Goal: Task Accomplishment & Management: Manage account settings

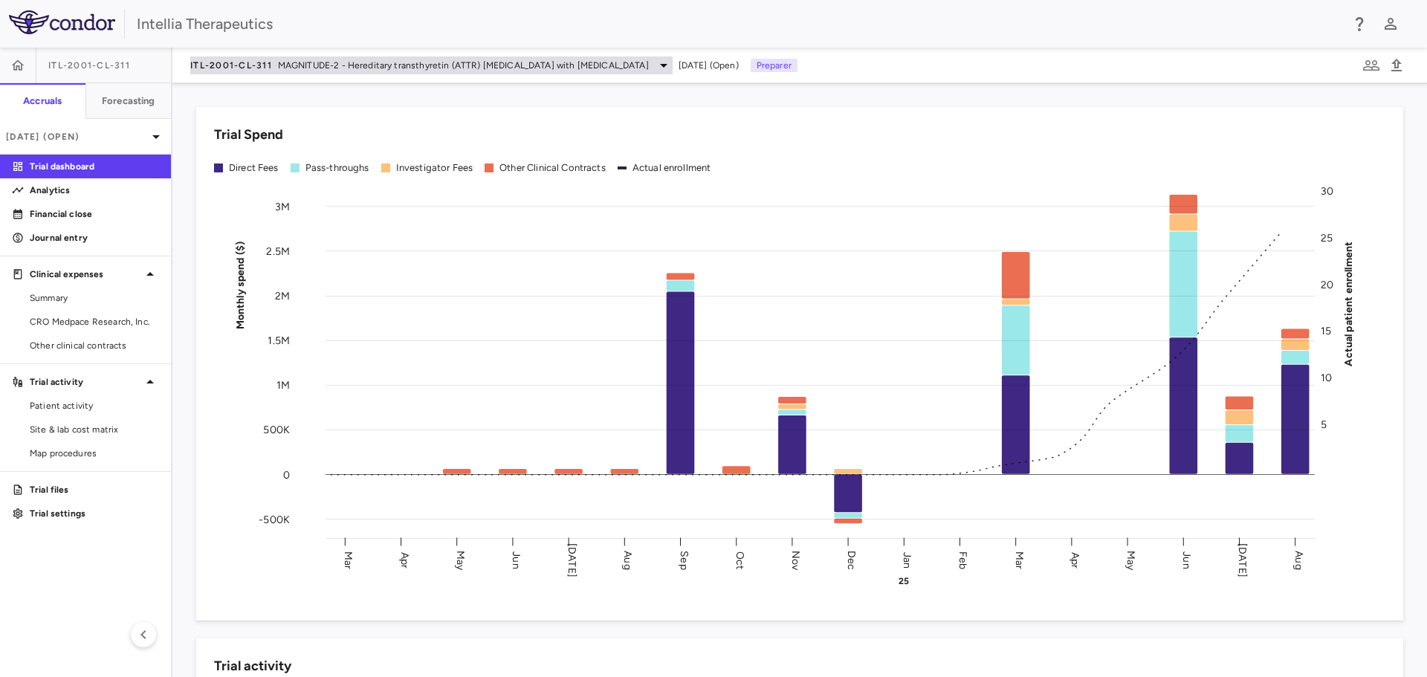
click at [303, 62] on span "MAGNITUDE-2 - Hereditary transthyretin (ATTR) [MEDICAL_DATA] with [MEDICAL_DATA]" at bounding box center [463, 65] width 371 height 13
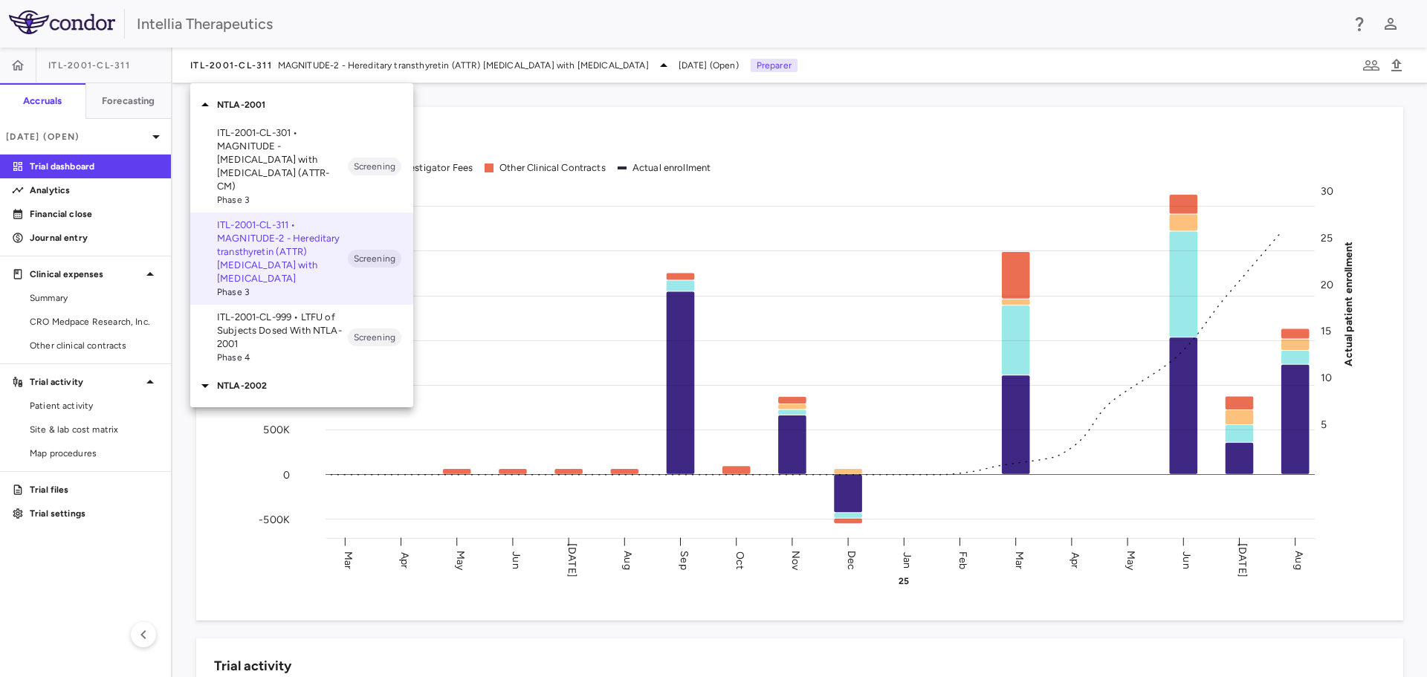
click at [227, 384] on div "NTLA-2002" at bounding box center [301, 385] width 223 height 31
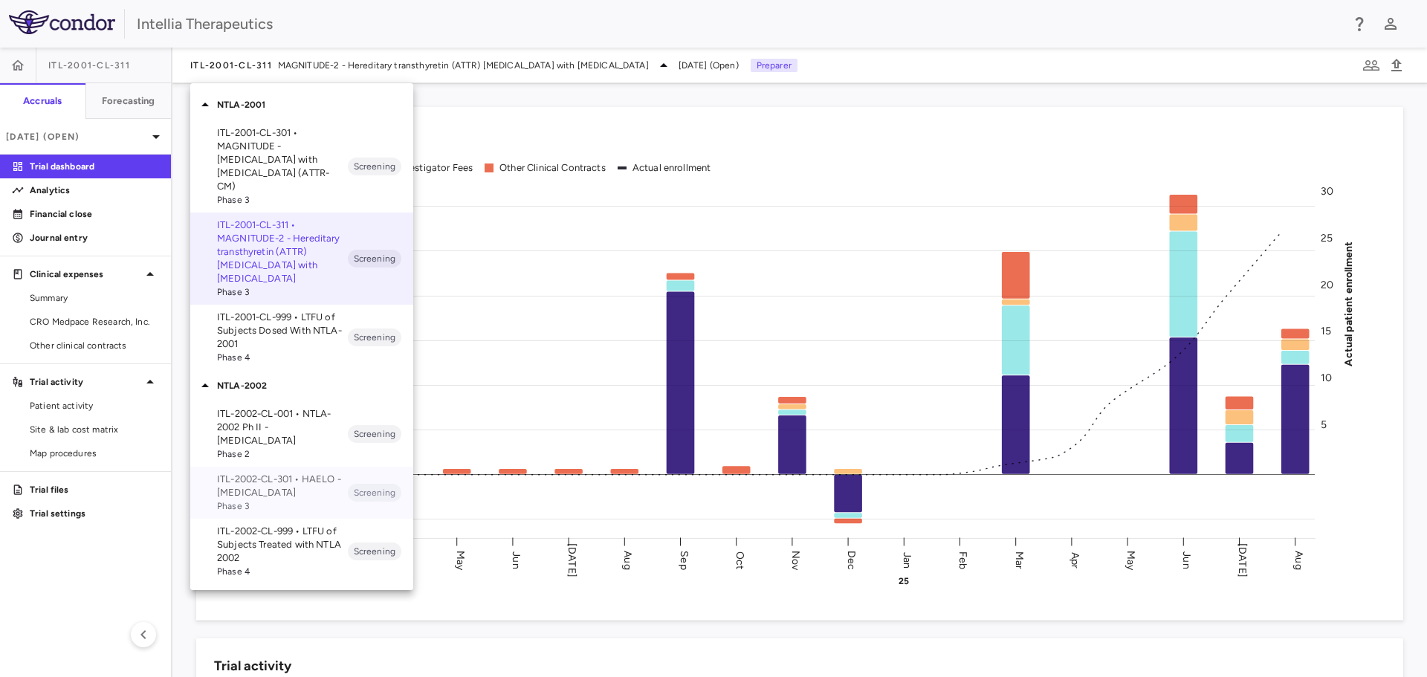
click at [303, 473] on p "ITL-2002-CL-301 • HAELO - [MEDICAL_DATA]" at bounding box center [282, 486] width 131 height 27
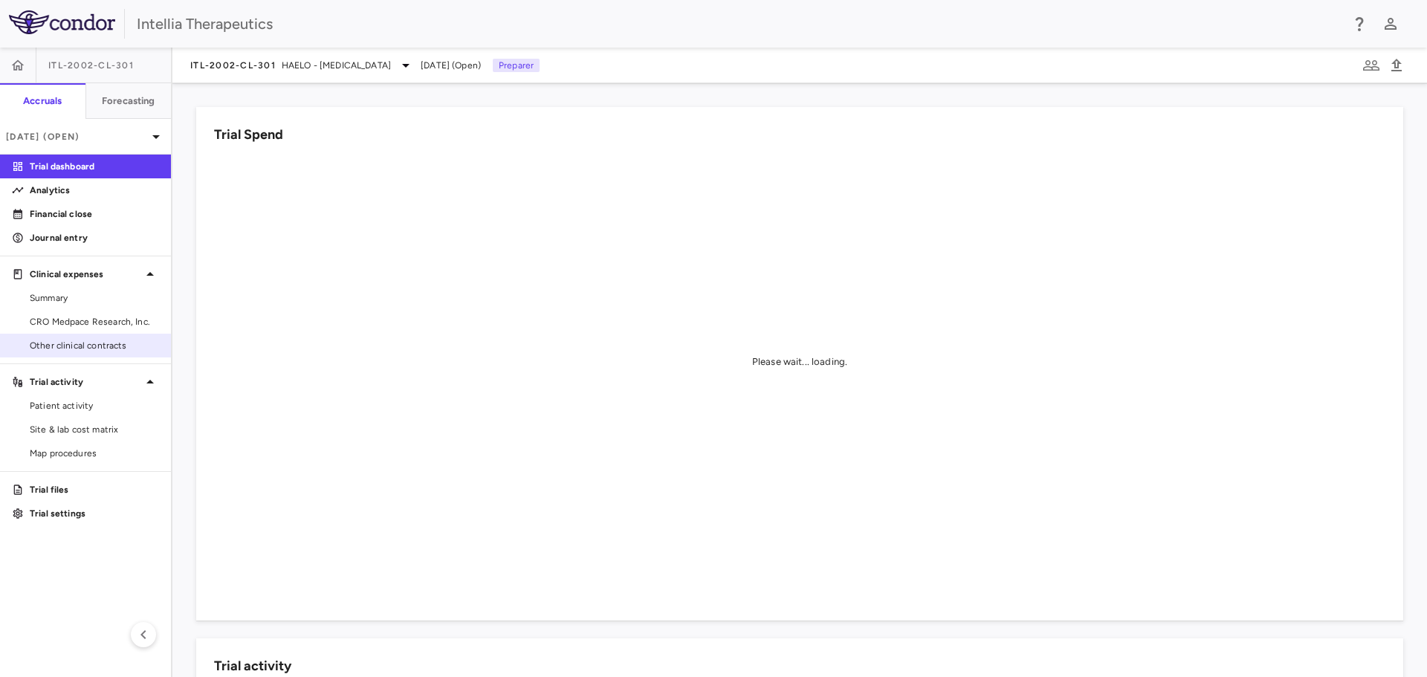
click at [98, 349] on span "Other clinical contracts" at bounding box center [94, 345] width 129 height 13
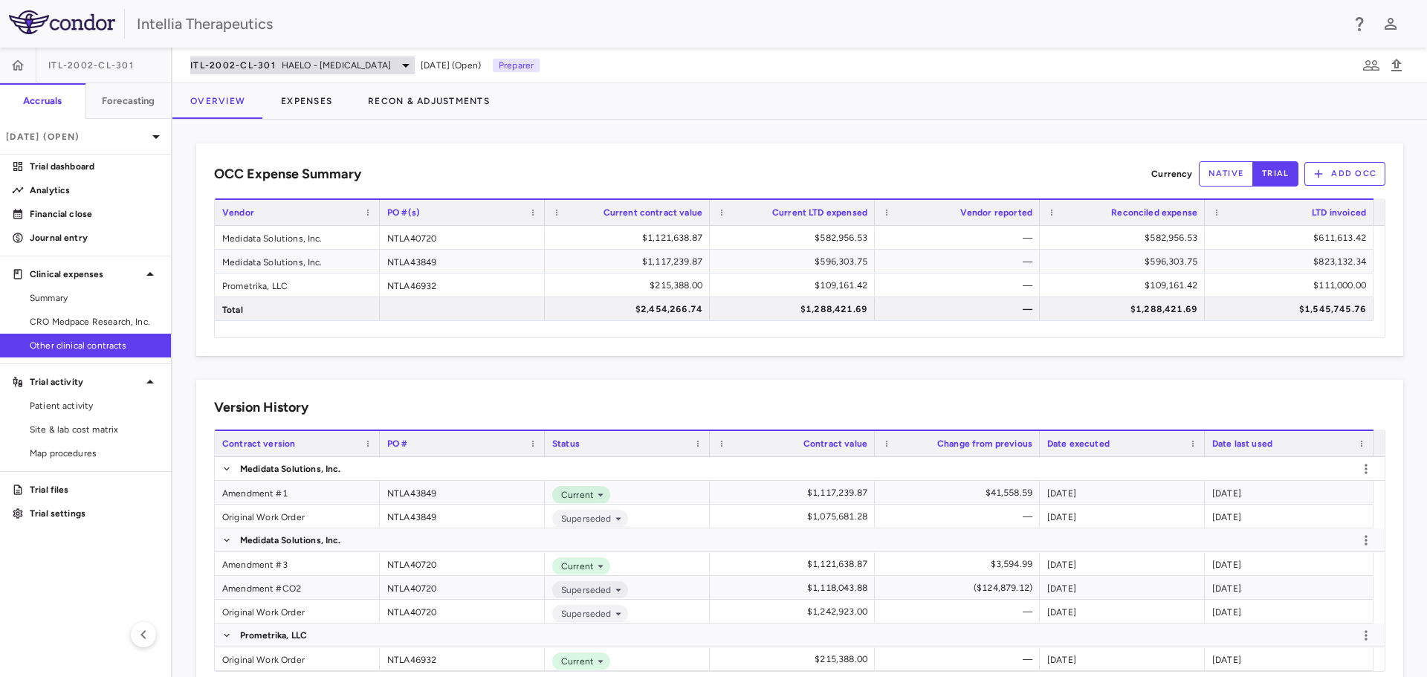
click at [282, 69] on span "HAELO - [MEDICAL_DATA]" at bounding box center [336, 65] width 109 height 13
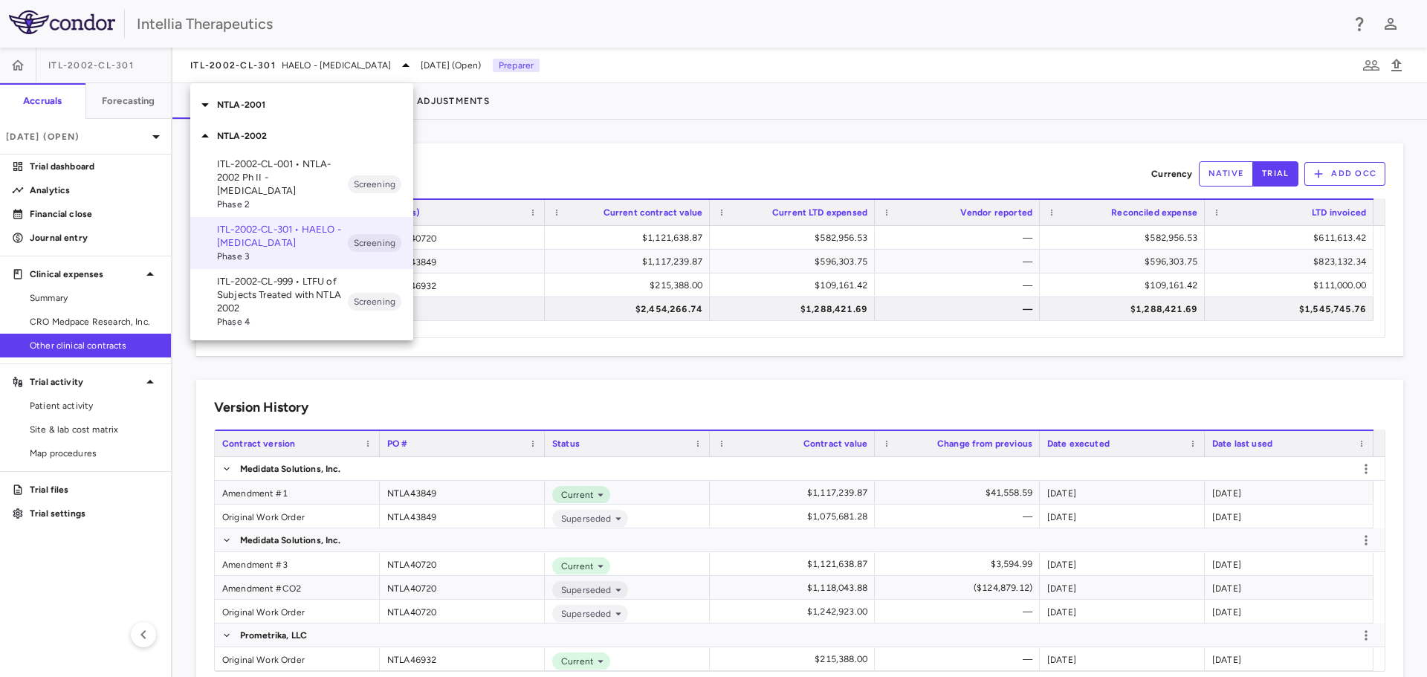
click at [265, 129] on p "NTLA-2002" at bounding box center [315, 135] width 196 height 13
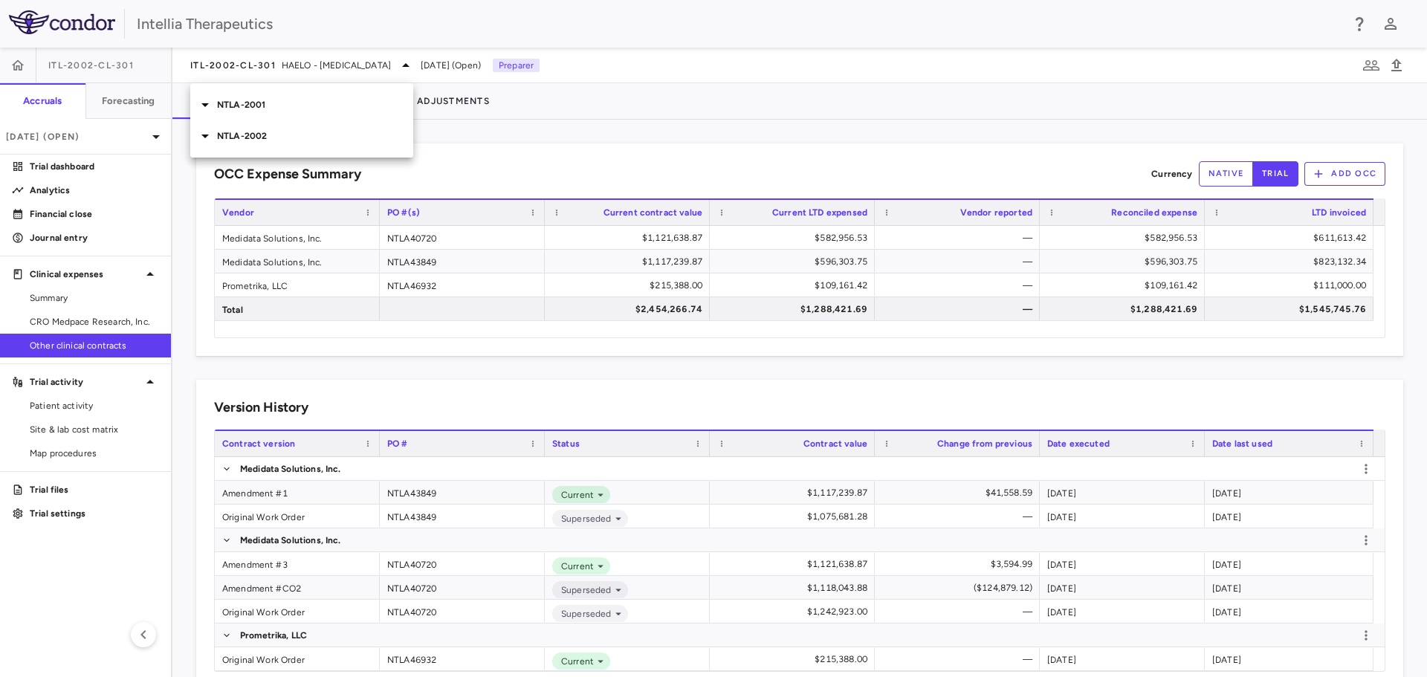
click at [268, 111] on div "NTLA-2001" at bounding box center [301, 104] width 223 height 31
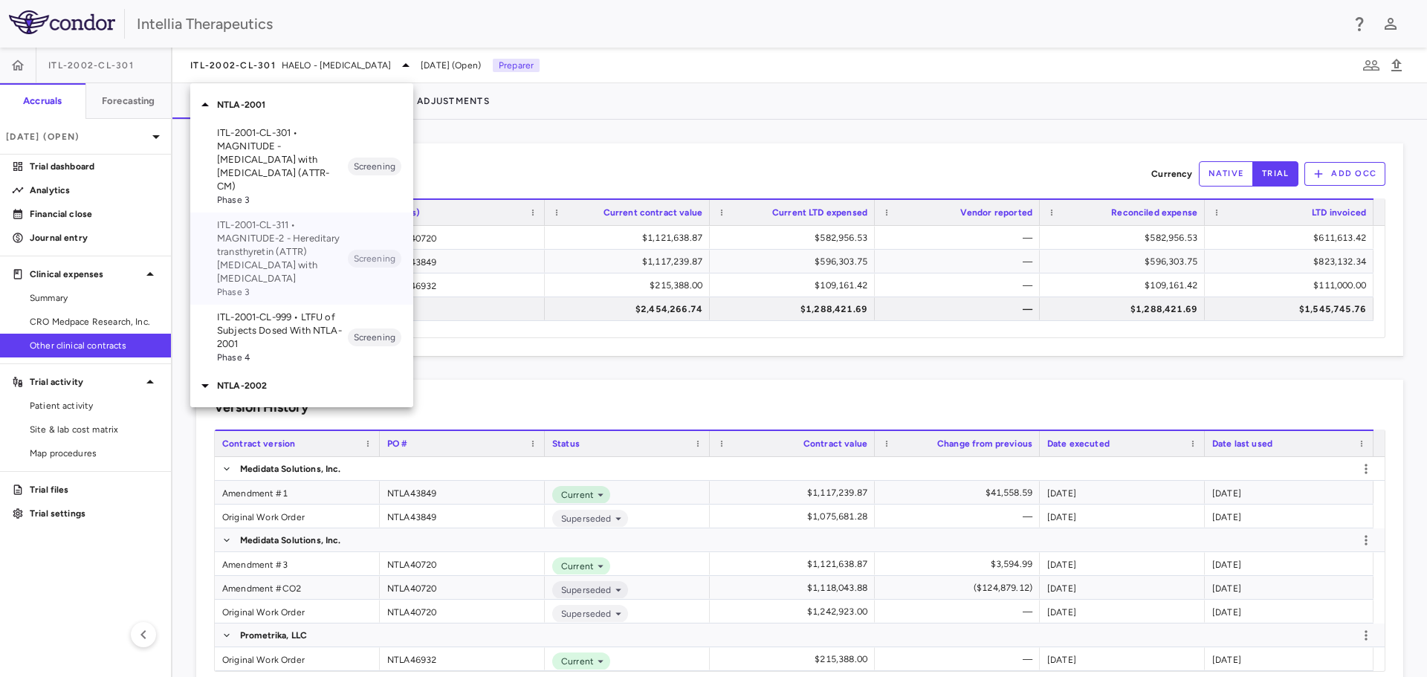
click at [303, 259] on p "ITL-2001-CL-311 • MAGNITUDE-2 - Hereditary transthyretin (ATTR) [MEDICAL_DATA] …" at bounding box center [282, 252] width 131 height 67
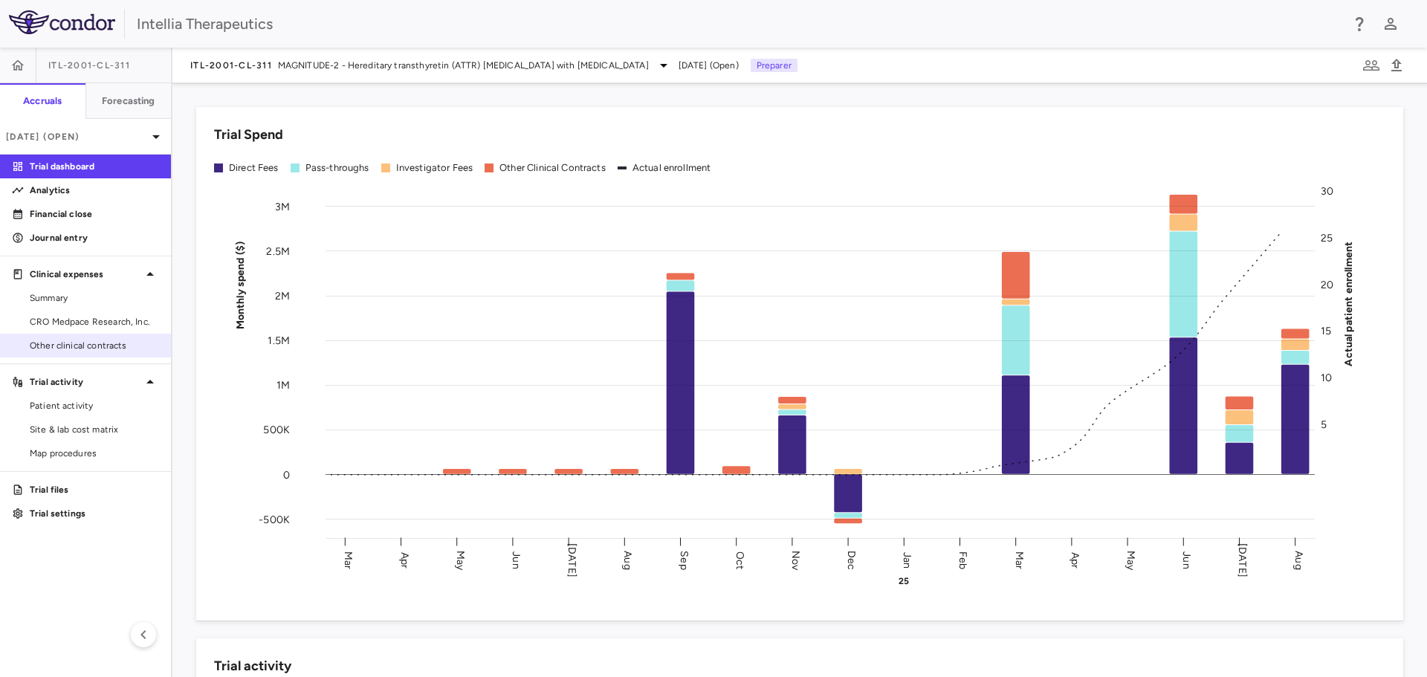
drag, startPoint x: 75, startPoint y: 349, endPoint x: 3, endPoint y: 338, distance: 73.0
click at [75, 349] on span "Other clinical contracts" at bounding box center [94, 345] width 129 height 13
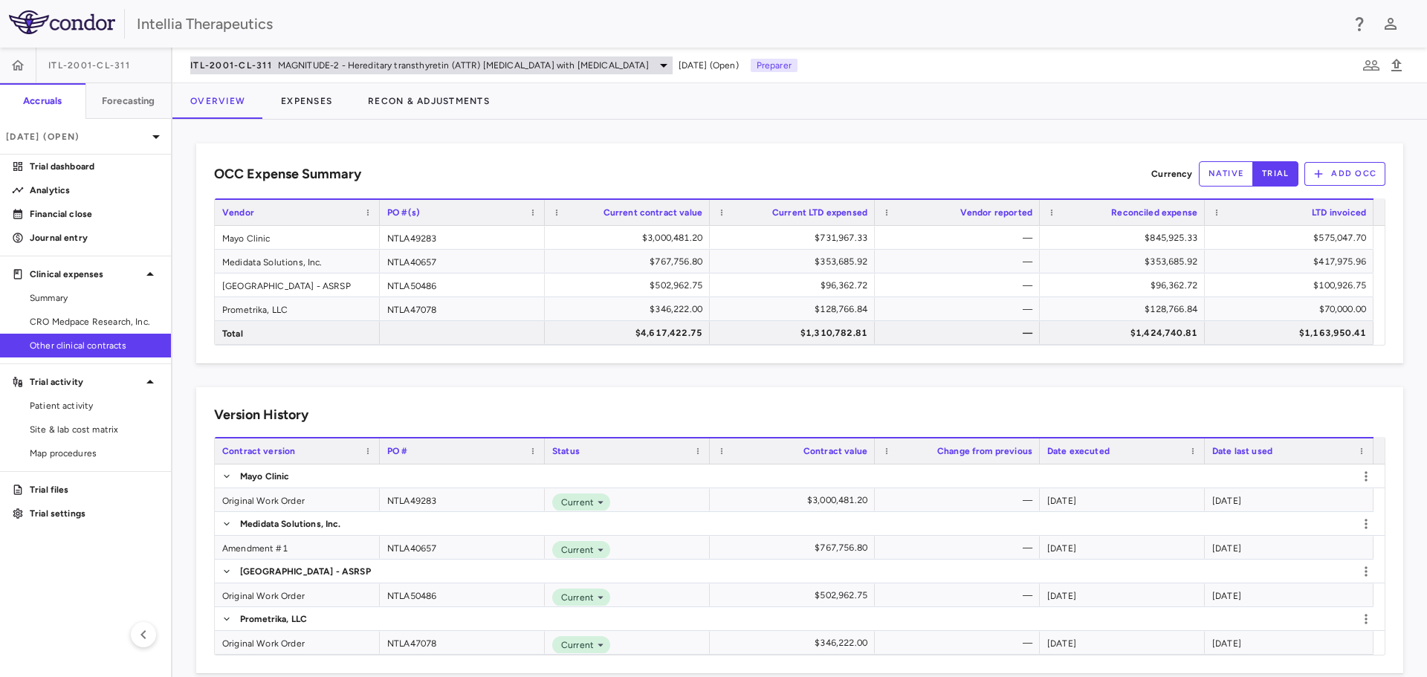
click at [325, 62] on span "MAGNITUDE-2 - Hereditary transthyretin (ATTR) [MEDICAL_DATA] with [MEDICAL_DATA]" at bounding box center [463, 65] width 371 height 13
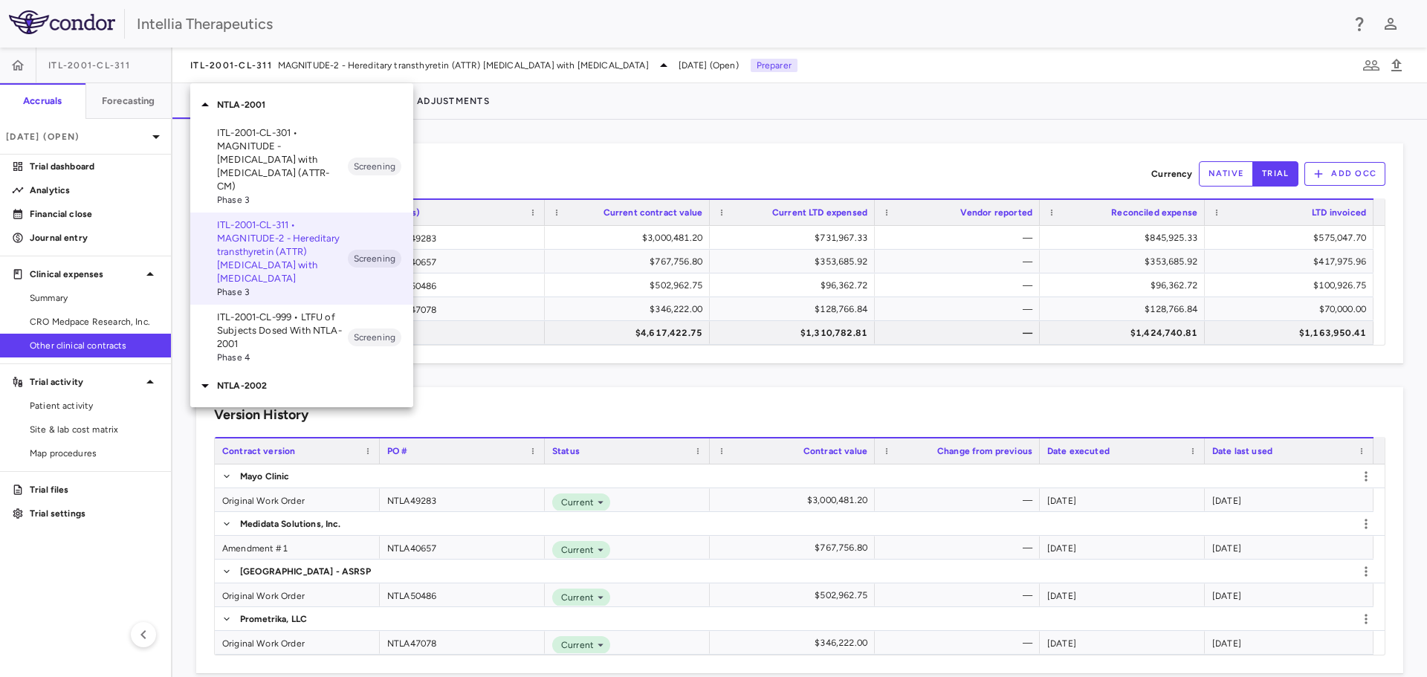
click at [318, 142] on p "ITL-2001-CL-301 • MAGNITUDE - [MEDICAL_DATA] with [MEDICAL_DATA] (ATTR-CM)" at bounding box center [282, 159] width 131 height 67
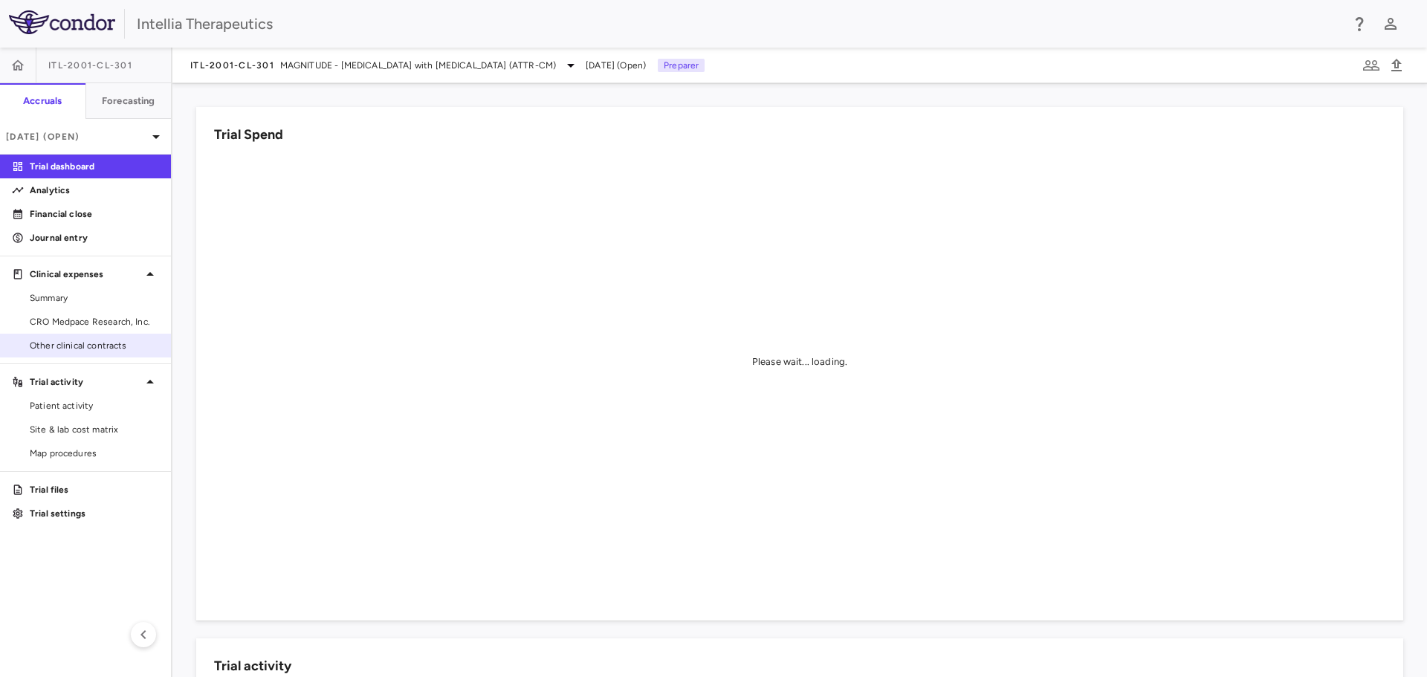
click at [81, 340] on span "Other clinical contracts" at bounding box center [94, 345] width 129 height 13
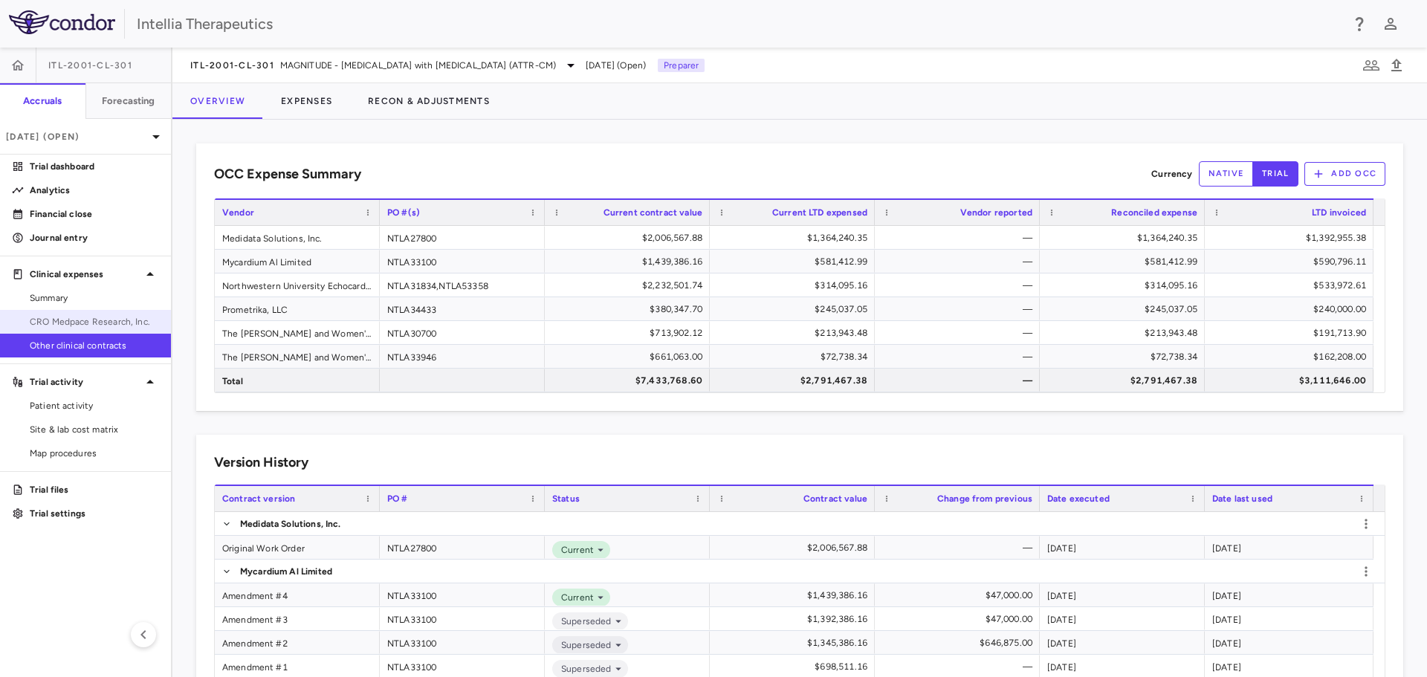
click at [102, 323] on span "CRO Medpace Research, Inc." at bounding box center [94, 321] width 129 height 13
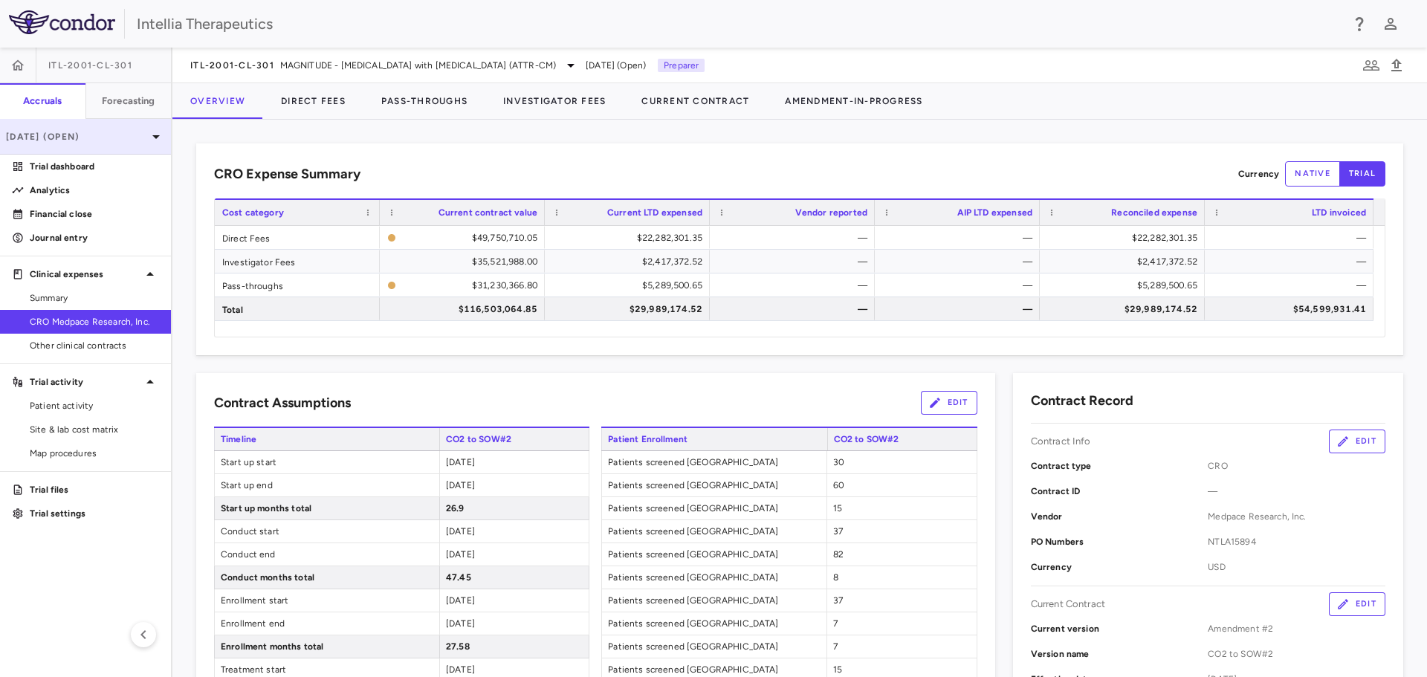
click at [128, 130] on p "[DATE] (Open)" at bounding box center [76, 136] width 141 height 13
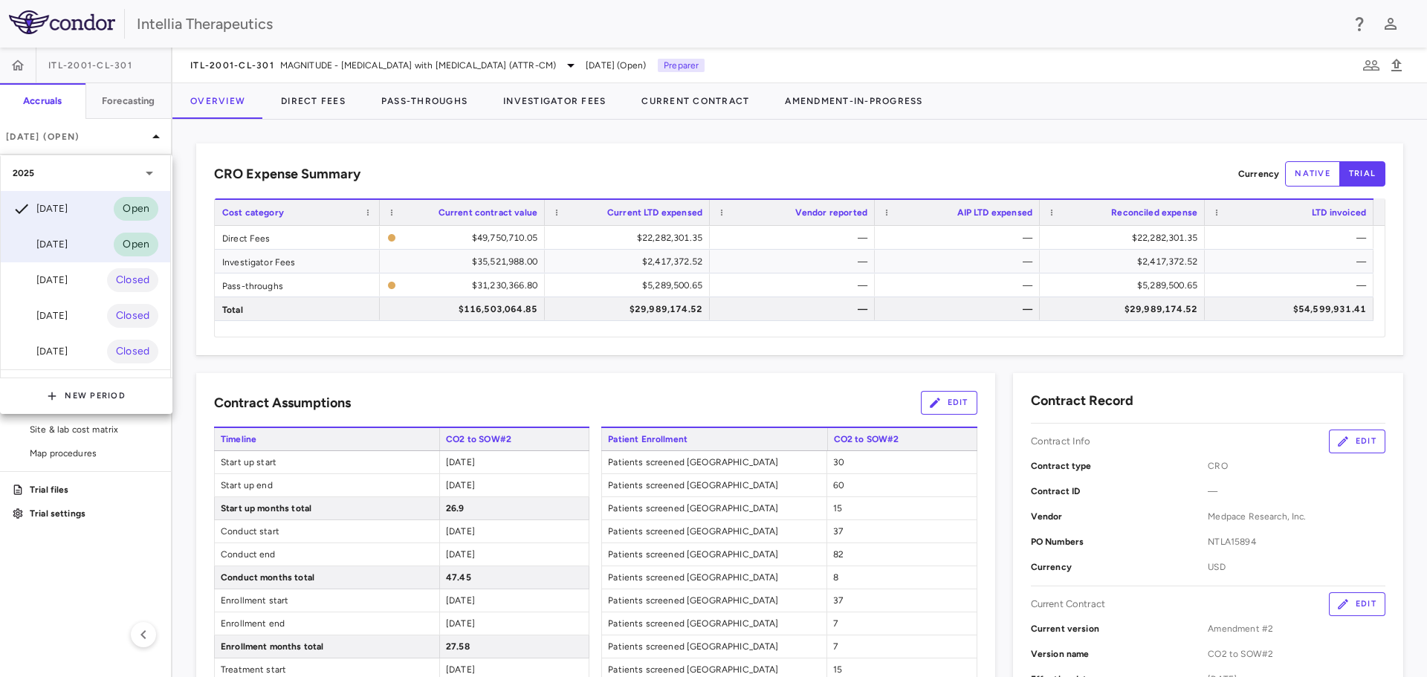
click at [97, 240] on div "[DATE] Open" at bounding box center [85, 245] width 169 height 36
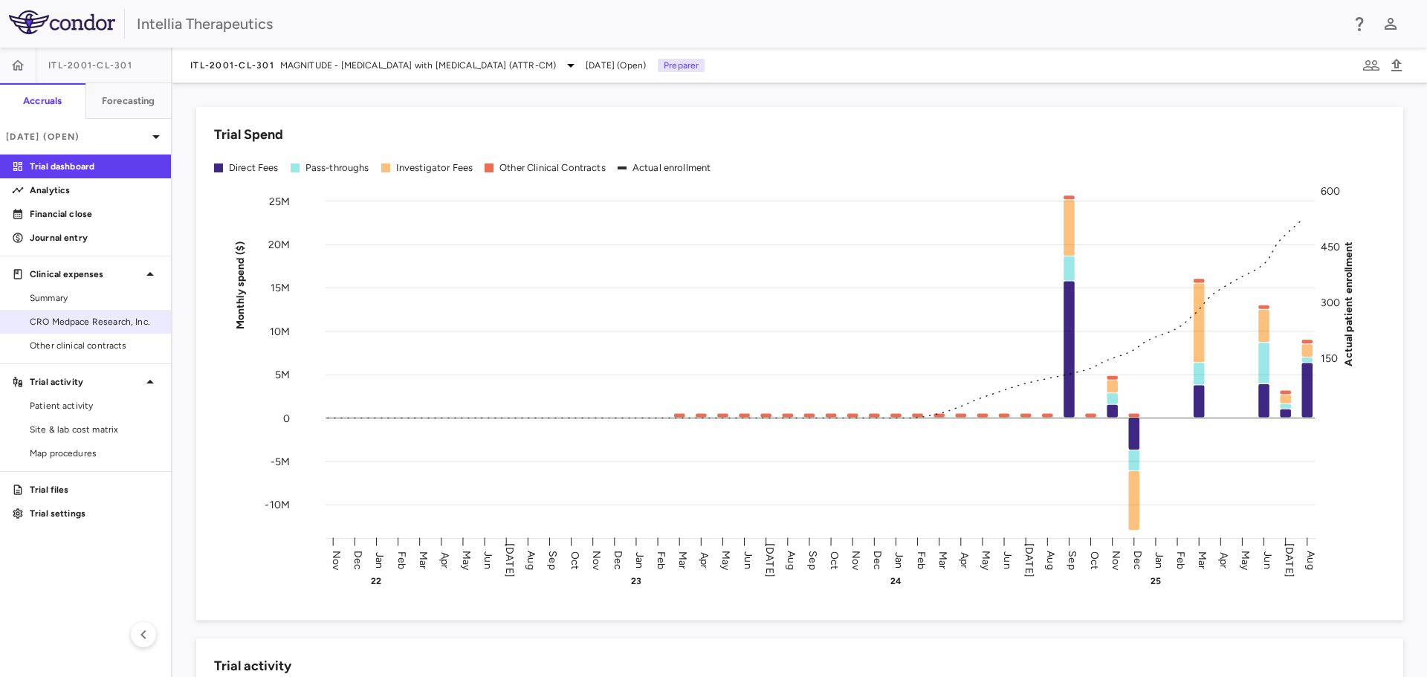
click at [86, 314] on link "CRO Medpace Research, Inc." at bounding box center [85, 322] width 171 height 22
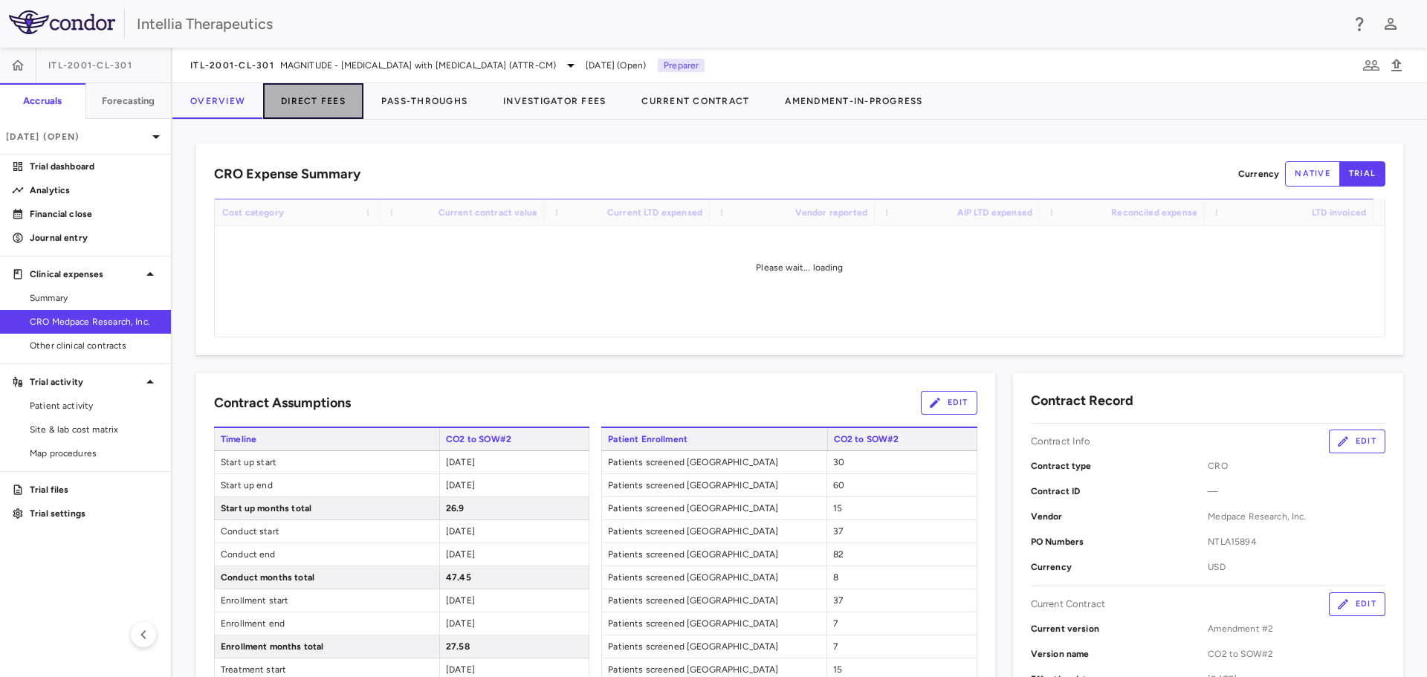
click at [323, 91] on button "Direct Fees" at bounding box center [313, 101] width 100 height 36
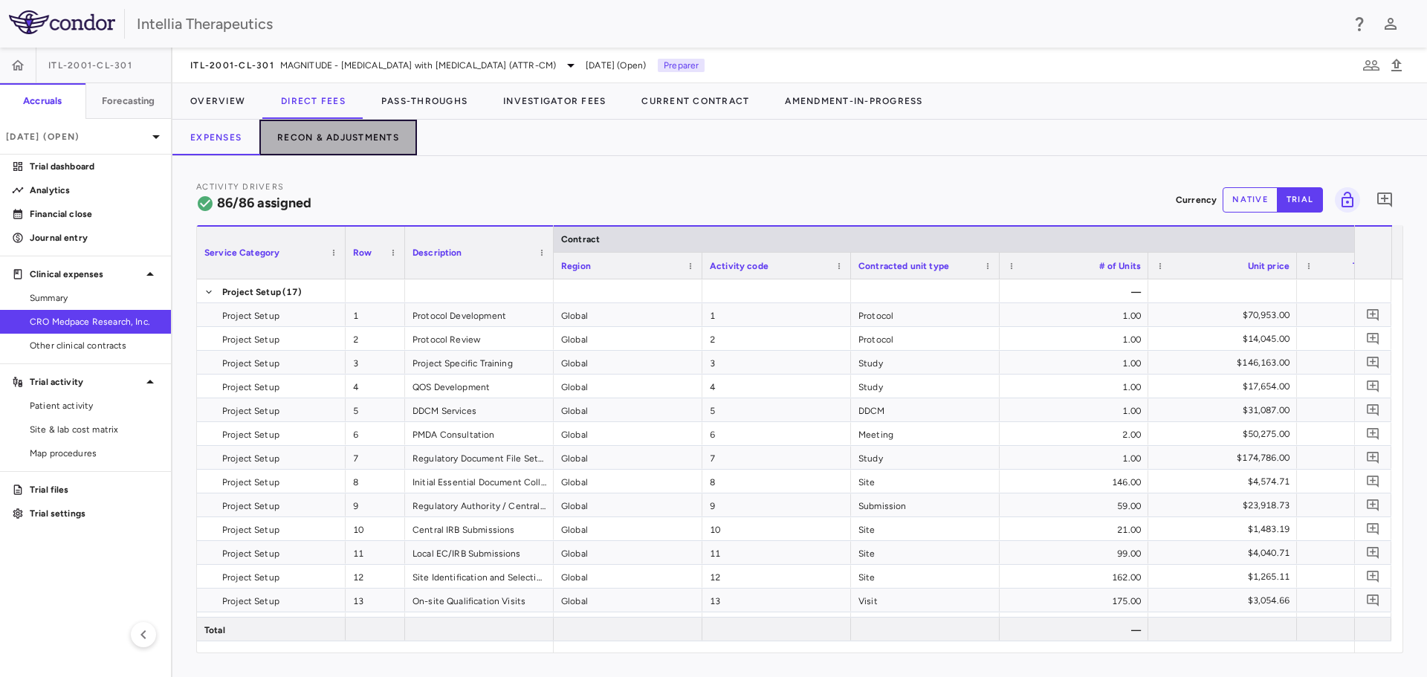
click at [360, 132] on button "Recon & Adjustments" at bounding box center [338, 138] width 158 height 36
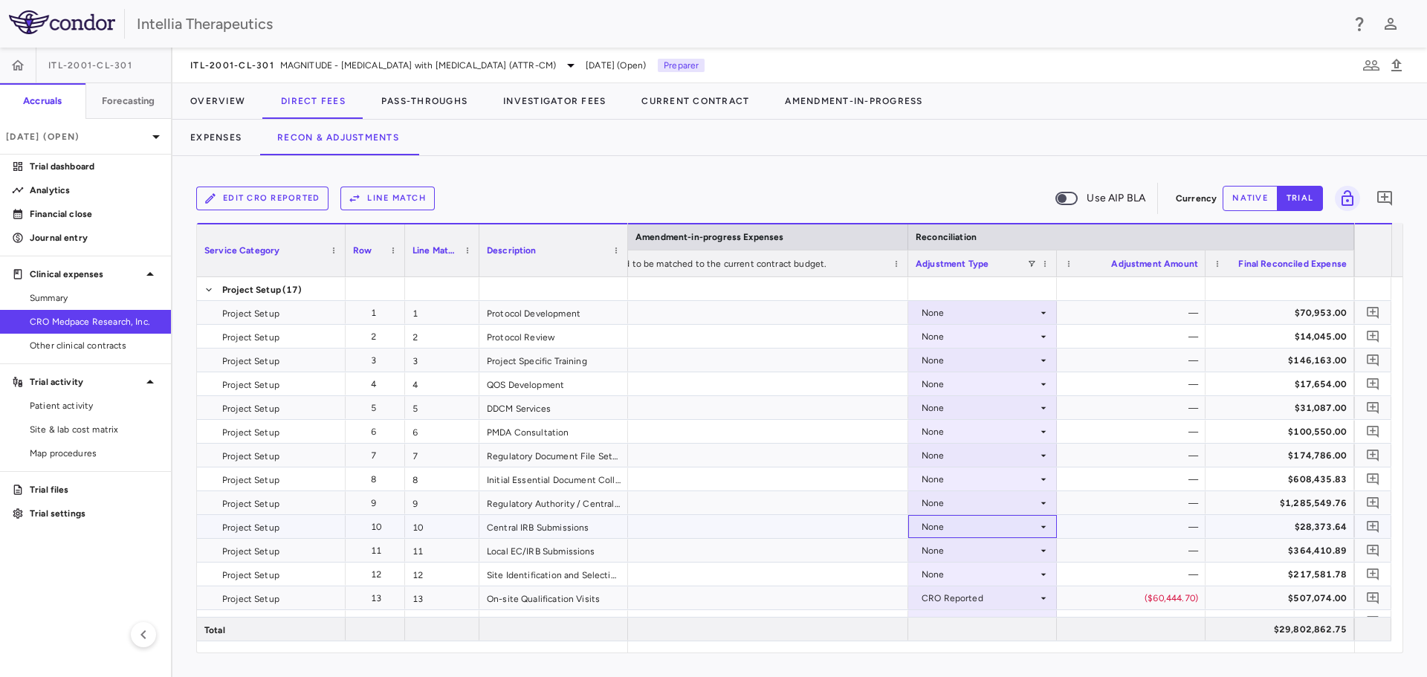
click at [975, 520] on div "None" at bounding box center [980, 527] width 116 height 24
click at [977, 582] on div "CRO Reported" at bounding box center [974, 578] width 71 height 13
click at [1009, 530] on div "CRO Reported" at bounding box center [980, 527] width 116 height 24
click at [978, 545] on li "None" at bounding box center [982, 554] width 147 height 22
click at [979, 511] on div "None" at bounding box center [980, 503] width 116 height 24
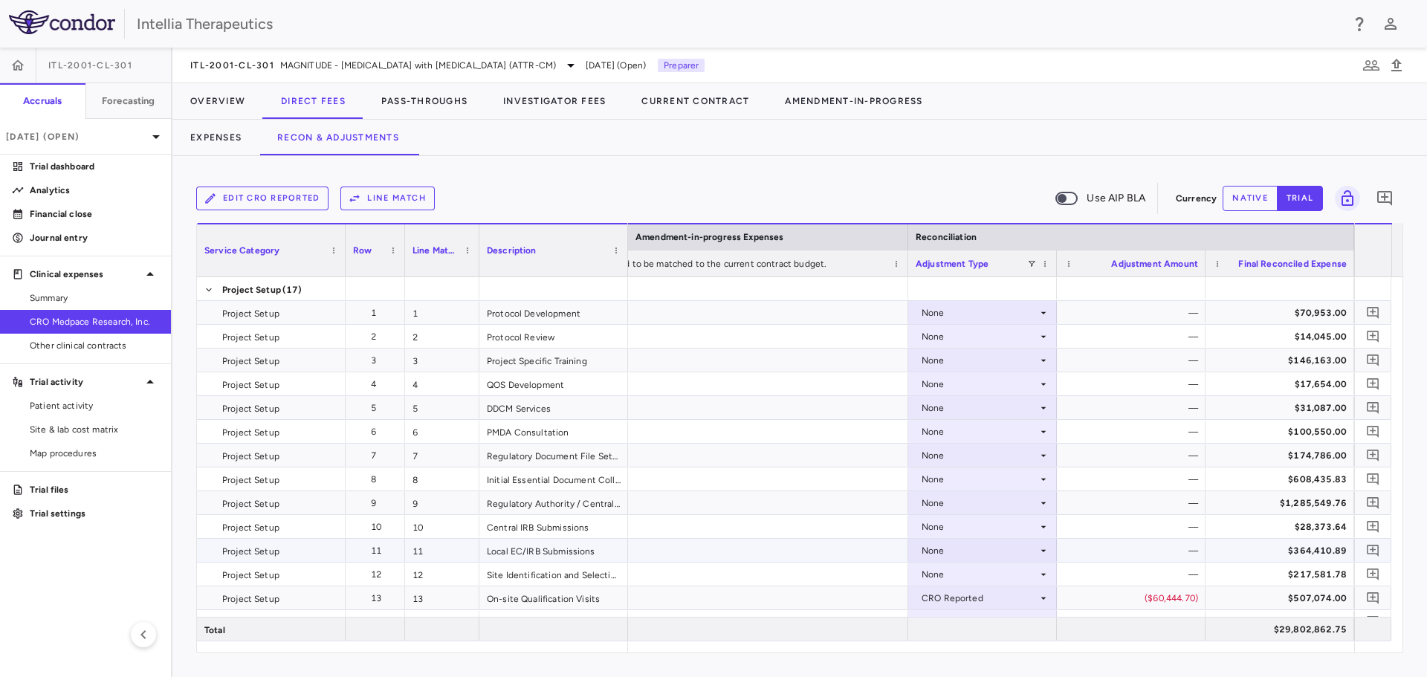
click at [987, 558] on div "None" at bounding box center [980, 551] width 116 height 24
click at [995, 508] on div at bounding box center [713, 338] width 1427 height 677
click at [995, 508] on div "None" at bounding box center [980, 503] width 116 height 24
click at [984, 550] on div "CRO Reported" at bounding box center [974, 554] width 71 height 13
click at [1027, 554] on div "None" at bounding box center [980, 551] width 116 height 24
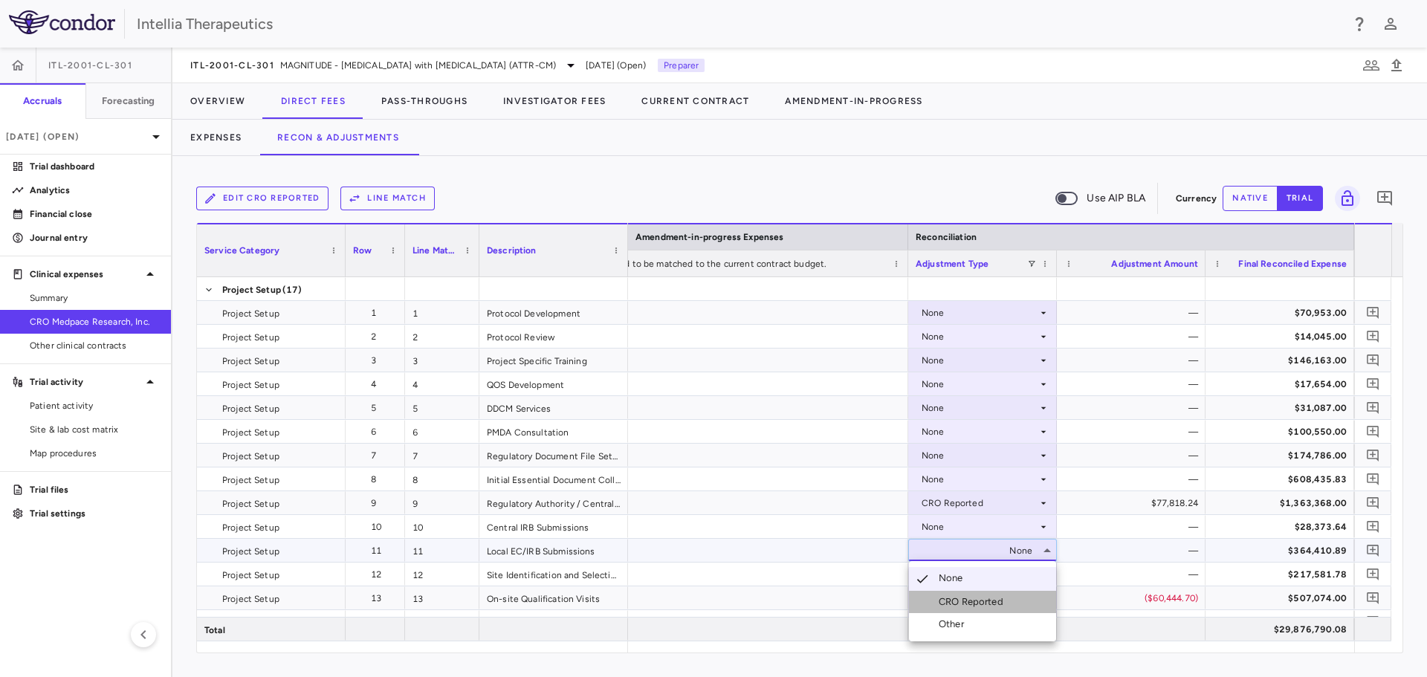
click at [1000, 593] on li "CRO Reported" at bounding box center [982, 602] width 147 height 22
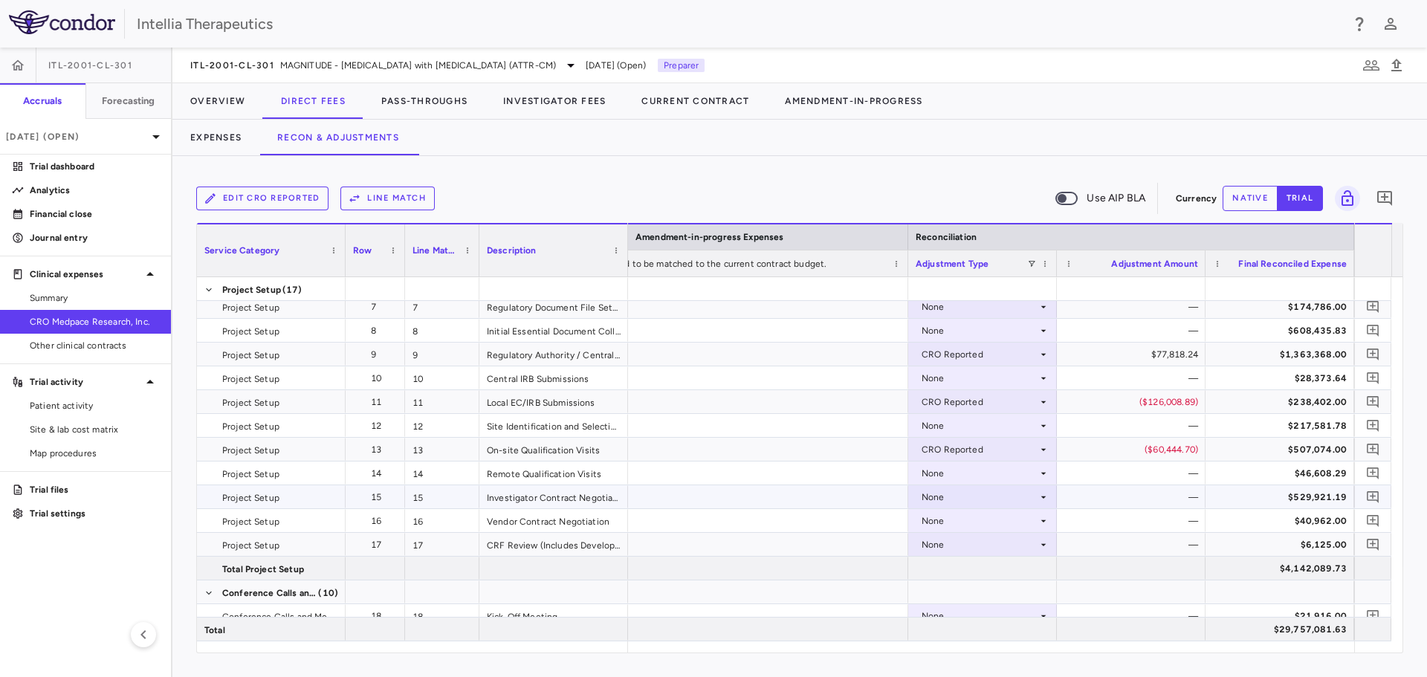
click at [1025, 502] on div "None" at bounding box center [980, 497] width 116 height 24
click at [1006, 552] on div "CRO Reported" at bounding box center [974, 548] width 71 height 13
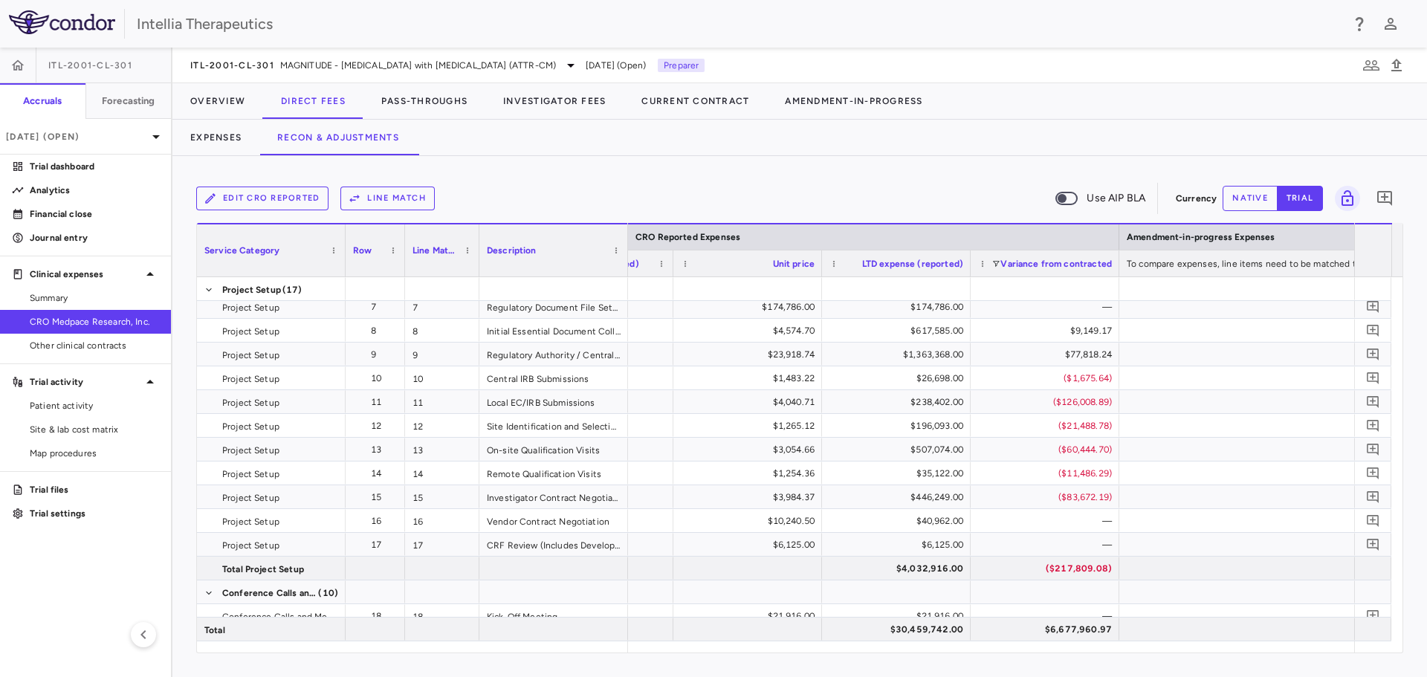
scroll to position [0, 2303]
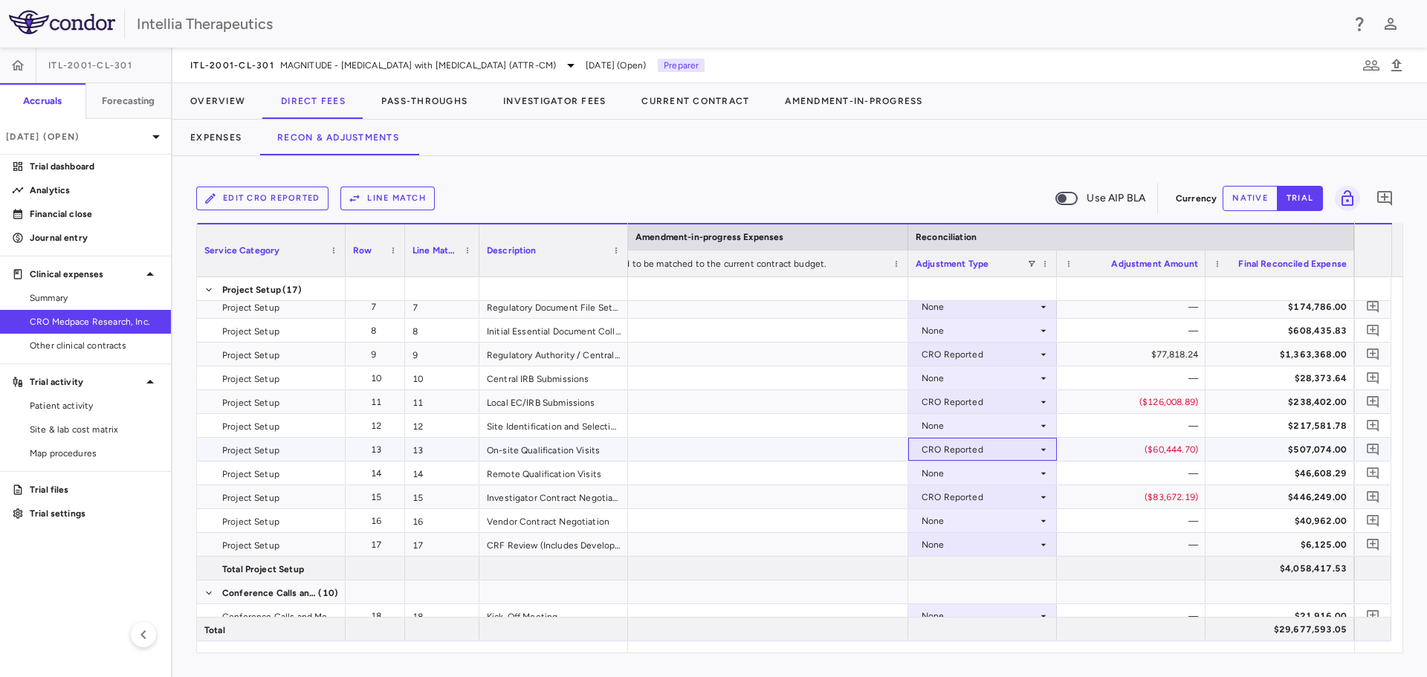
click at [1041, 456] on div "CRO Reported" at bounding box center [983, 450] width 134 height 22
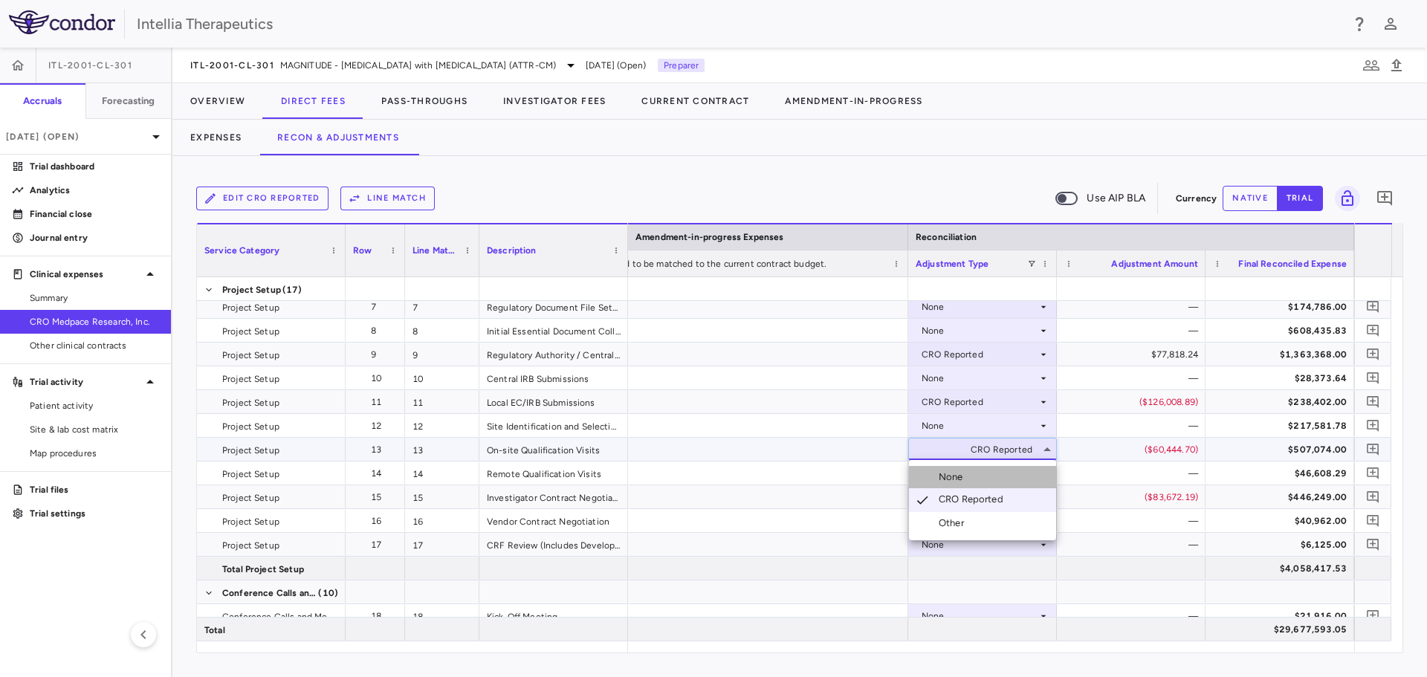
click at [997, 483] on li "None" at bounding box center [982, 477] width 147 height 22
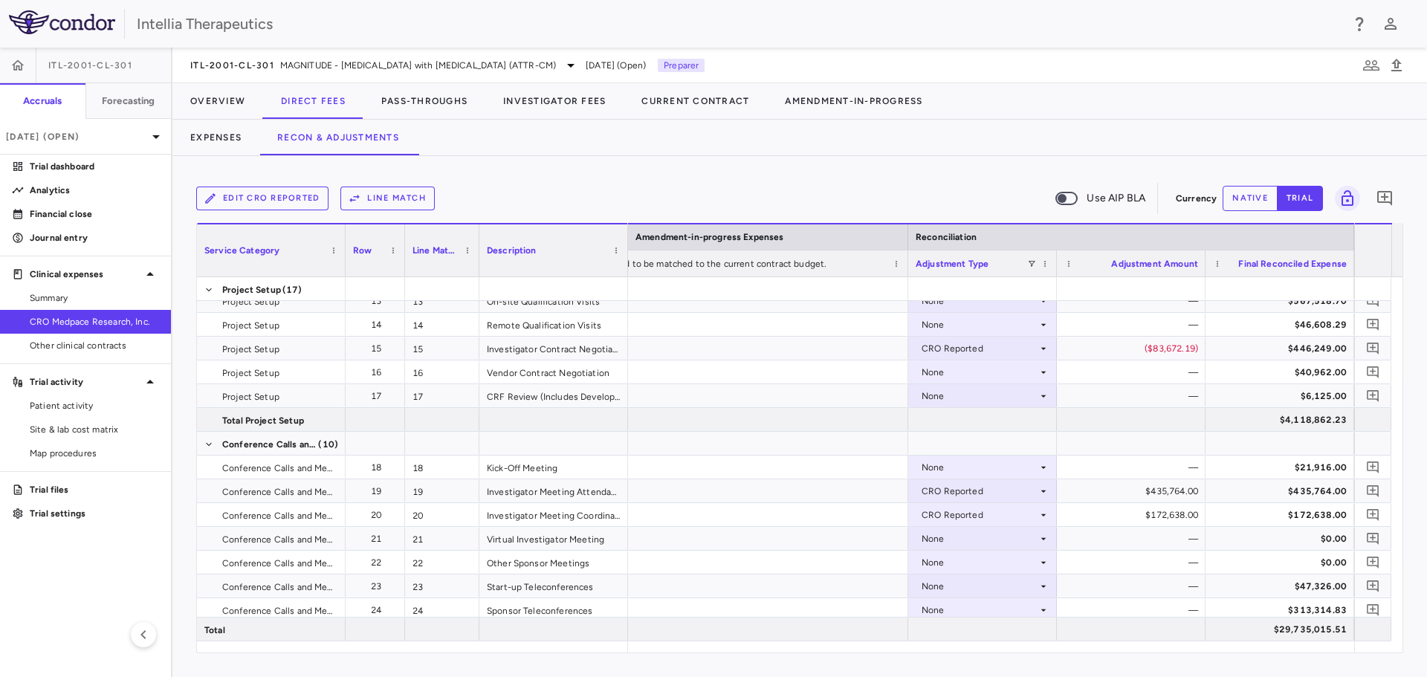
scroll to position [149, 0]
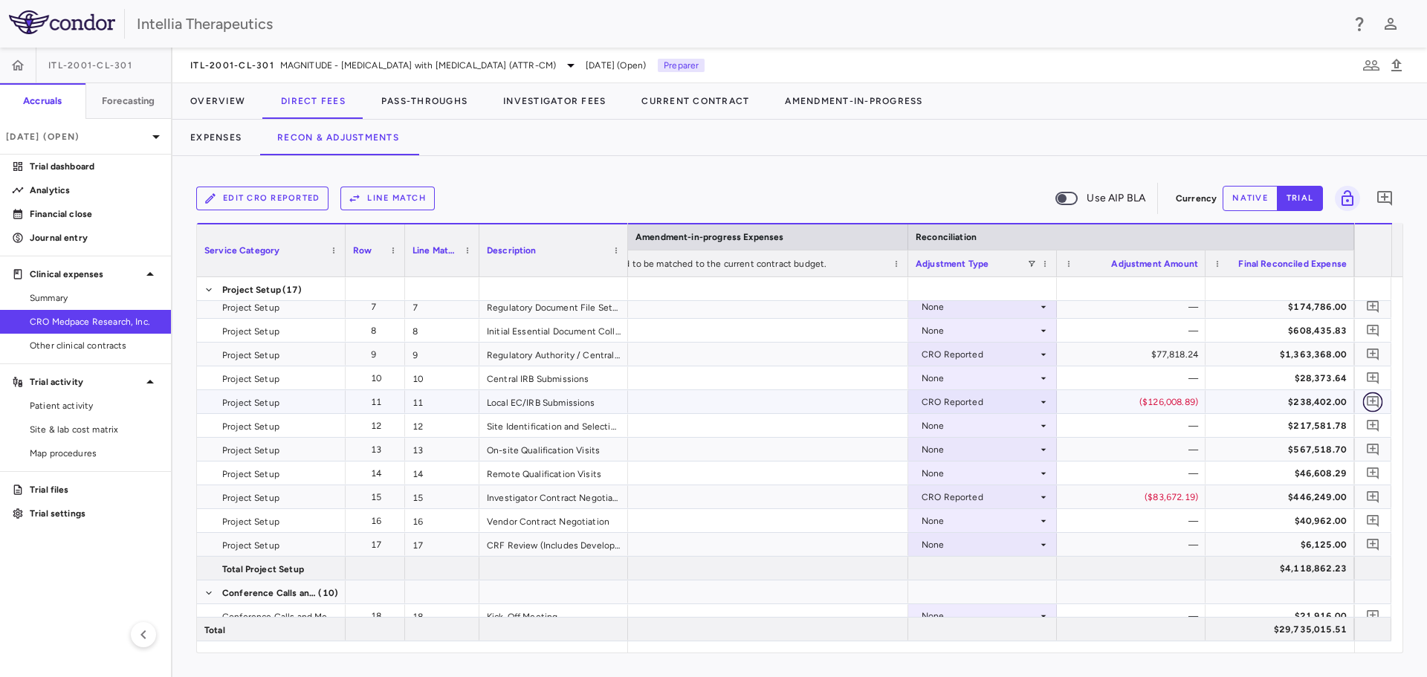
click at [1377, 398] on icon "Add comment" at bounding box center [1373, 402] width 14 height 14
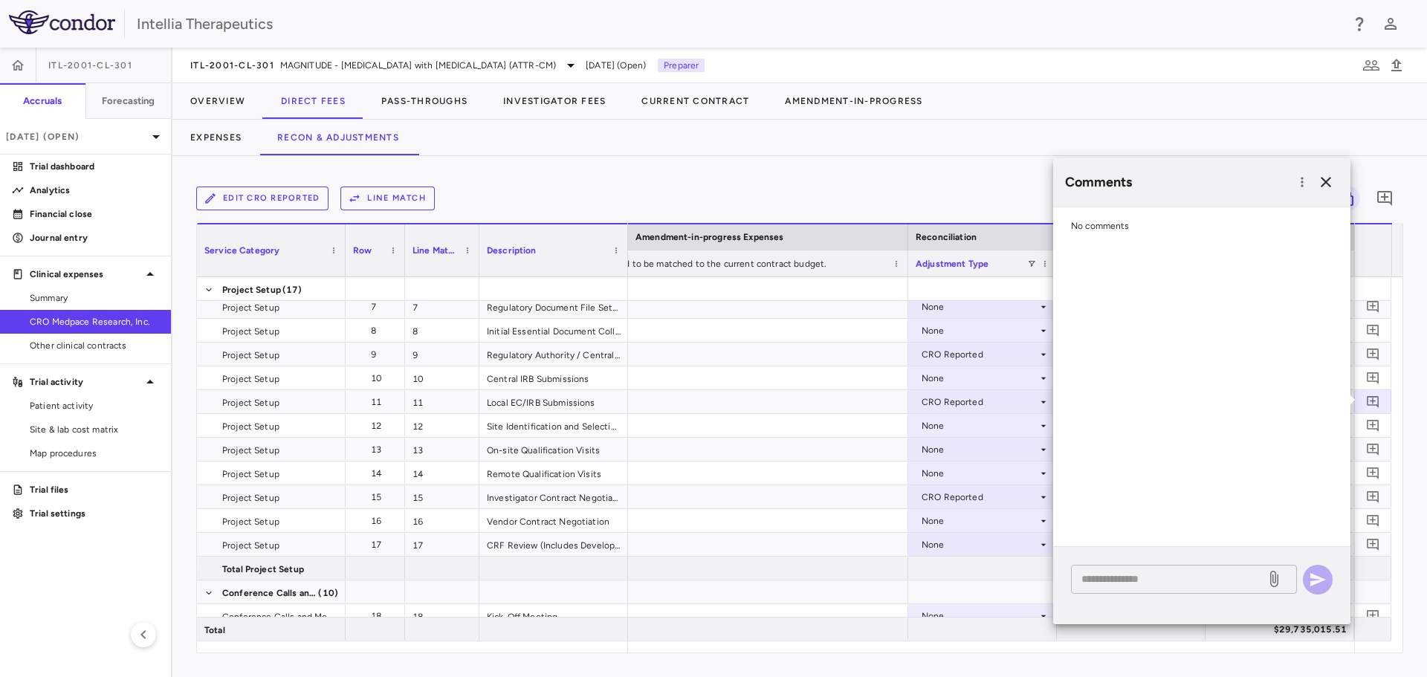
click at [1174, 573] on textarea at bounding box center [1168, 579] width 174 height 16
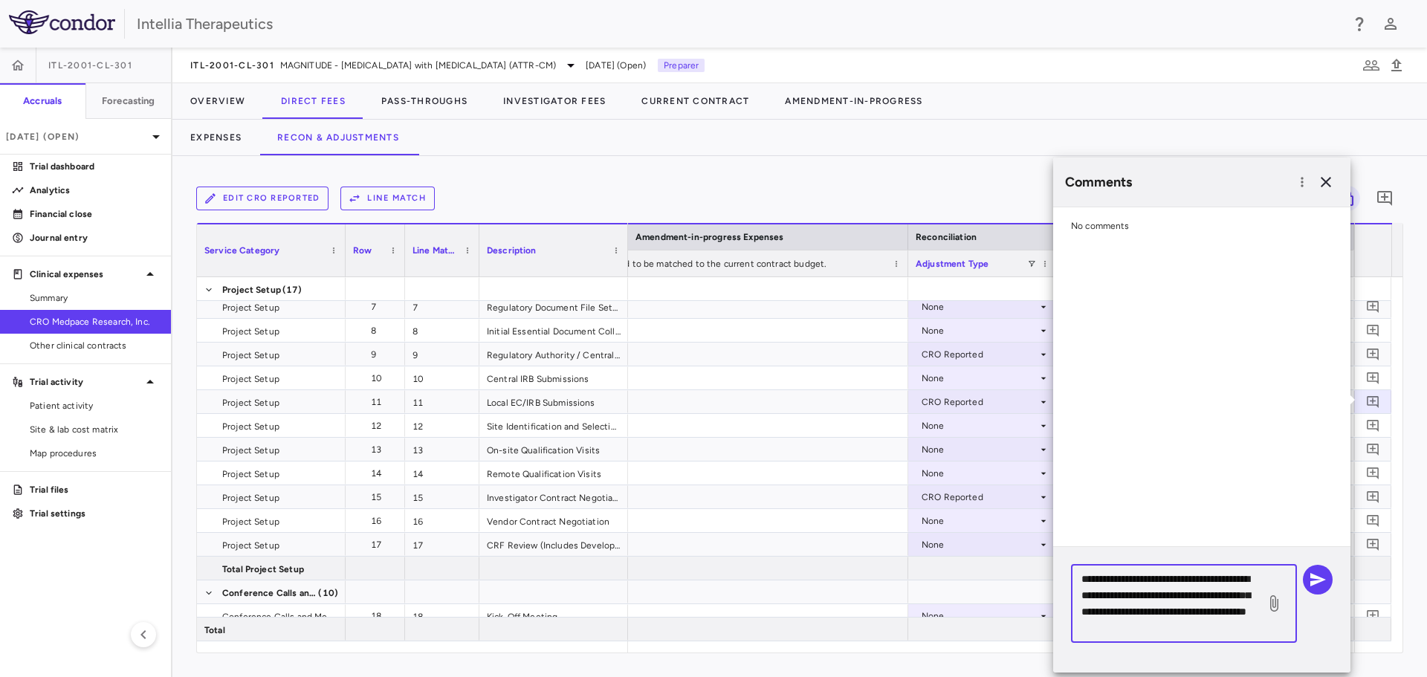
drag, startPoint x: 1244, startPoint y: 626, endPoint x: 1080, endPoint y: 575, distance: 171.2
click at [1080, 575] on div "**********" at bounding box center [1184, 604] width 226 height 78
type textarea "**********"
click at [1313, 575] on icon "button" at bounding box center [1318, 579] width 16 height 13
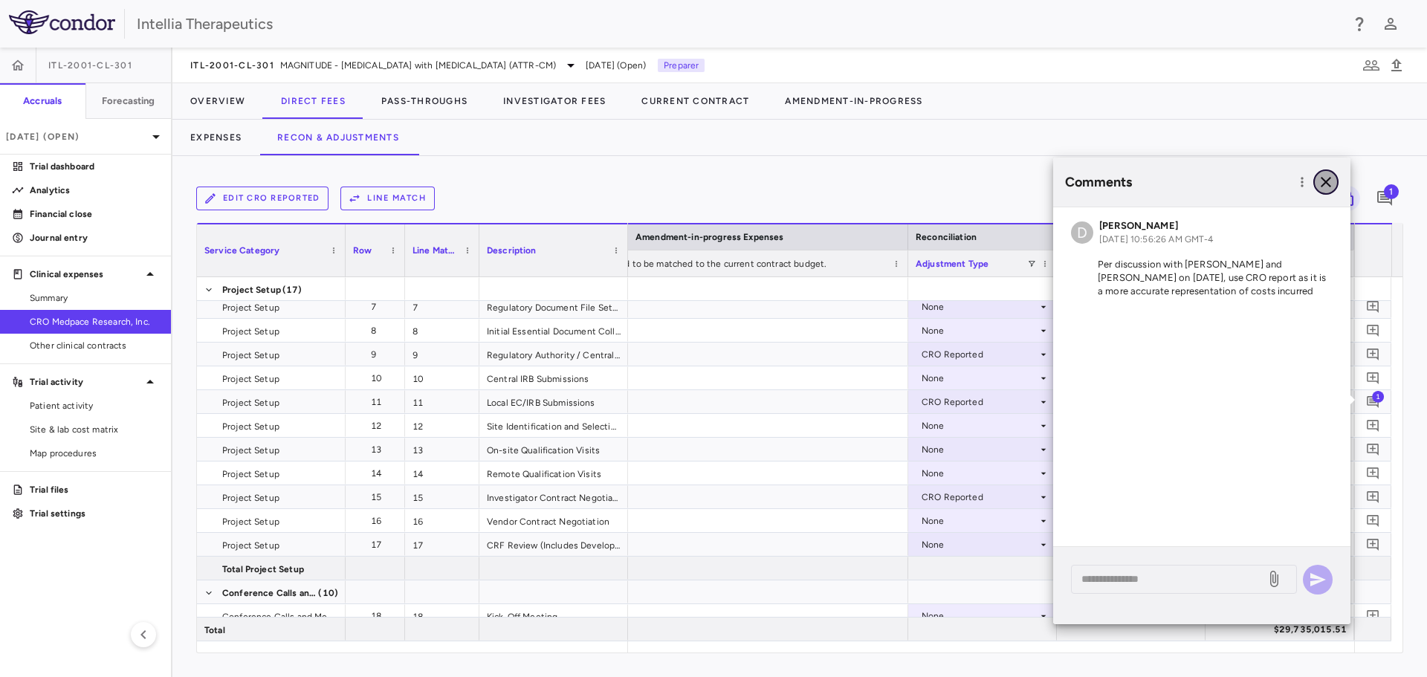
click at [1327, 187] on icon "button" at bounding box center [1326, 182] width 18 height 18
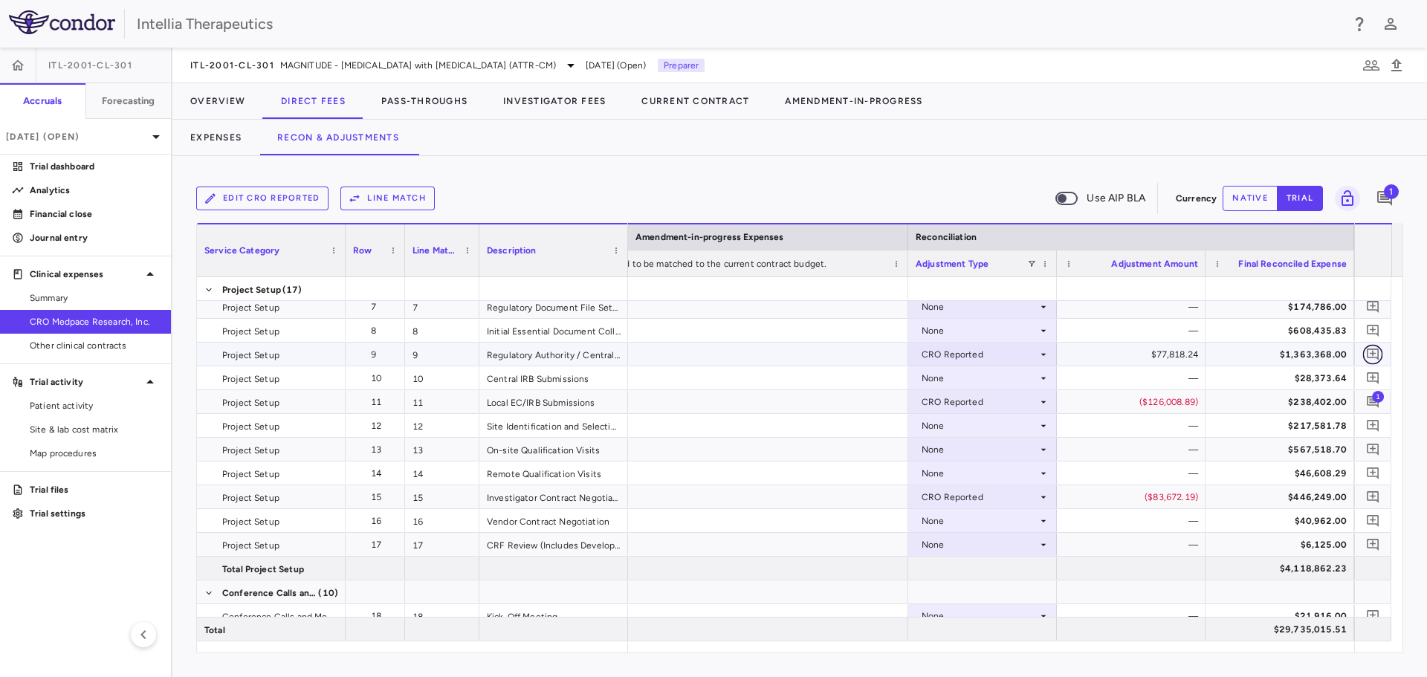
click at [1370, 350] on icon "Add comment" at bounding box center [1373, 354] width 14 height 14
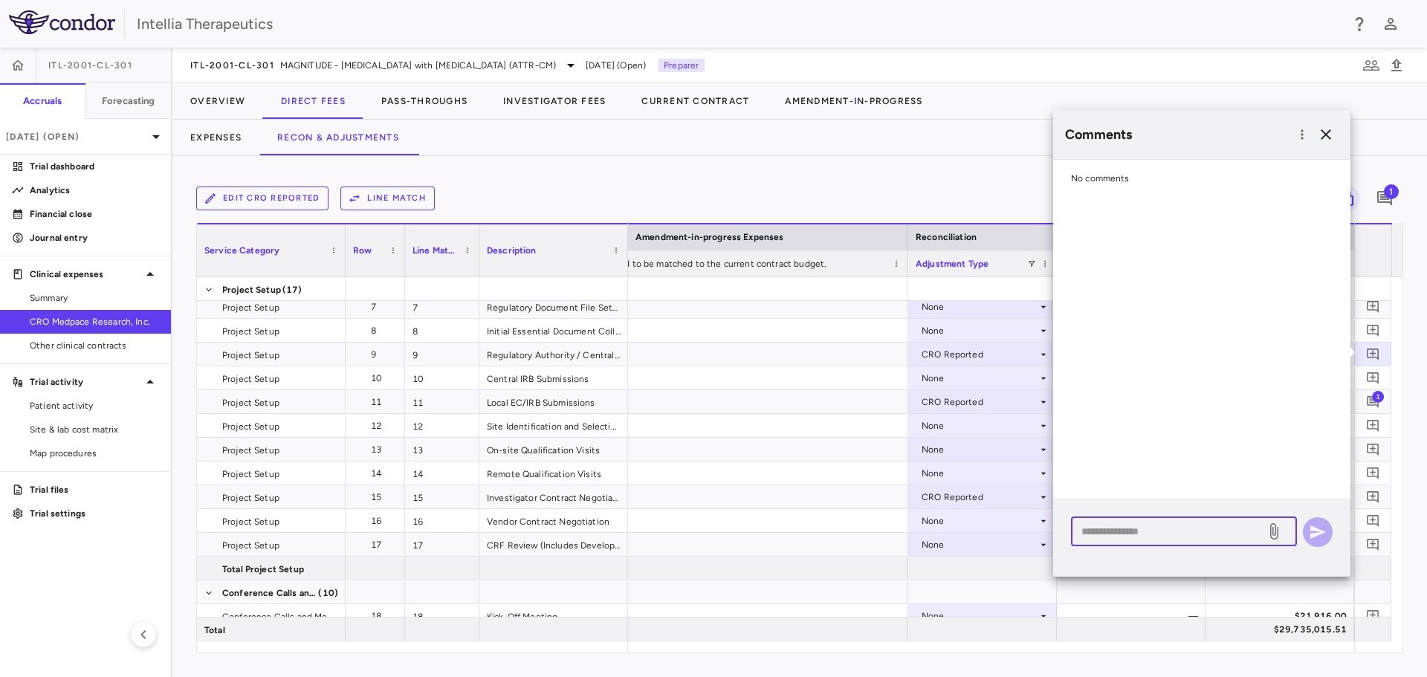
click at [1125, 532] on textarea at bounding box center [1168, 531] width 174 height 16
paste textarea "**********"
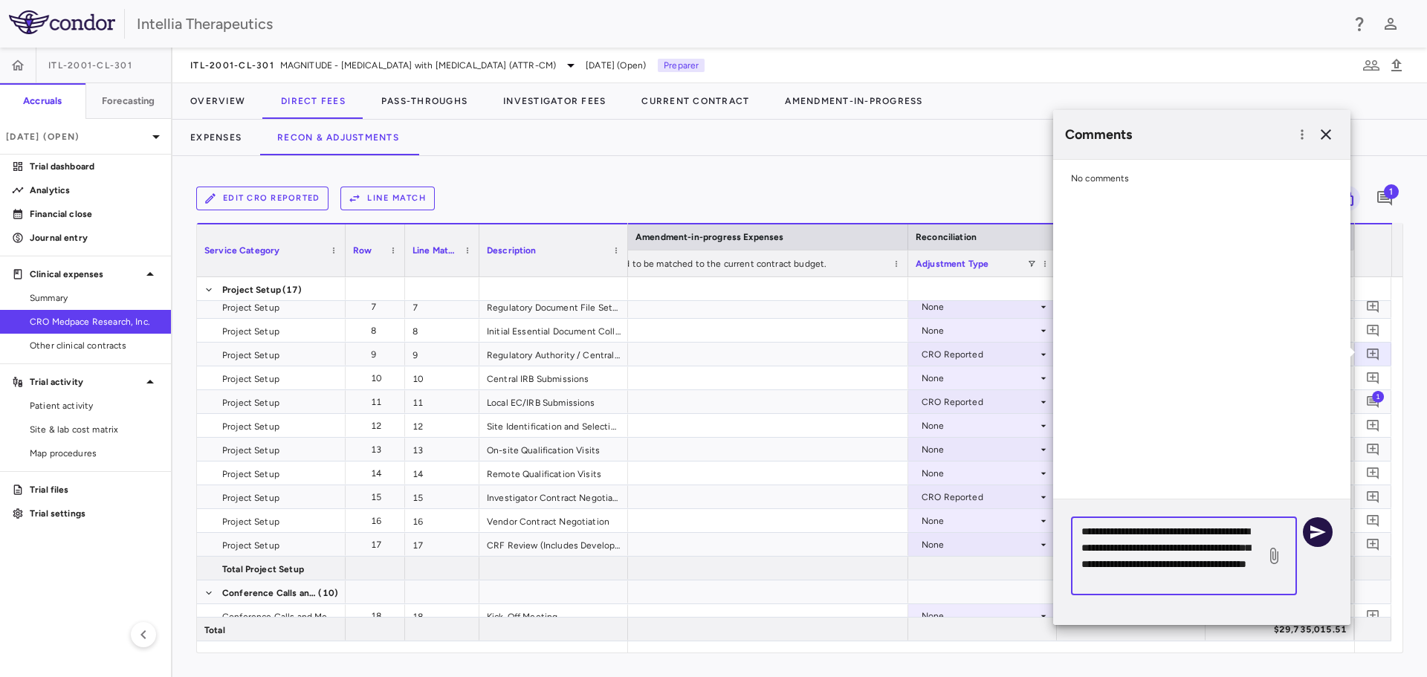
type textarea "**********"
click at [1322, 535] on icon "button" at bounding box center [1318, 532] width 18 height 18
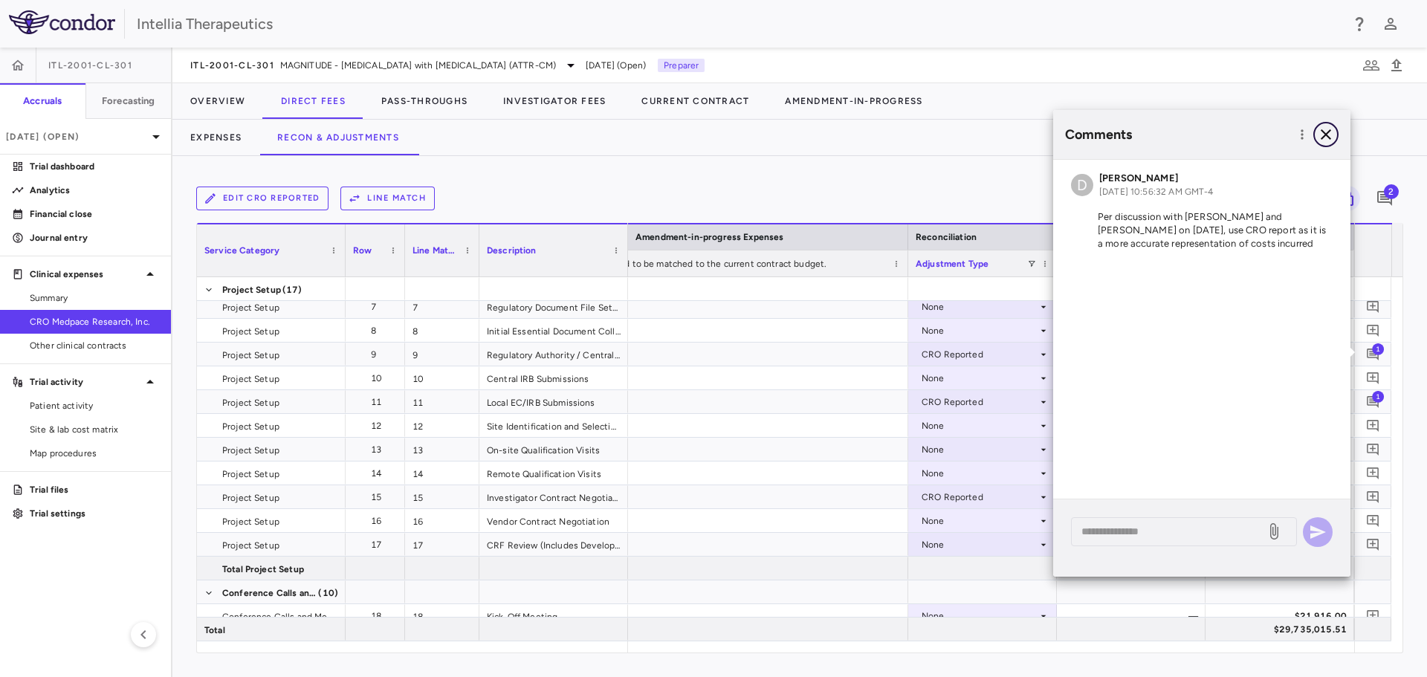
click at [1331, 132] on icon "button" at bounding box center [1326, 135] width 18 height 18
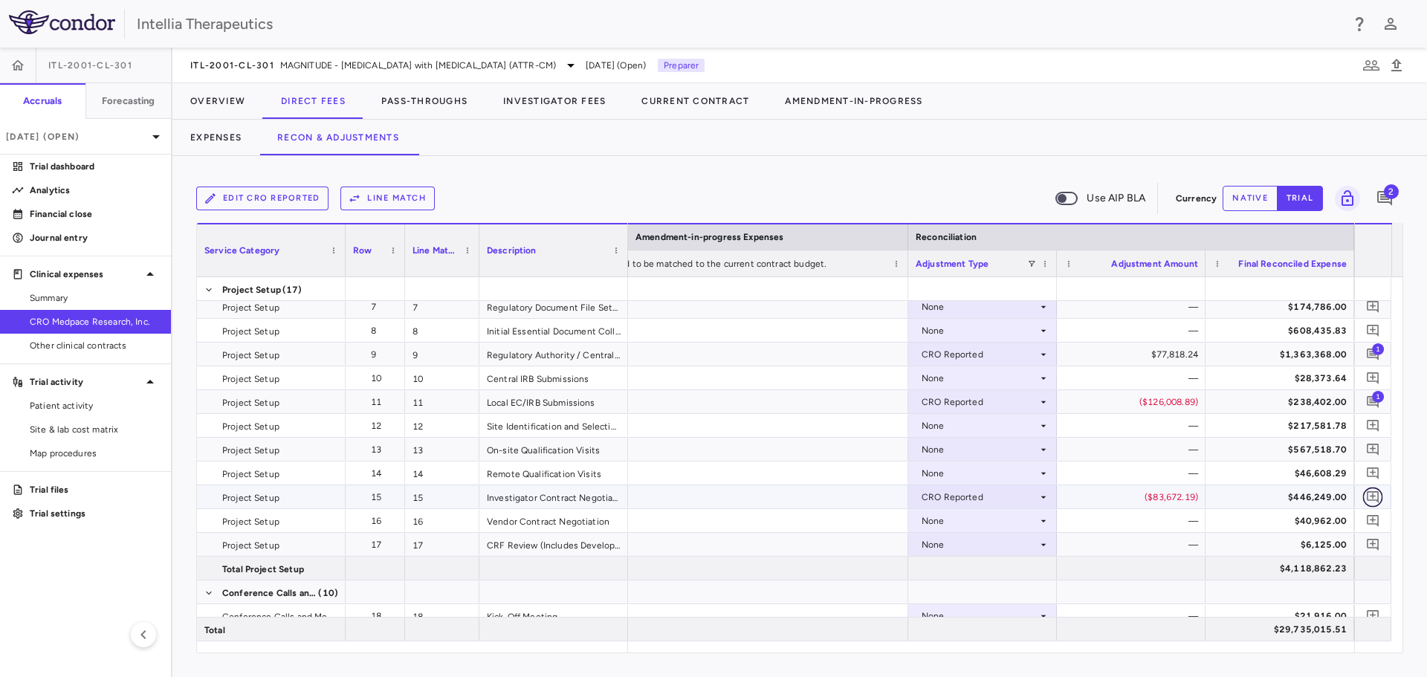
click at [1366, 491] on icon "Add comment" at bounding box center [1373, 497] width 14 height 14
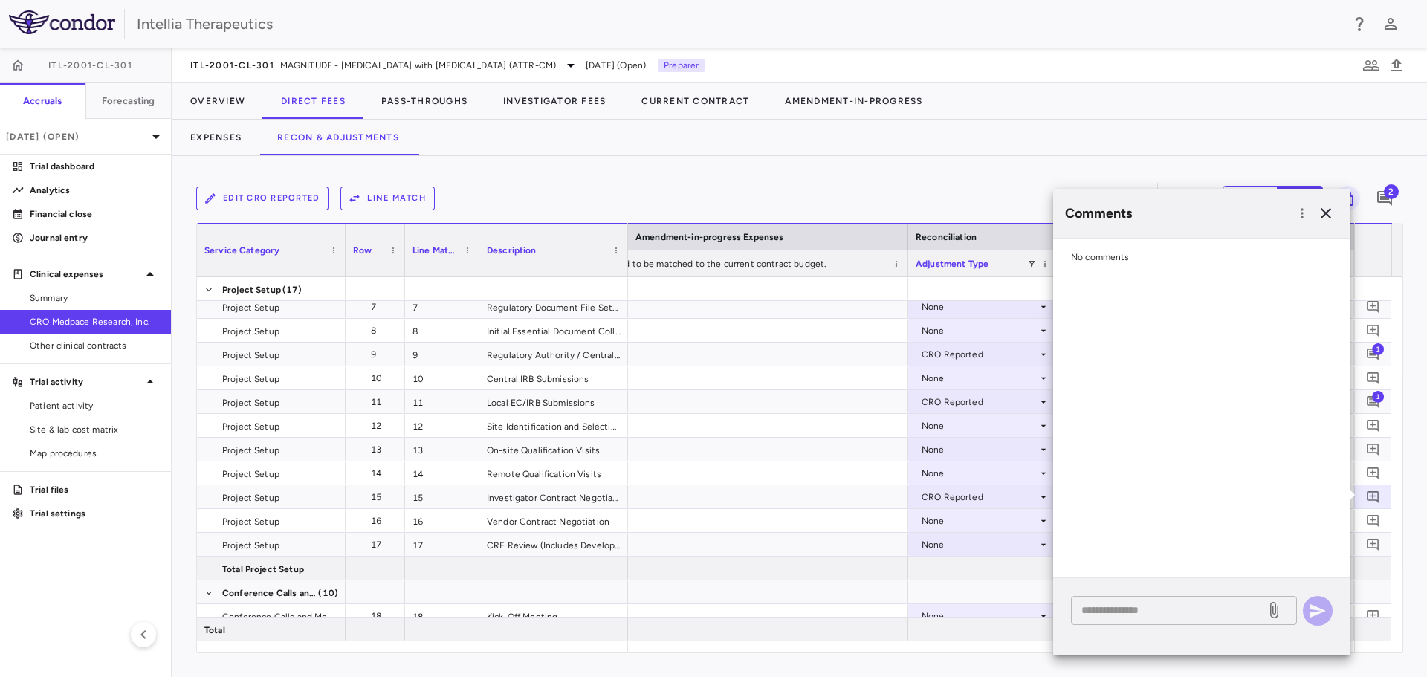
click at [1113, 619] on div "* ​" at bounding box center [1184, 610] width 226 height 29
paste textarea "**********"
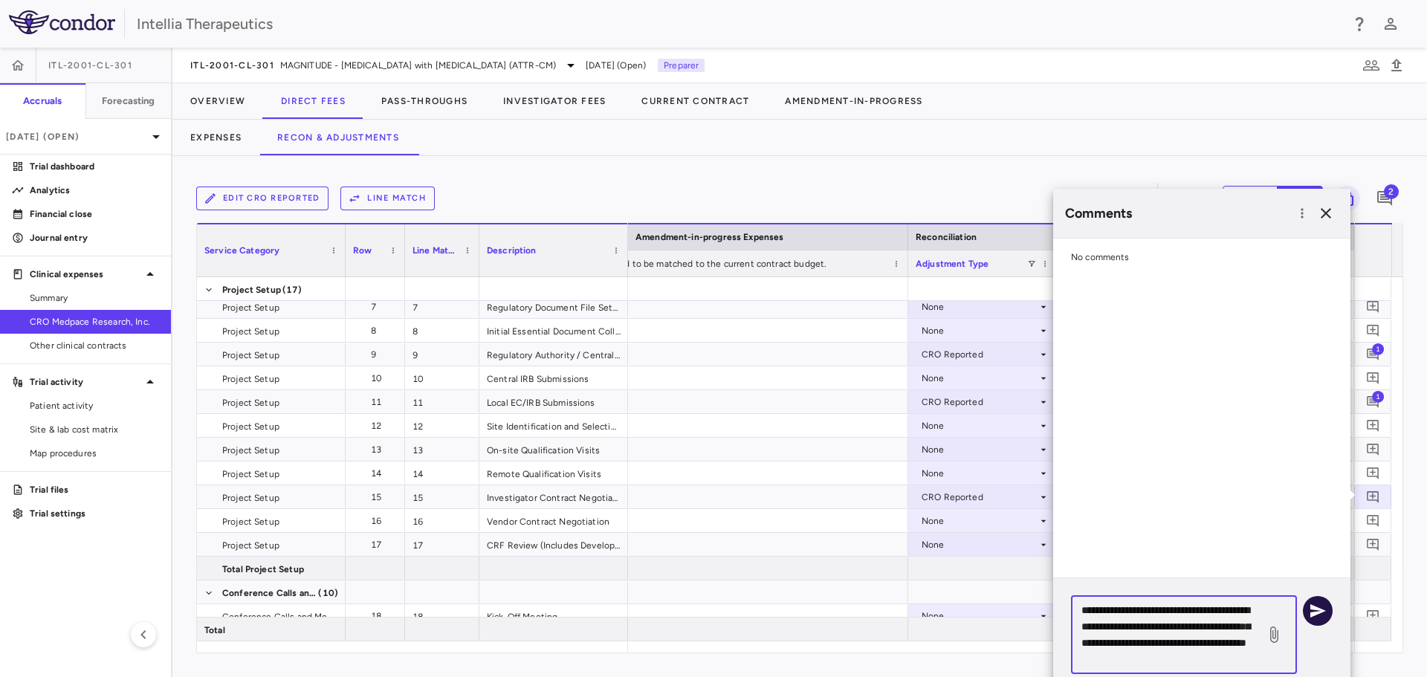
type textarea "**********"
click at [1325, 614] on icon "button" at bounding box center [1318, 611] width 18 height 18
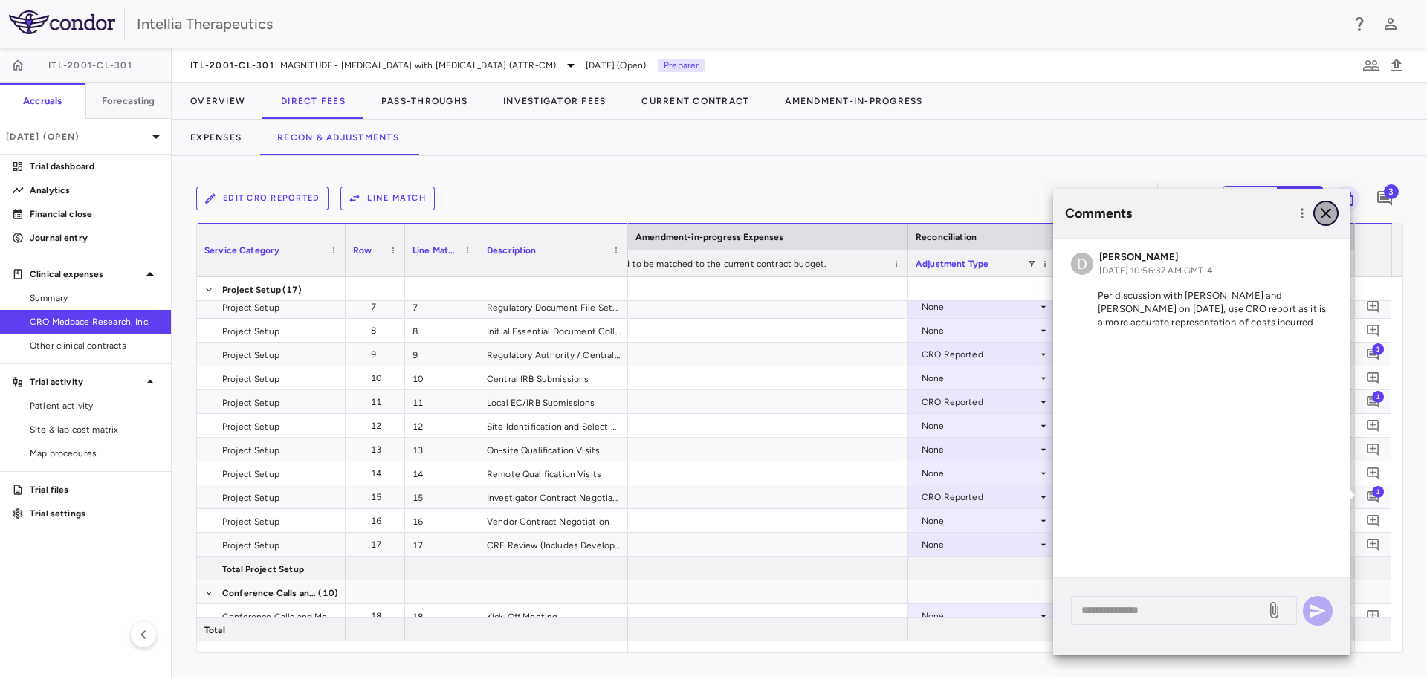
click at [1335, 204] on button "button" at bounding box center [1325, 213] width 25 height 25
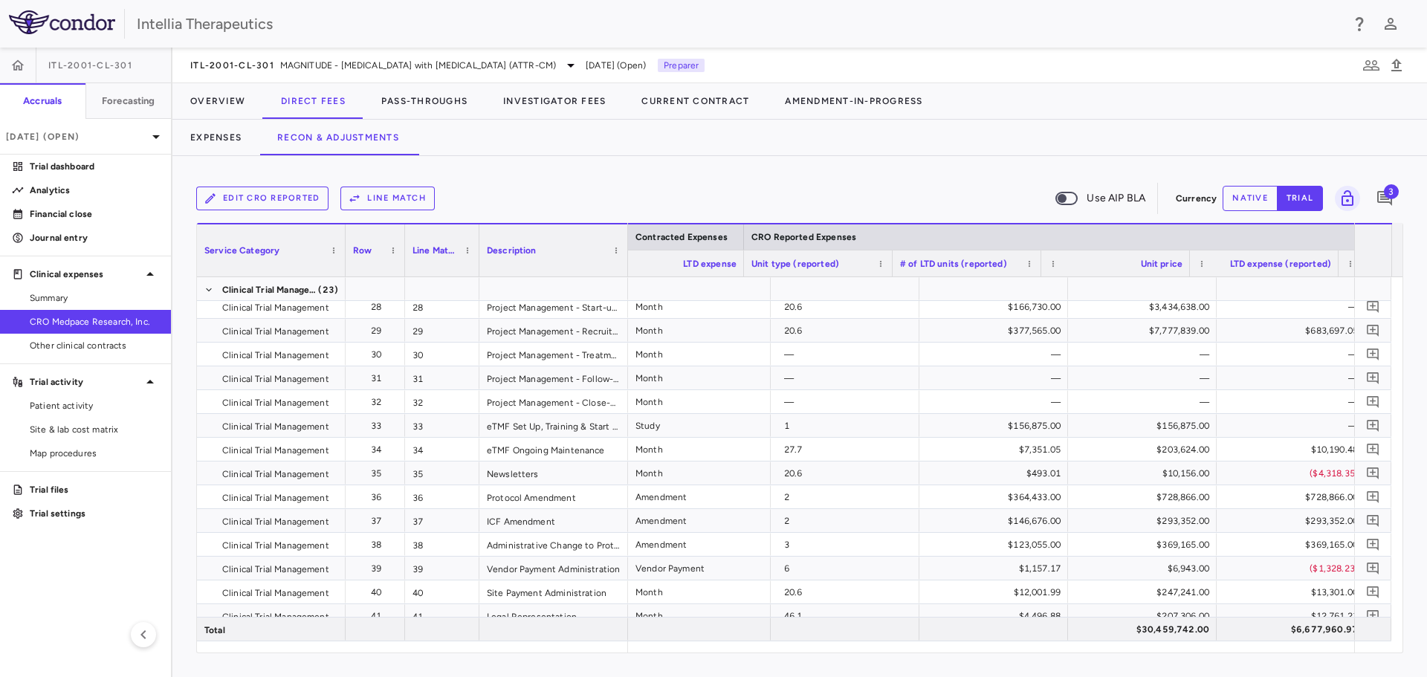
scroll to position [0, 1928]
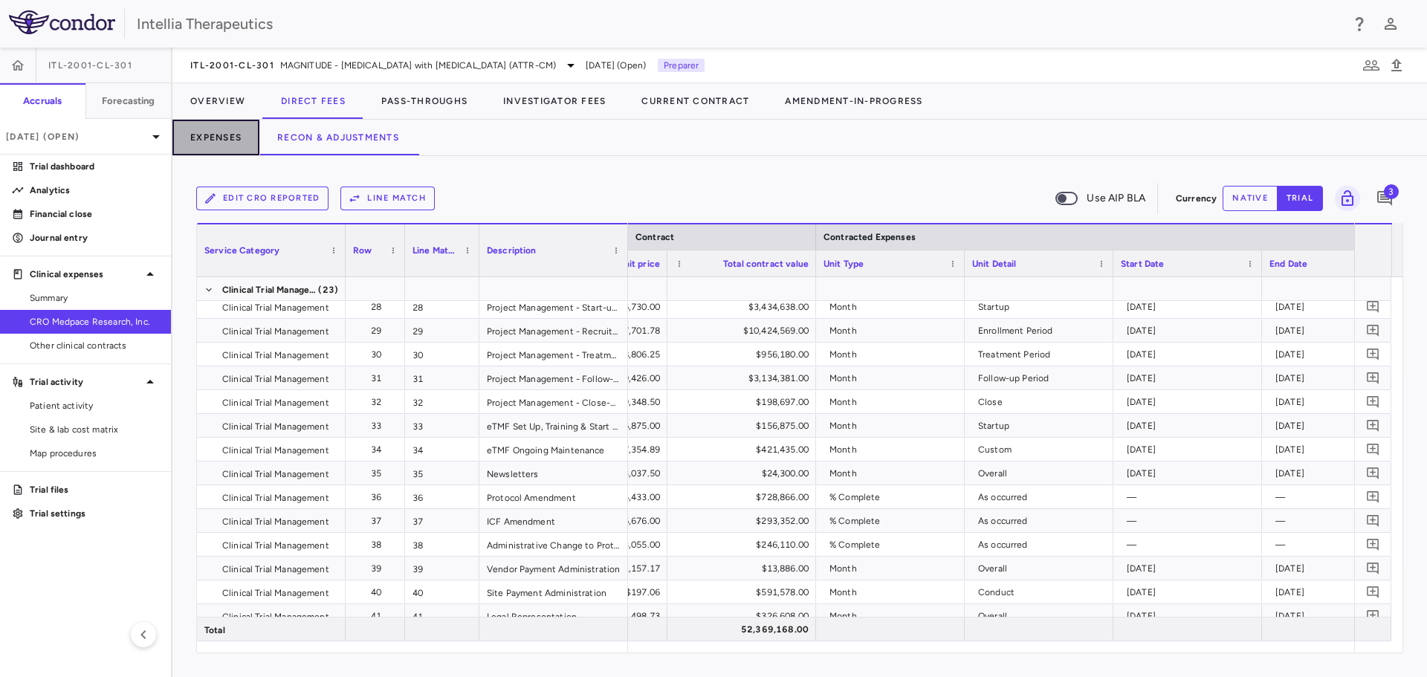
click at [223, 148] on button "Expenses" at bounding box center [215, 138] width 87 height 36
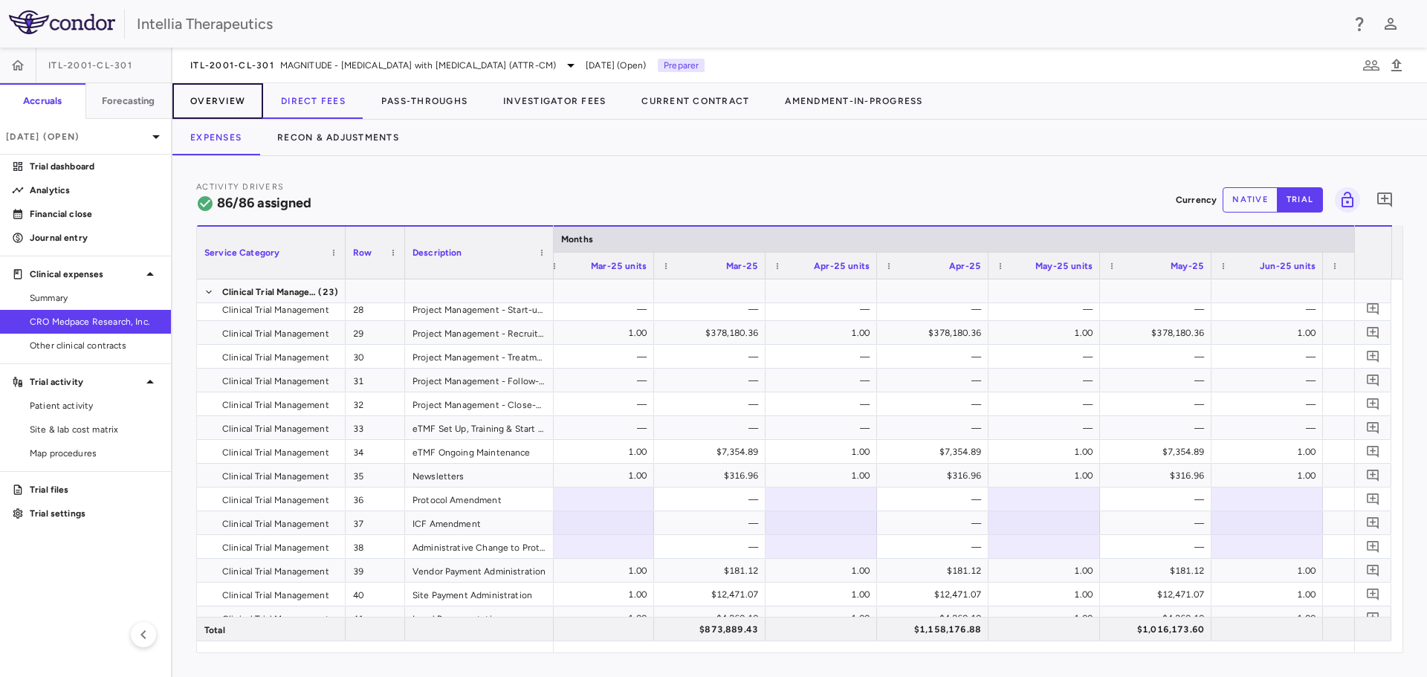
click at [228, 97] on button "Overview" at bounding box center [217, 101] width 91 height 36
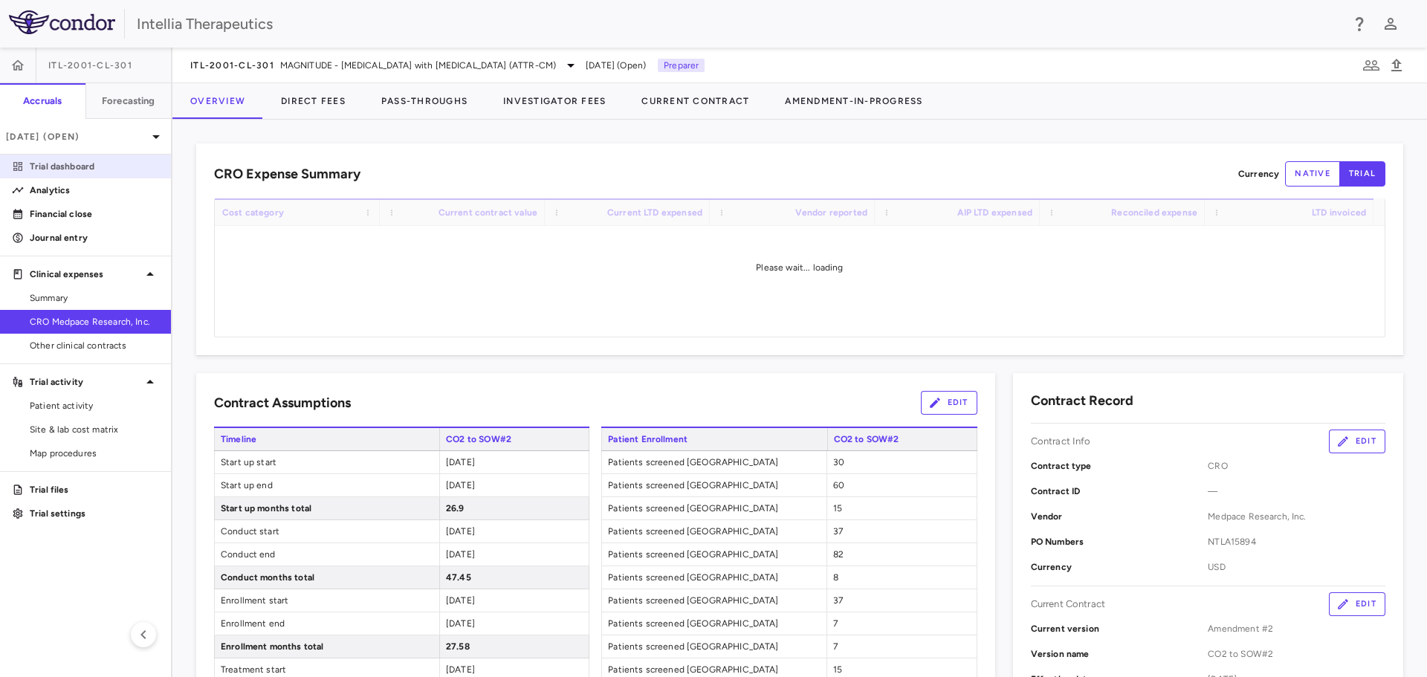
click at [65, 173] on link "Trial dashboard" at bounding box center [85, 166] width 171 height 22
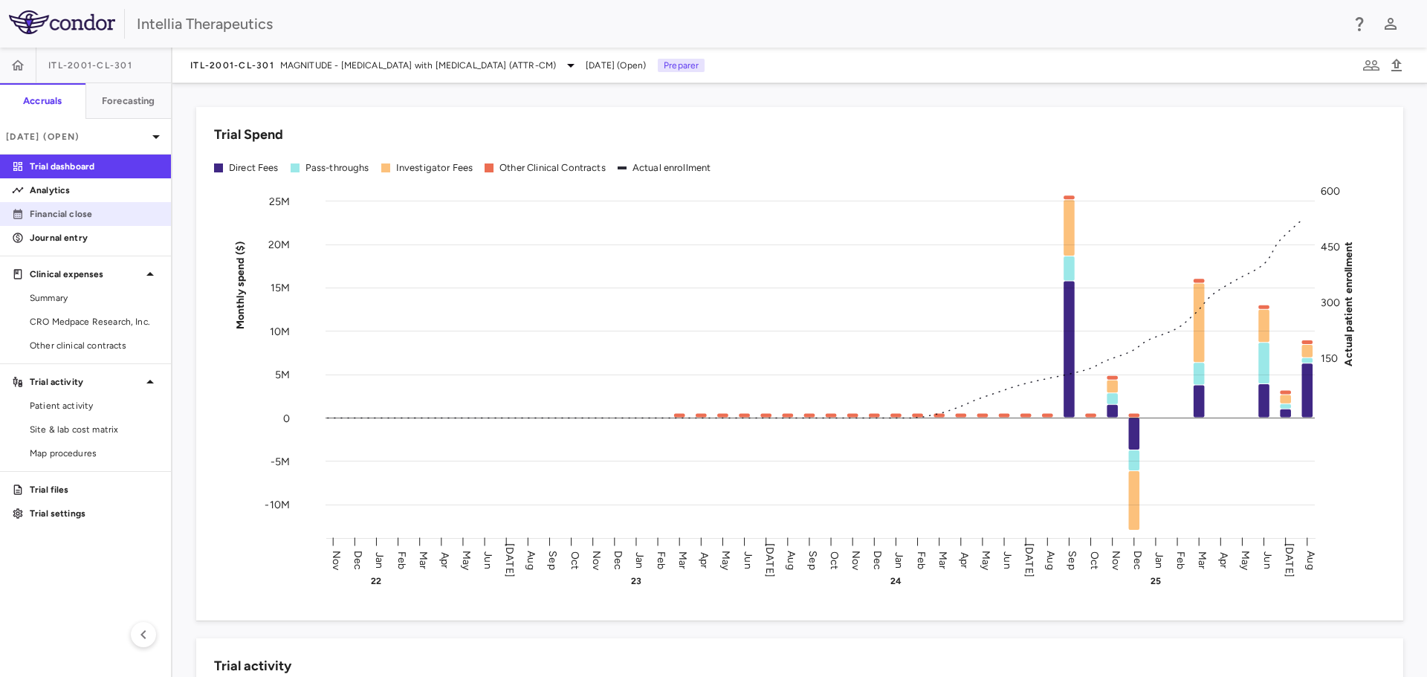
click at [84, 212] on p "Financial close" at bounding box center [94, 213] width 129 height 13
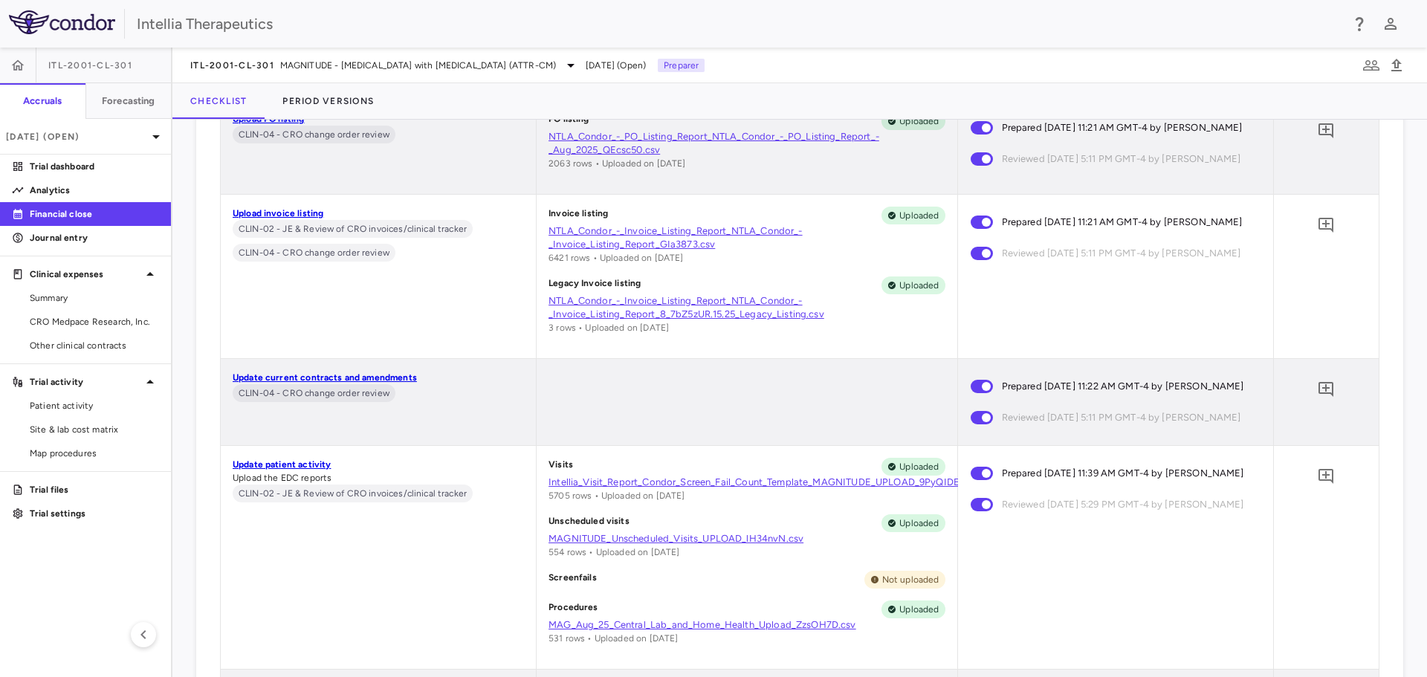
scroll to position [8325, 0]
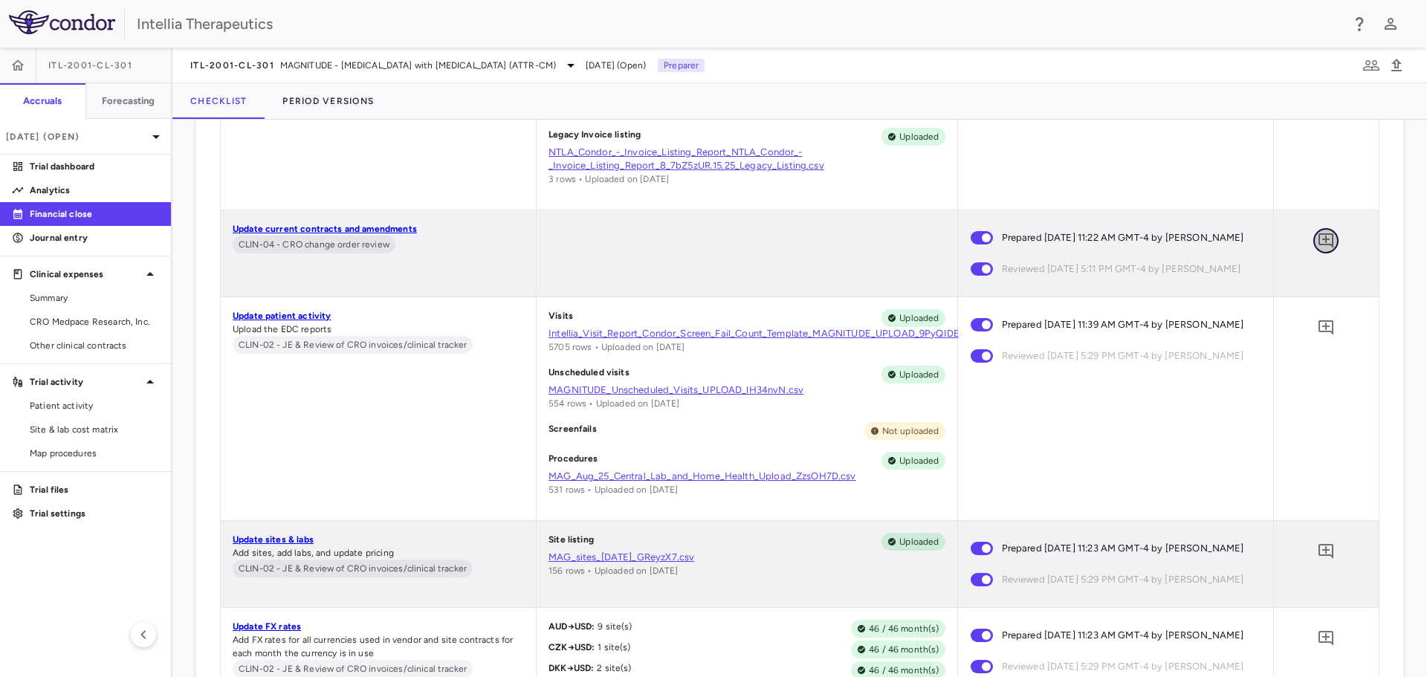
click at [1319, 239] on icon "Add comment" at bounding box center [1326, 240] width 15 height 15
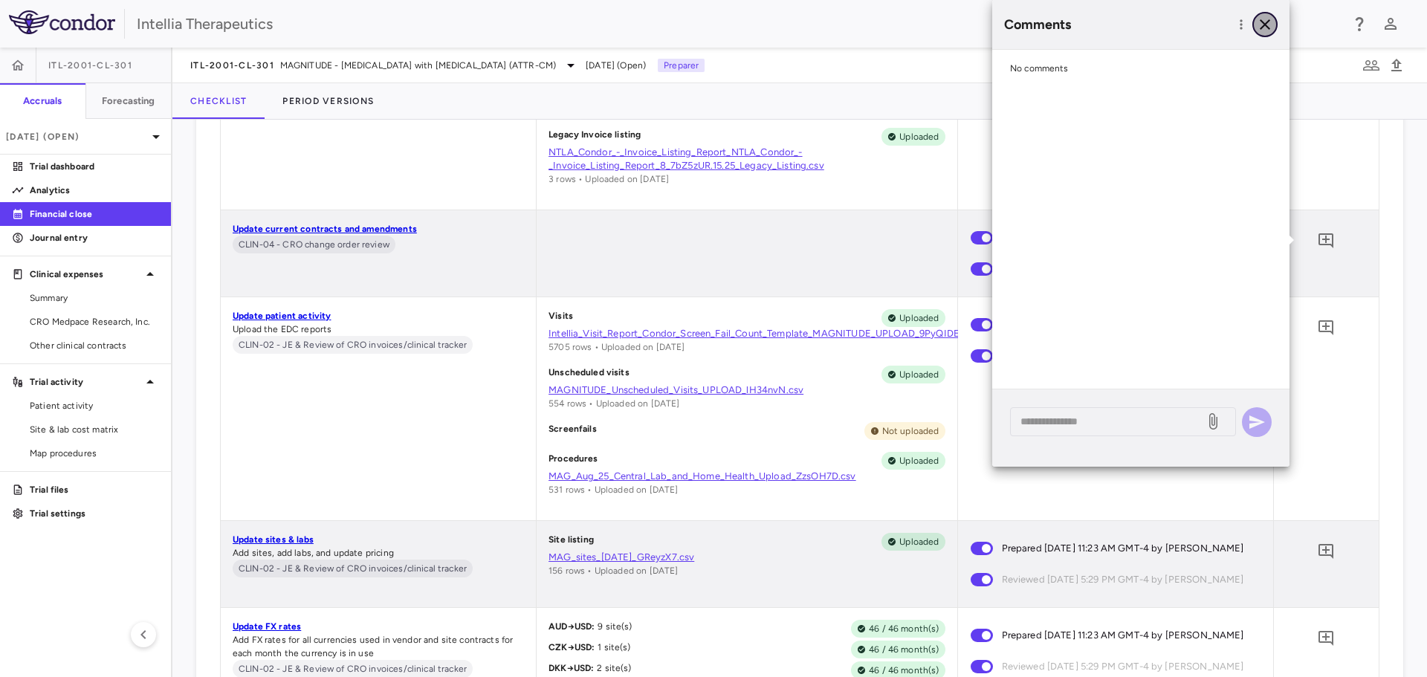
click at [1268, 20] on icon "button" at bounding box center [1265, 25] width 18 height 18
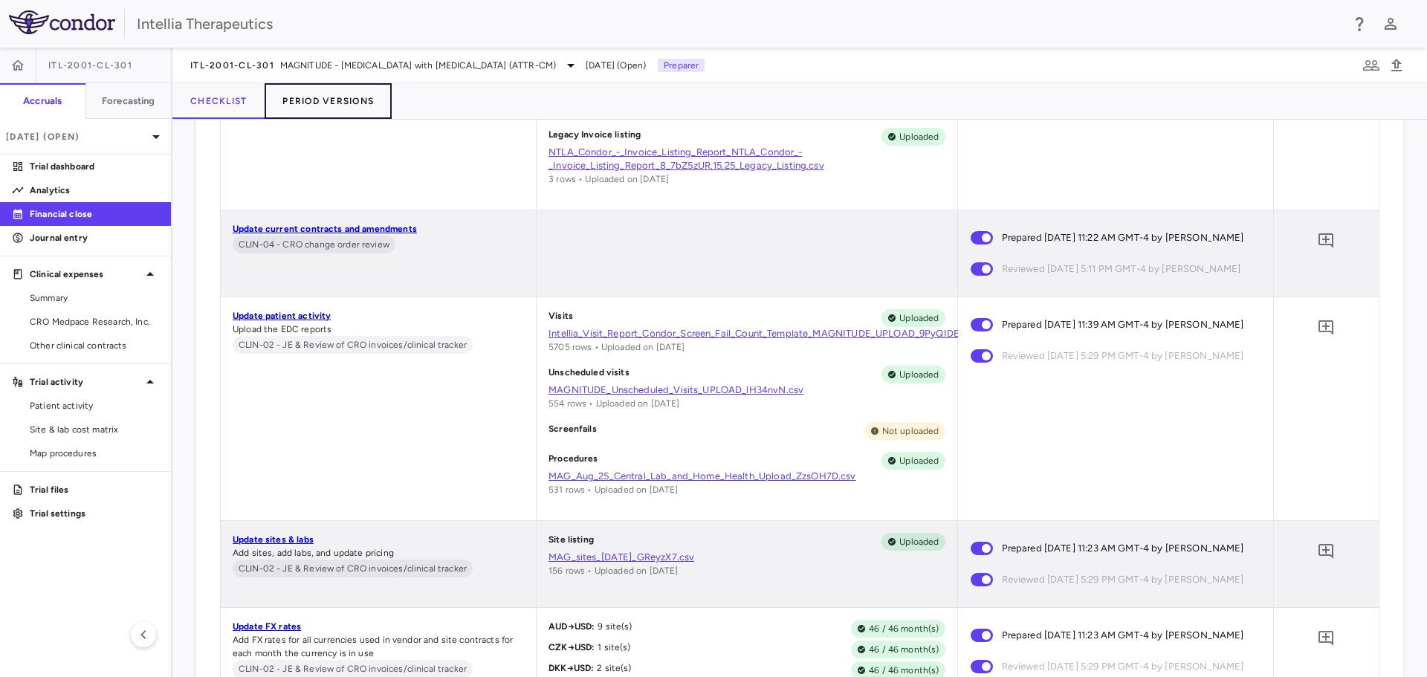
click at [346, 96] on button "Period Versions" at bounding box center [328, 101] width 127 height 36
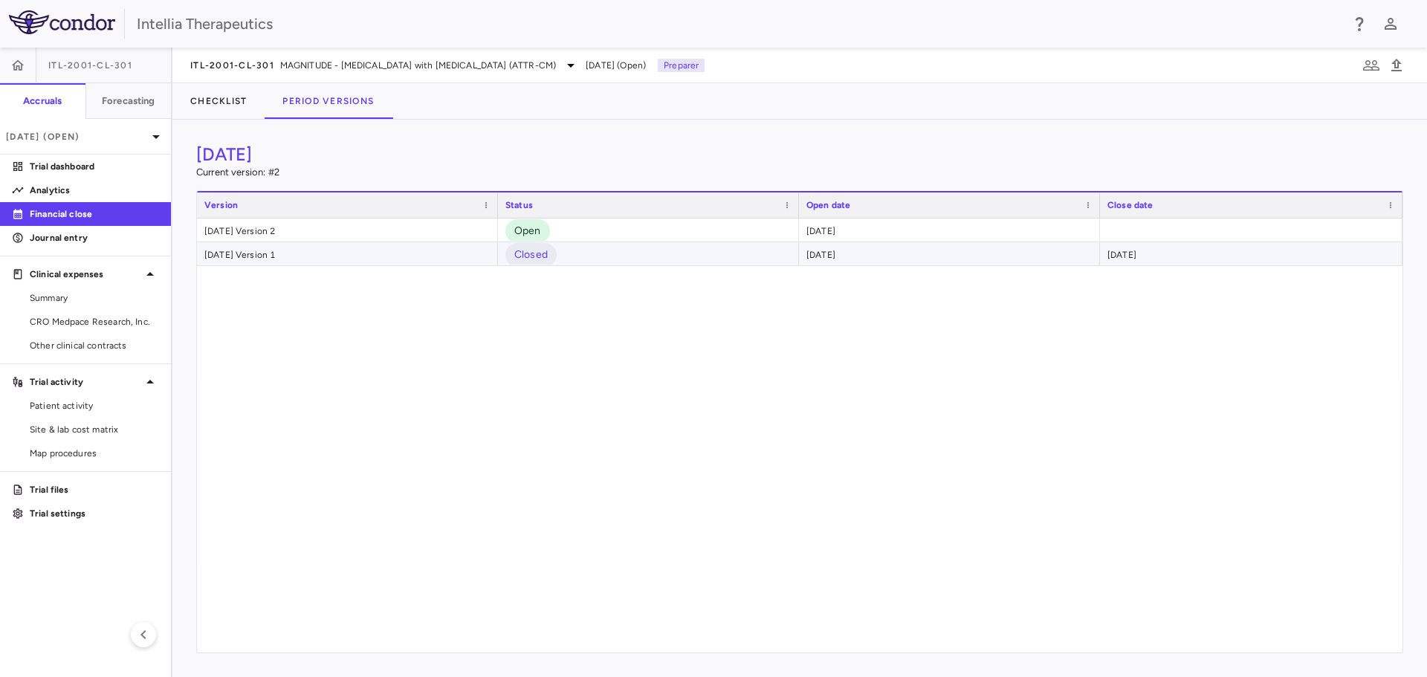
click at [340, 262] on div "[DATE] Version 1" at bounding box center [347, 253] width 301 height 23
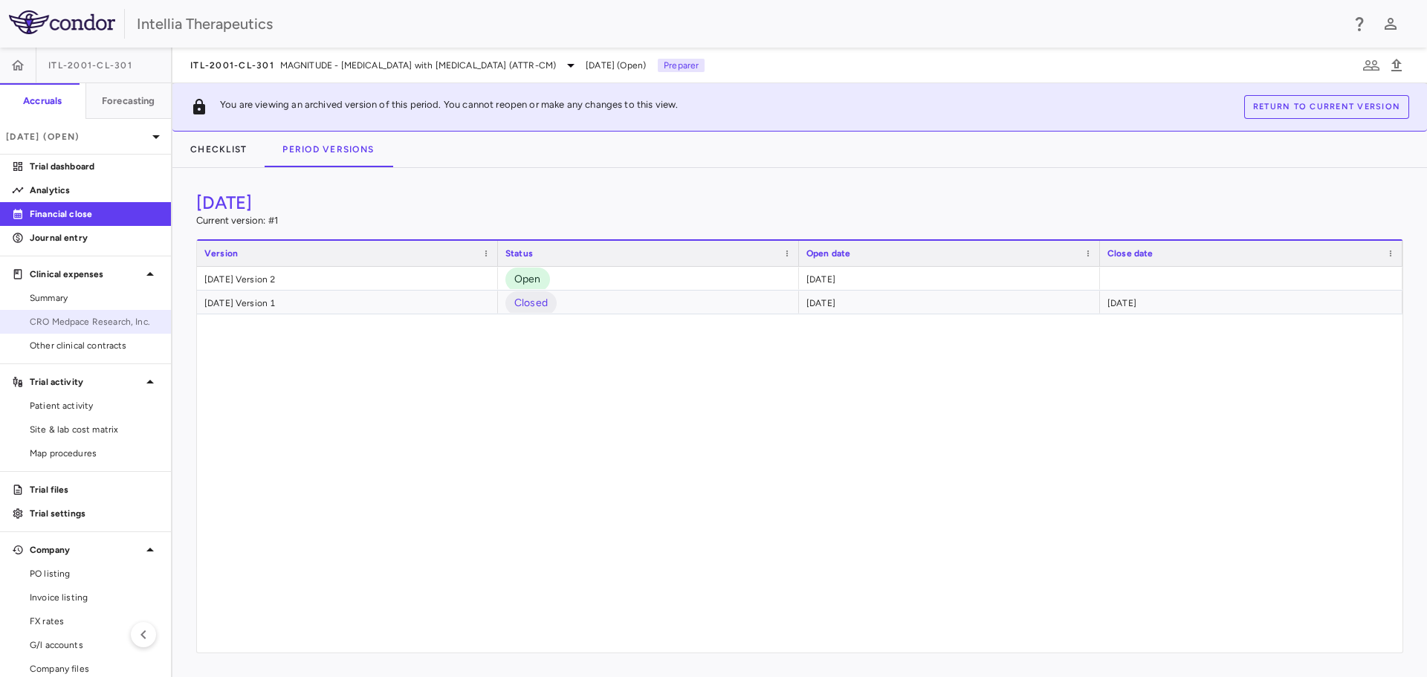
click at [95, 326] on span "CRO Medpace Research, Inc." at bounding box center [94, 321] width 129 height 13
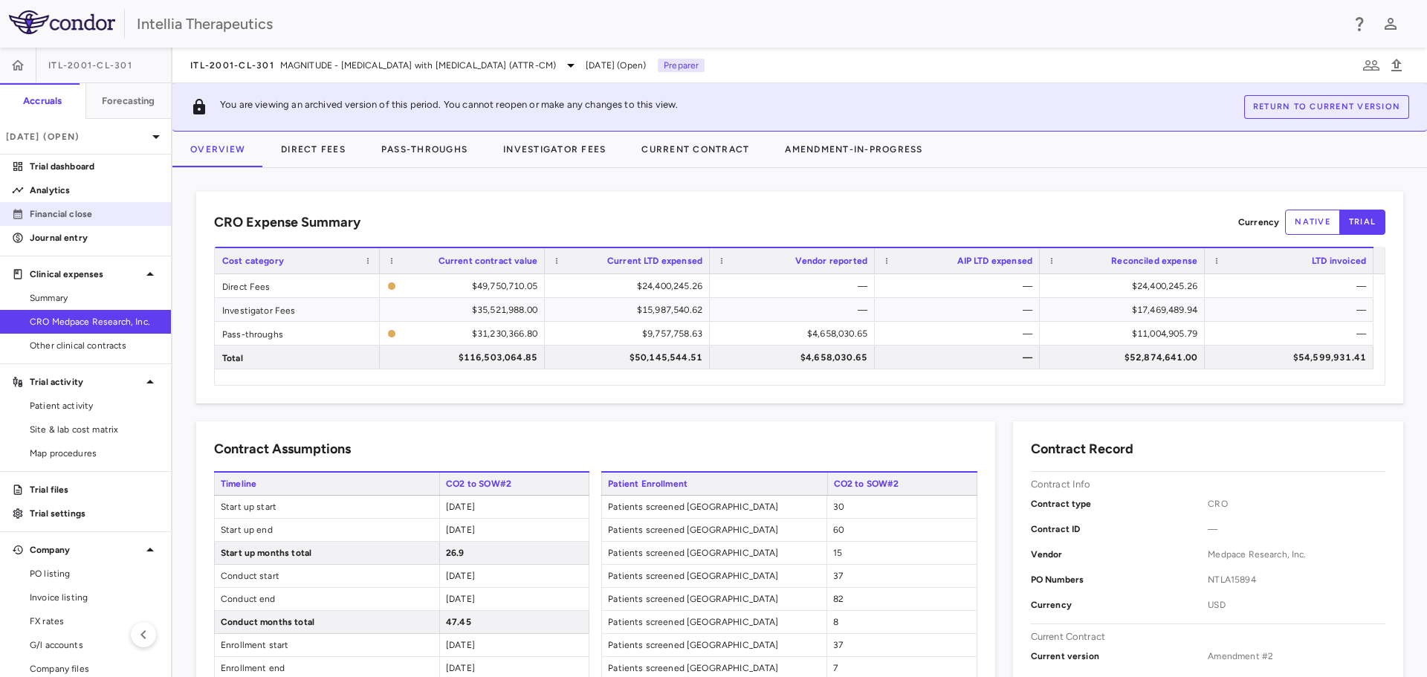
click at [63, 212] on p "Financial close" at bounding box center [94, 213] width 129 height 13
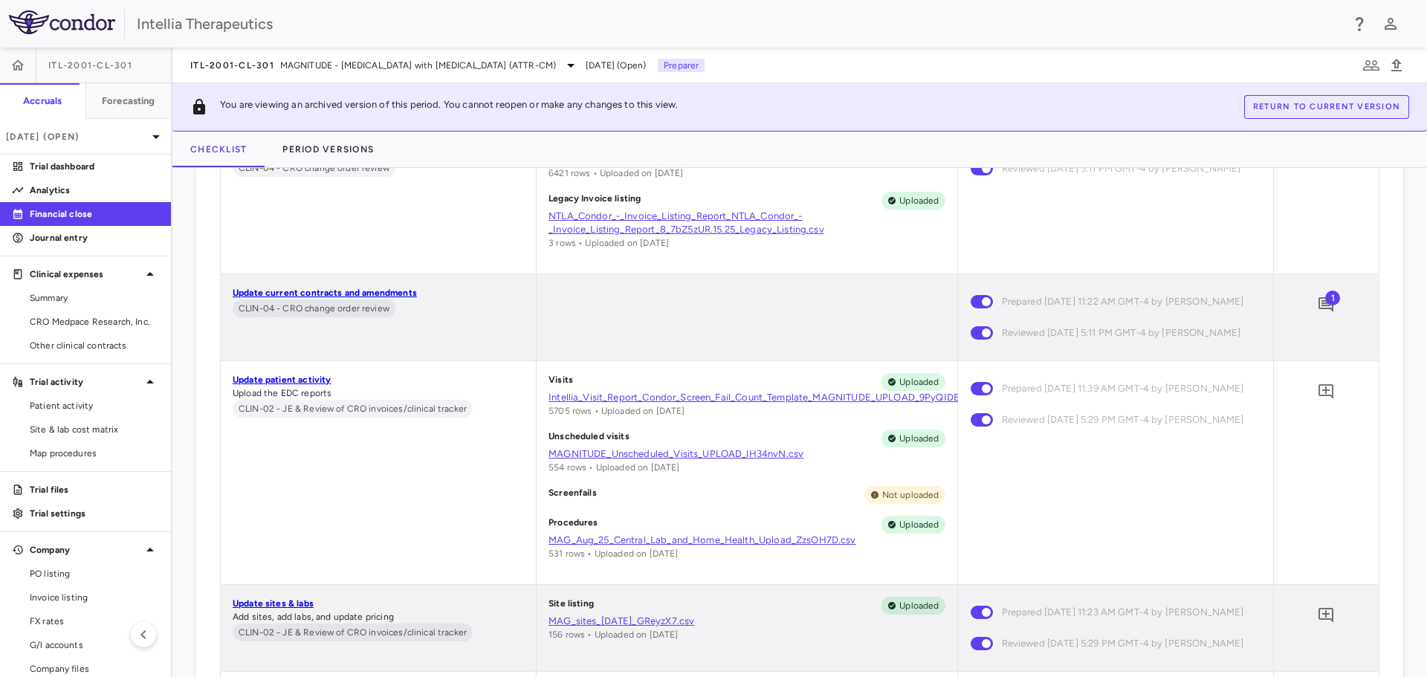
scroll to position [8325, 0]
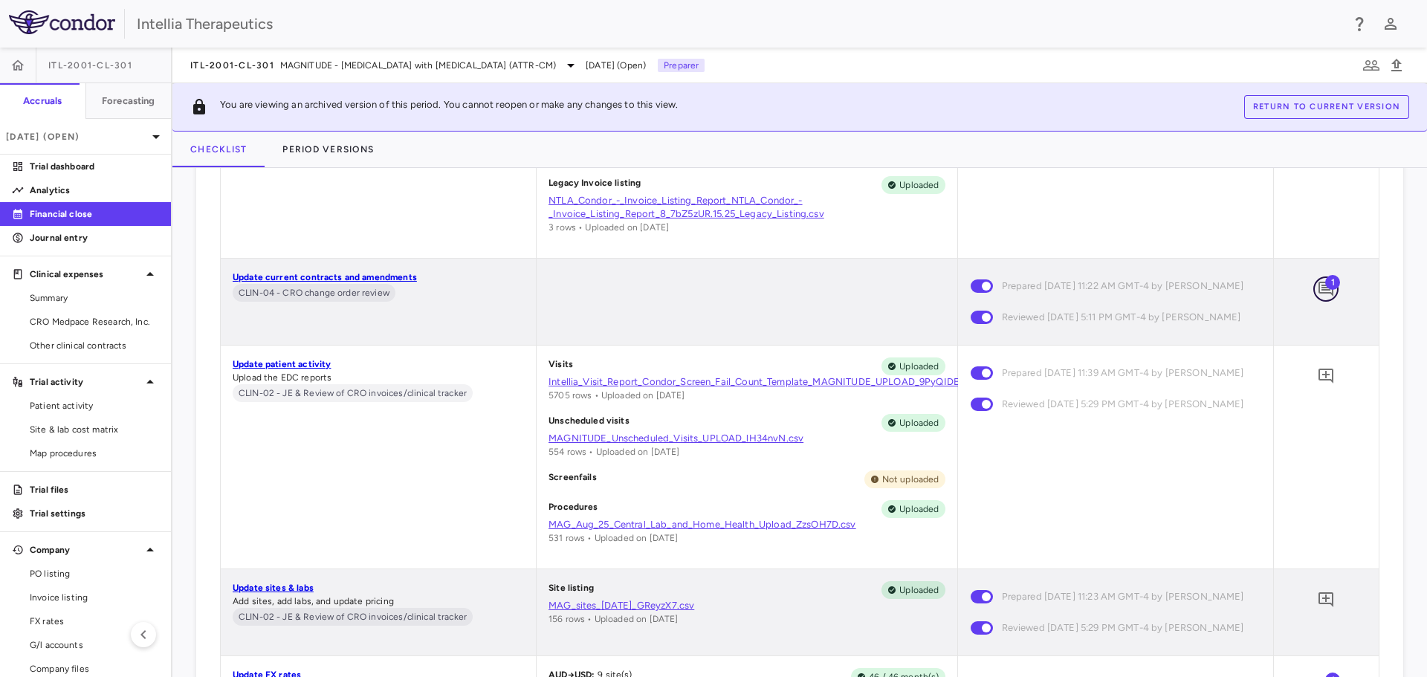
click at [1321, 291] on icon "Add comment" at bounding box center [1326, 289] width 18 height 18
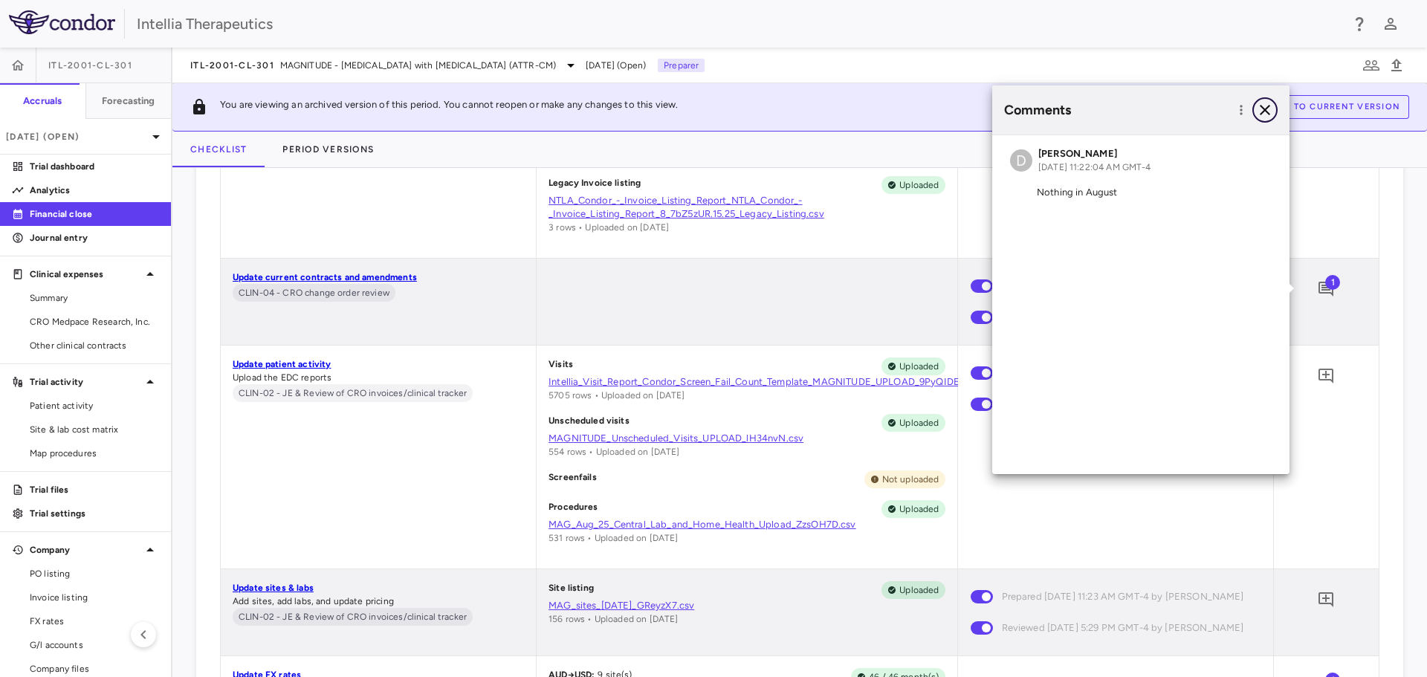
click at [1266, 110] on icon "button" at bounding box center [1265, 110] width 10 height 10
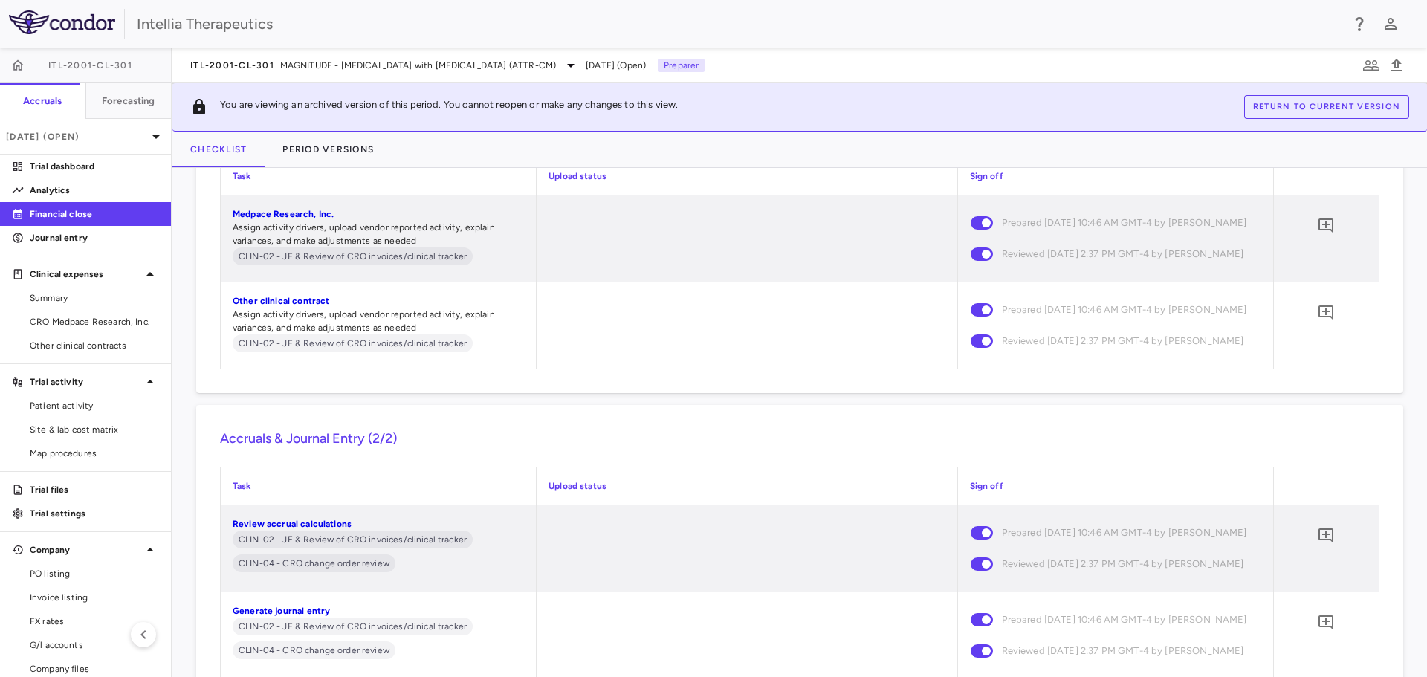
scroll to position [9322, 0]
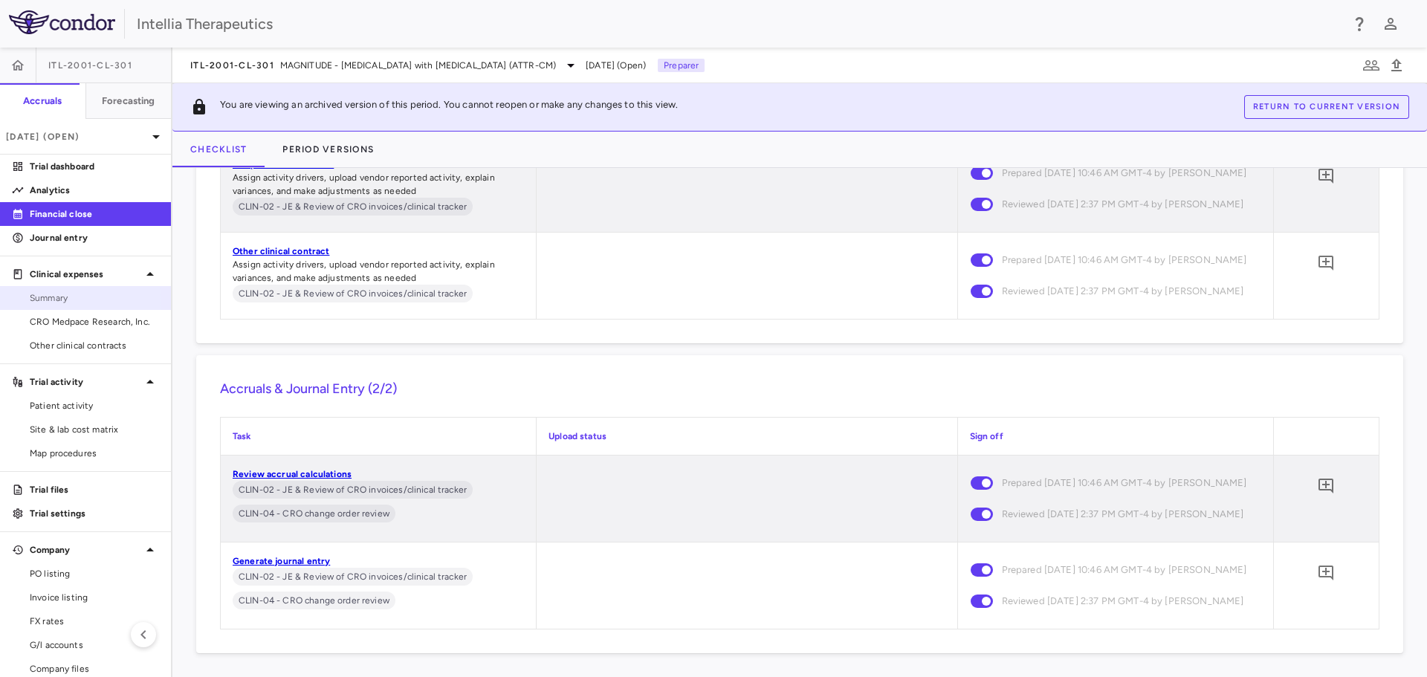
click at [60, 300] on span "Summary" at bounding box center [94, 297] width 129 height 13
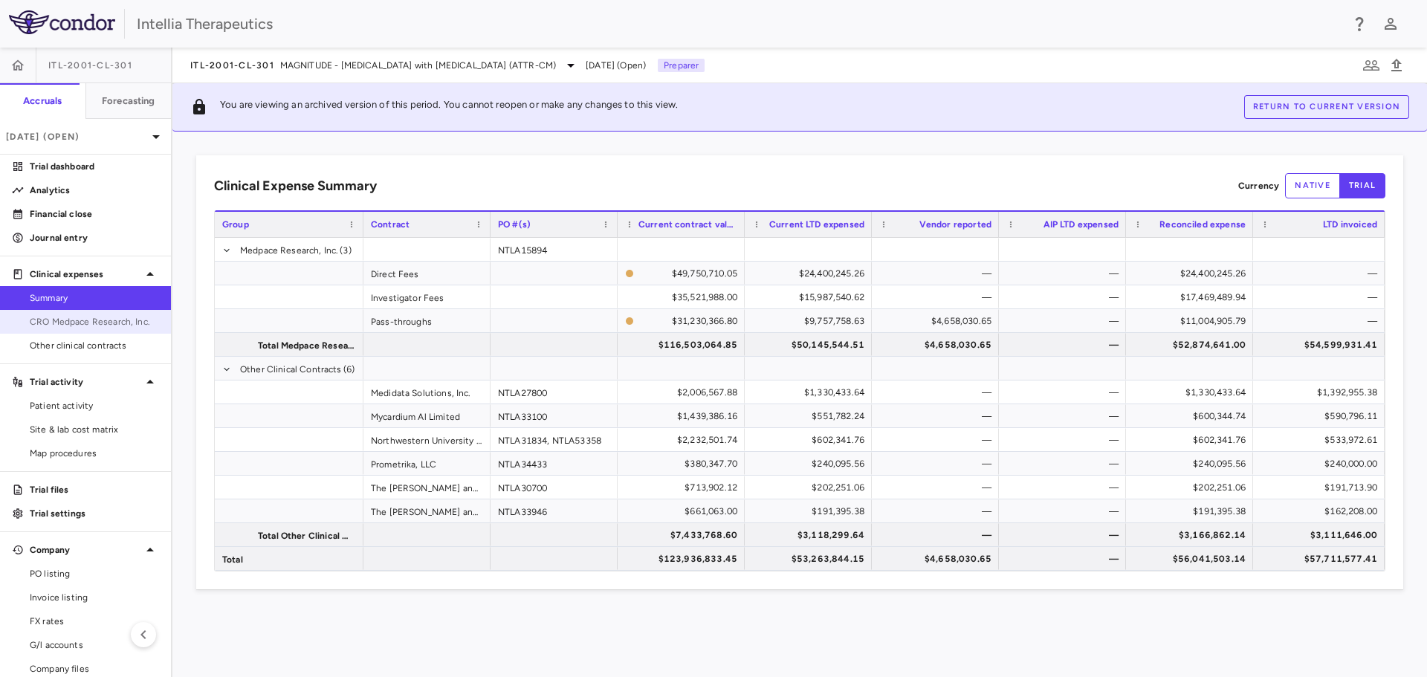
click at [113, 320] on span "CRO Medpace Research, Inc." at bounding box center [94, 321] width 129 height 13
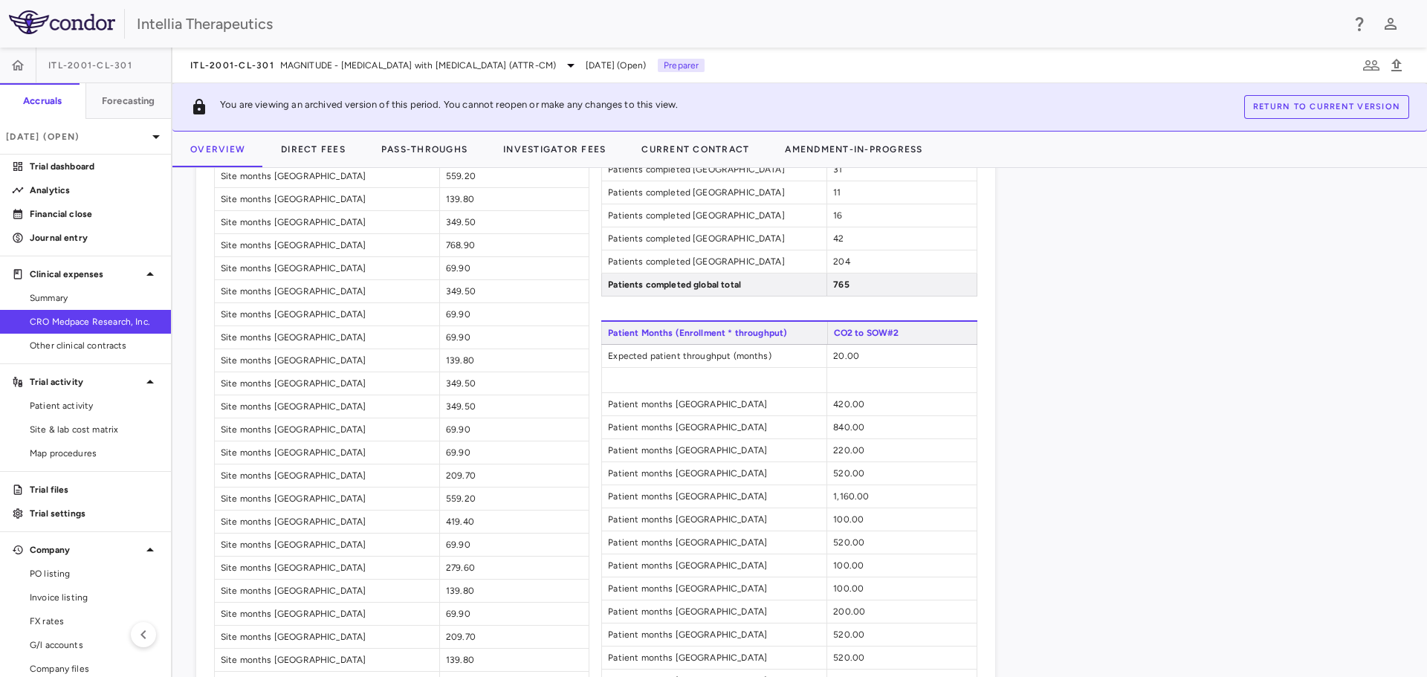
scroll to position [2379, 0]
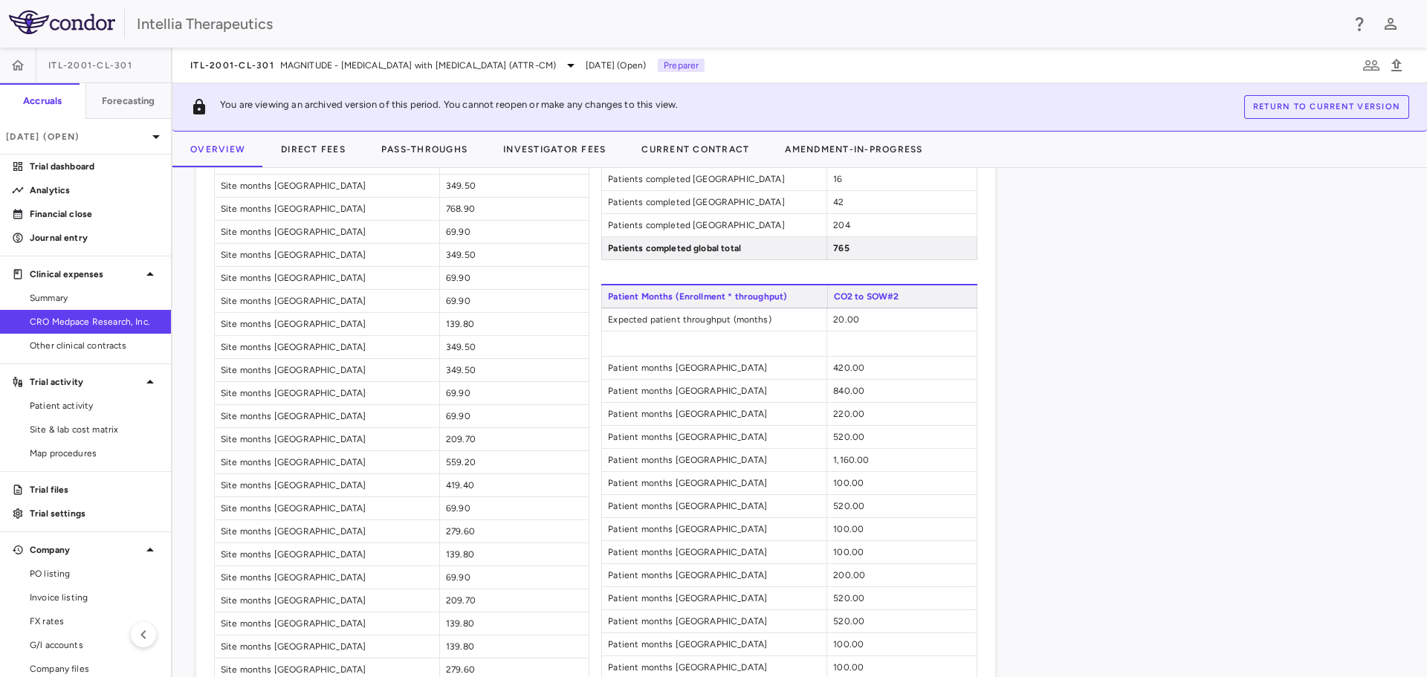
click at [1415, 524] on div "CRO Expense Summary Currency native trial Drag here to set row groups Drag here…" at bounding box center [799, 422] width 1255 height 509
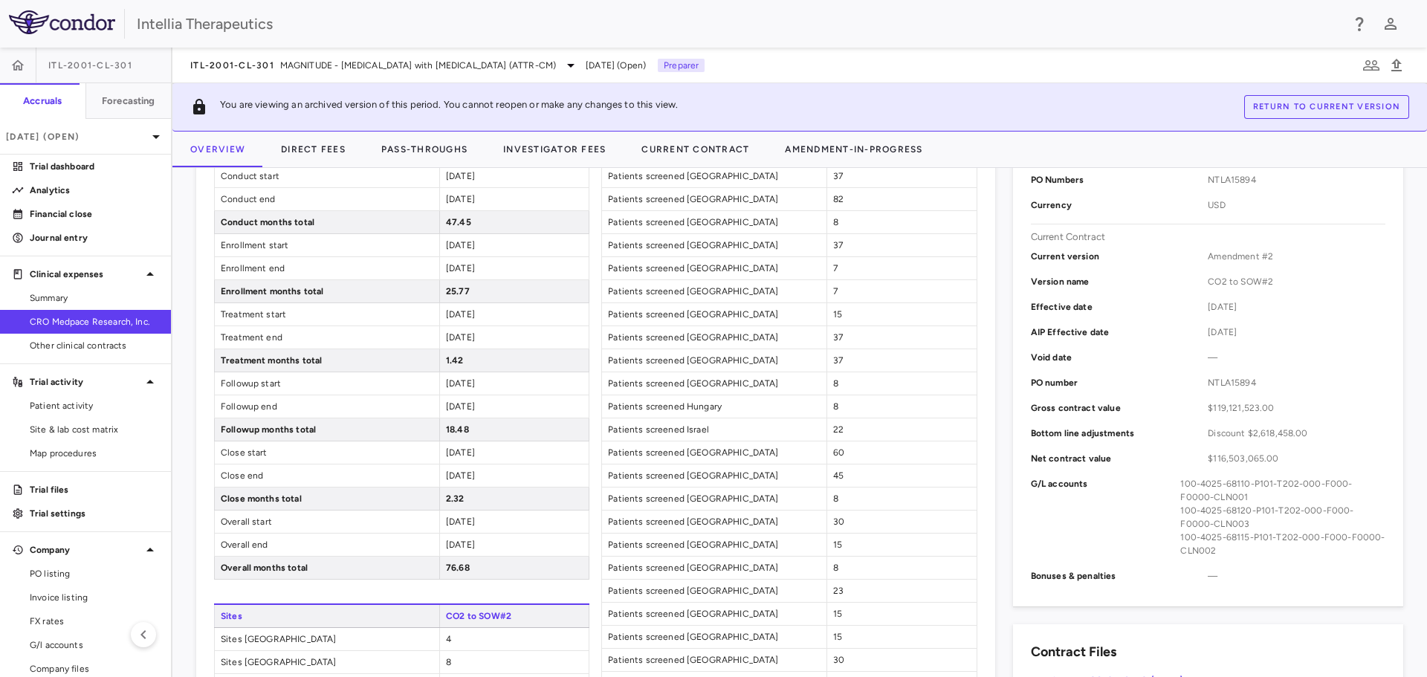
scroll to position [0, 0]
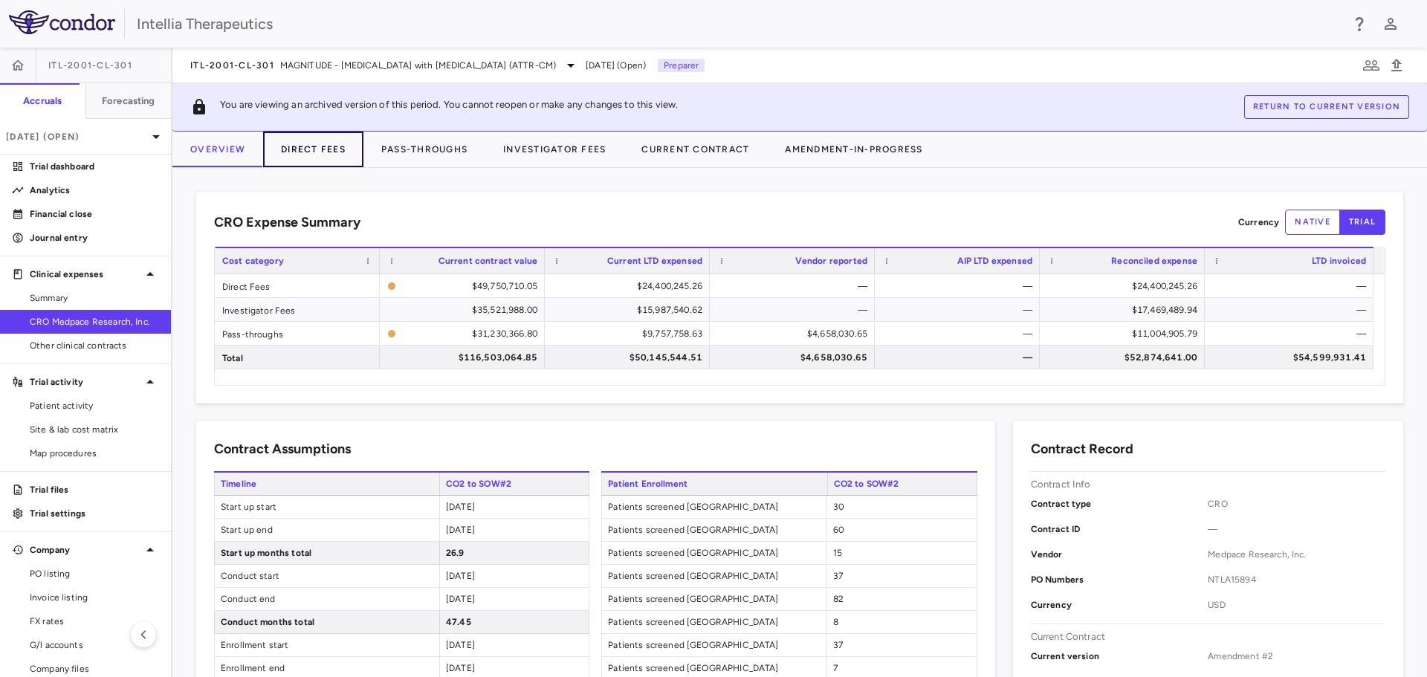
click at [322, 146] on button "Direct Fees" at bounding box center [313, 150] width 100 height 36
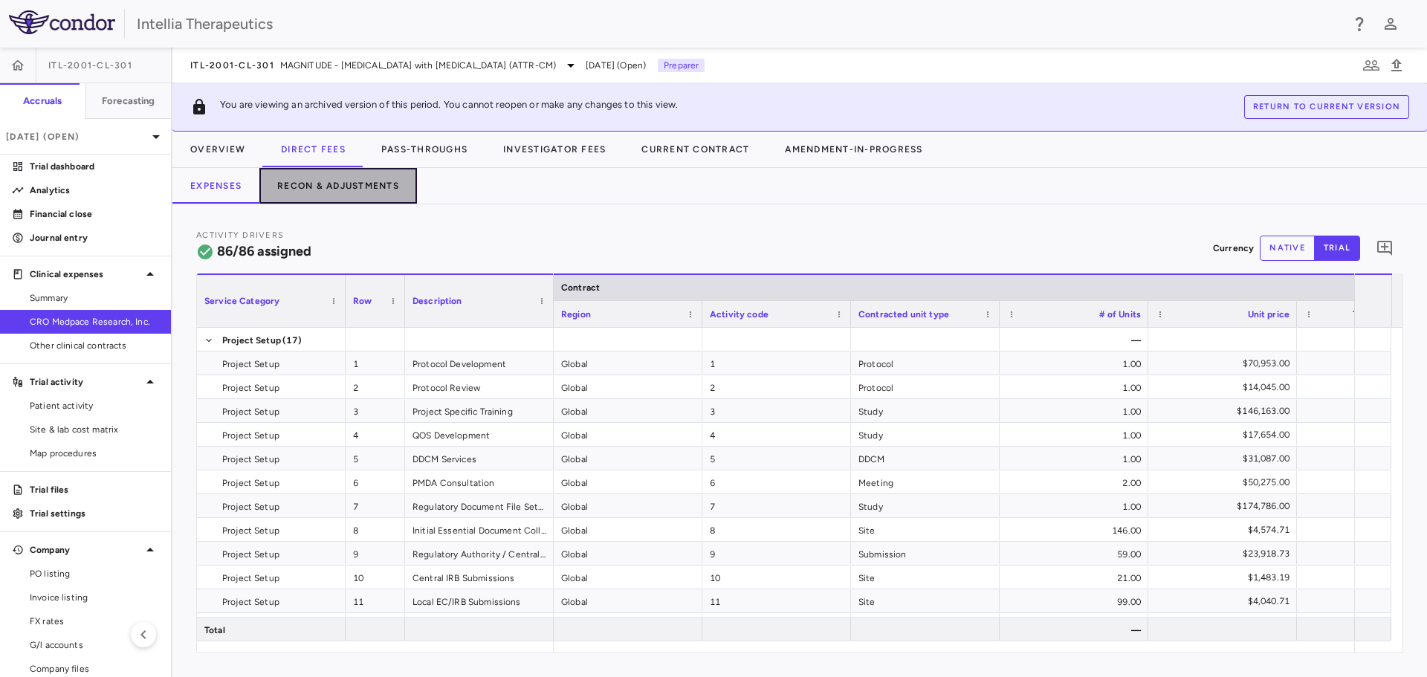
click at [354, 187] on button "Recon & Adjustments" at bounding box center [338, 186] width 158 height 36
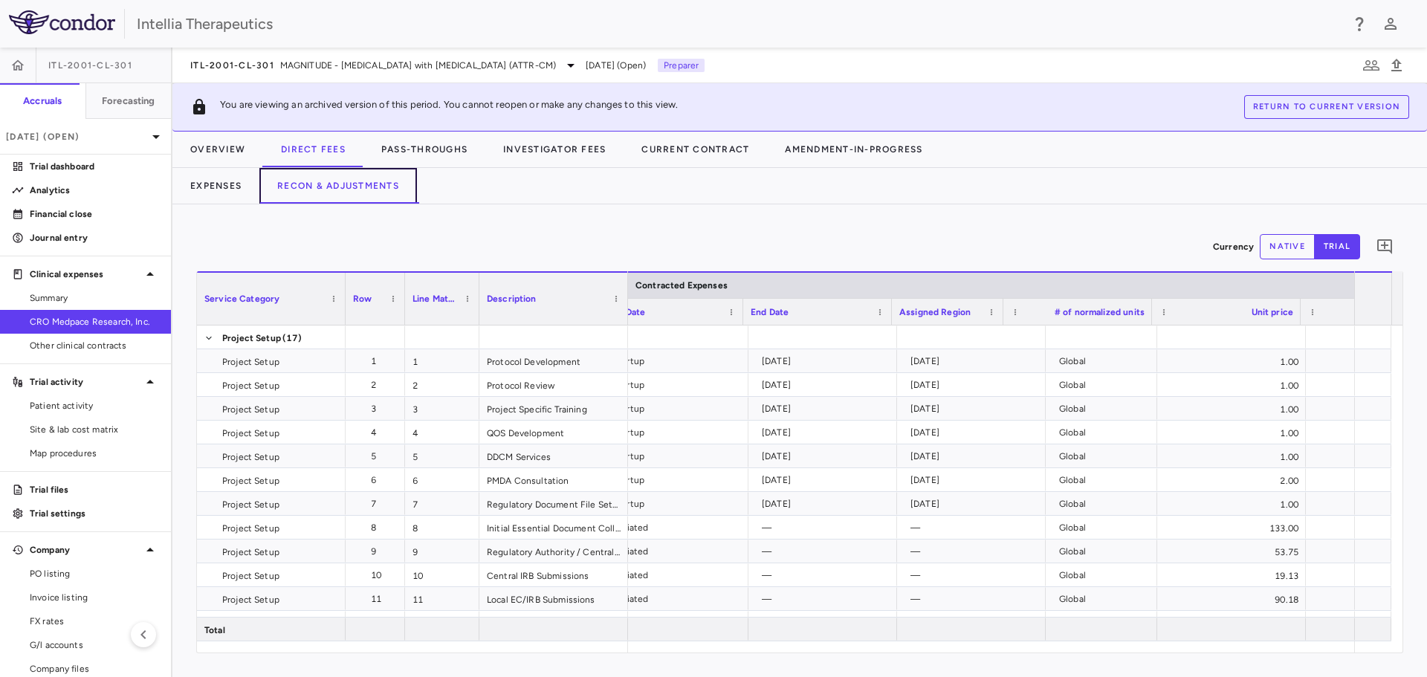
scroll to position [0, 740]
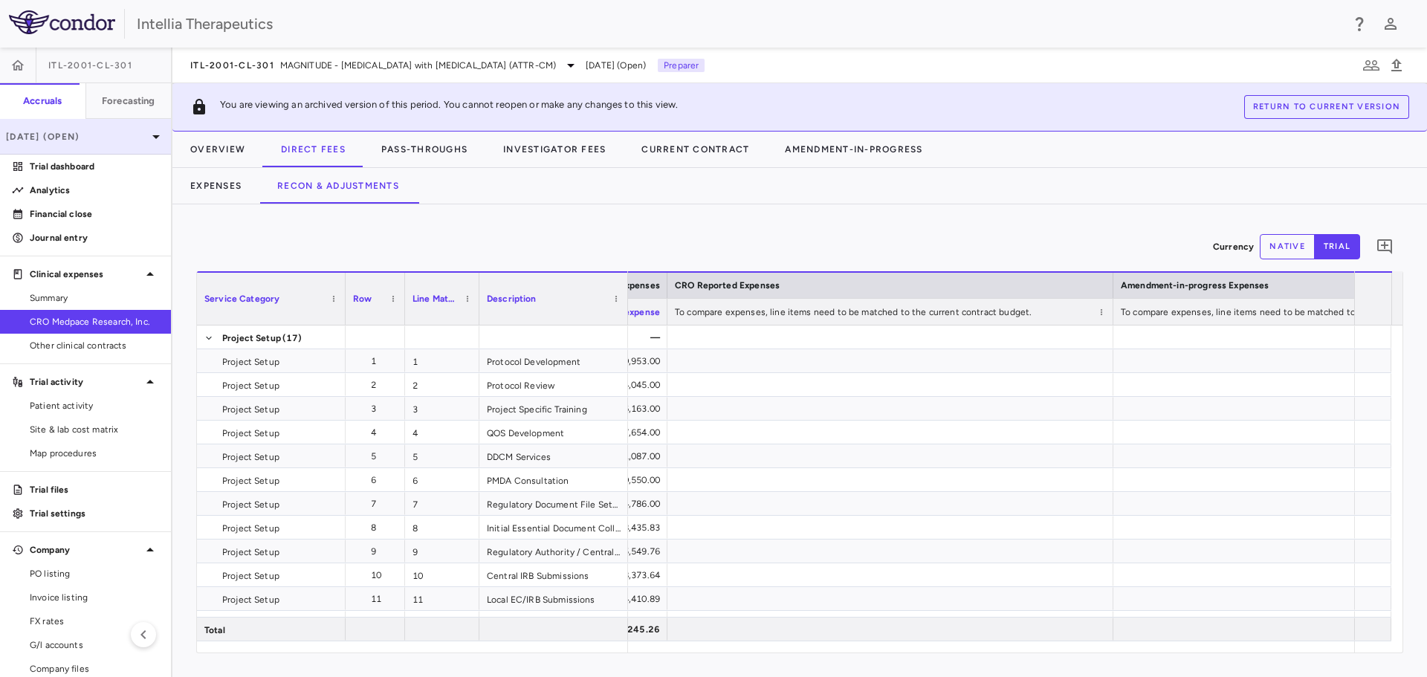
click at [108, 125] on div "[DATE] (Open)" at bounding box center [85, 137] width 171 height 36
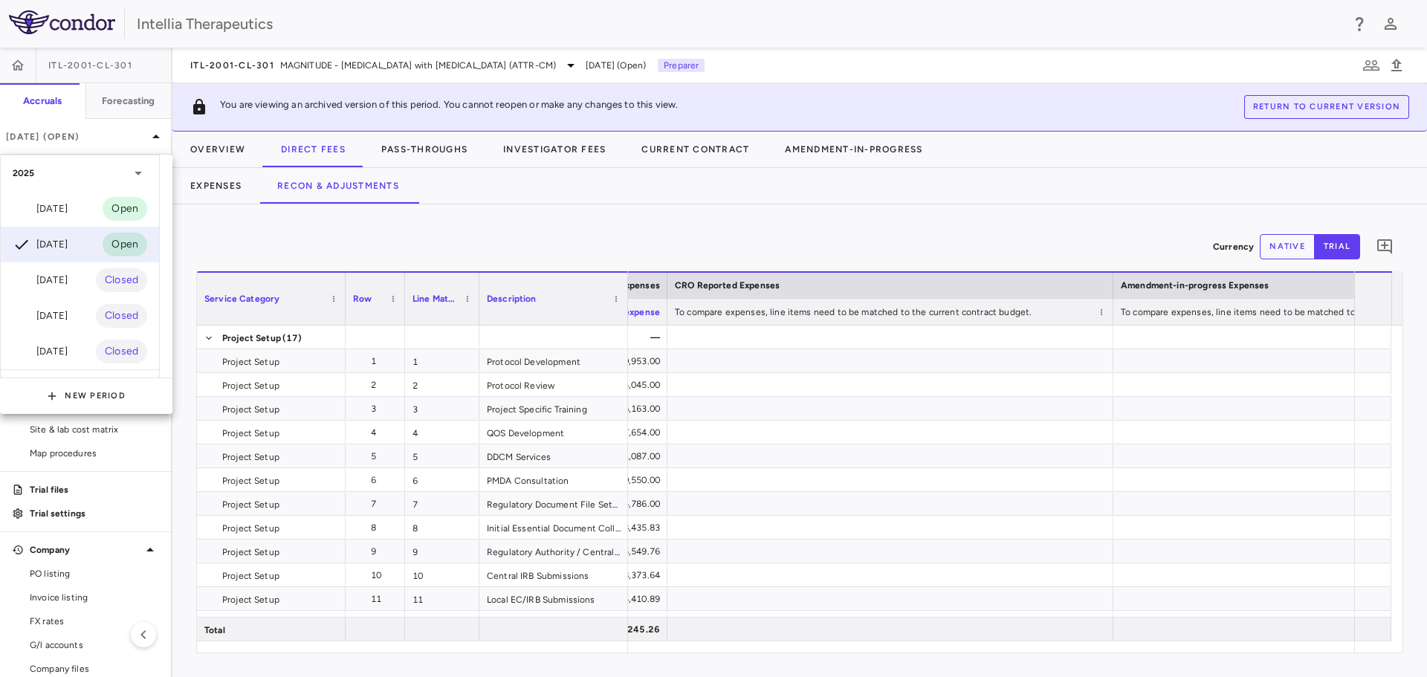
click at [377, 237] on div at bounding box center [713, 338] width 1427 height 677
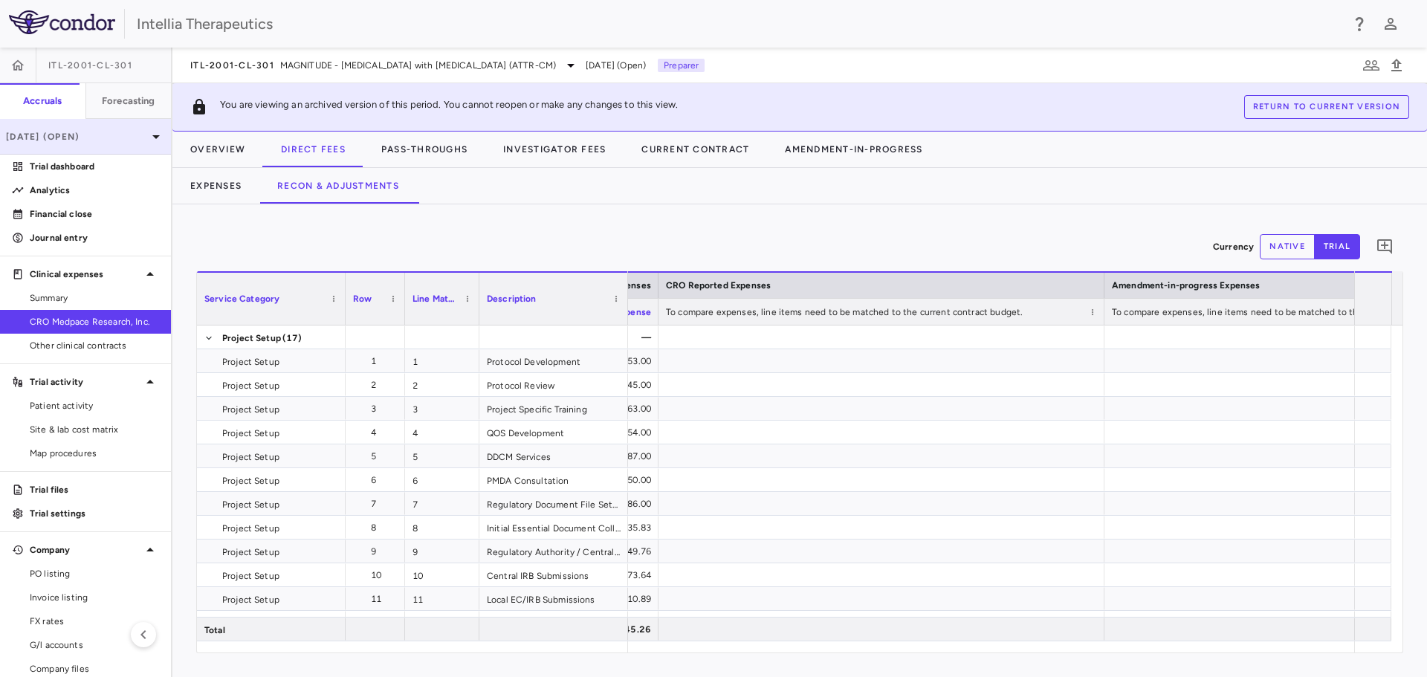
click at [125, 137] on p "[DATE] (Open)" at bounding box center [76, 136] width 141 height 13
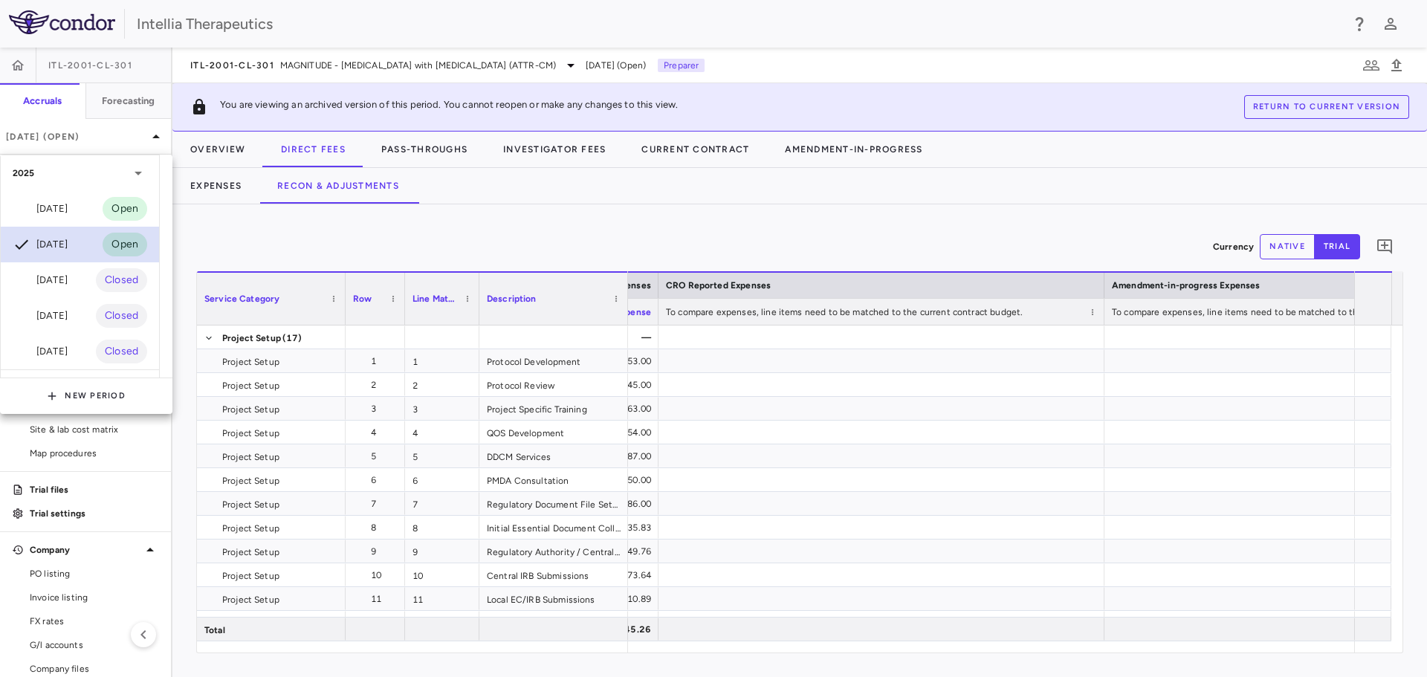
click at [68, 253] on div "[DATE]" at bounding box center [40, 245] width 55 height 18
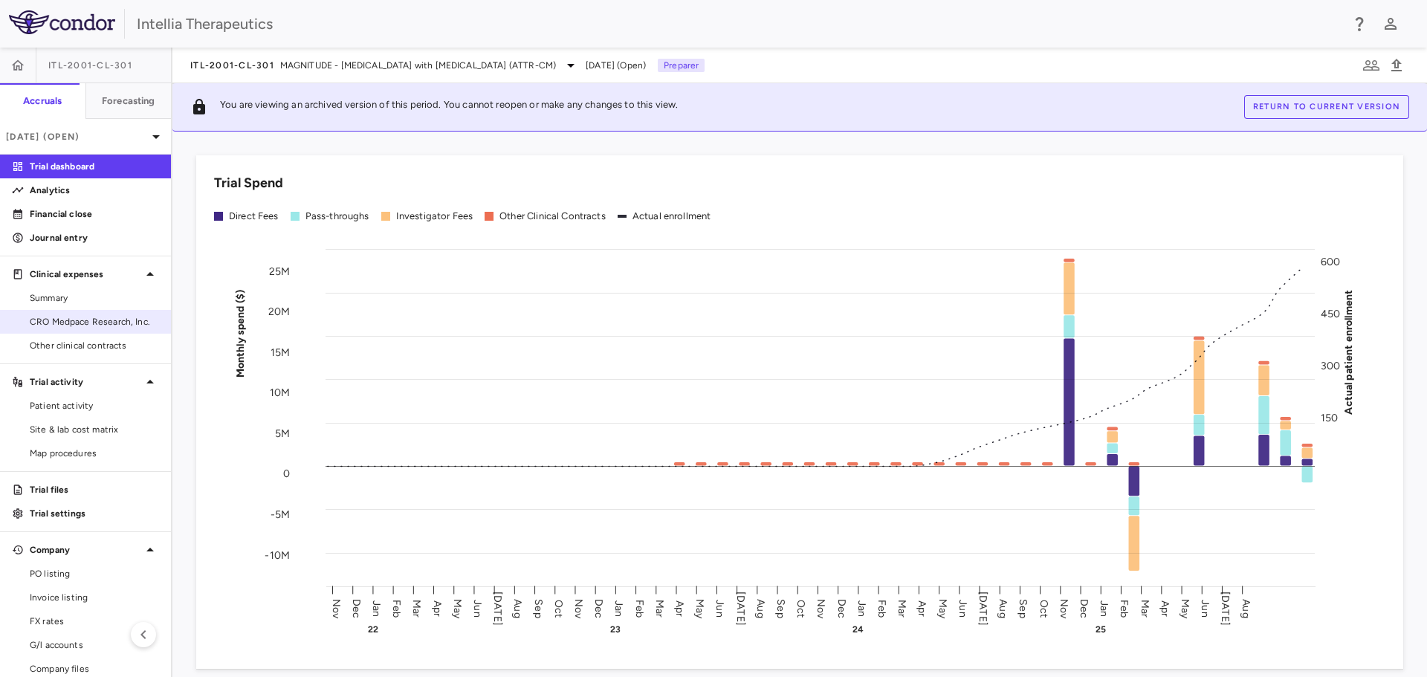
click at [81, 320] on span "CRO Medpace Research, Inc." at bounding box center [94, 321] width 129 height 13
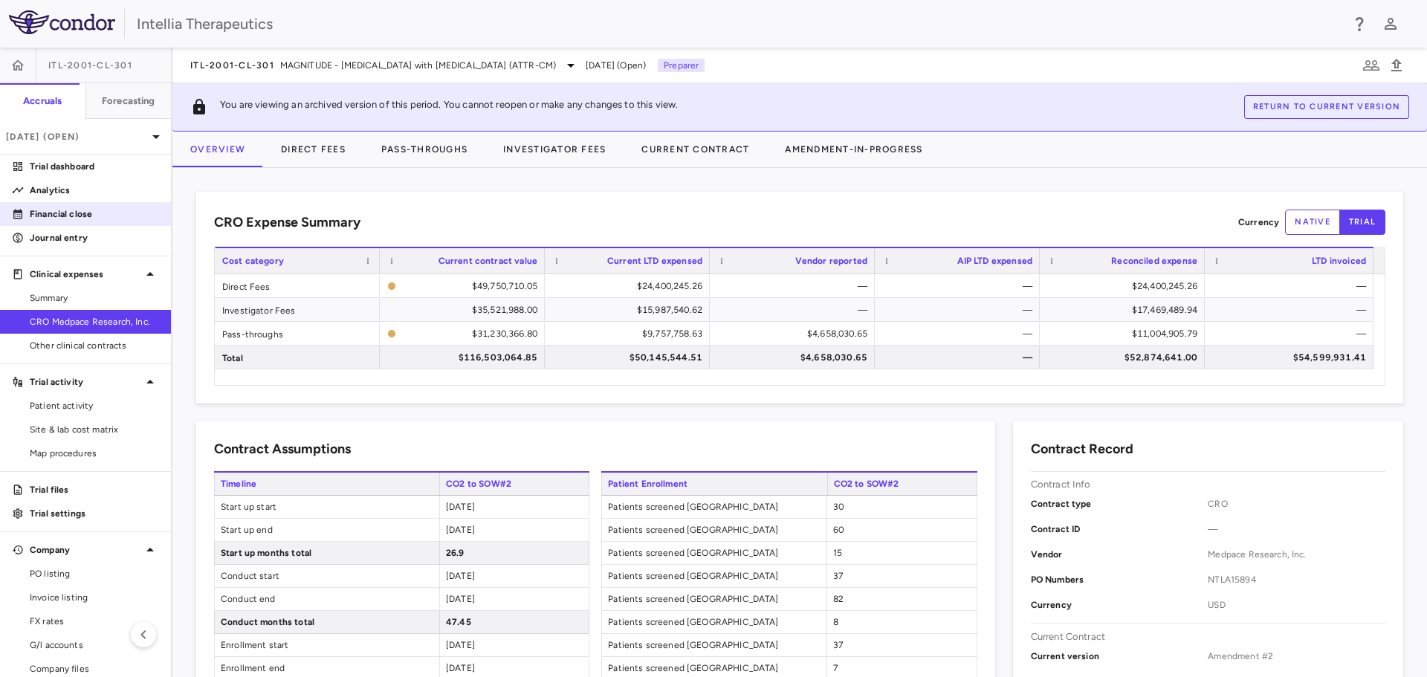
click at [34, 204] on link "Financial close" at bounding box center [85, 214] width 171 height 22
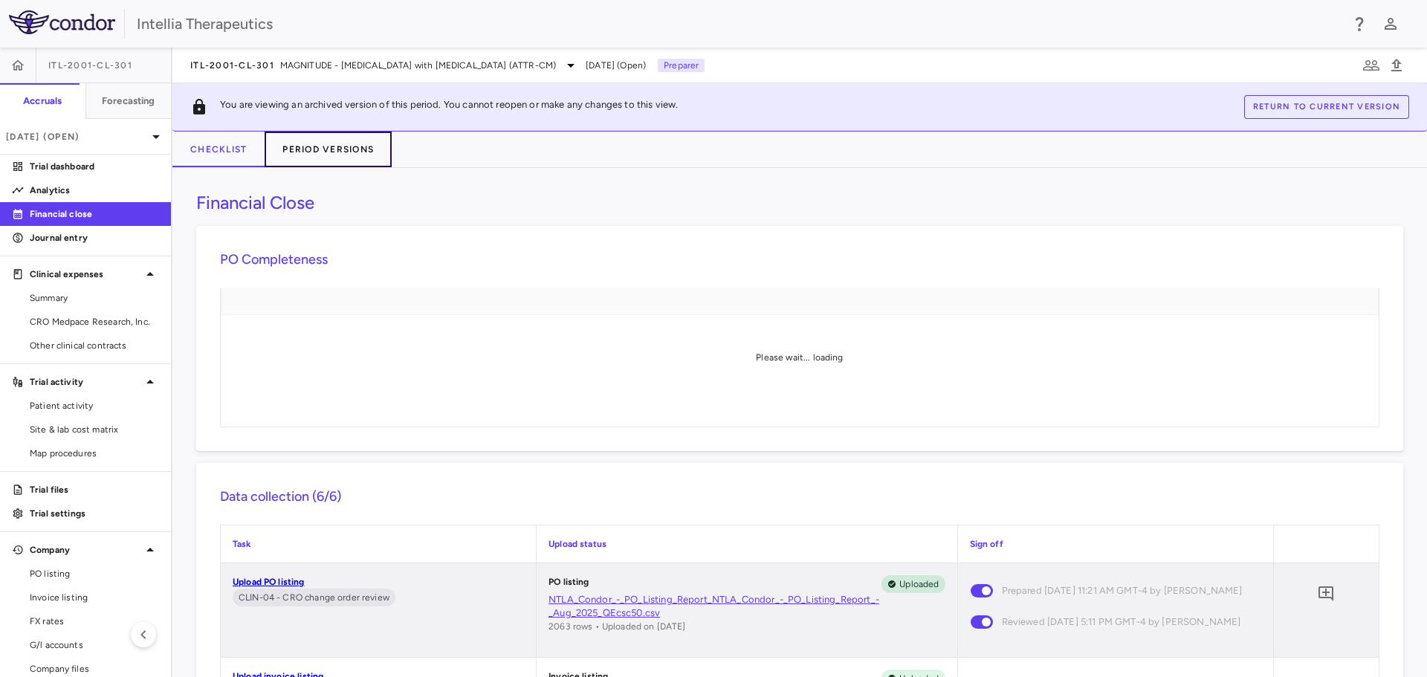
click at [307, 147] on button "Period Versions" at bounding box center [328, 150] width 127 height 36
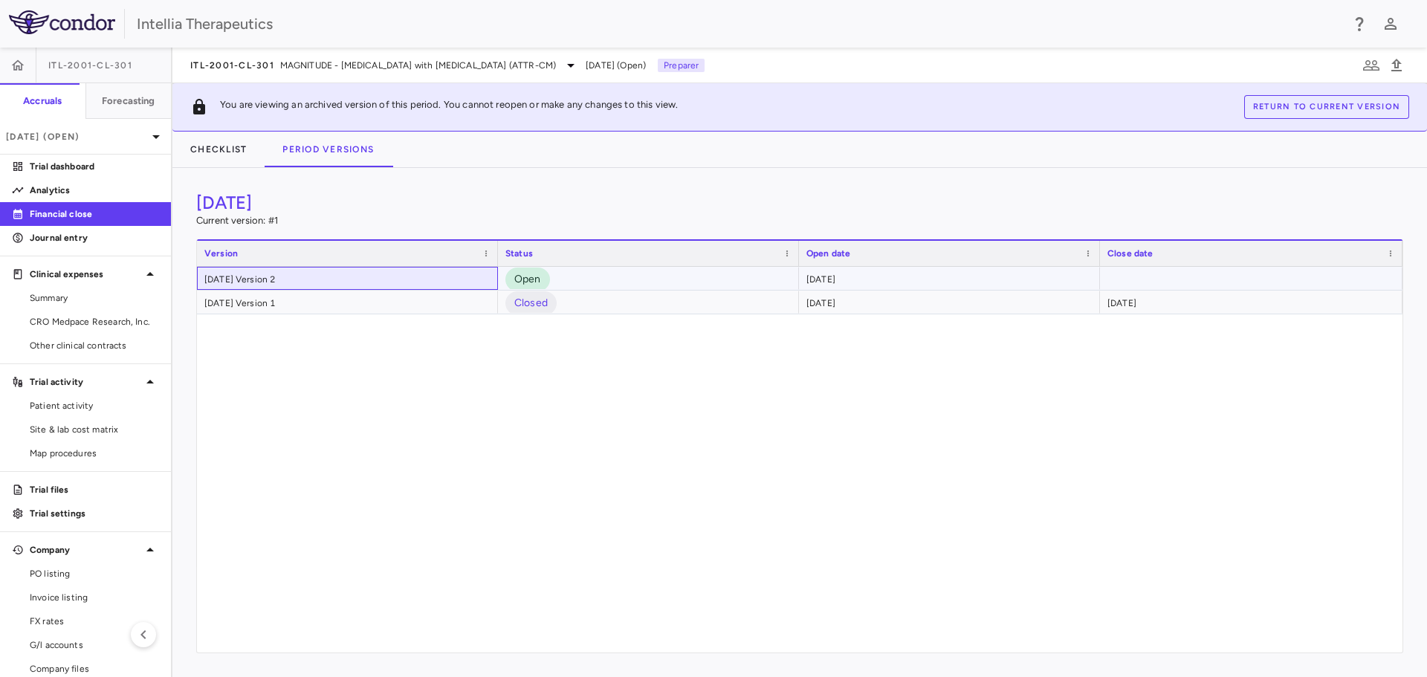
click at [314, 274] on div "[DATE] Version 2" at bounding box center [347, 278] width 301 height 23
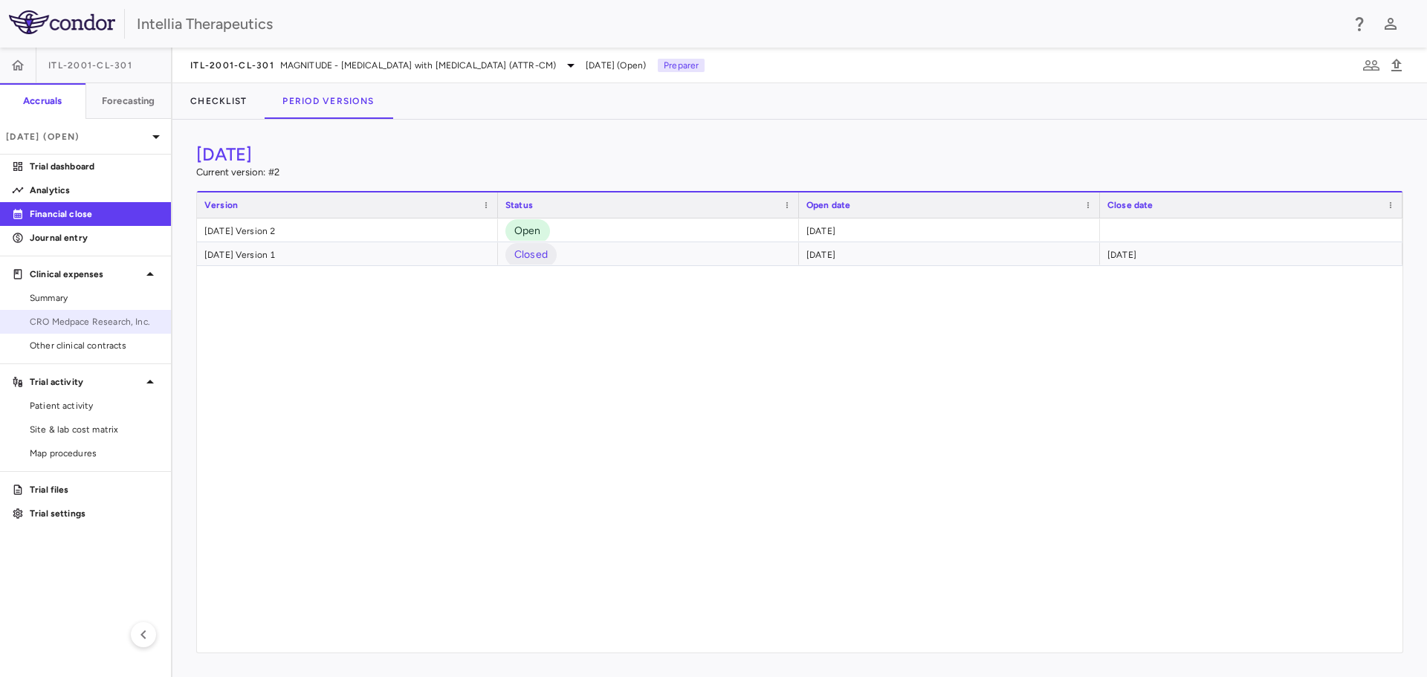
click at [98, 321] on span "CRO Medpace Research, Inc." at bounding box center [94, 321] width 129 height 13
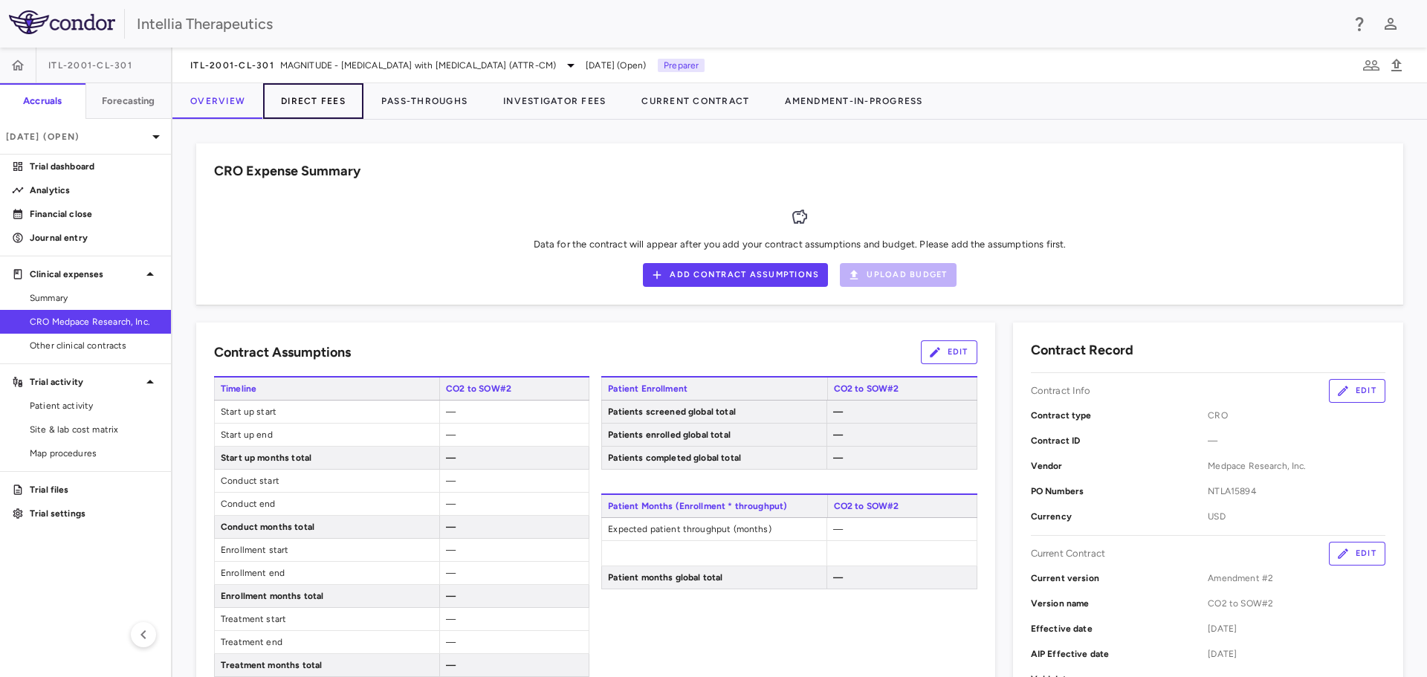
click at [321, 112] on button "Direct Fees" at bounding box center [313, 101] width 100 height 36
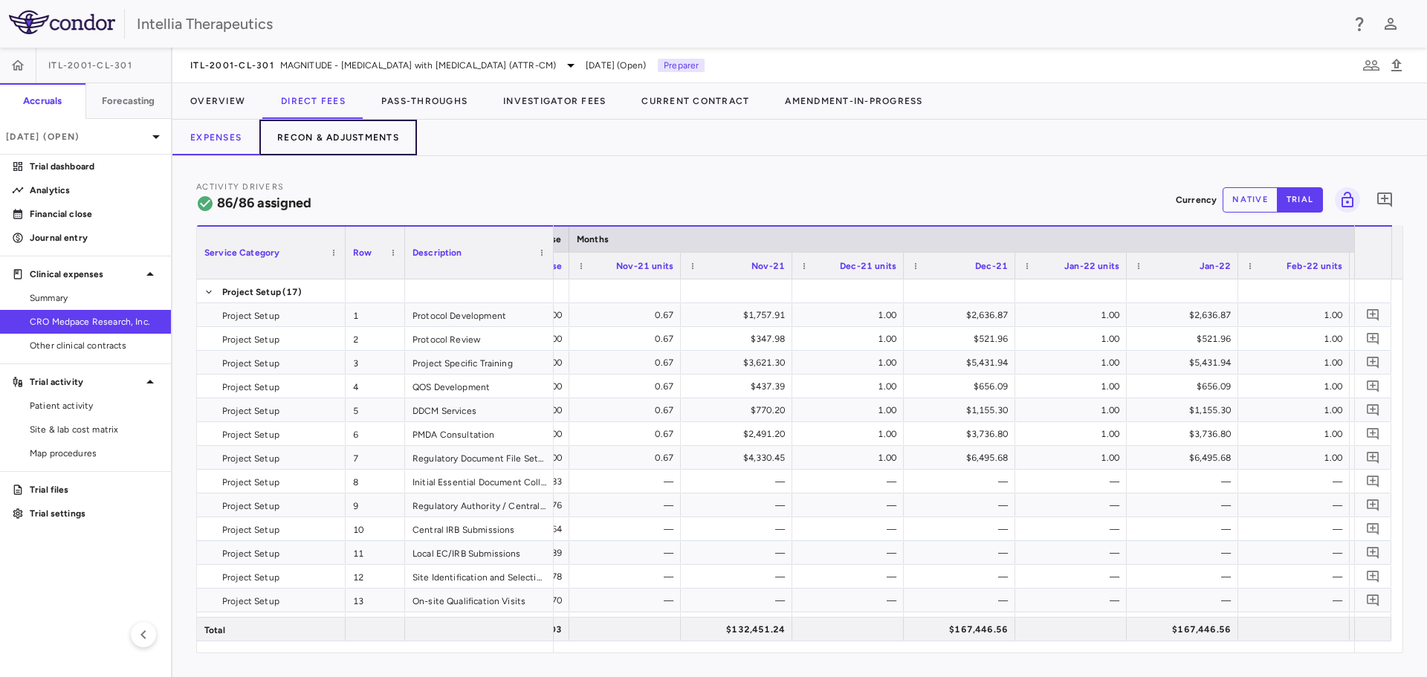
click at [355, 129] on button "Recon & Adjustments" at bounding box center [338, 138] width 158 height 36
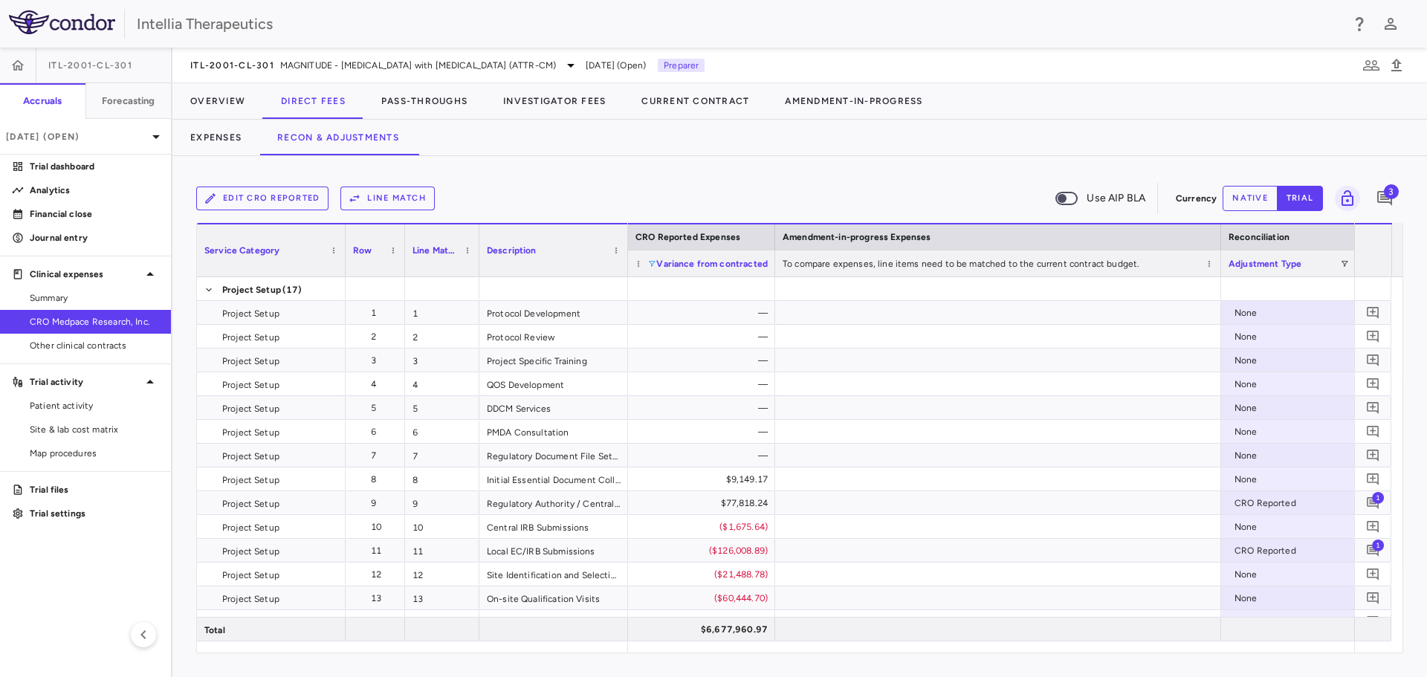
click at [652, 262] on span at bounding box center [651, 263] width 9 height 9
click at [664, 279] on div "Select all" at bounding box center [724, 283] width 140 height 18
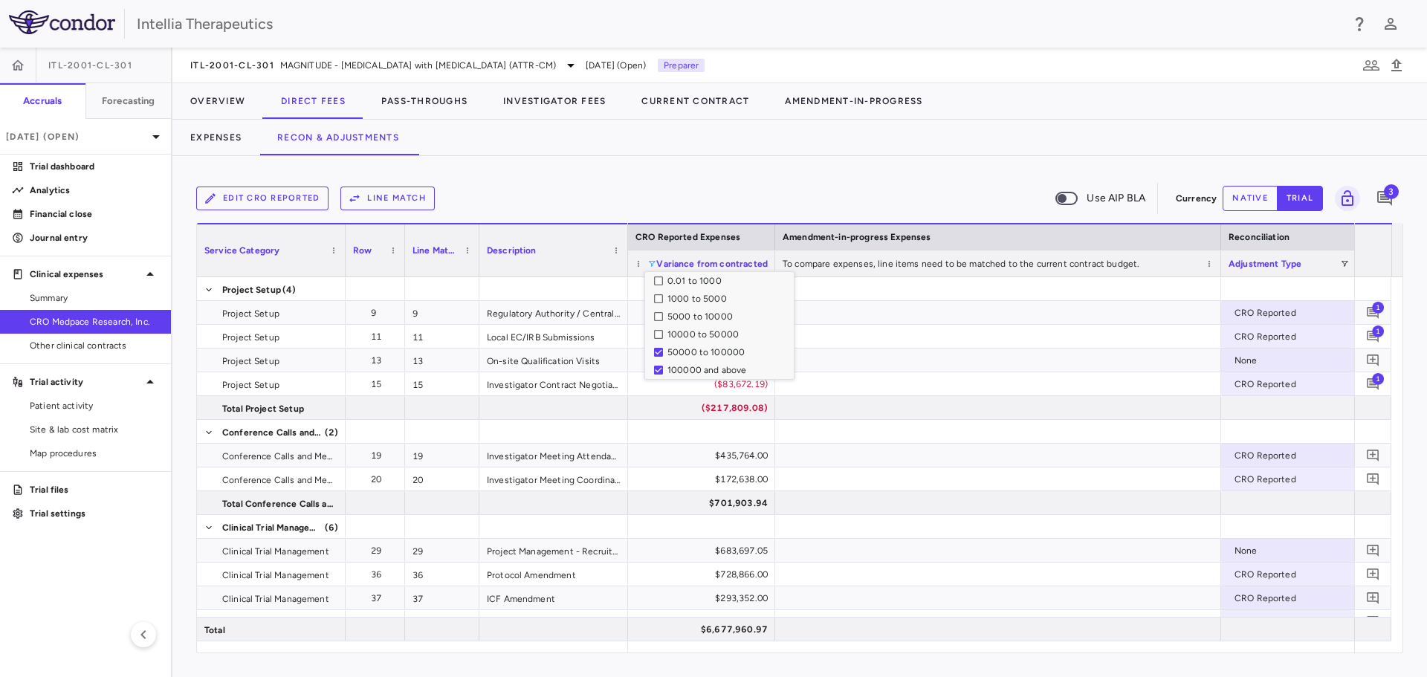
click at [797, 175] on div "Edit CRO reported Line Match Use AIP BLA Currency native trial 3 Press ENTER to…" at bounding box center [799, 416] width 1255 height 521
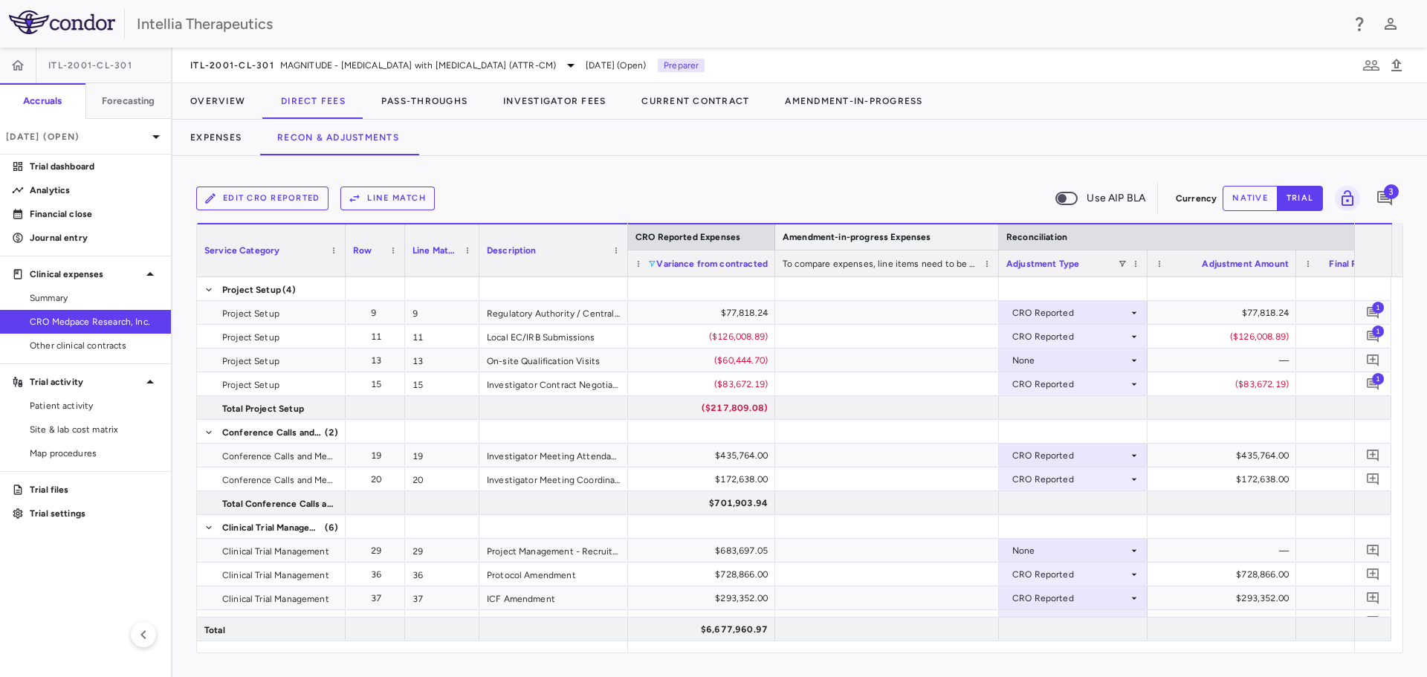
drag, startPoint x: 1217, startPoint y: 238, endPoint x: 995, endPoint y: 256, distance: 223.0
click at [1136, 314] on icon at bounding box center [1134, 313] width 12 height 12
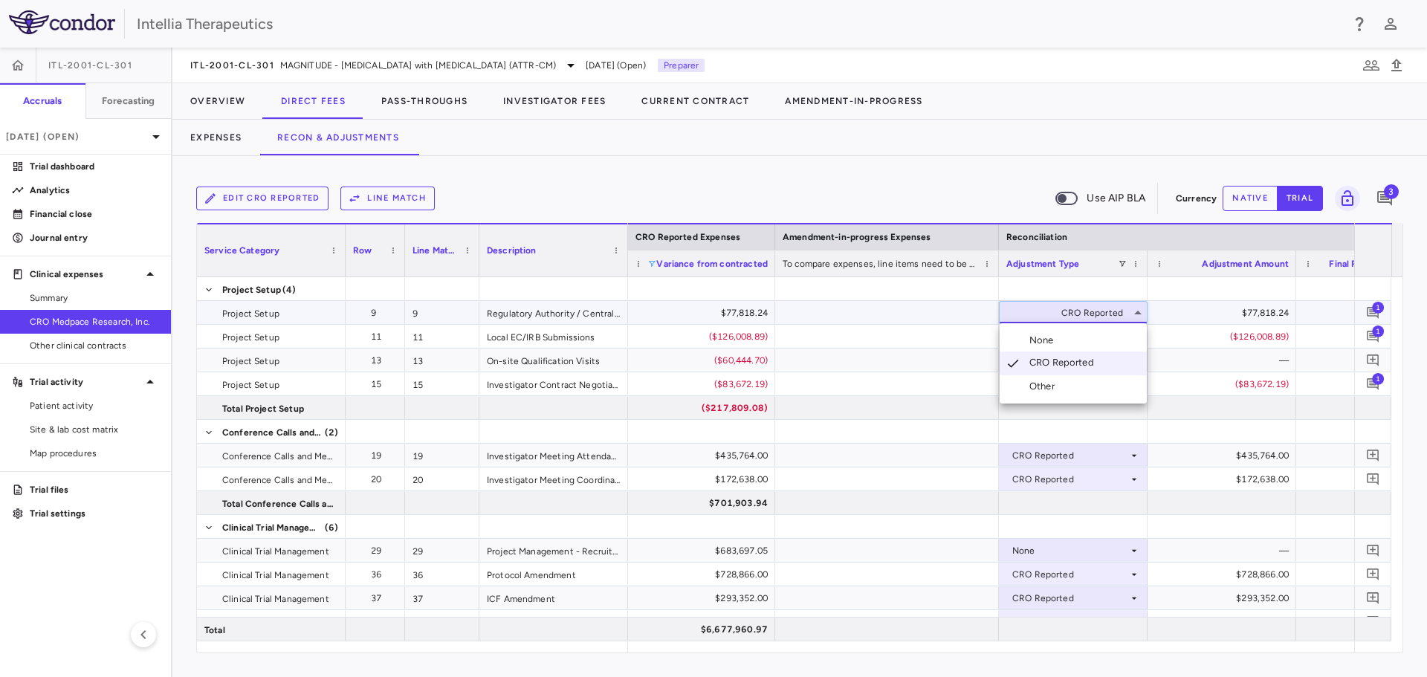
click at [1136, 314] on div at bounding box center [713, 338] width 1427 height 677
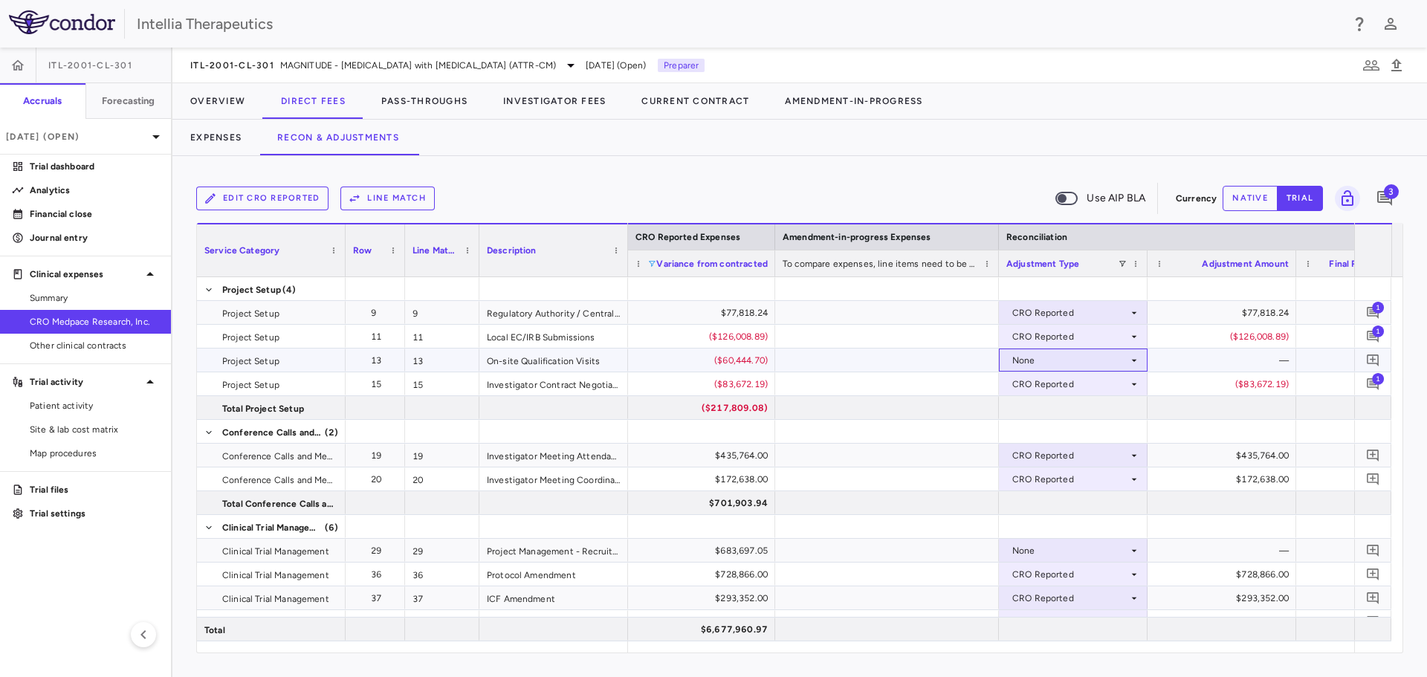
click at [1085, 360] on div "None" at bounding box center [1070, 361] width 116 height 24
click at [991, 359] on div at bounding box center [713, 338] width 1427 height 677
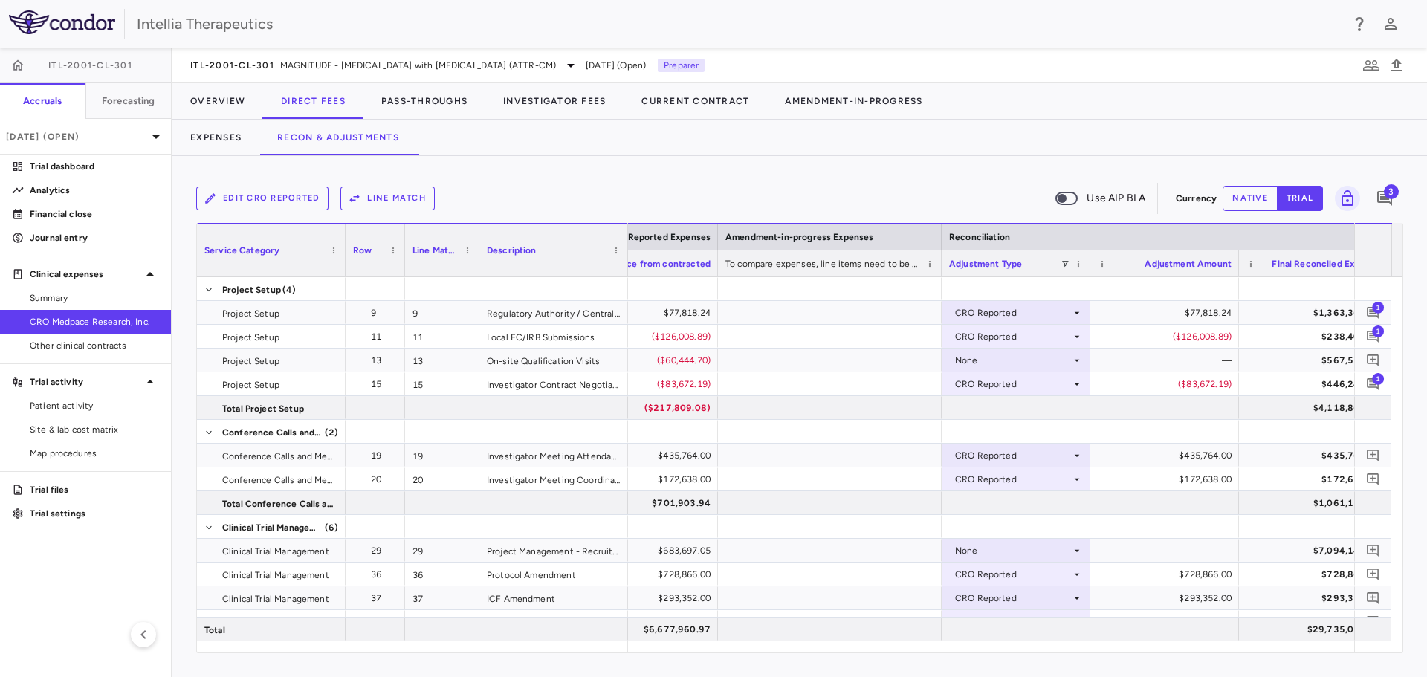
scroll to position [0, 2661]
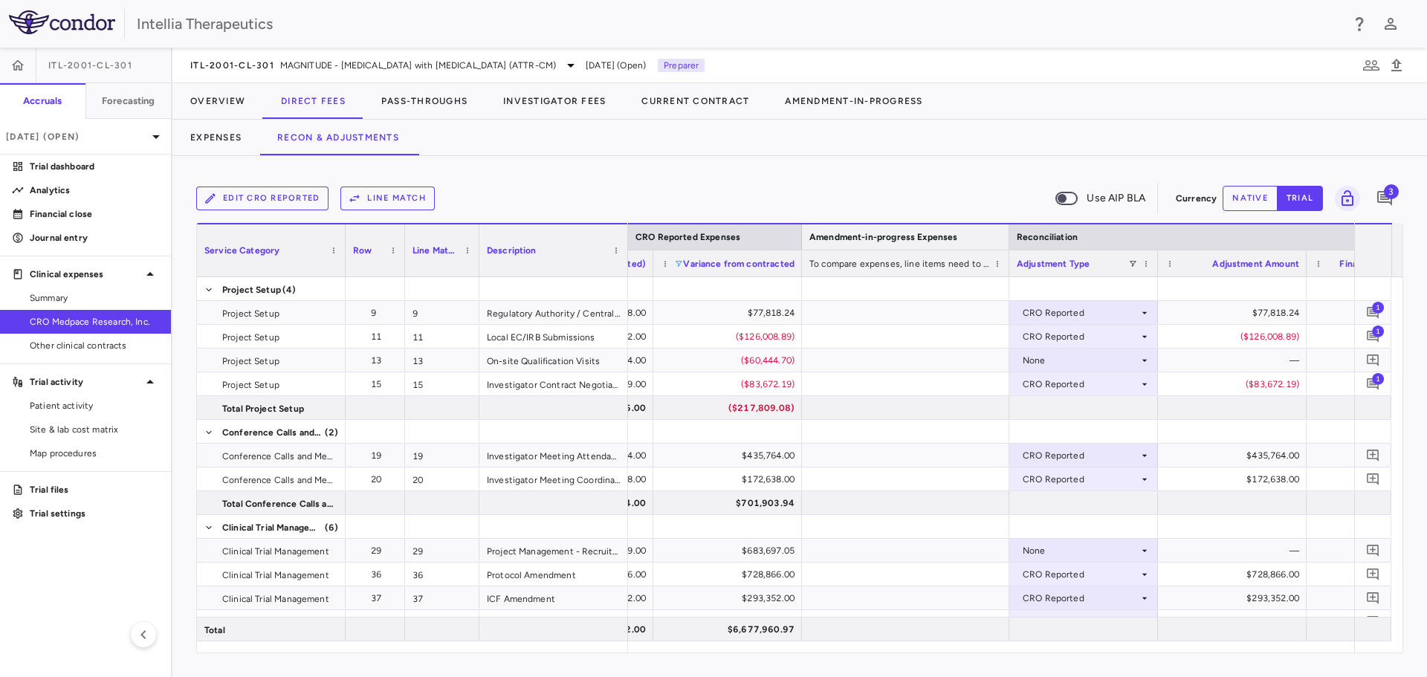
drag, startPoint x: 1026, startPoint y: 240, endPoint x: 1006, endPoint y: 247, distance: 21.2
click at [1006, 245] on div at bounding box center [1009, 236] width 6 height 25
click at [1369, 310] on icon "Add comment" at bounding box center [1373, 312] width 14 height 14
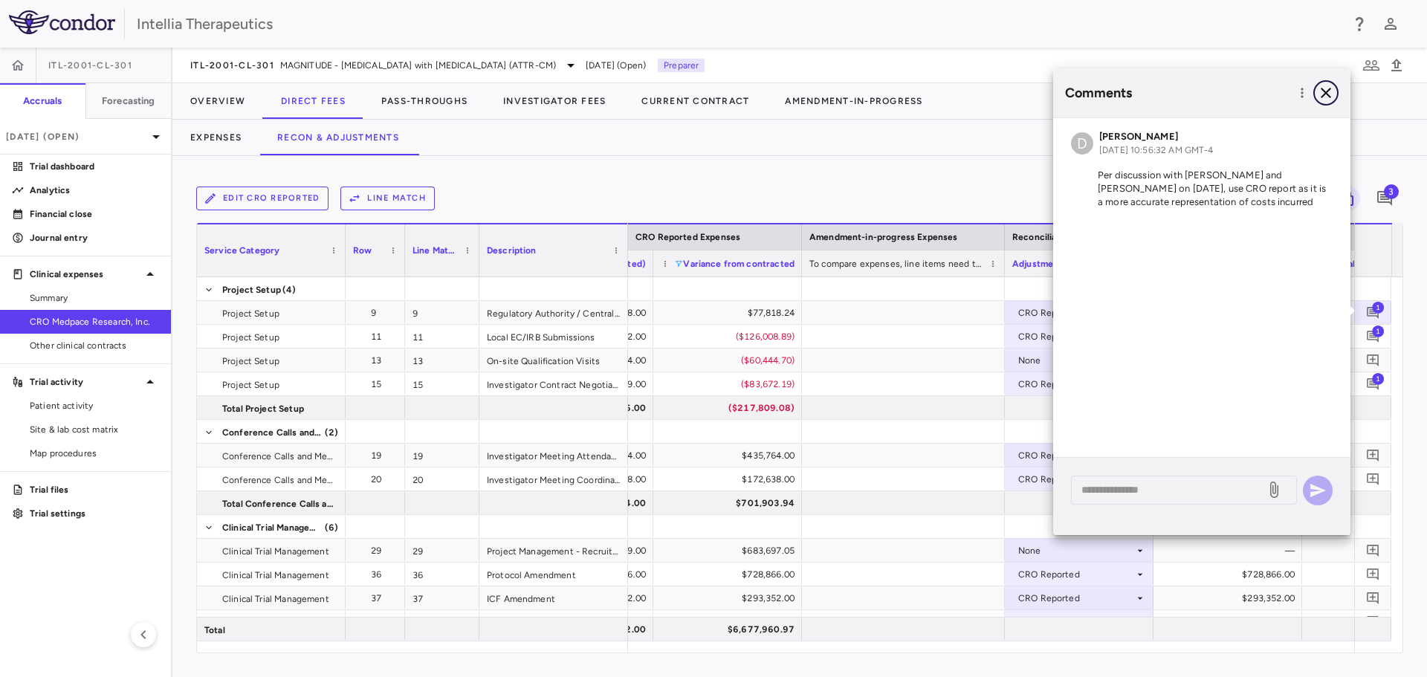
click at [1325, 94] on icon "button" at bounding box center [1326, 93] width 10 height 10
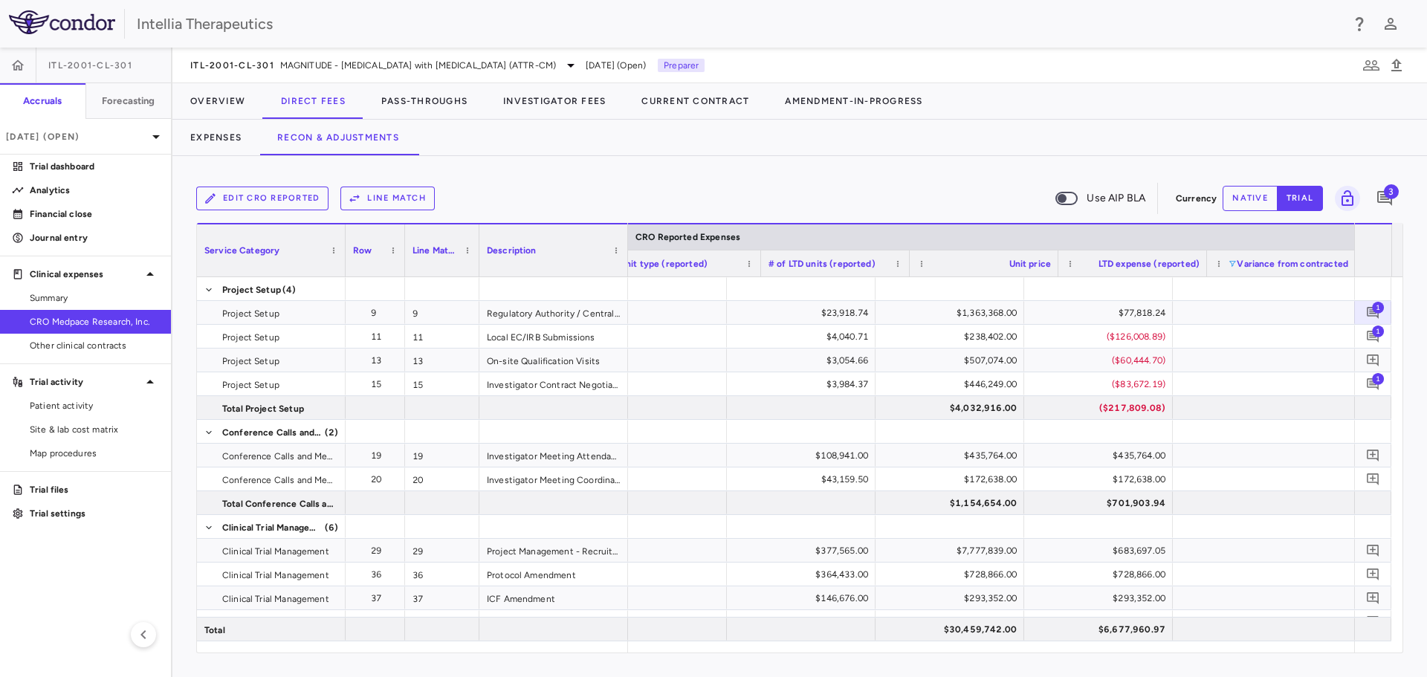
scroll to position [0, 2060]
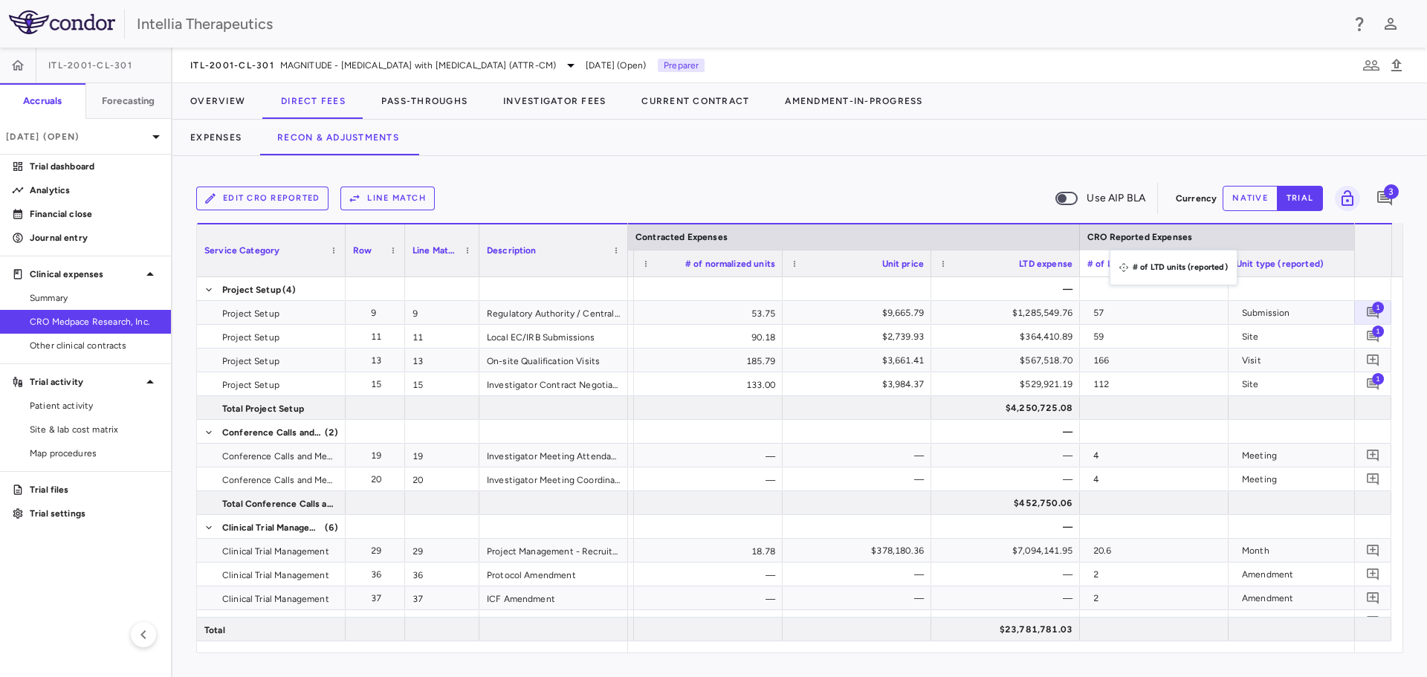
drag, startPoint x: 1271, startPoint y: 263, endPoint x: 1116, endPoint y: 259, distance: 154.7
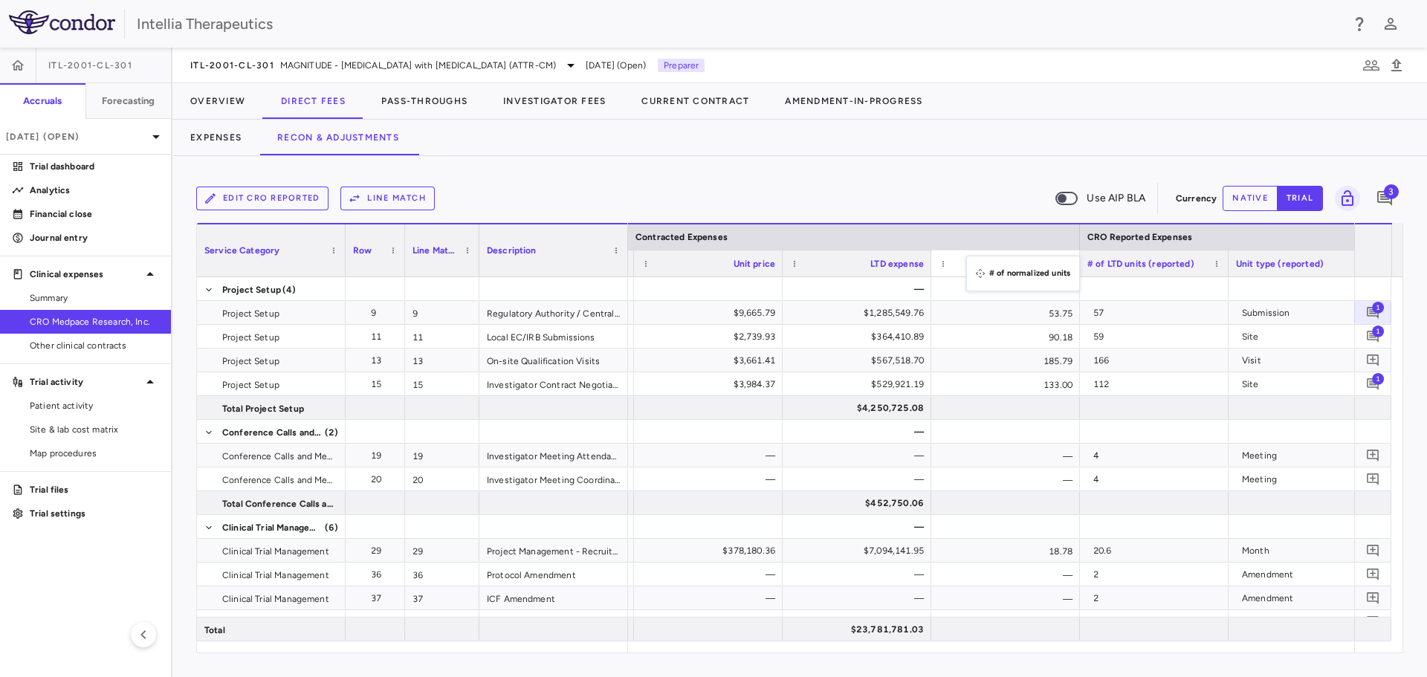
drag, startPoint x: 751, startPoint y: 266, endPoint x: 973, endPoint y: 265, distance: 222.2
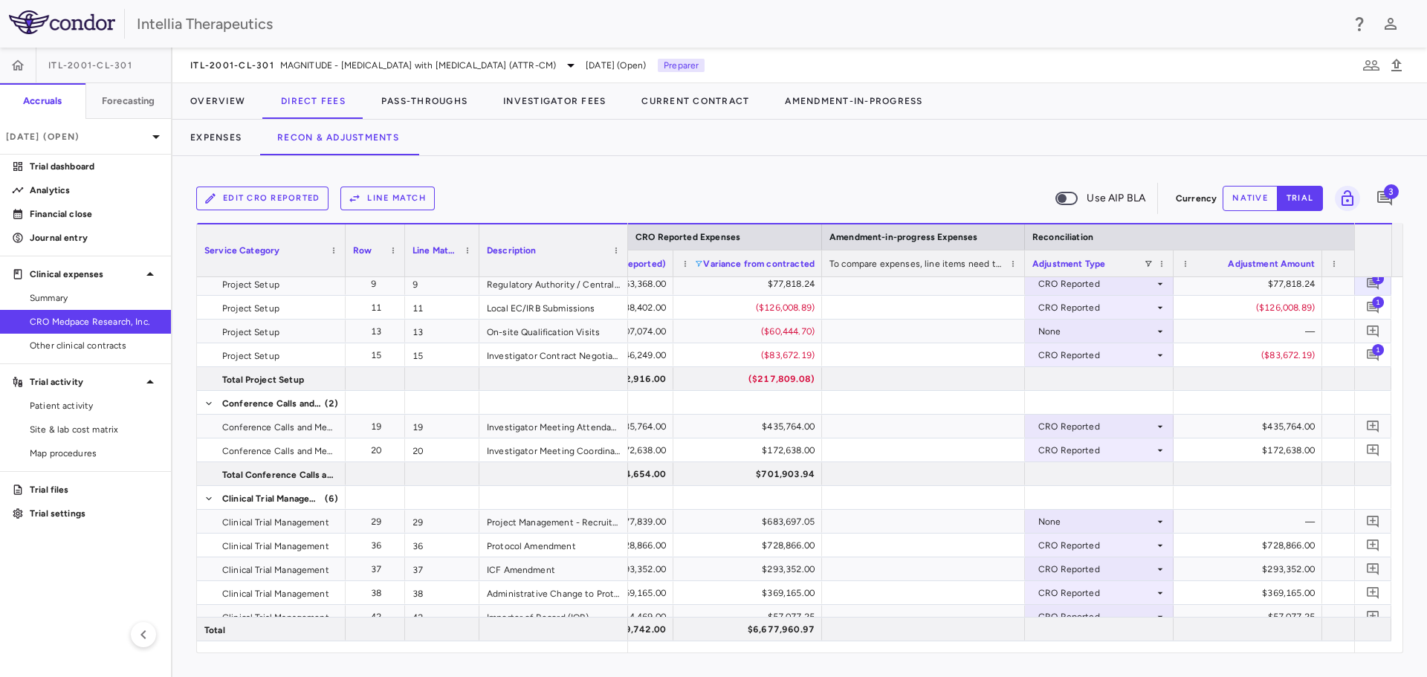
scroll to position [0, 0]
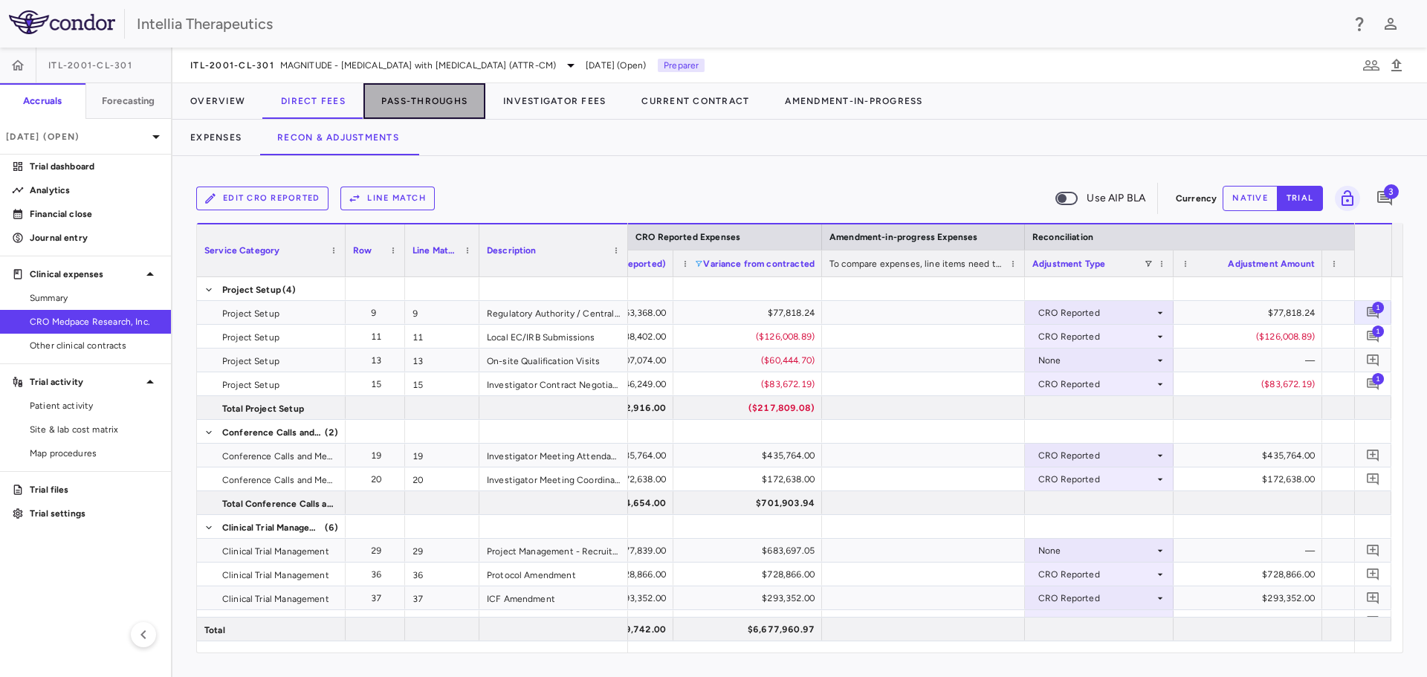
click at [433, 103] on button "Pass-Throughs" at bounding box center [424, 101] width 122 height 36
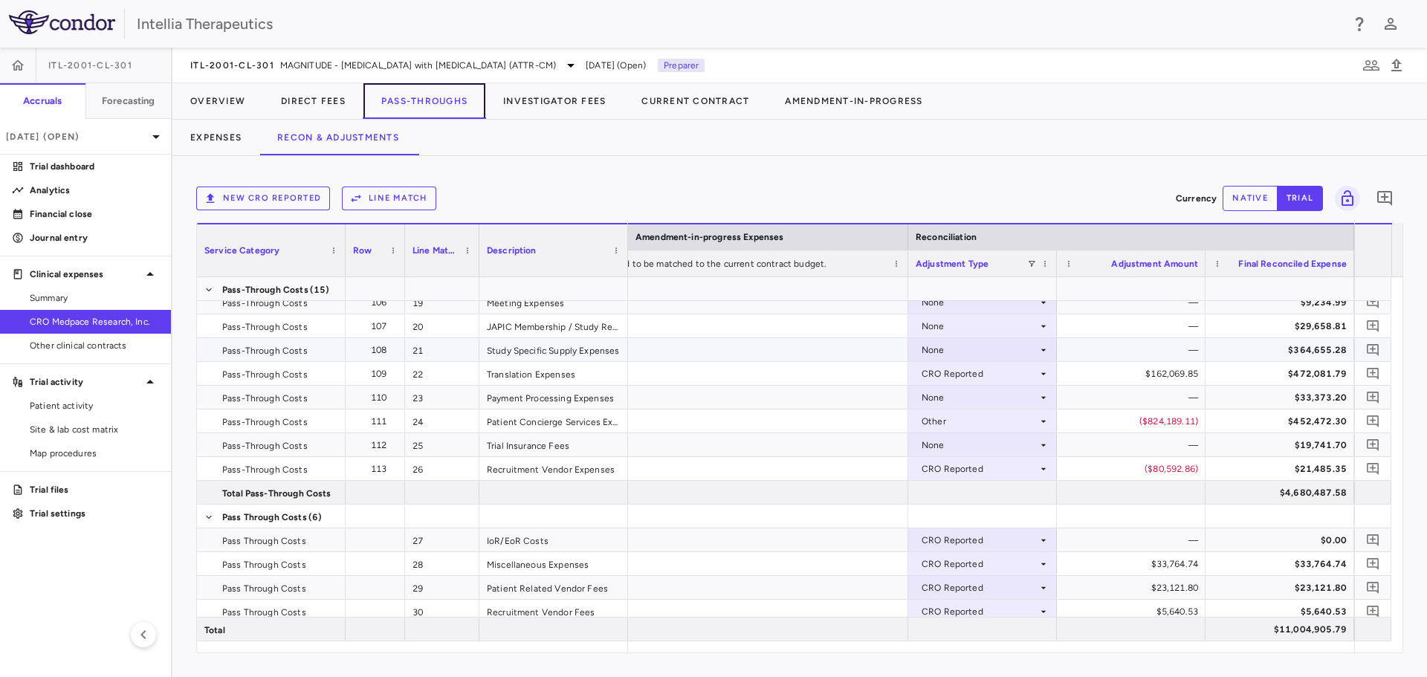
scroll to position [337, 0]
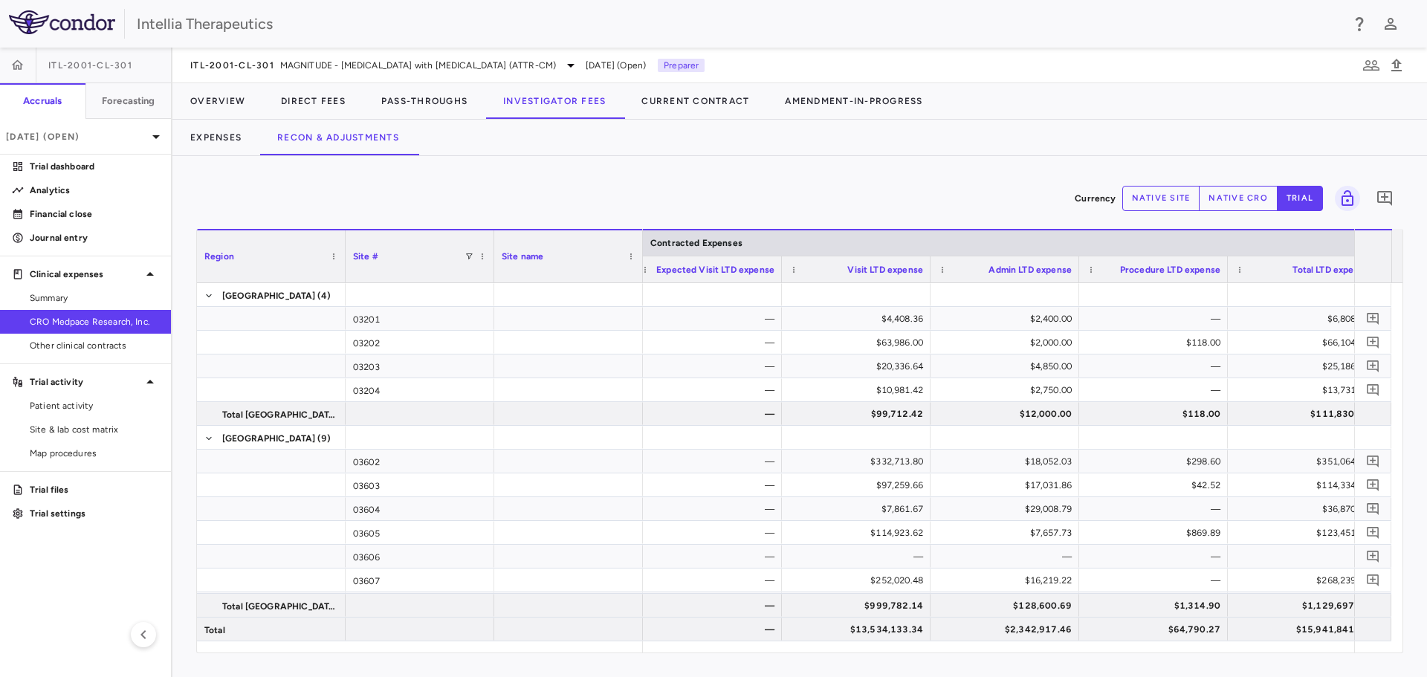
scroll to position [0, 128]
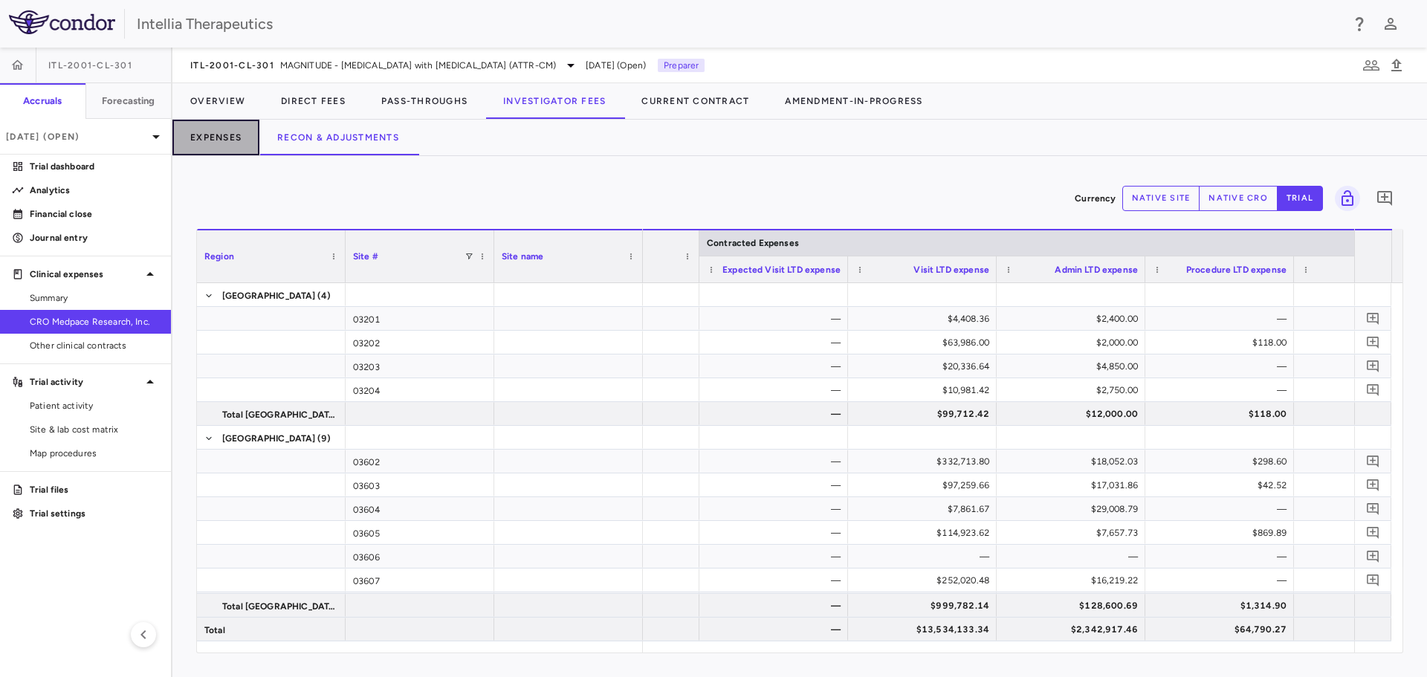
click at [232, 133] on button "Expenses" at bounding box center [215, 138] width 87 height 36
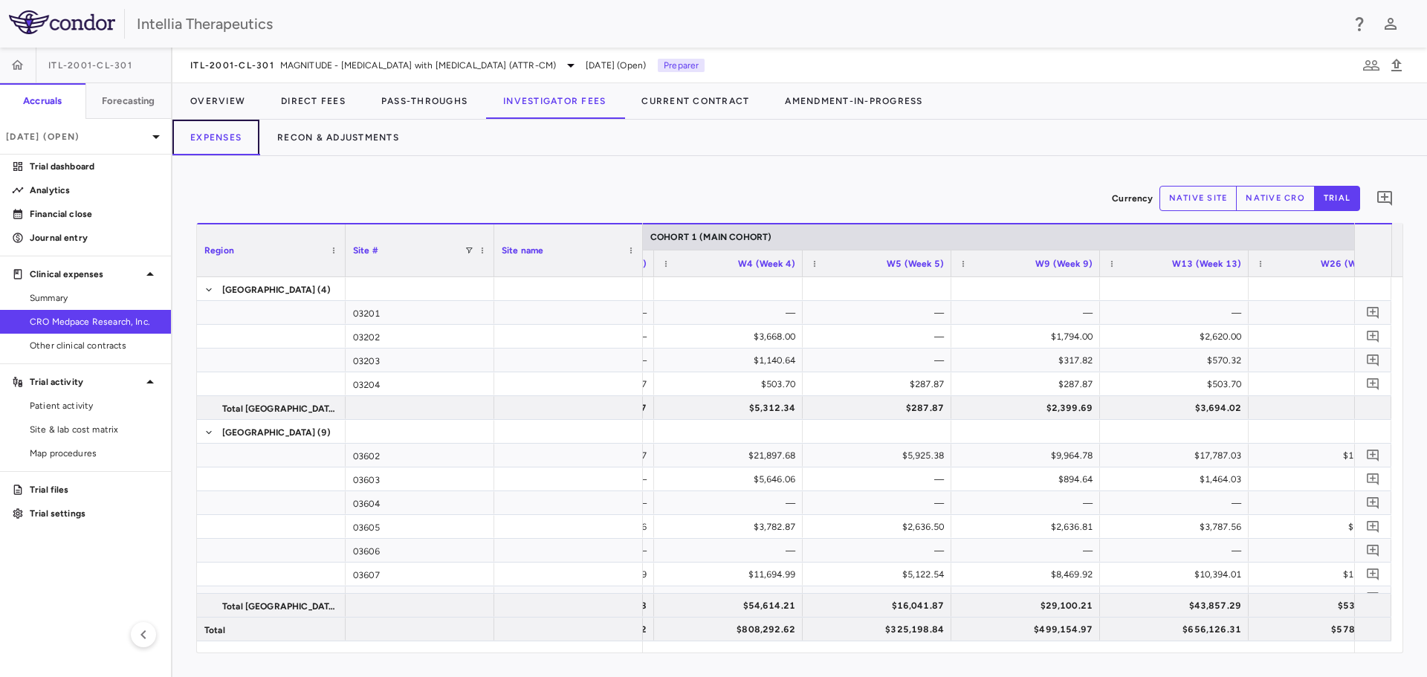
scroll to position [0, 2172]
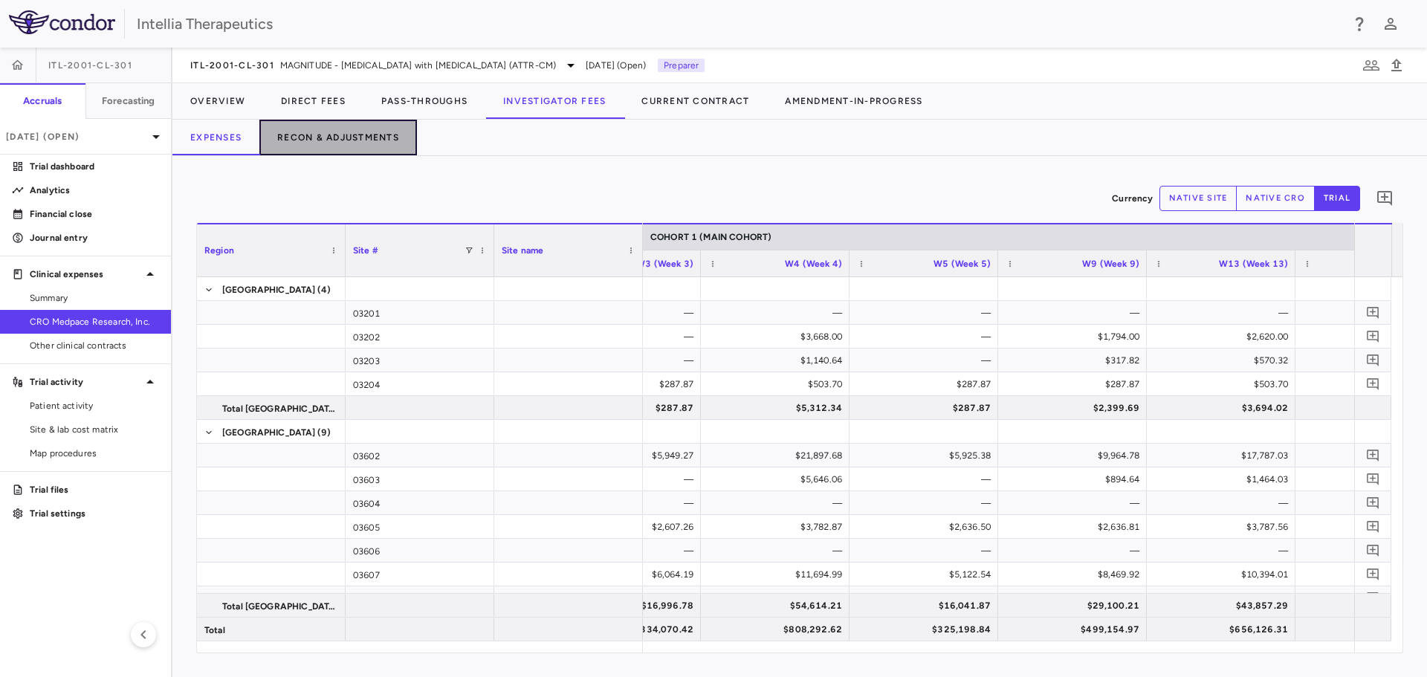
click at [346, 145] on button "Recon & Adjustments" at bounding box center [338, 138] width 158 height 36
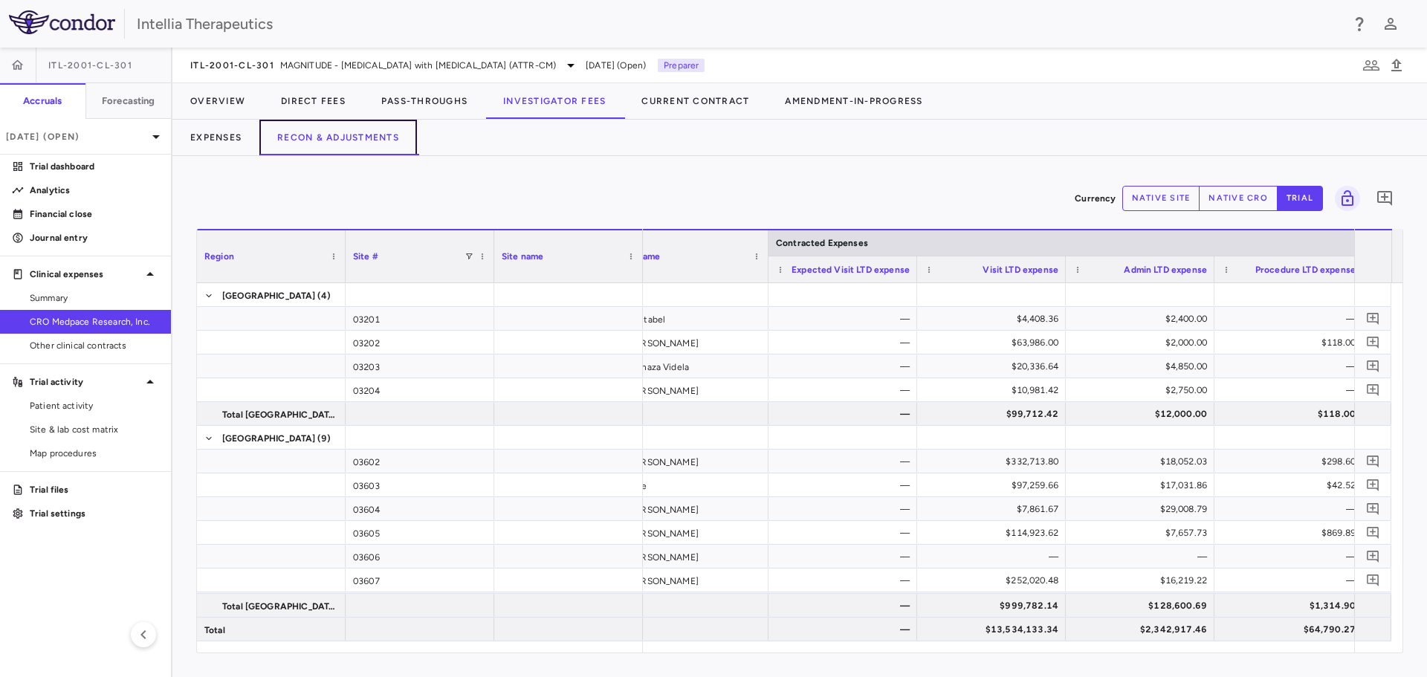
scroll to position [0, 77]
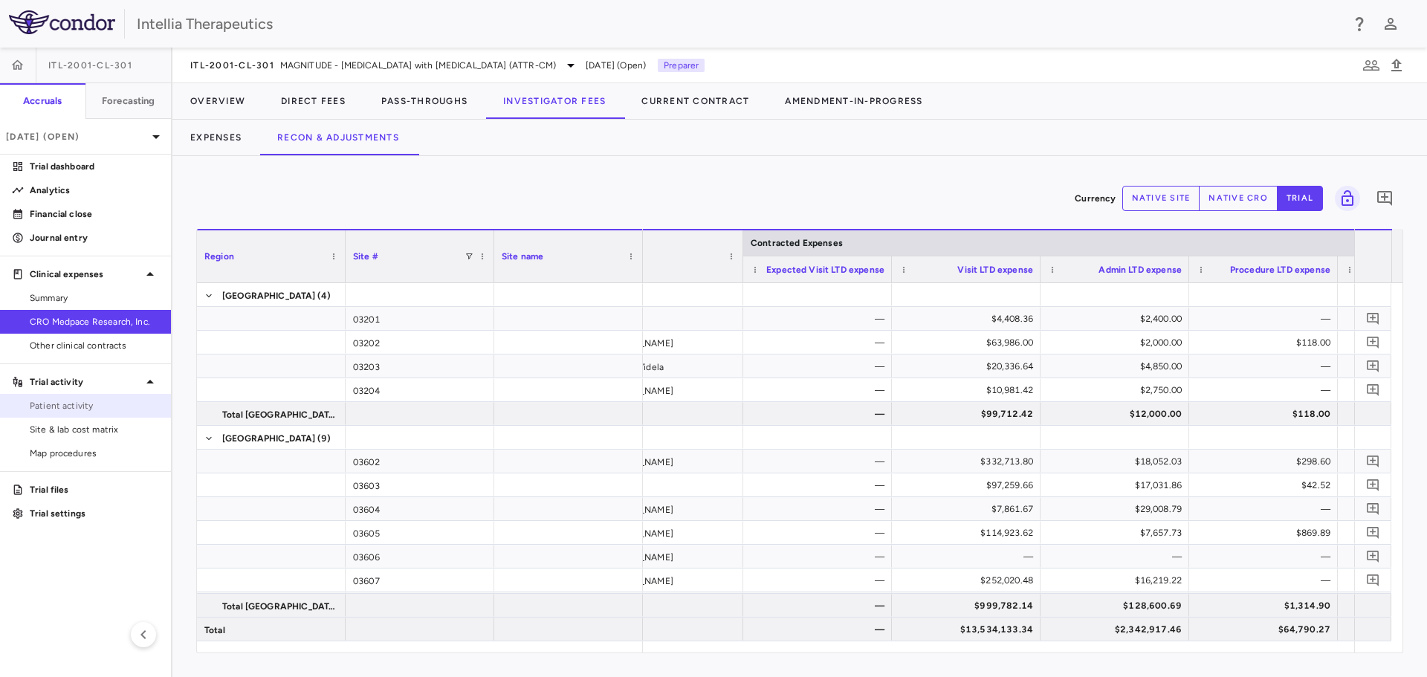
click at [87, 403] on span "Patient activity" at bounding box center [94, 405] width 129 height 13
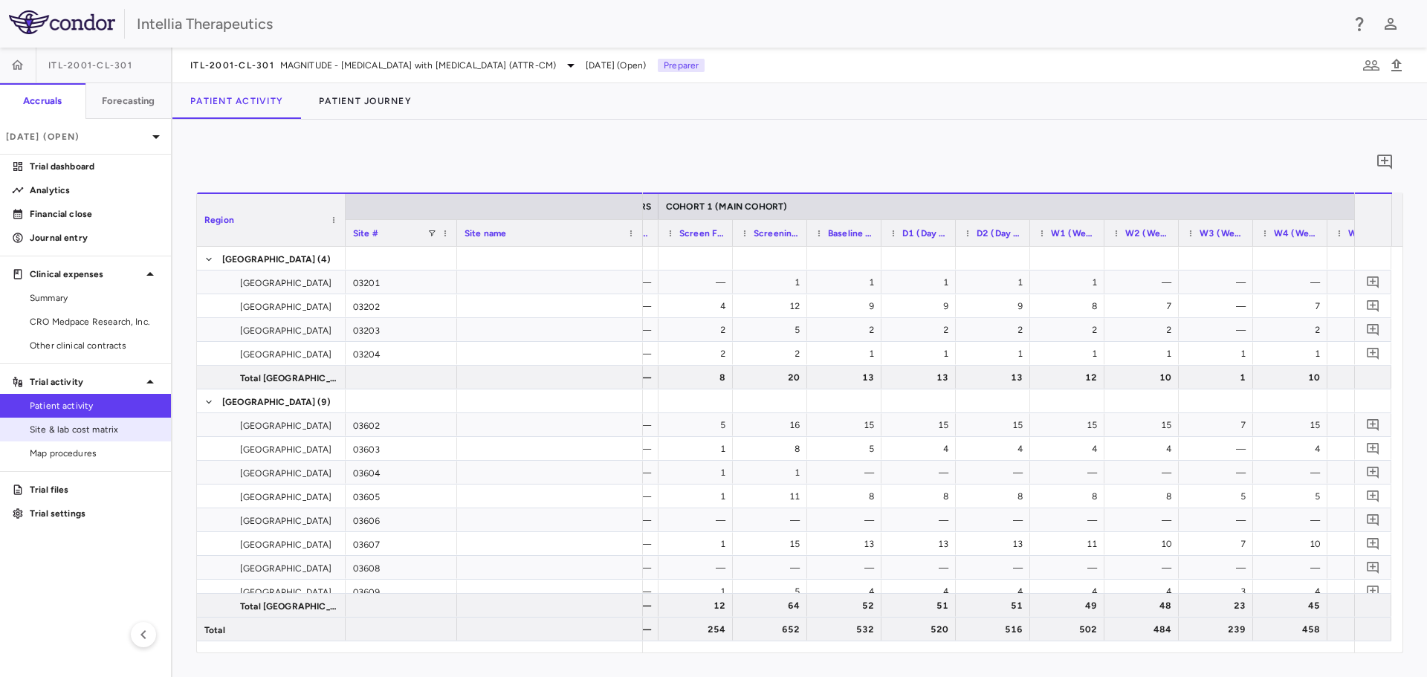
click at [77, 427] on span "Site & lab cost matrix" at bounding box center [94, 429] width 129 height 13
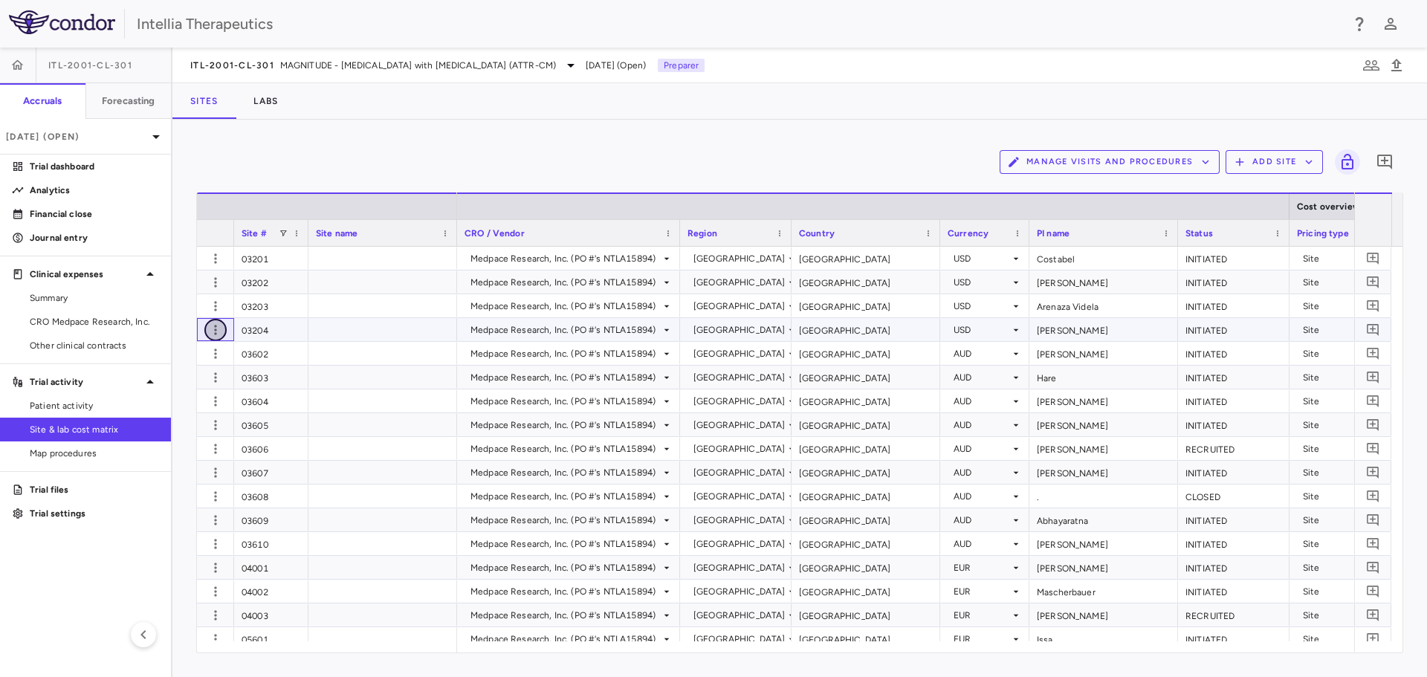
click at [214, 329] on icon "button" at bounding box center [215, 330] width 15 height 15
click at [154, 381] on div "Edit site" at bounding box center [157, 387] width 138 height 27
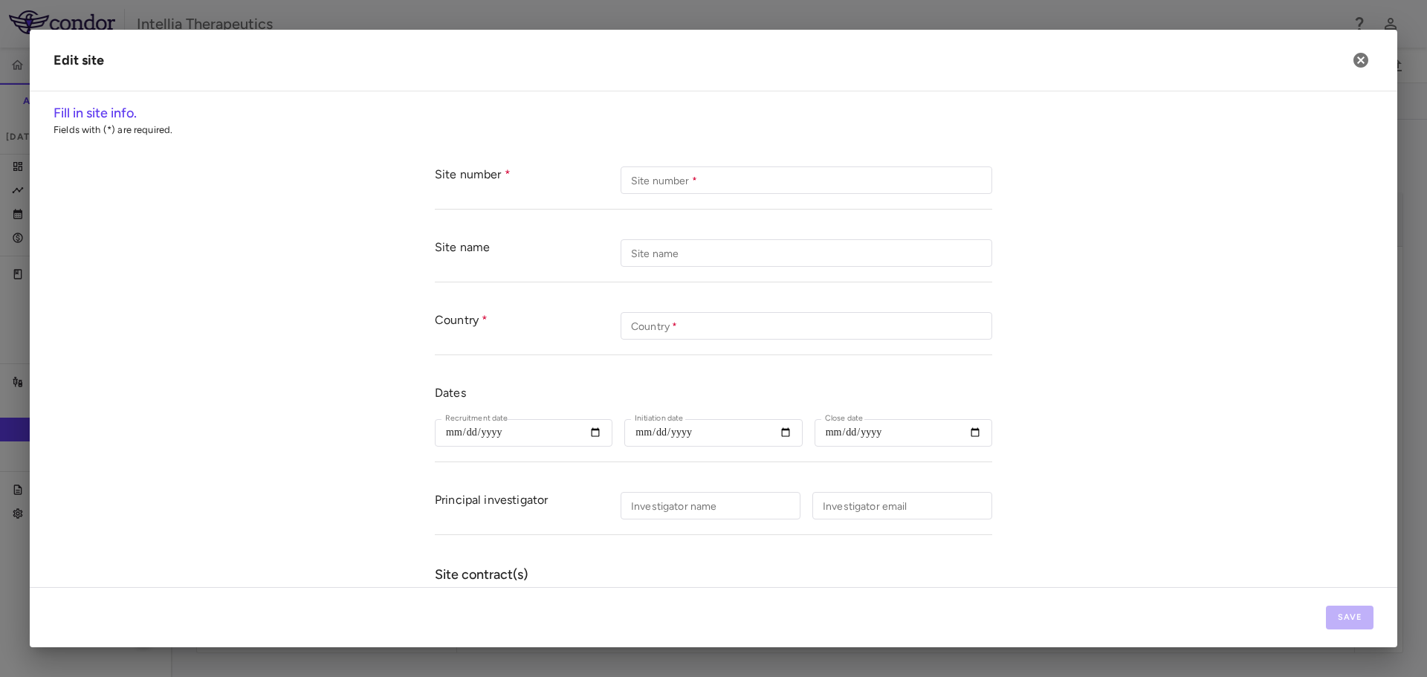
type input "*****"
type input "*********"
type input "**********"
type input "*******"
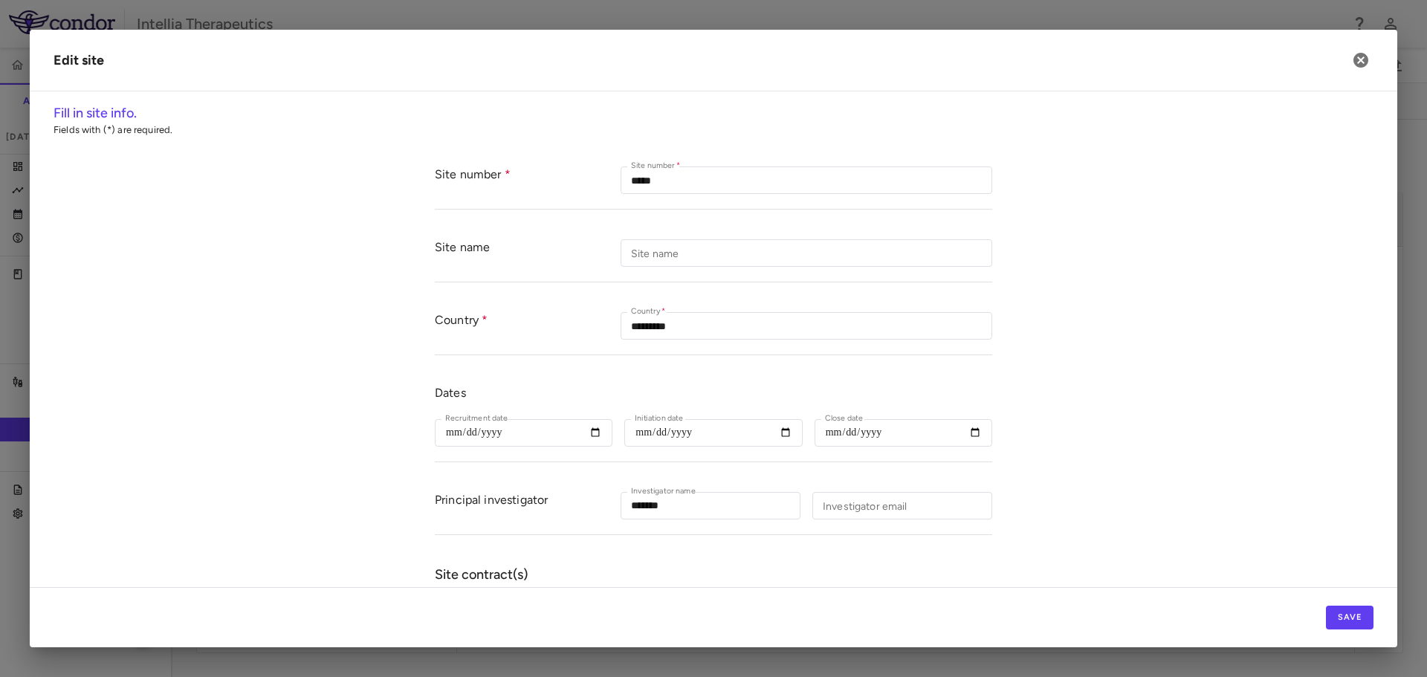
type input "**********"
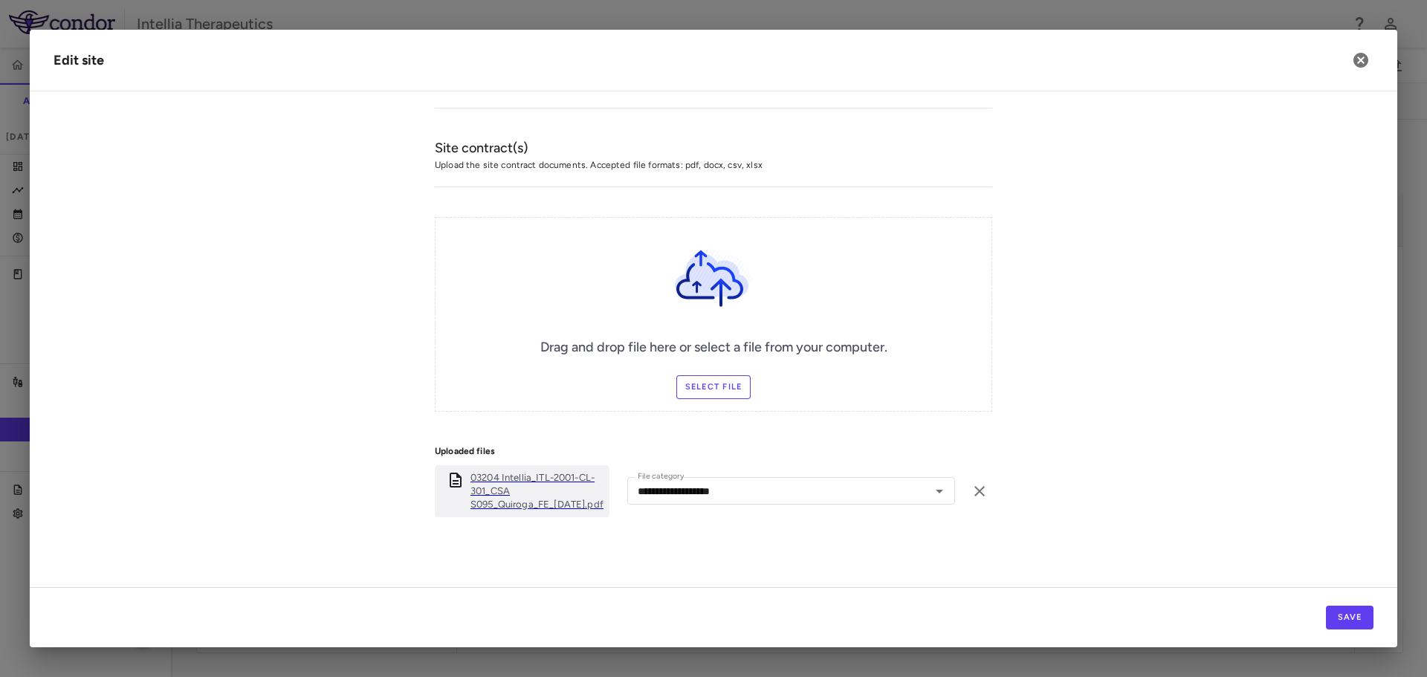
click at [470, 491] on p "03204 Intellia_ITL-2001-CL-301_CSA S095_Quiroga_FE_23Feb2024.pdf" at bounding box center [536, 491] width 133 height 40
click at [1354, 63] on icon "button" at bounding box center [1361, 60] width 15 height 15
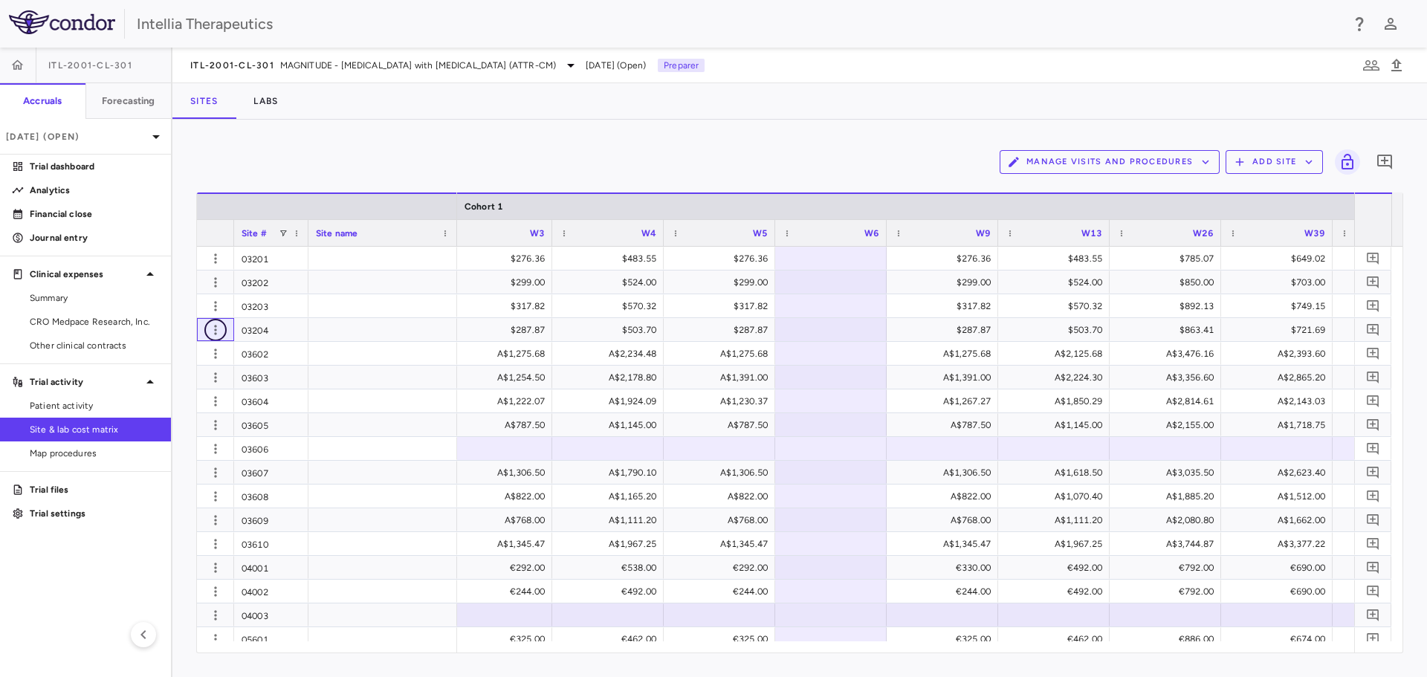
scroll to position [0, 2694]
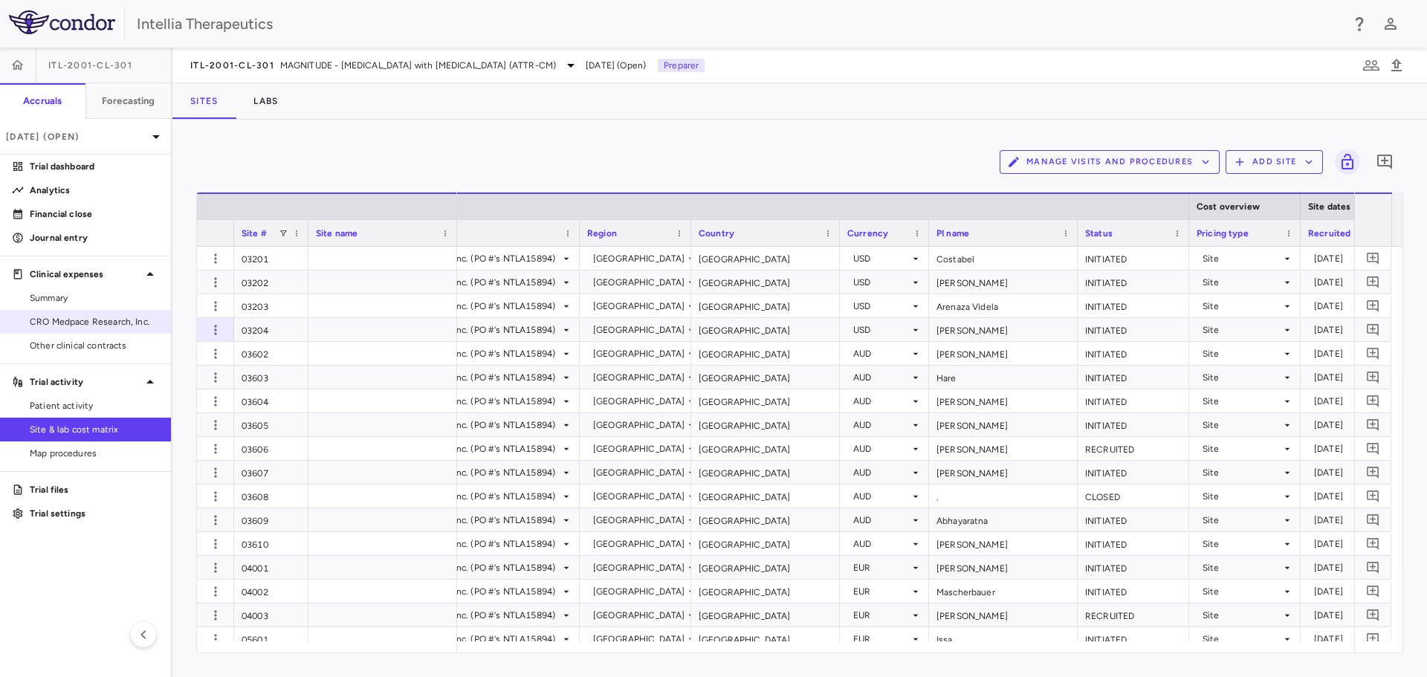
click at [100, 324] on span "CRO Medpace Research, Inc." at bounding box center [94, 321] width 129 height 13
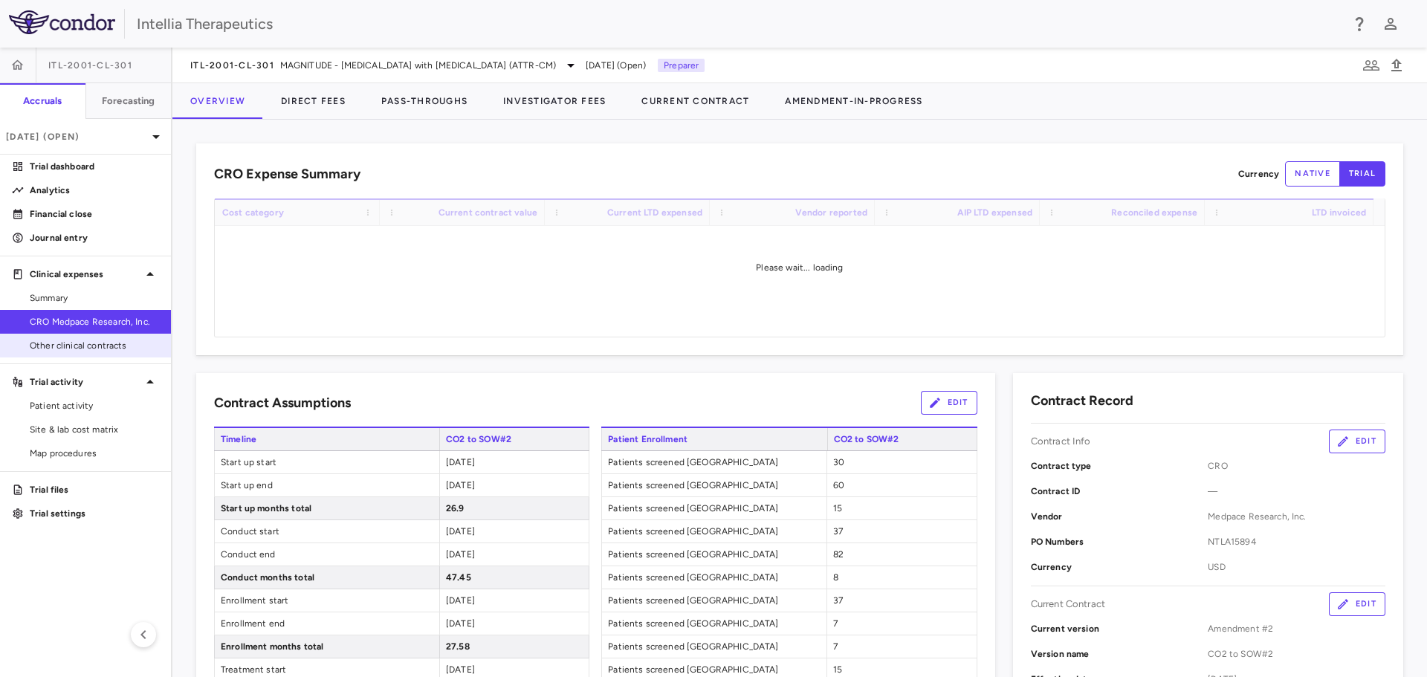
click at [105, 343] on span "Other clinical contracts" at bounding box center [94, 345] width 129 height 13
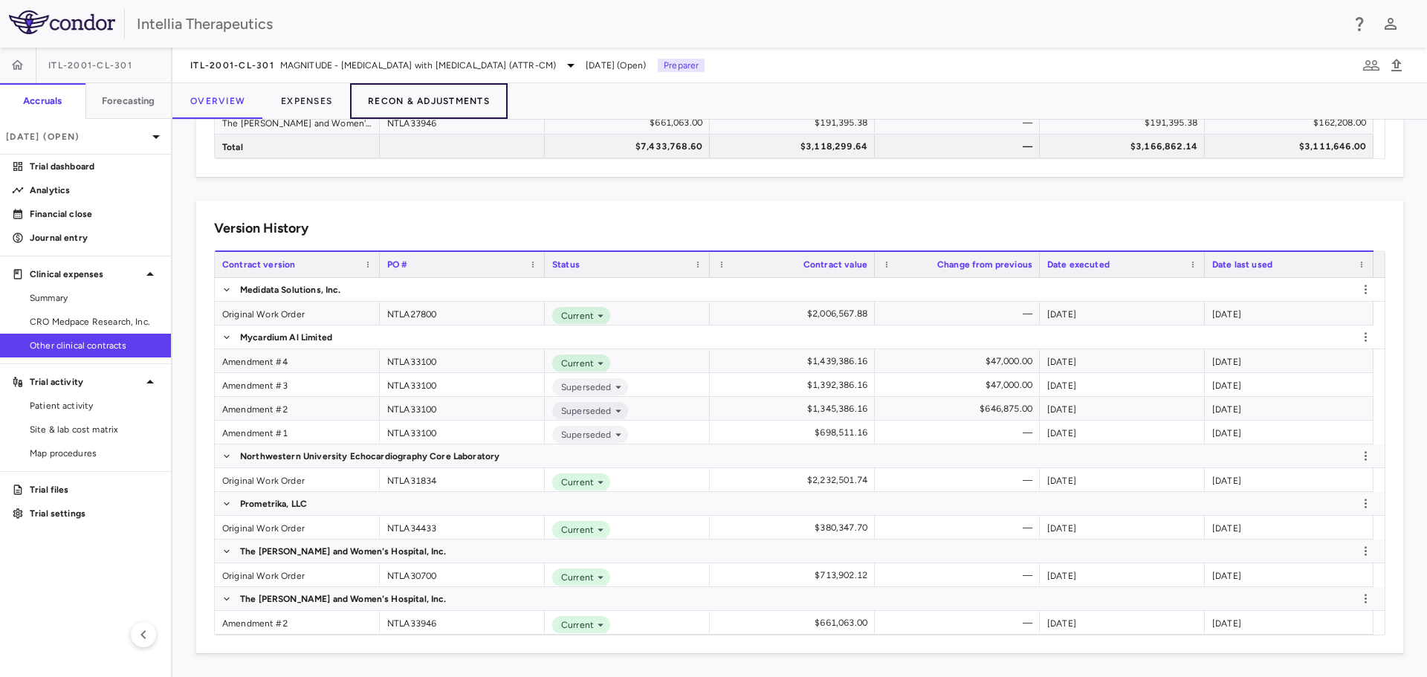
click at [465, 99] on button "Recon & Adjustments" at bounding box center [429, 101] width 158 height 36
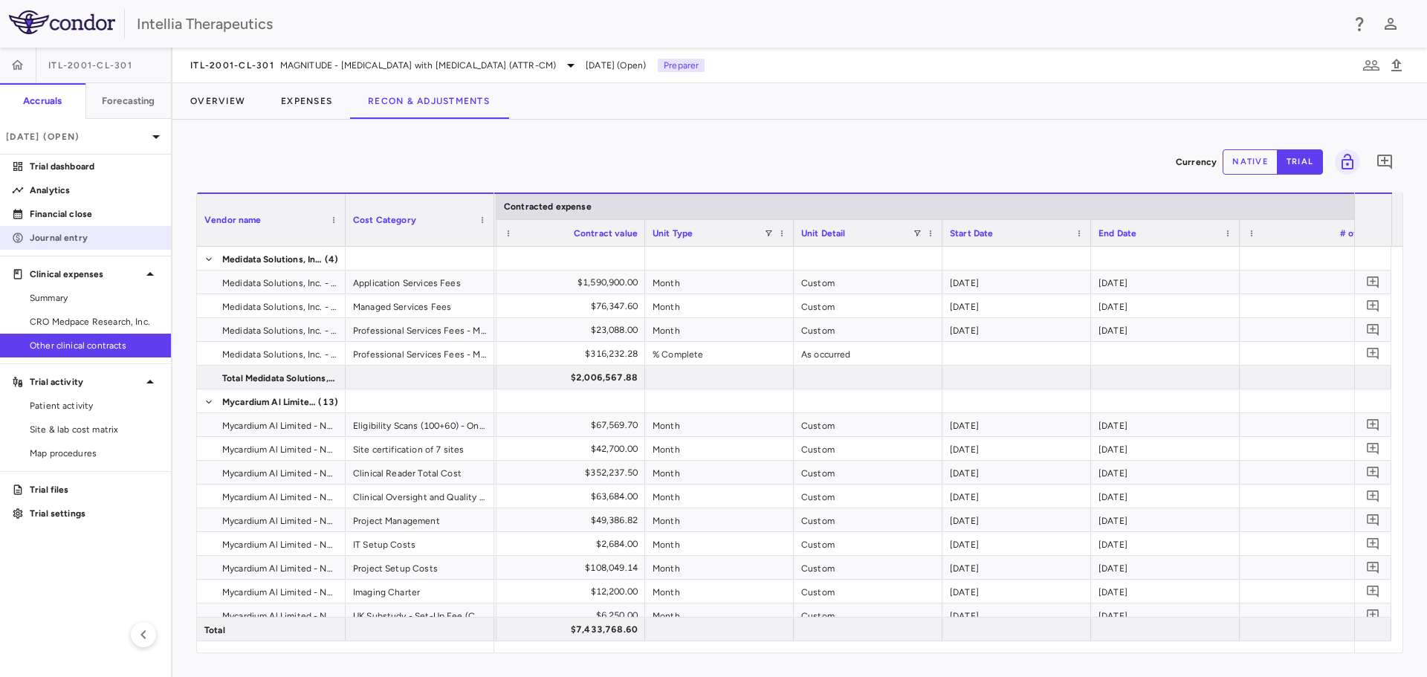
click at [94, 235] on p "Journal entry" at bounding box center [94, 237] width 129 height 13
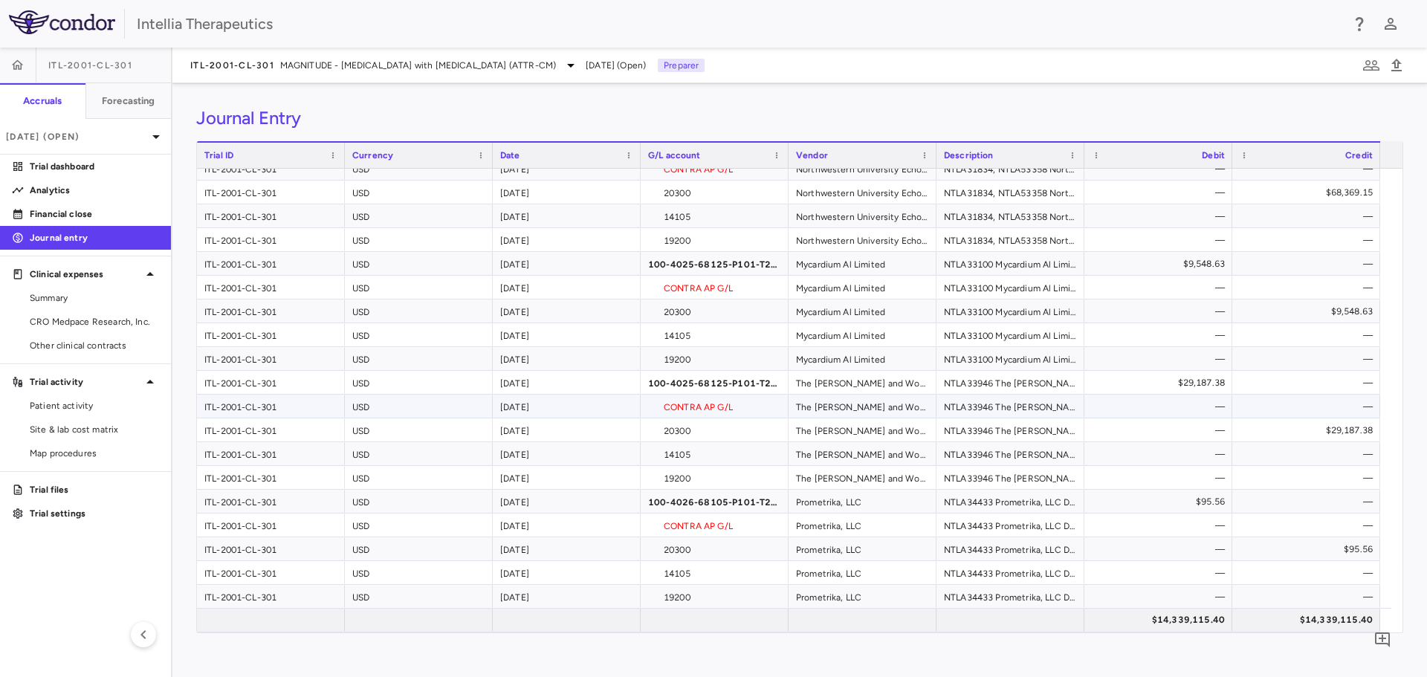
scroll to position [749, 0]
click at [1366, 71] on icon "button" at bounding box center [1371, 65] width 18 height 18
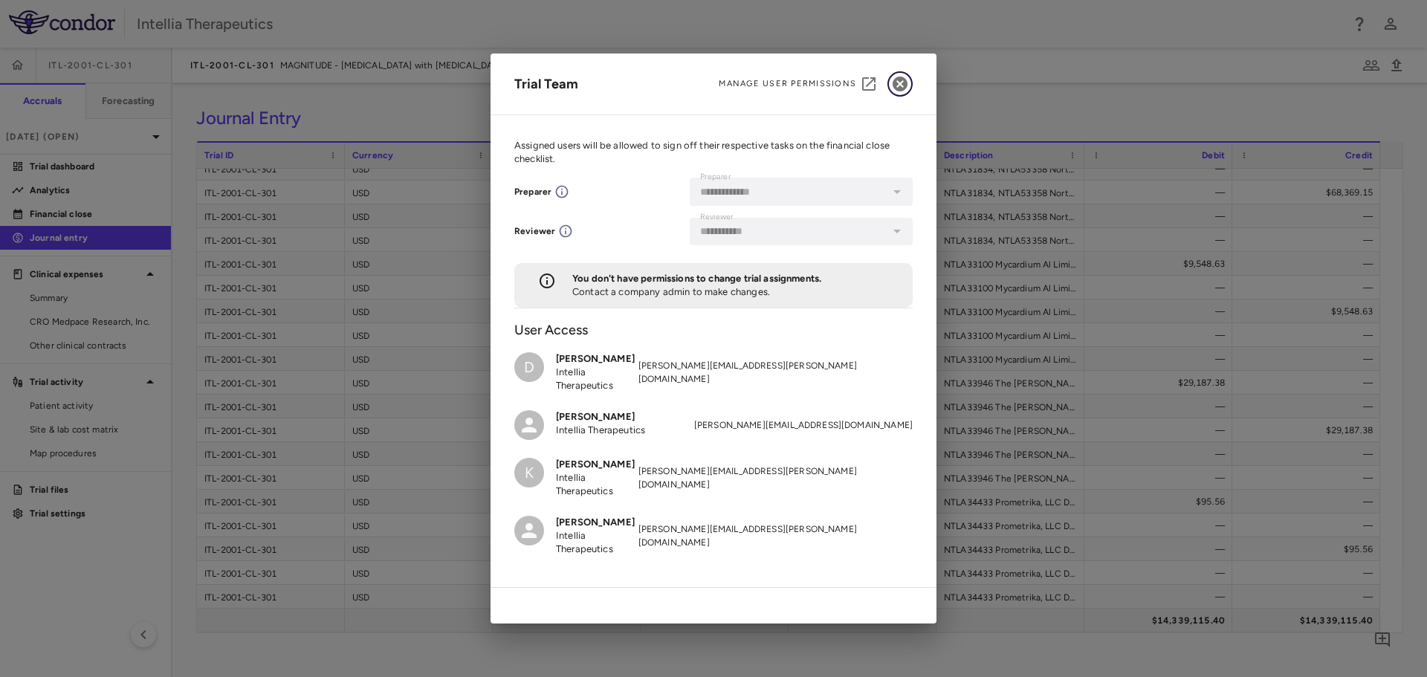
click at [901, 79] on icon "button" at bounding box center [900, 84] width 15 height 15
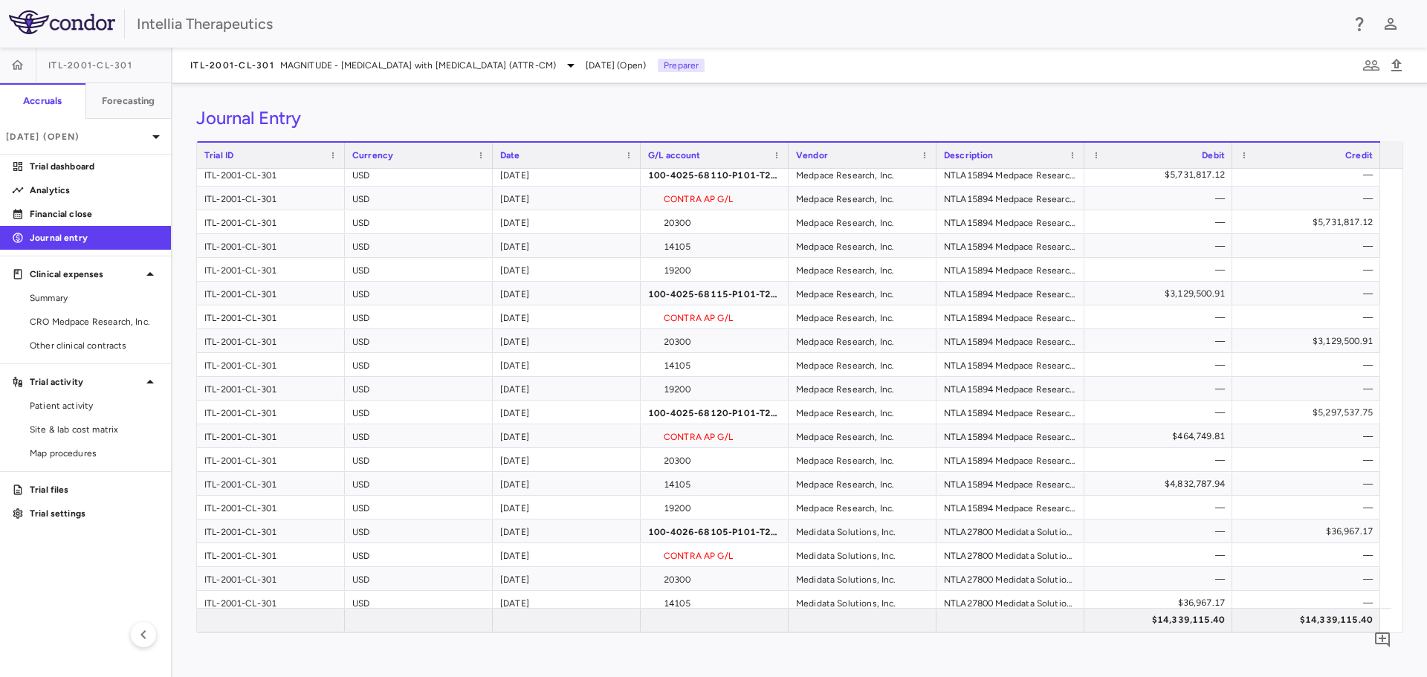
scroll to position [0, 0]
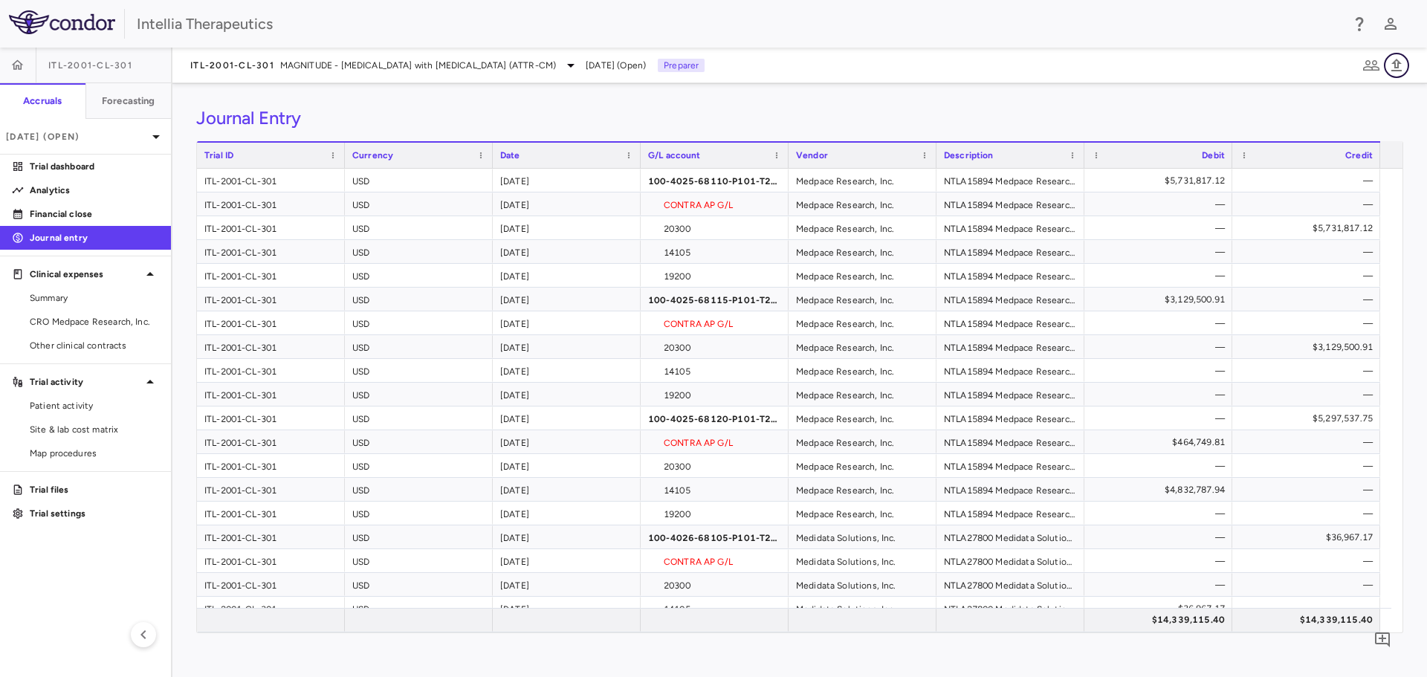
click at [1395, 59] on icon "button" at bounding box center [1397, 65] width 18 height 18
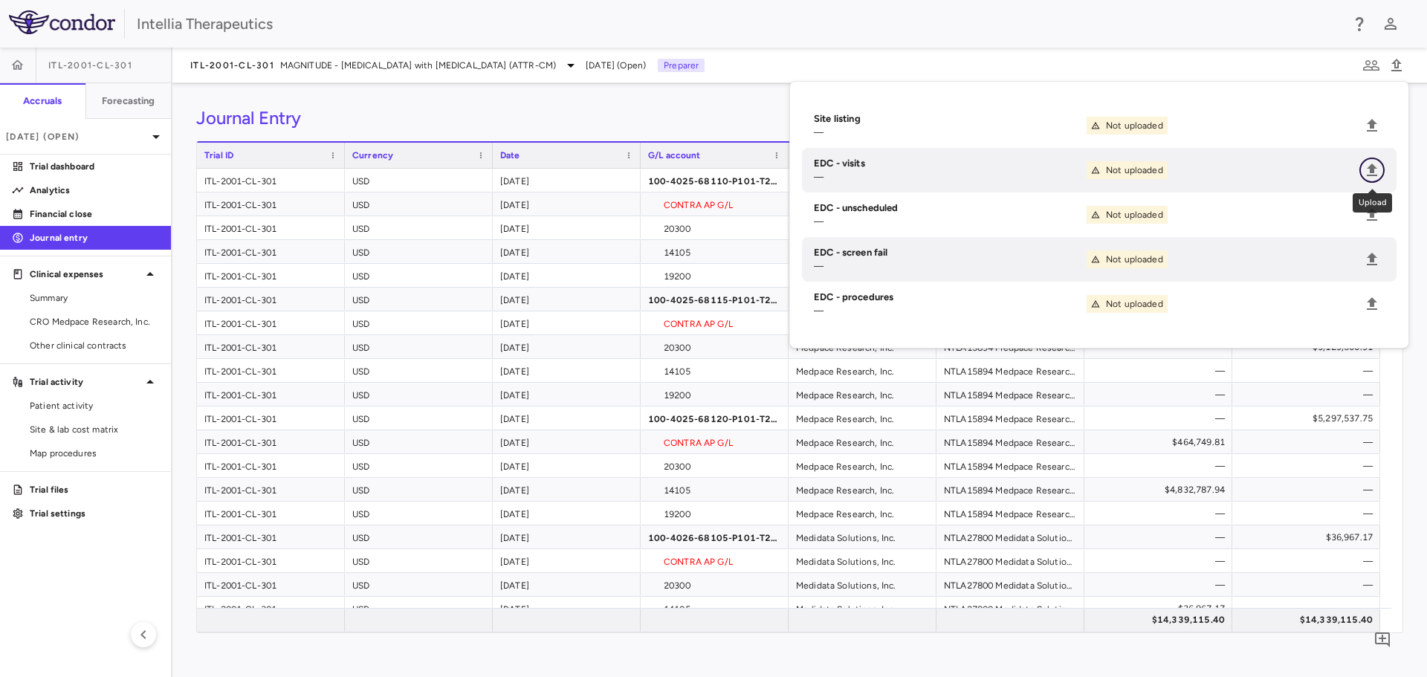
click at [1371, 171] on icon "Upload" at bounding box center [1372, 170] width 10 height 13
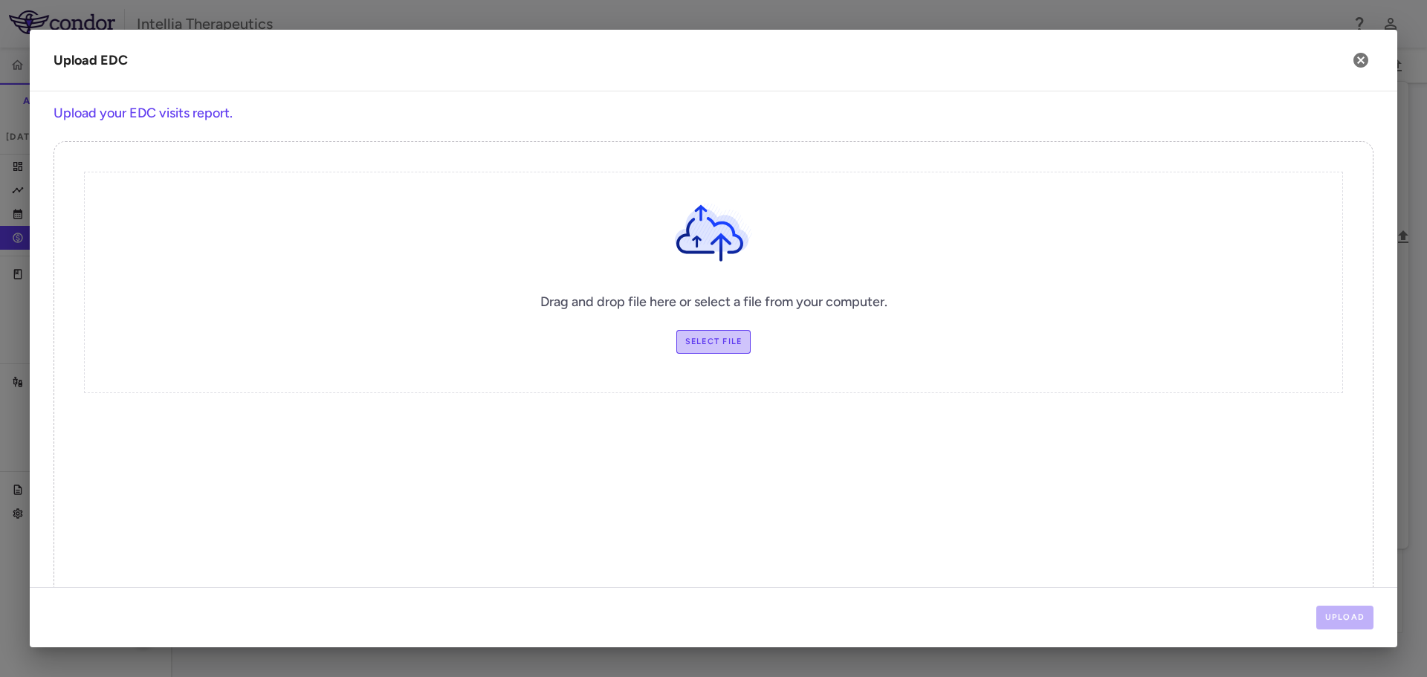
click at [676, 343] on label "Select file" at bounding box center [713, 342] width 75 height 24
click at [0, 0] on input "Select file" at bounding box center [0, 0] width 0 height 0
click at [1353, 623] on button "Upload" at bounding box center [1345, 618] width 58 height 24
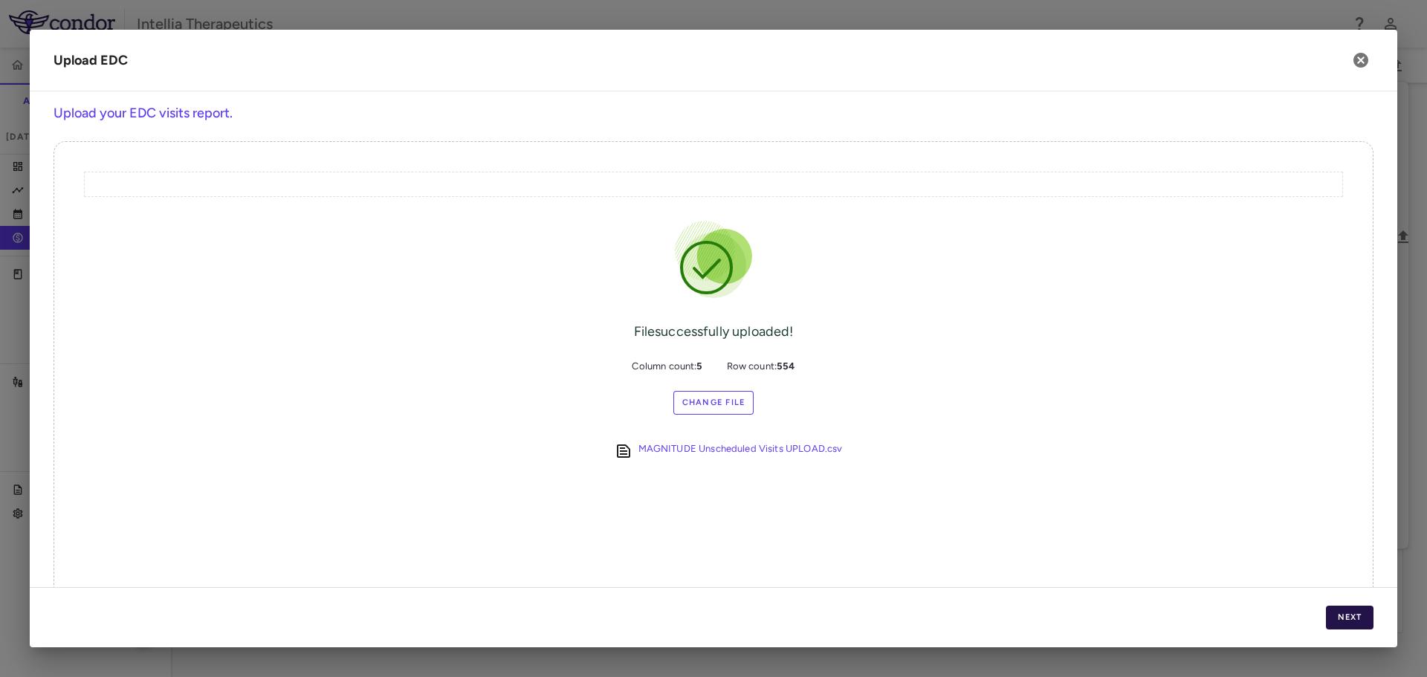
click at [1373, 625] on button "Next" at bounding box center [1350, 618] width 48 height 24
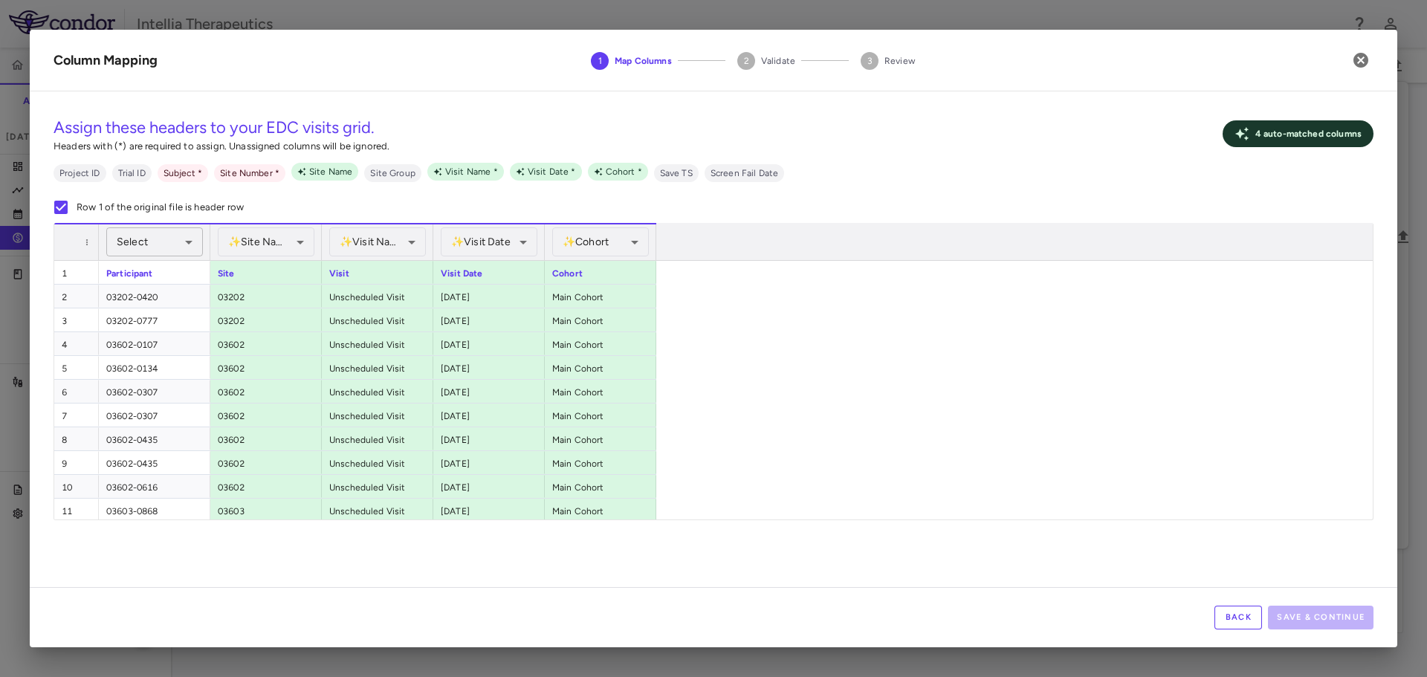
click at [175, 249] on body "Skip to sidebar Skip to main content Intellia Therapeutics ITL-2001-CL-301 Accr…" at bounding box center [713, 338] width 1427 height 677
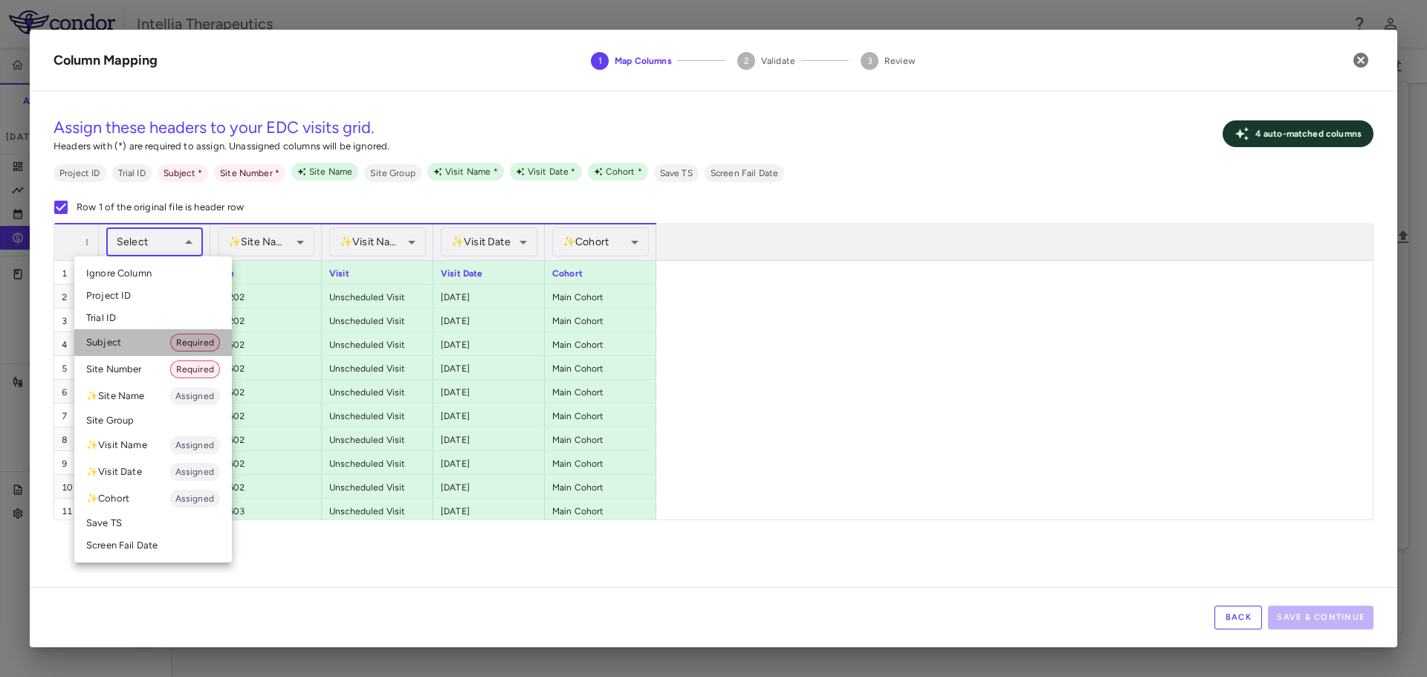
click at [143, 343] on li "Subject Required" at bounding box center [153, 342] width 158 height 27
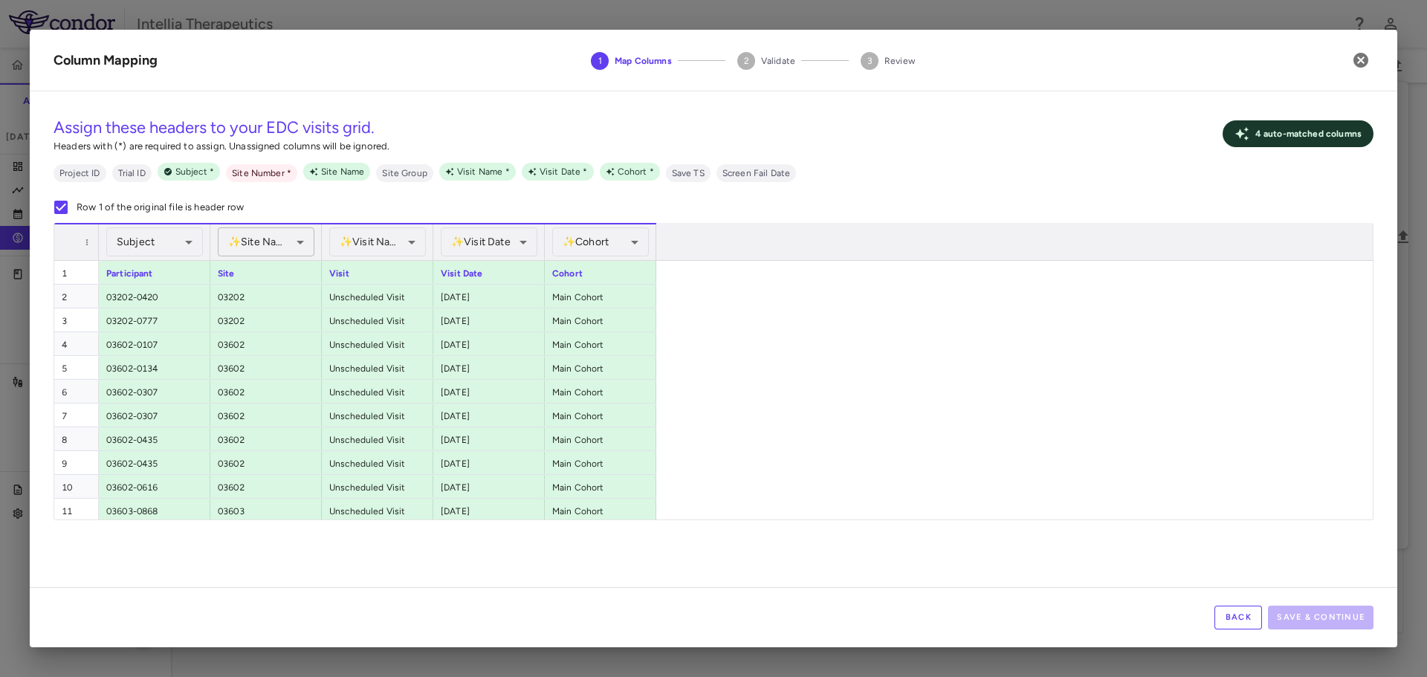
click at [263, 230] on body "Skip to sidebar Skip to main content Intellia Therapeutics ITL-2001-CL-301 Accr…" at bounding box center [713, 338] width 1427 height 677
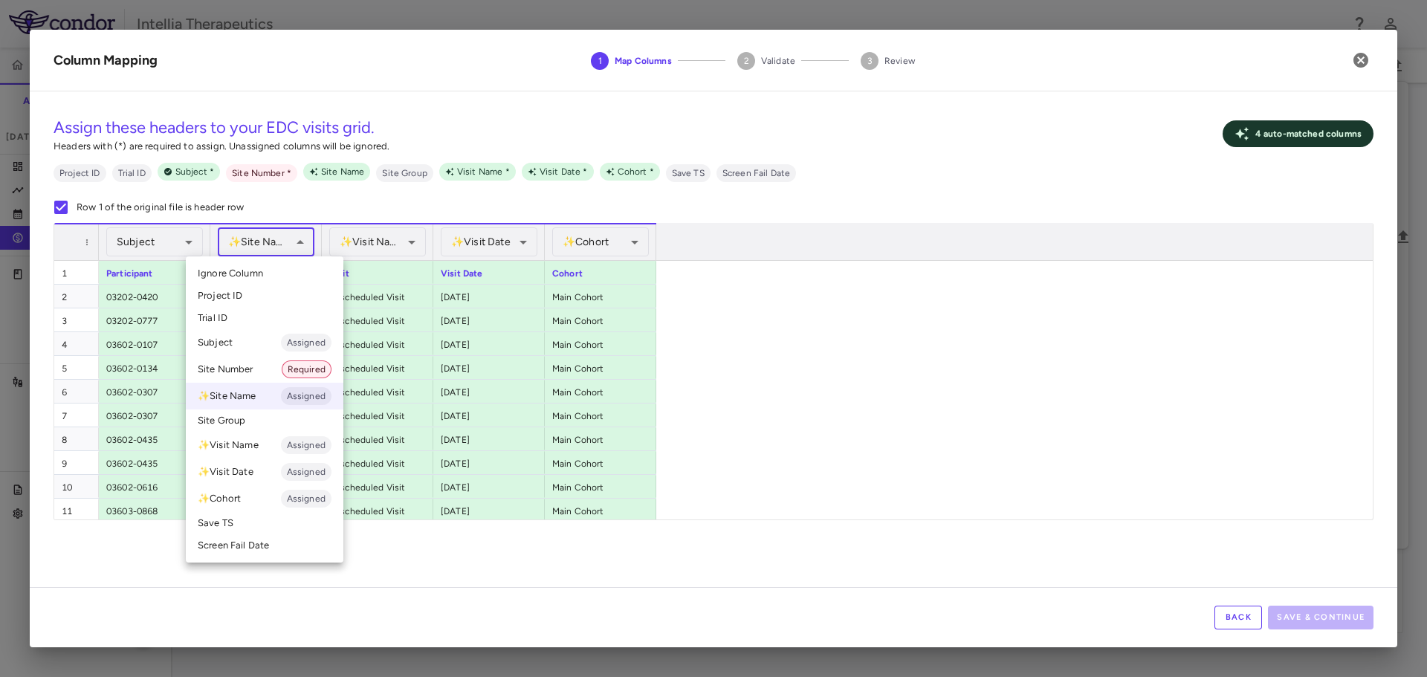
click at [261, 417] on li "Site Group" at bounding box center [265, 421] width 158 height 22
click at [245, 245] on body "Skip to sidebar Skip to main content Intellia Therapeutics ITL-2001-CL-301 Accr…" at bounding box center [713, 338] width 1427 height 677
click at [262, 363] on li "Site Number Required" at bounding box center [265, 369] width 158 height 27
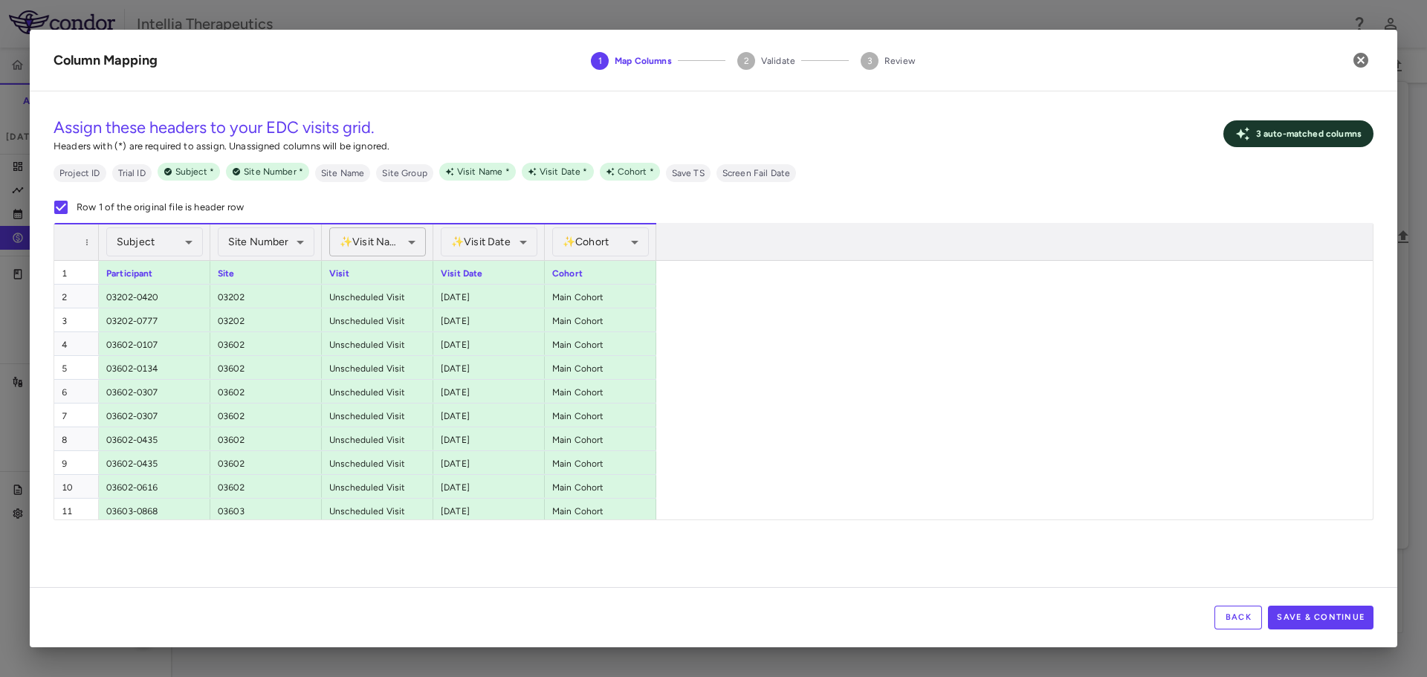
click at [399, 251] on body "Skip to sidebar Skip to main content Intellia Therapeutics ITL-2001-CL-301 Accr…" at bounding box center [713, 338] width 1427 height 677
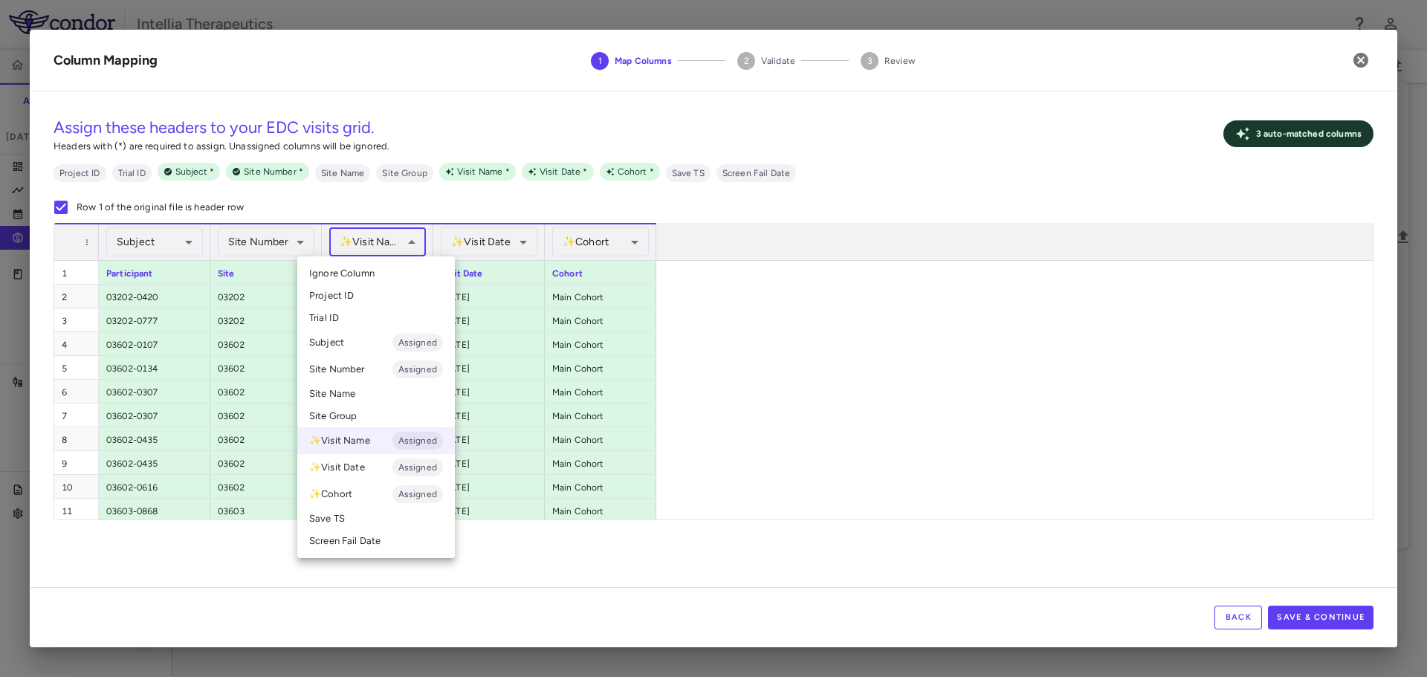
click at [368, 374] on li "Site Number Assigned" at bounding box center [376, 369] width 158 height 27
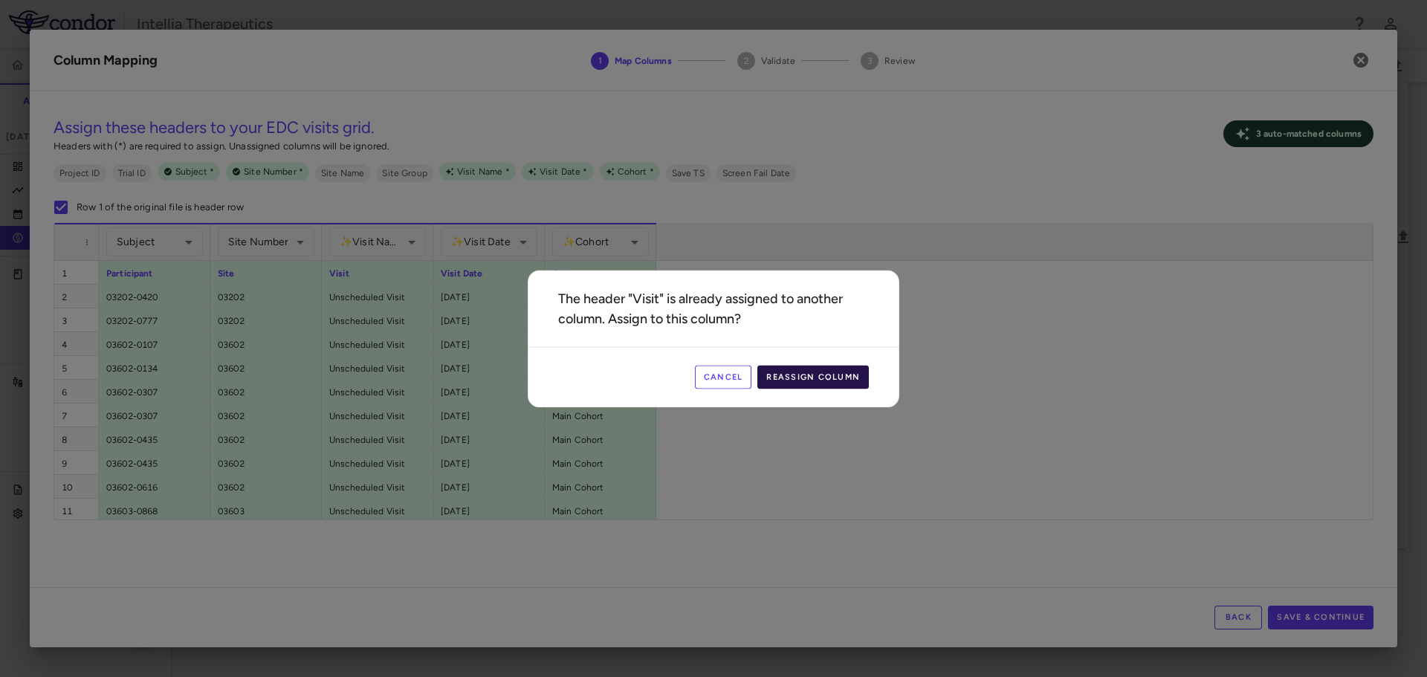
click at [780, 378] on button "Reassign Column" at bounding box center [812, 377] width 111 height 24
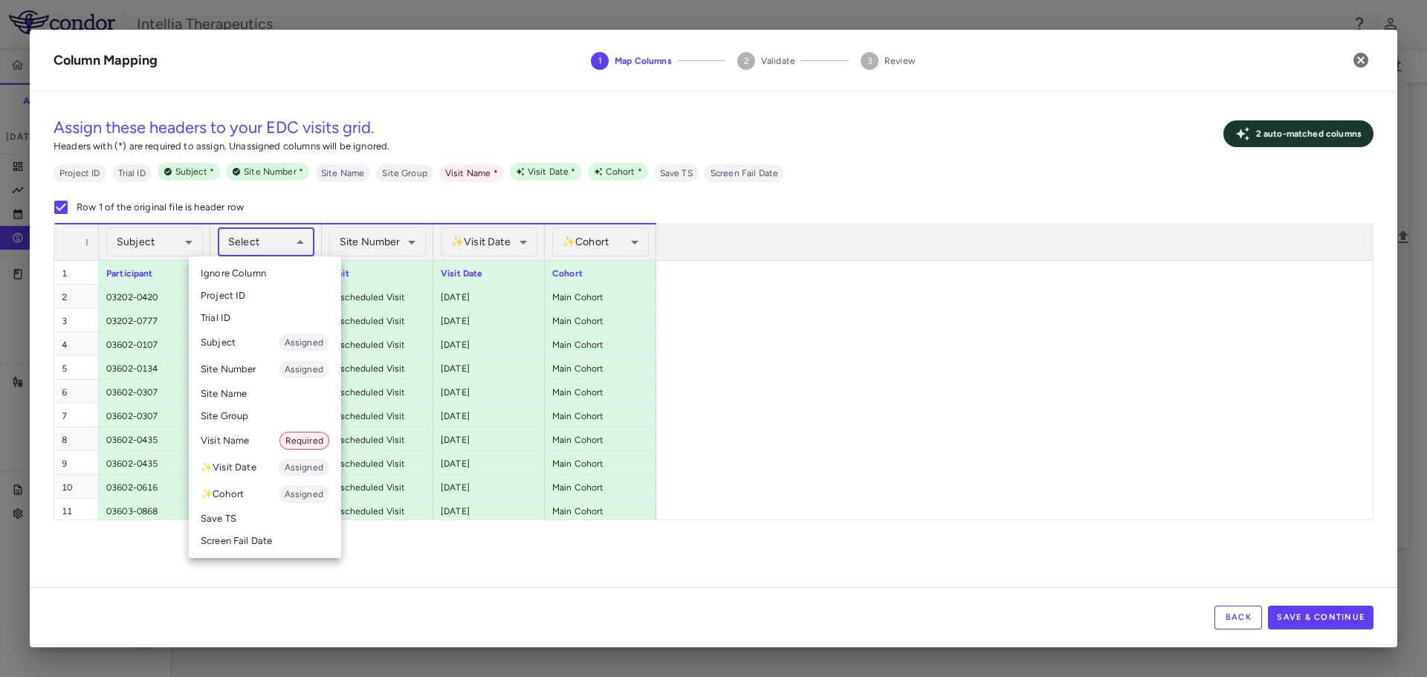
click at [282, 234] on body "Skip to sidebar Skip to main content Intellia Therapeutics ITL-2001-CL-301 Accr…" at bounding box center [713, 338] width 1427 height 677
click at [241, 443] on li "Visit Name Required" at bounding box center [265, 440] width 152 height 27
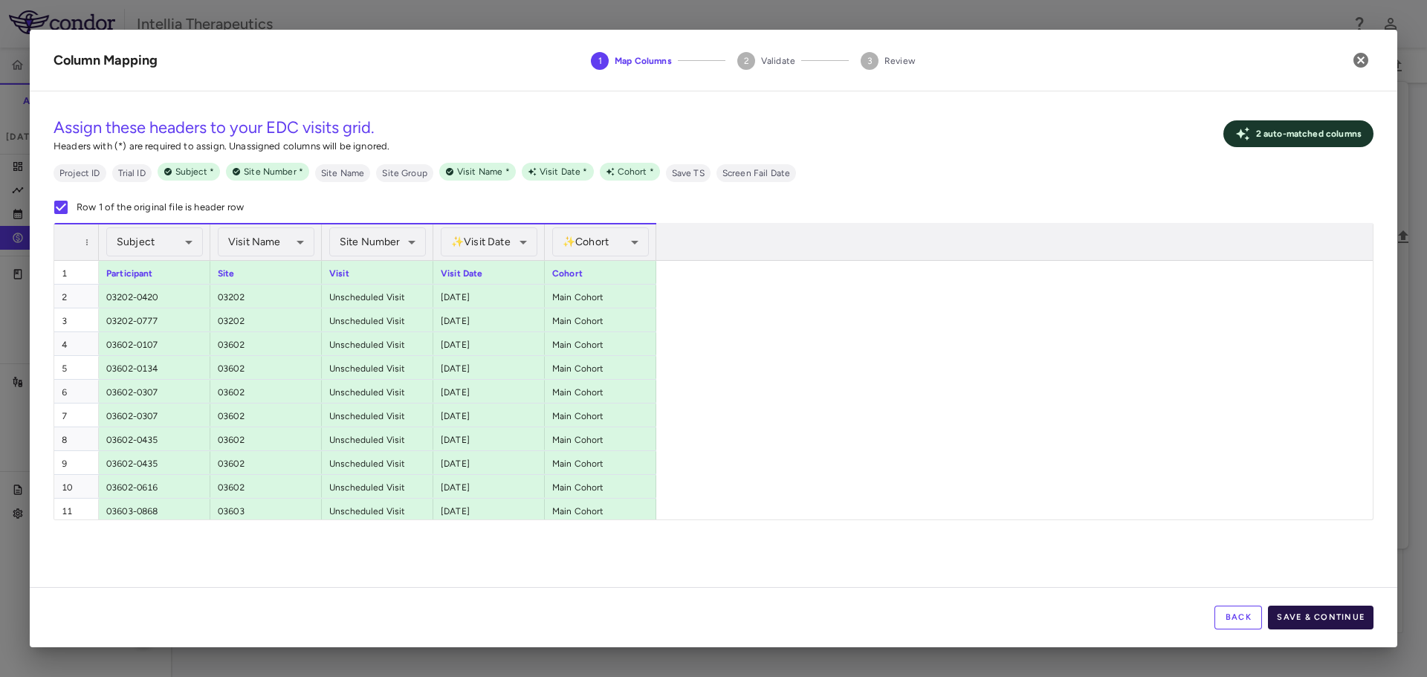
drag, startPoint x: 1356, startPoint y: 630, endPoint x: 1339, endPoint y: 619, distance: 21.0
click at [1356, 630] on div "Back Save & Continue" at bounding box center [714, 617] width 1368 height 60
click at [1310, 604] on div "Back Save & Continue" at bounding box center [714, 617] width 1368 height 60
click at [1310, 606] on button "Save & Continue" at bounding box center [1321, 618] width 106 height 24
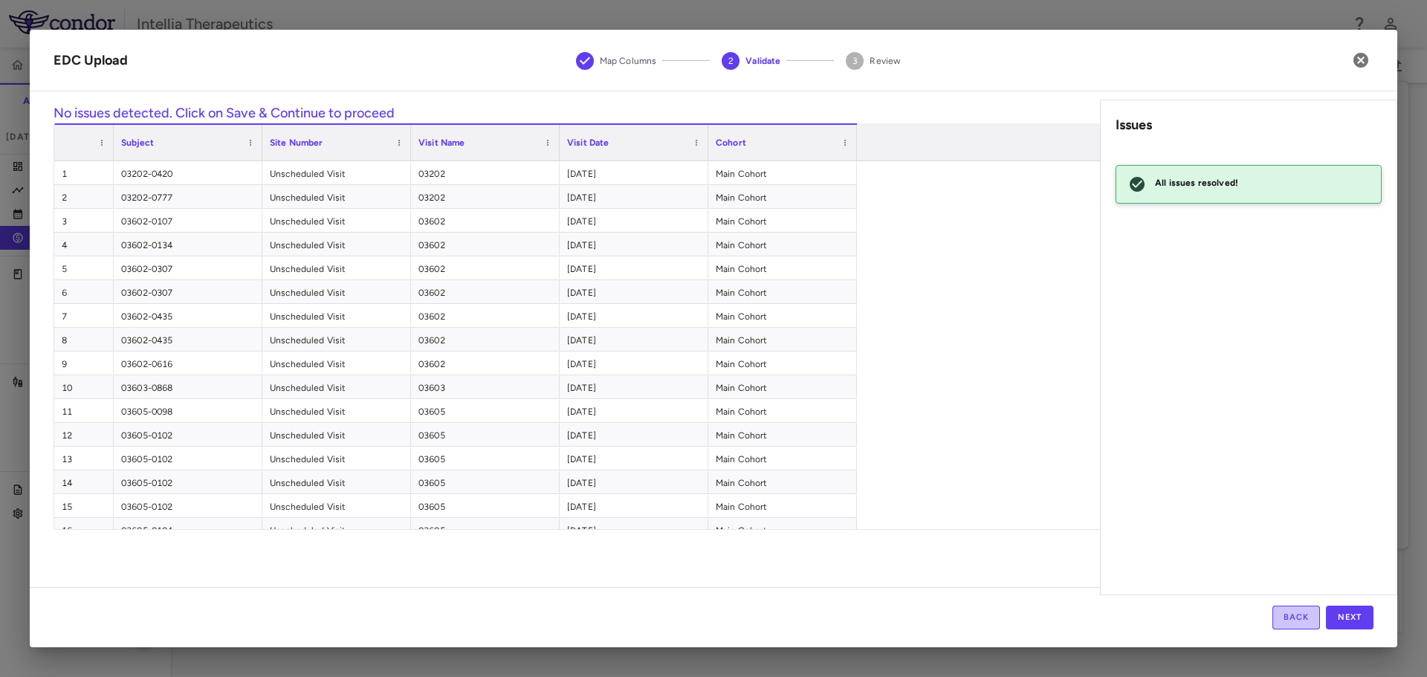
click at [1304, 613] on button "Back" at bounding box center [1297, 618] width 48 height 24
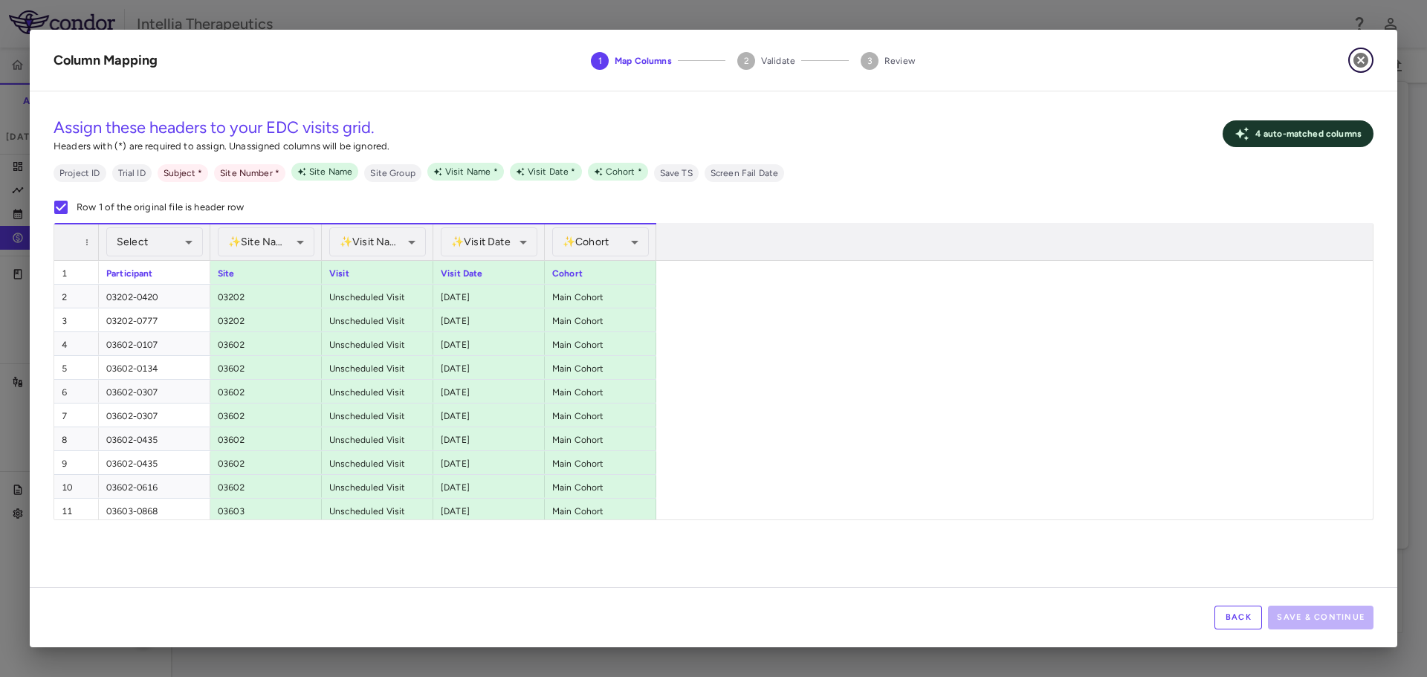
drag, startPoint x: 1358, startPoint y: 61, endPoint x: 1153, endPoint y: 161, distance: 228.4
click at [1153, 161] on div "**********" at bounding box center [714, 339] width 1368 height 618
click at [1356, 62] on icon "button" at bounding box center [1361, 60] width 15 height 15
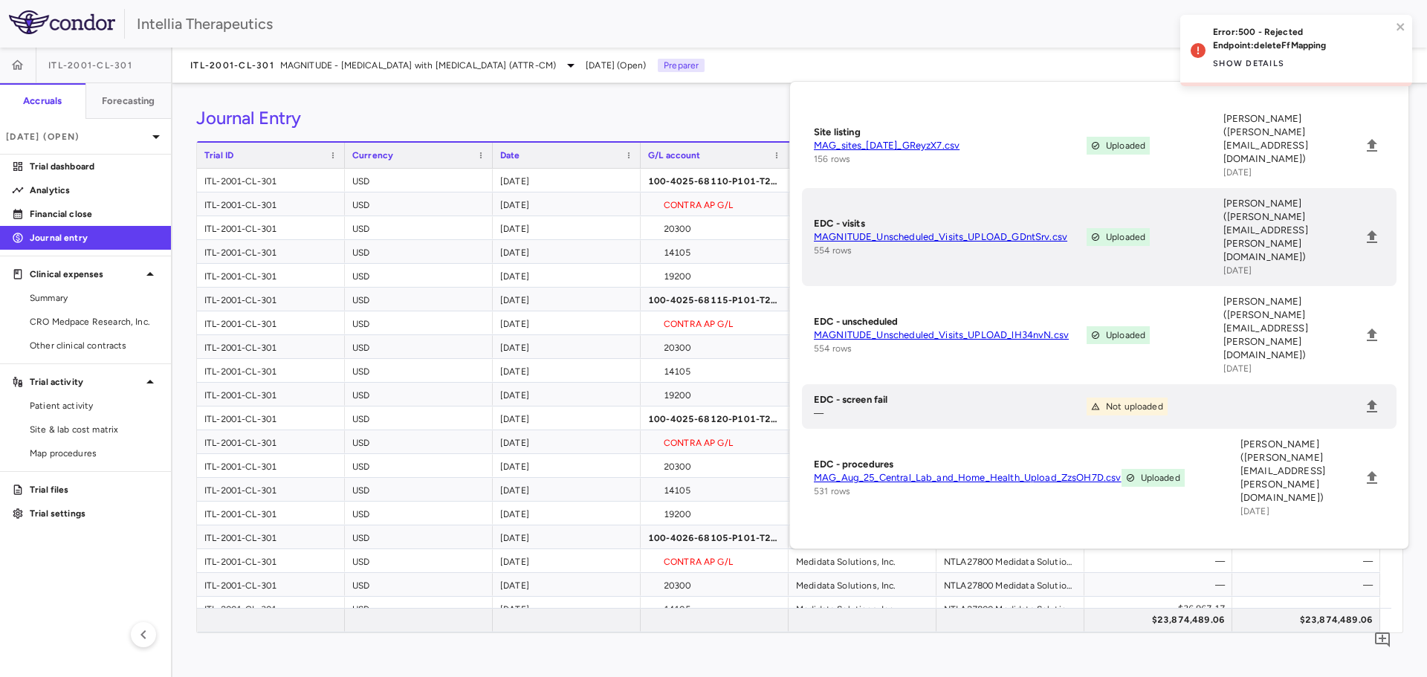
click at [689, 120] on div "Journal Entry" at bounding box center [799, 118] width 1207 height 22
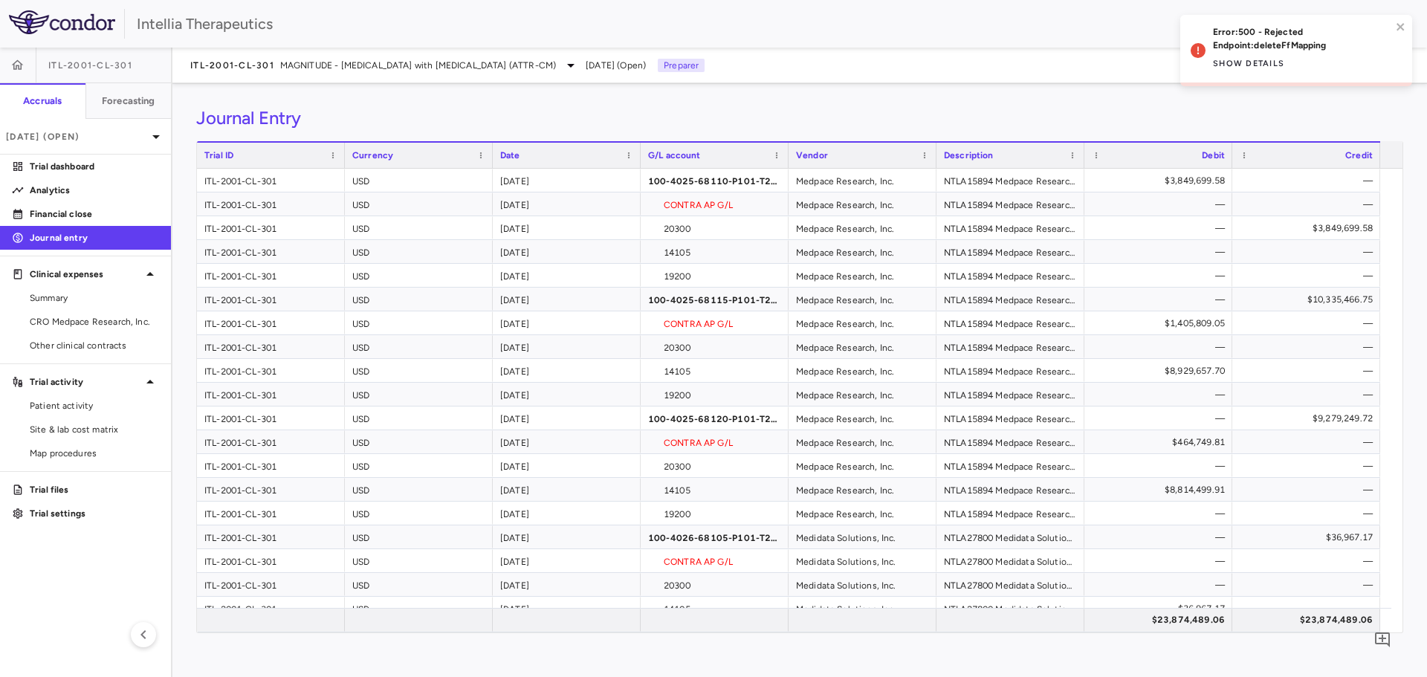
click at [971, 121] on div "Journal Entry" at bounding box center [799, 118] width 1207 height 22
drag, startPoint x: 67, startPoint y: 158, endPoint x: 91, endPoint y: 169, distance: 26.0
click at [67, 158] on link "Trial dashboard" at bounding box center [85, 166] width 171 height 22
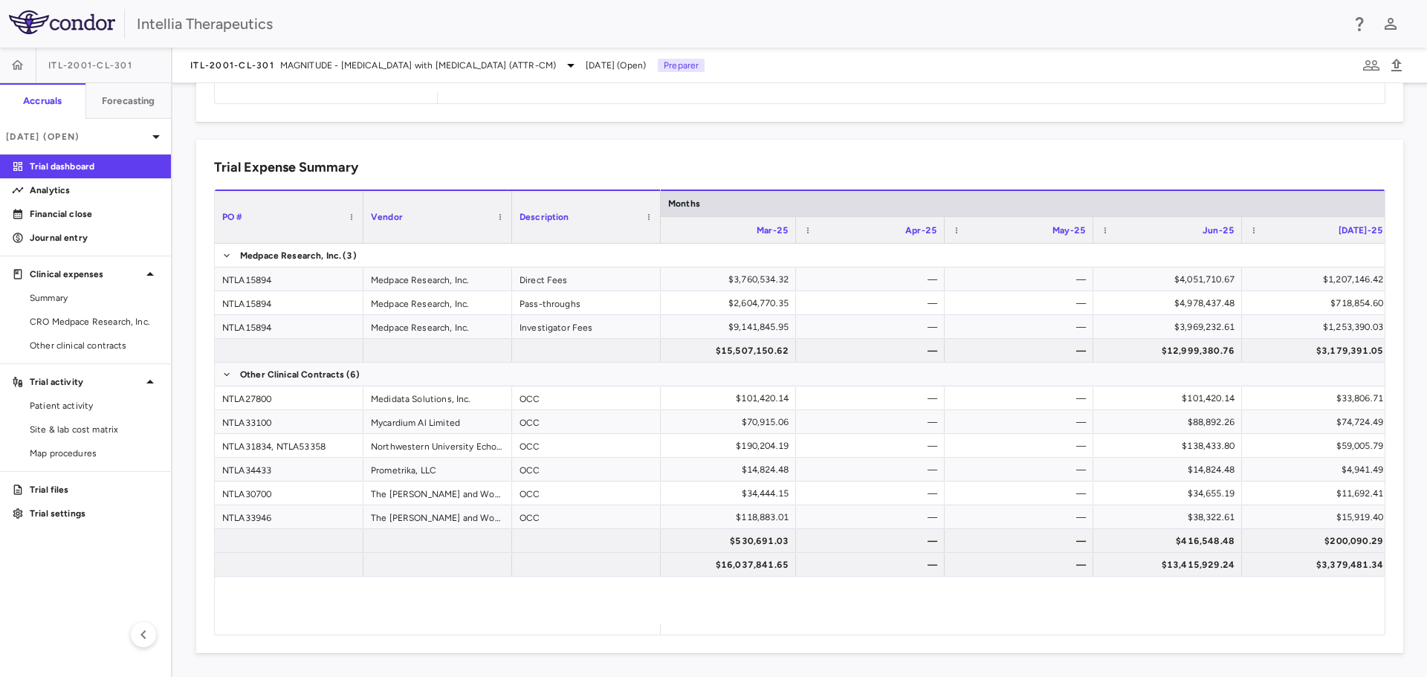
scroll to position [0, 6571]
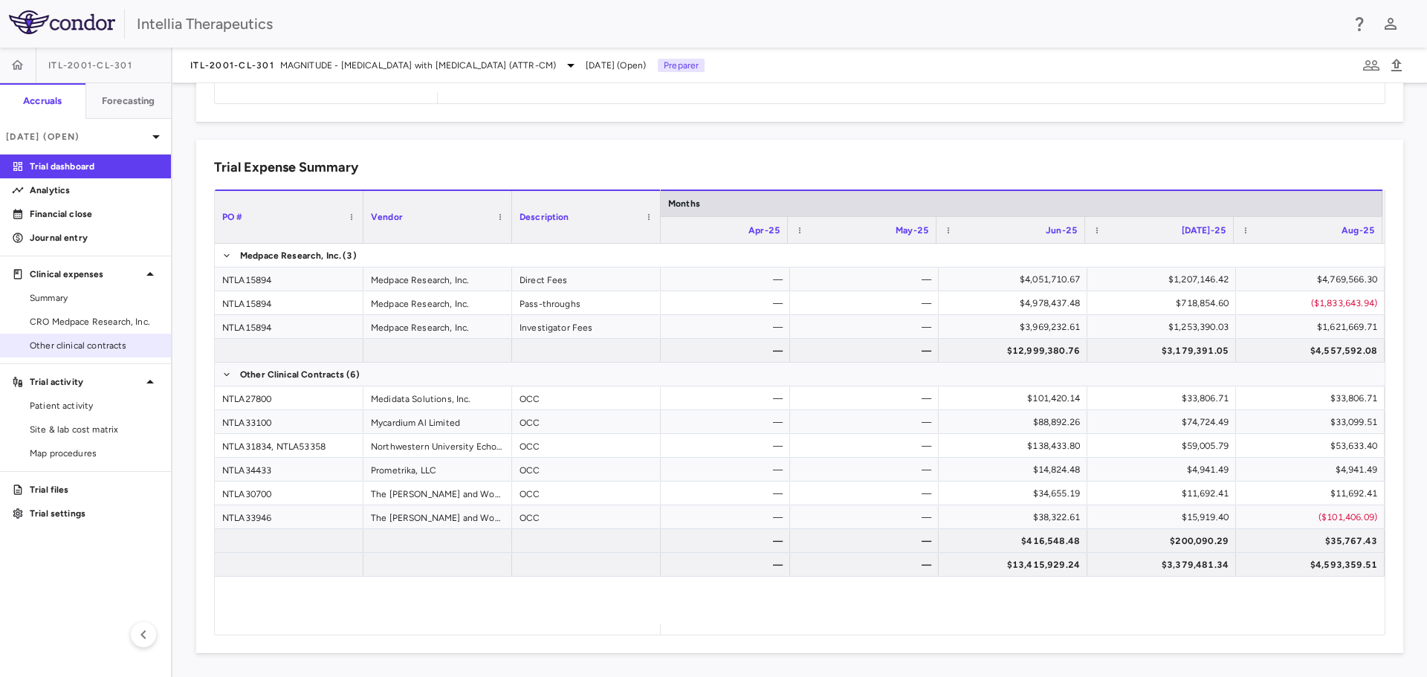
click at [56, 334] on div "Other clinical contracts" at bounding box center [85, 346] width 171 height 24
click at [68, 322] on span "CRO Medpace Research, Inc." at bounding box center [94, 321] width 129 height 13
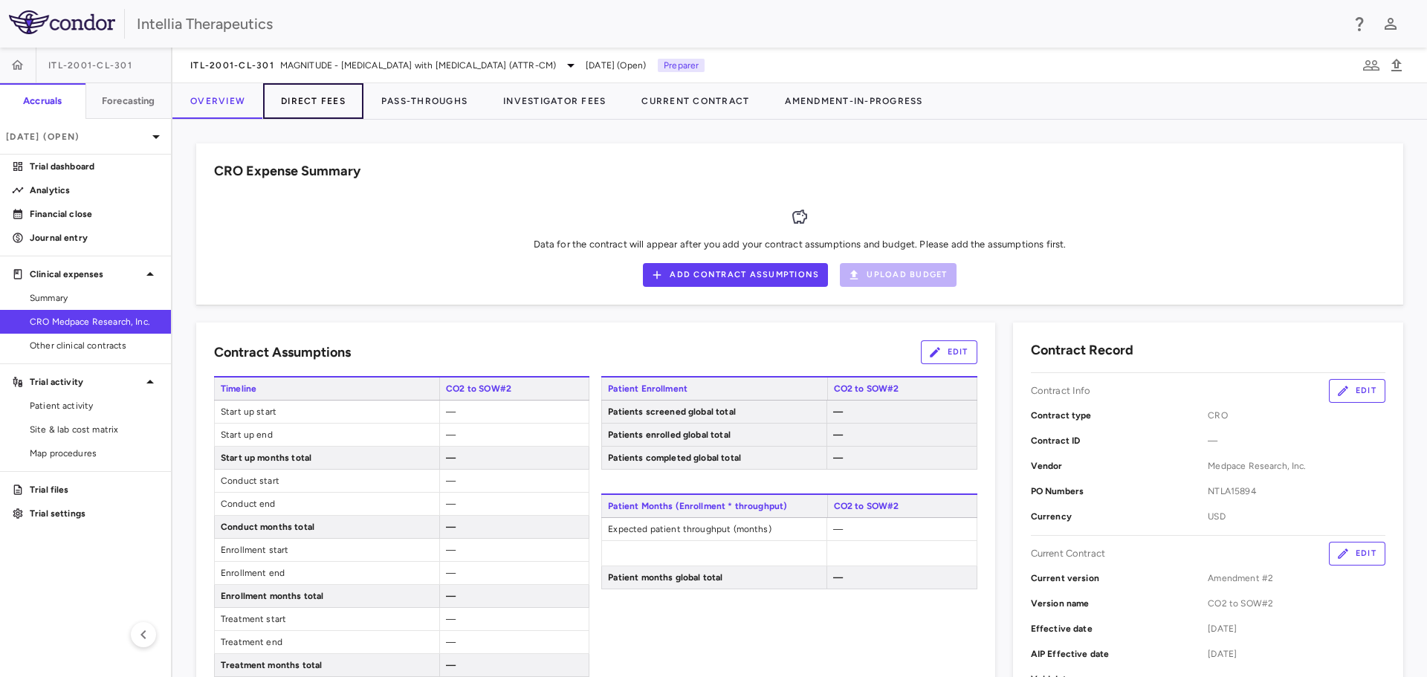
click at [328, 98] on button "Direct Fees" at bounding box center [313, 101] width 100 height 36
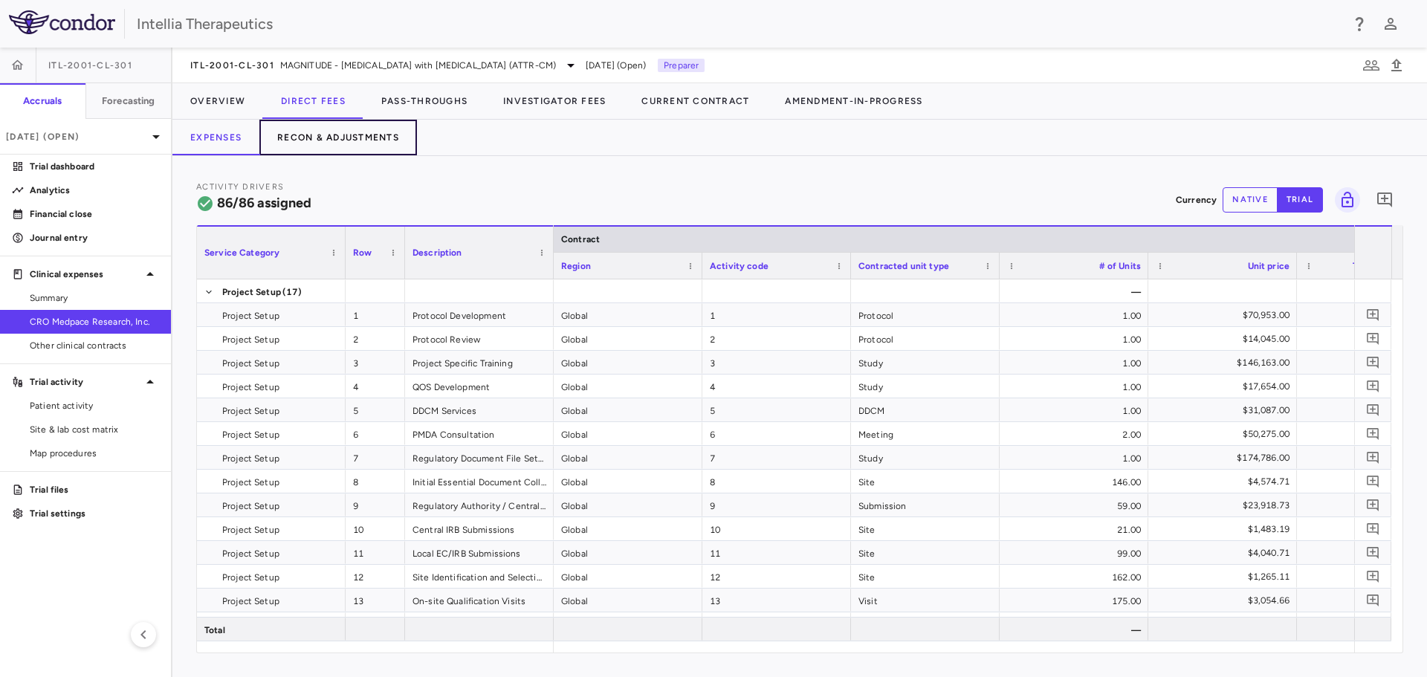
click at [352, 134] on button "Recon & Adjustments" at bounding box center [338, 138] width 158 height 36
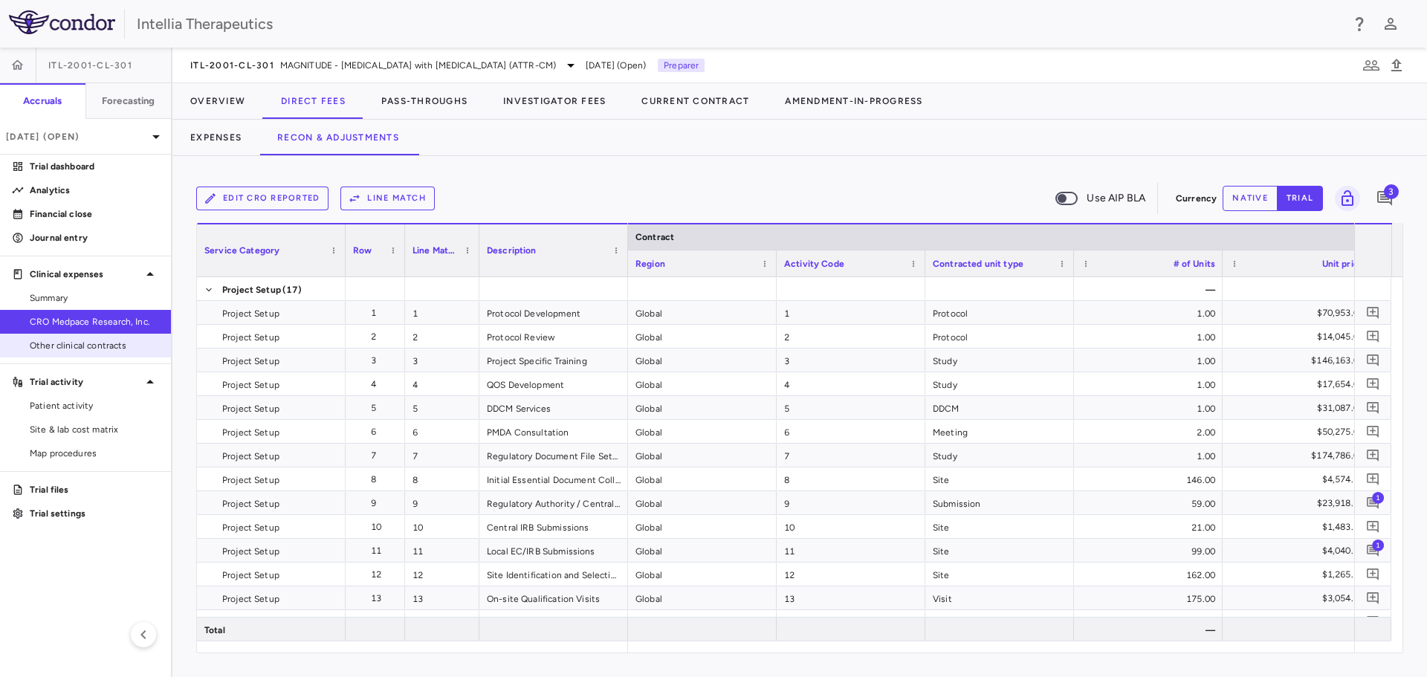
click at [74, 349] on span "Other clinical contracts" at bounding box center [94, 345] width 129 height 13
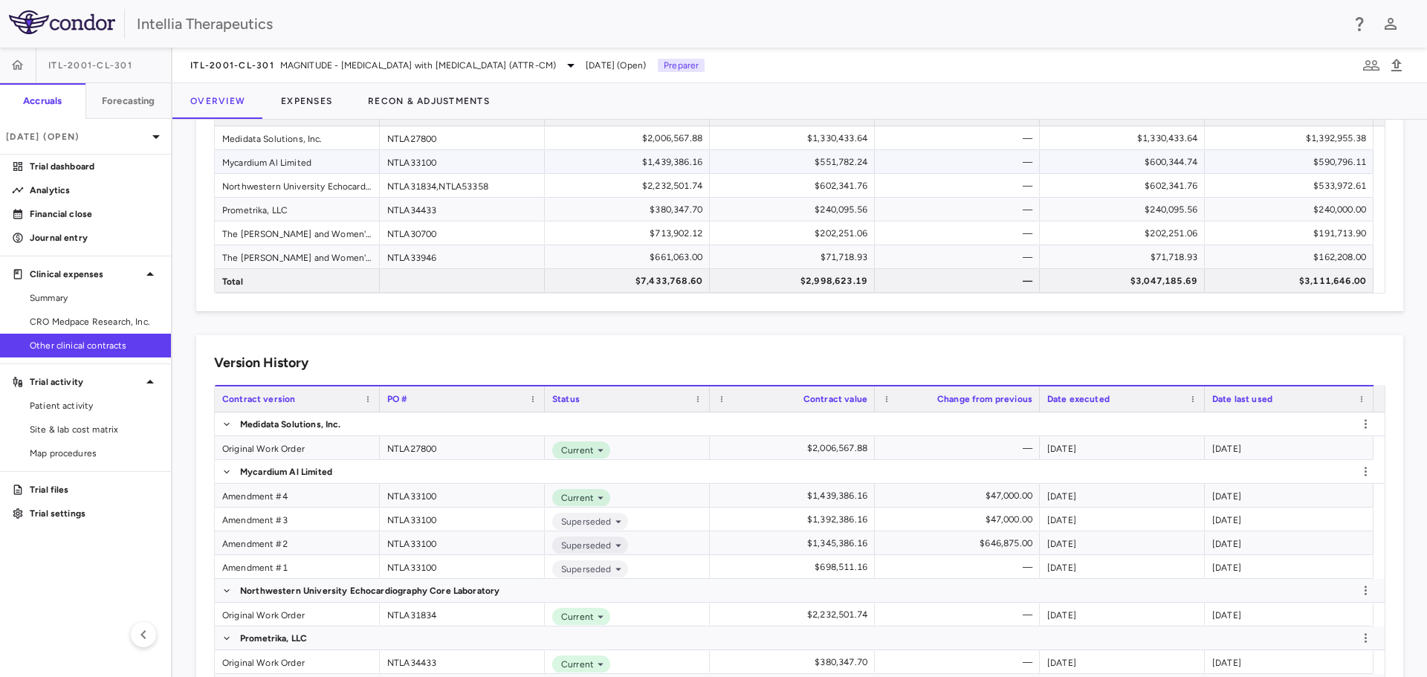
scroll to position [85, 0]
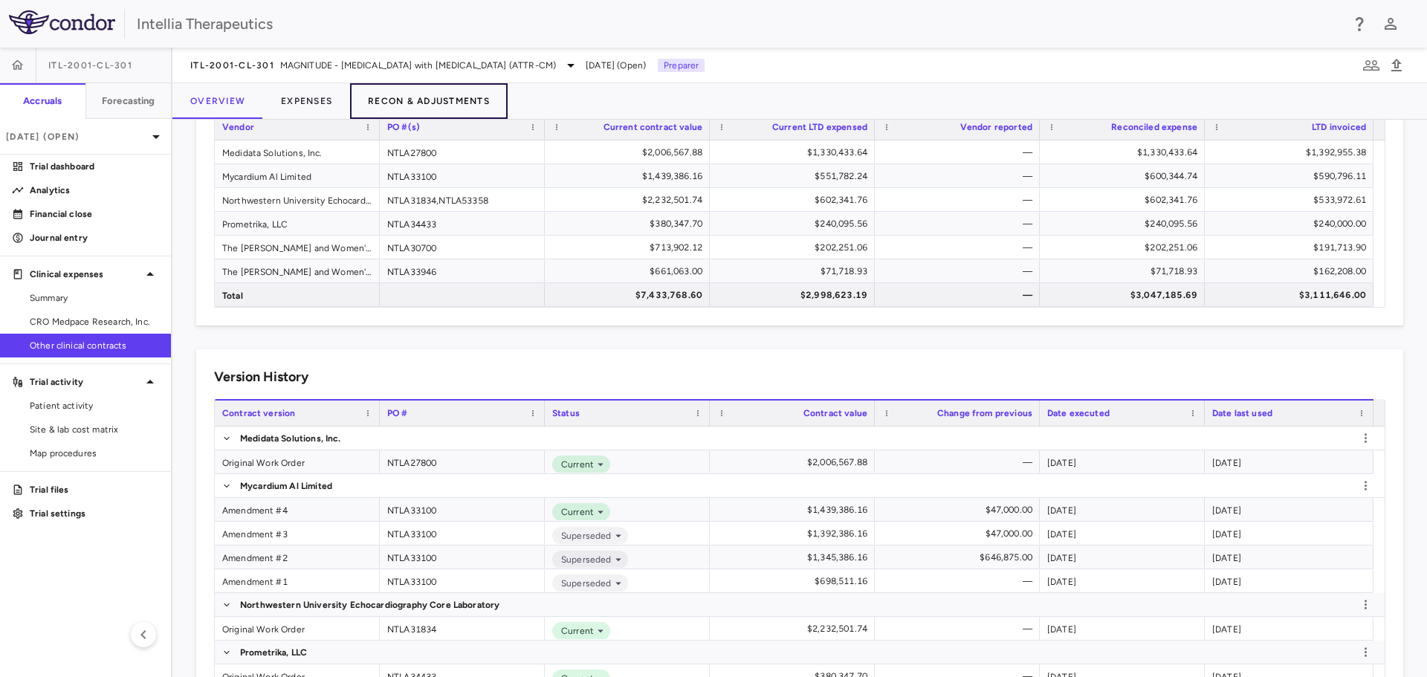
click at [440, 97] on button "Recon & Adjustments" at bounding box center [429, 101] width 158 height 36
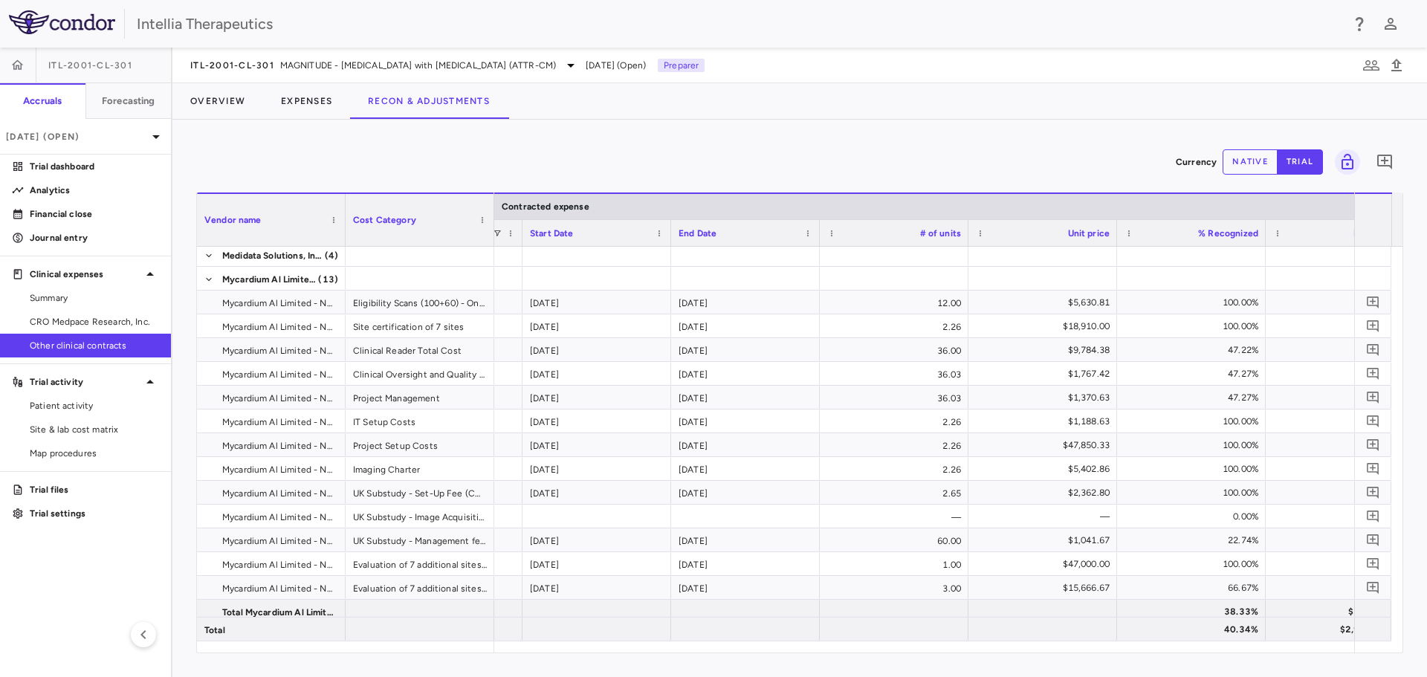
scroll to position [0, 962]
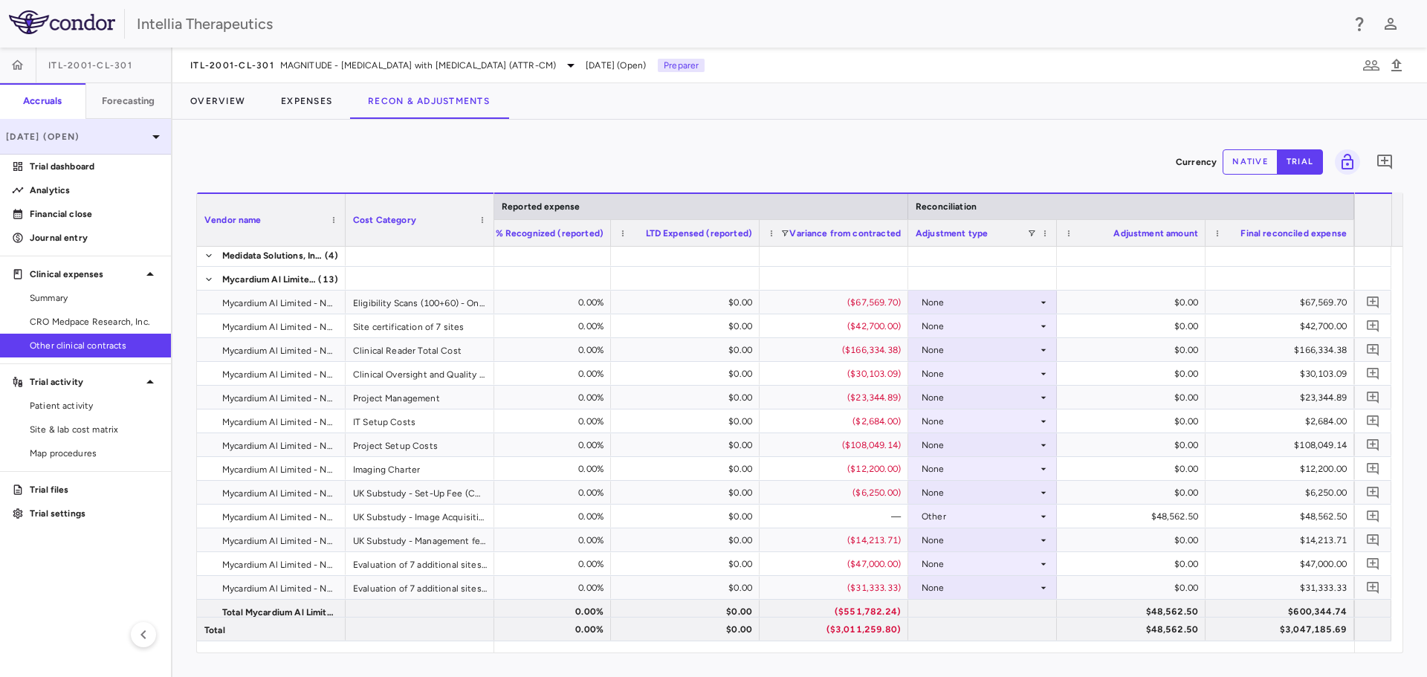
click at [89, 140] on p "[DATE] (Open)" at bounding box center [76, 136] width 141 height 13
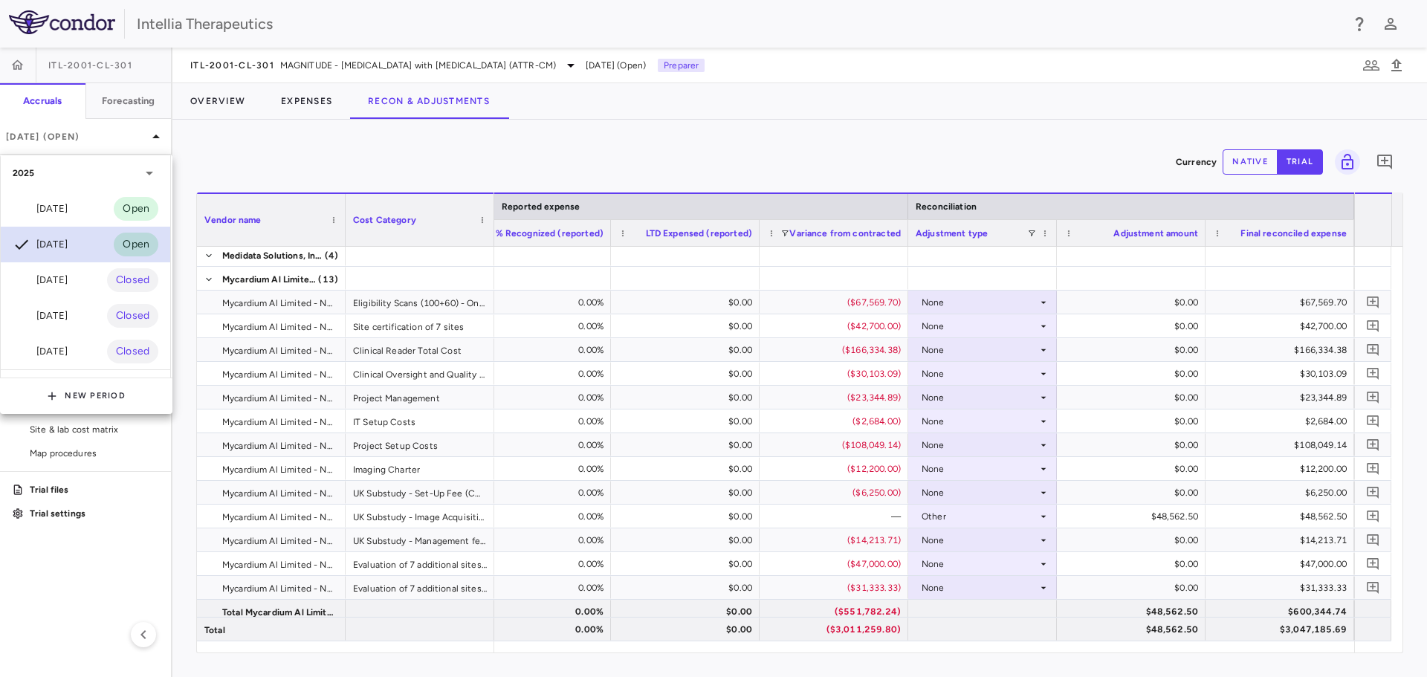
click at [87, 236] on div "[DATE] Open" at bounding box center [85, 245] width 169 height 36
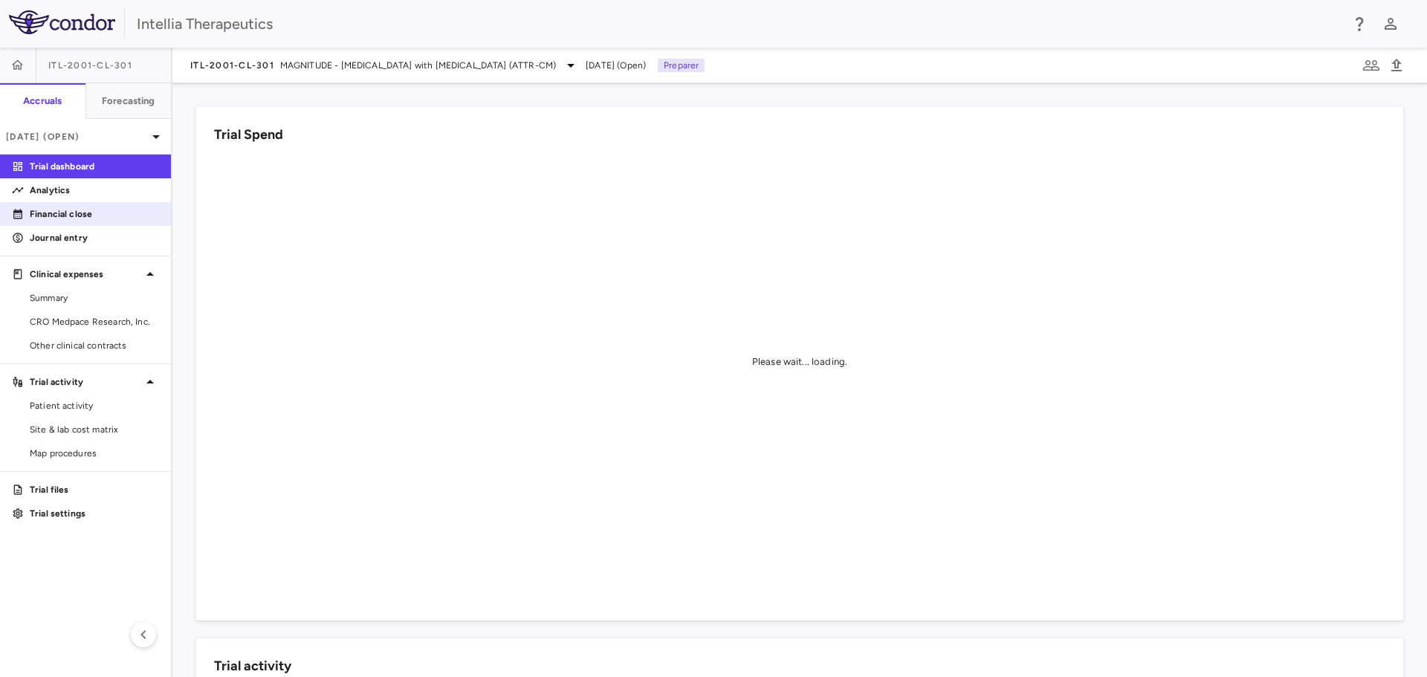
drag, startPoint x: 120, startPoint y: 211, endPoint x: 138, endPoint y: 206, distance: 19.3
click at [120, 211] on p "Financial close" at bounding box center [94, 213] width 129 height 13
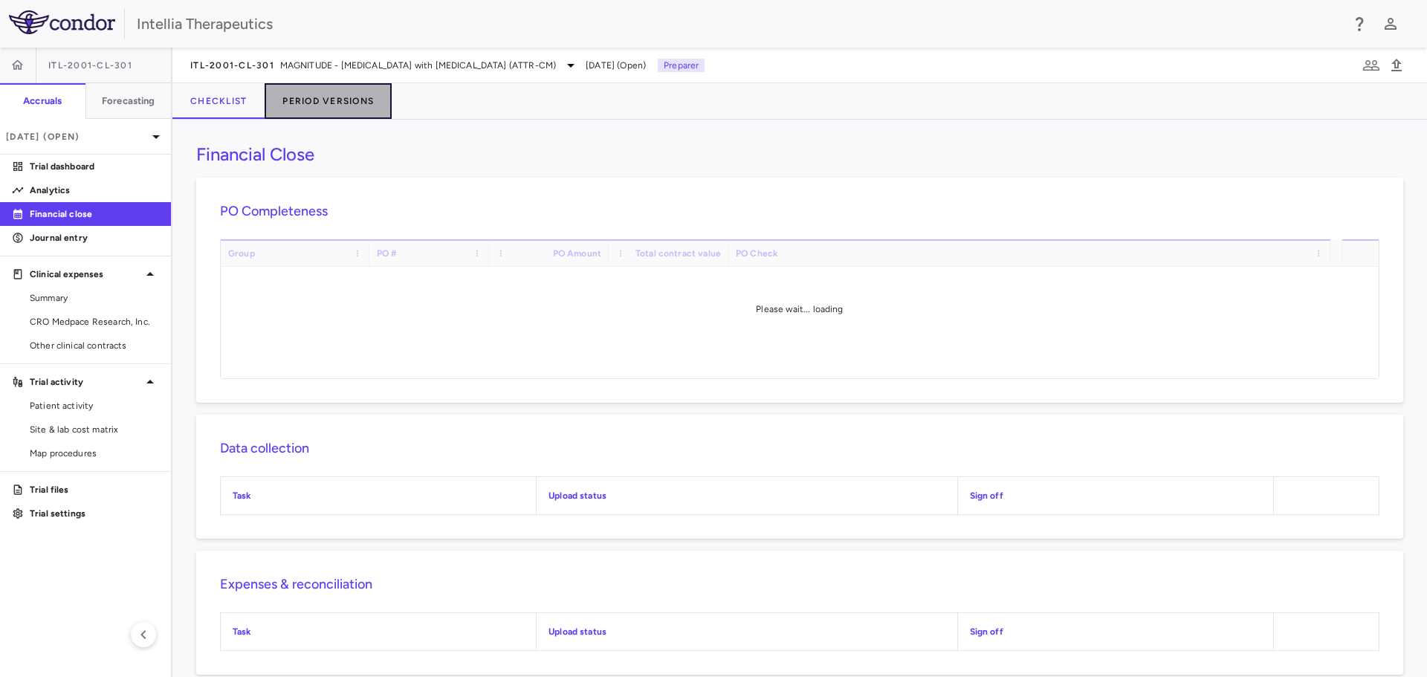
click at [300, 110] on button "Period Versions" at bounding box center [328, 101] width 127 height 36
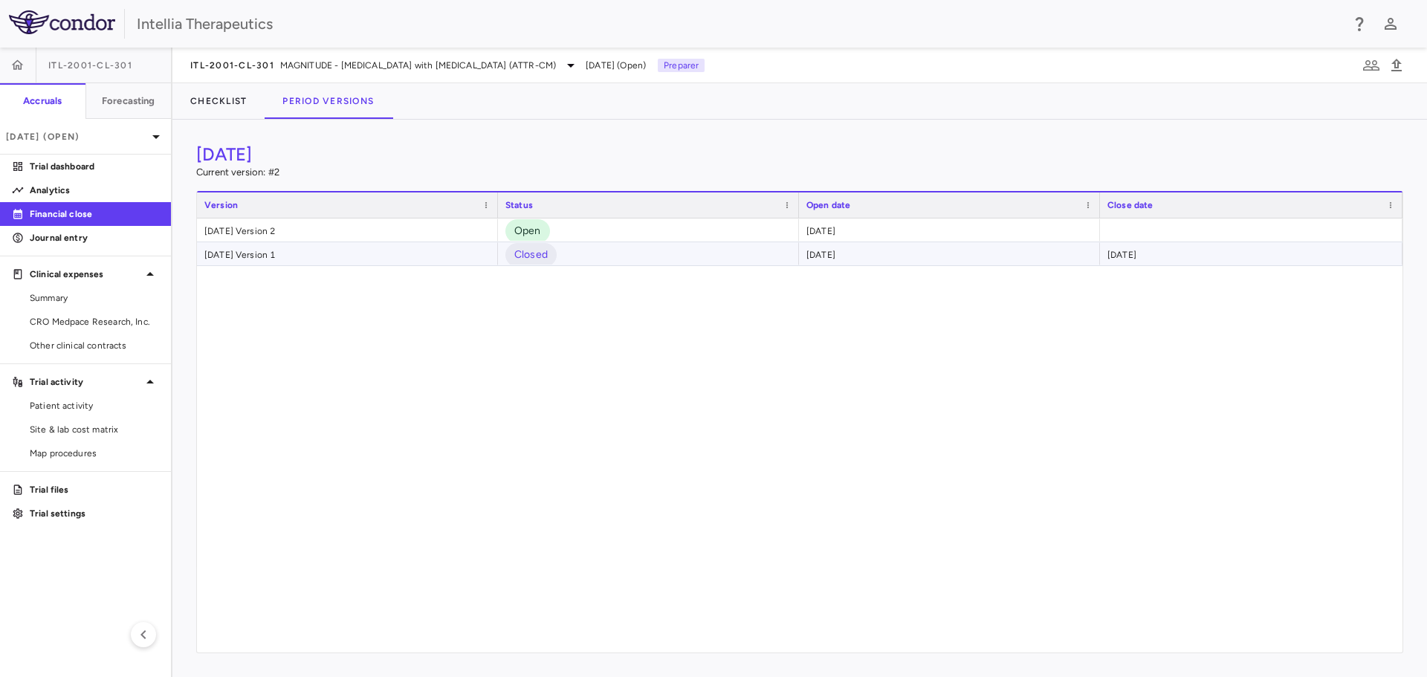
click at [305, 250] on div "[DATE] Version 1" at bounding box center [347, 253] width 301 height 23
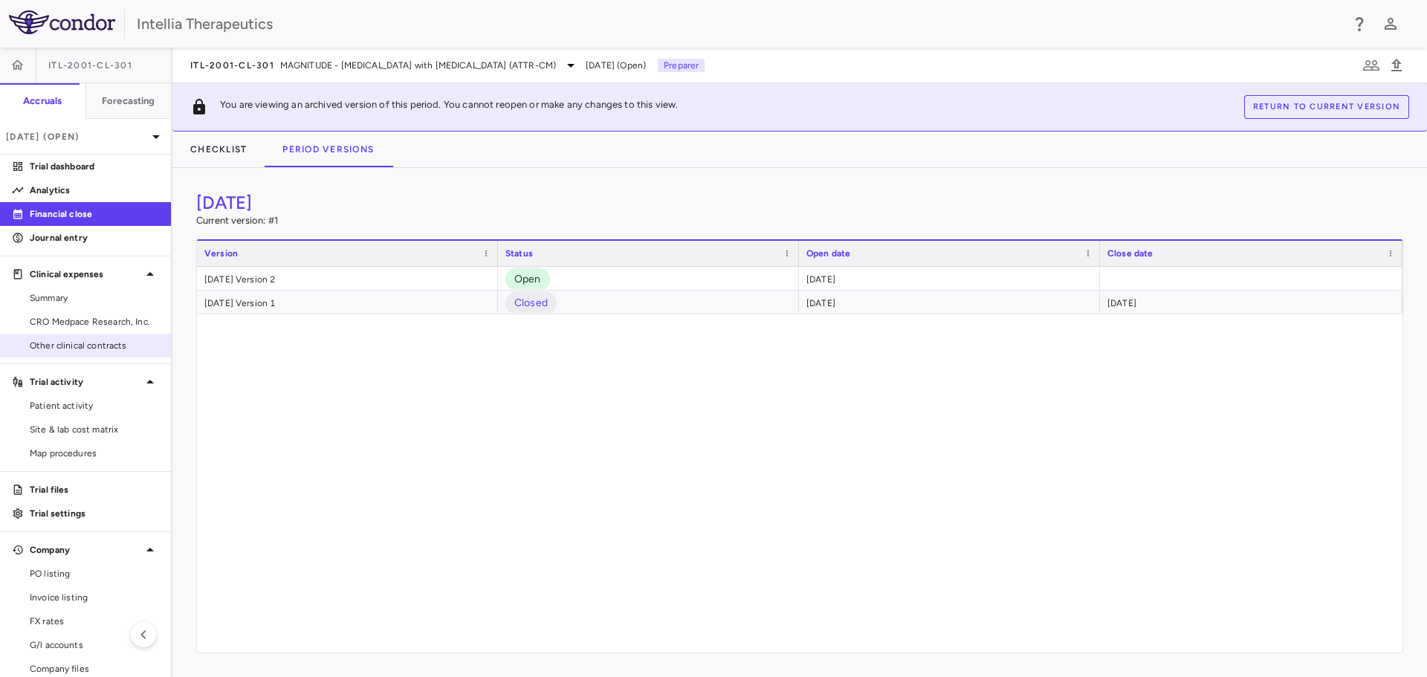
click at [98, 346] on span "Other clinical contracts" at bounding box center [94, 345] width 129 height 13
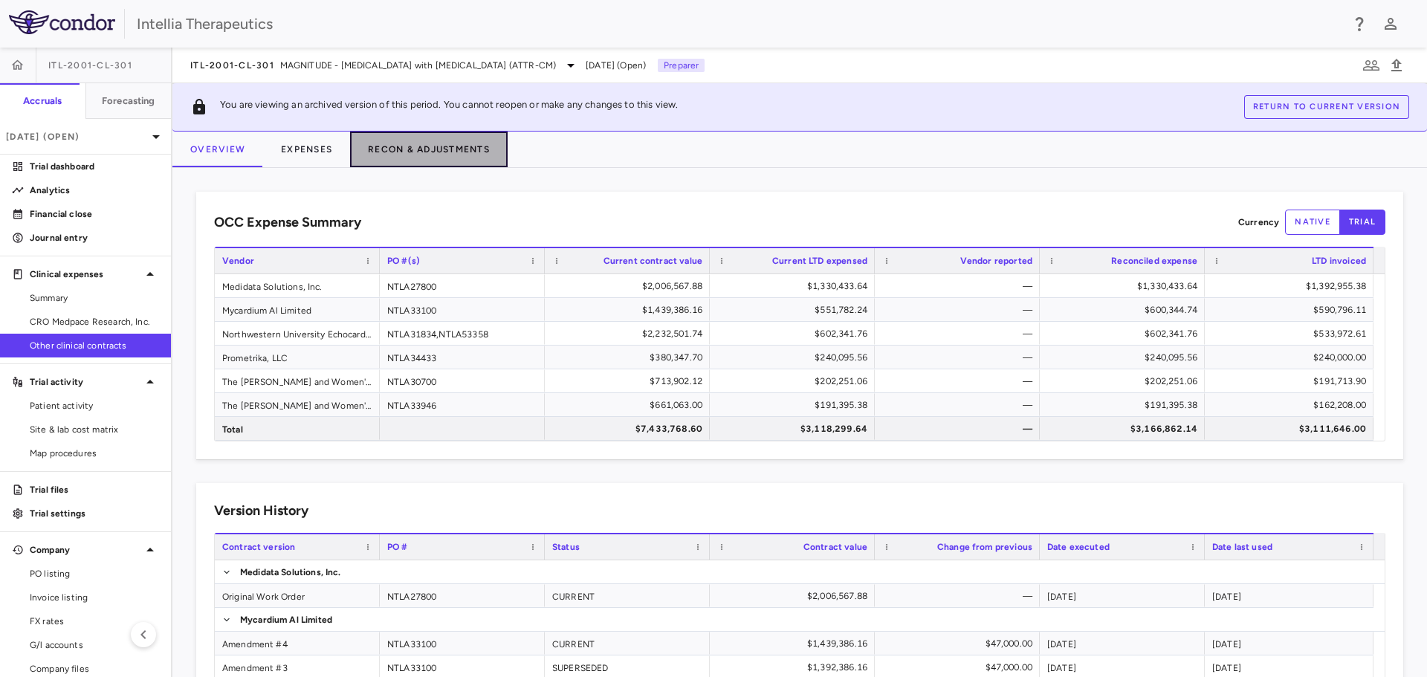
click at [424, 148] on button "Recon & Adjustments" at bounding box center [429, 150] width 158 height 36
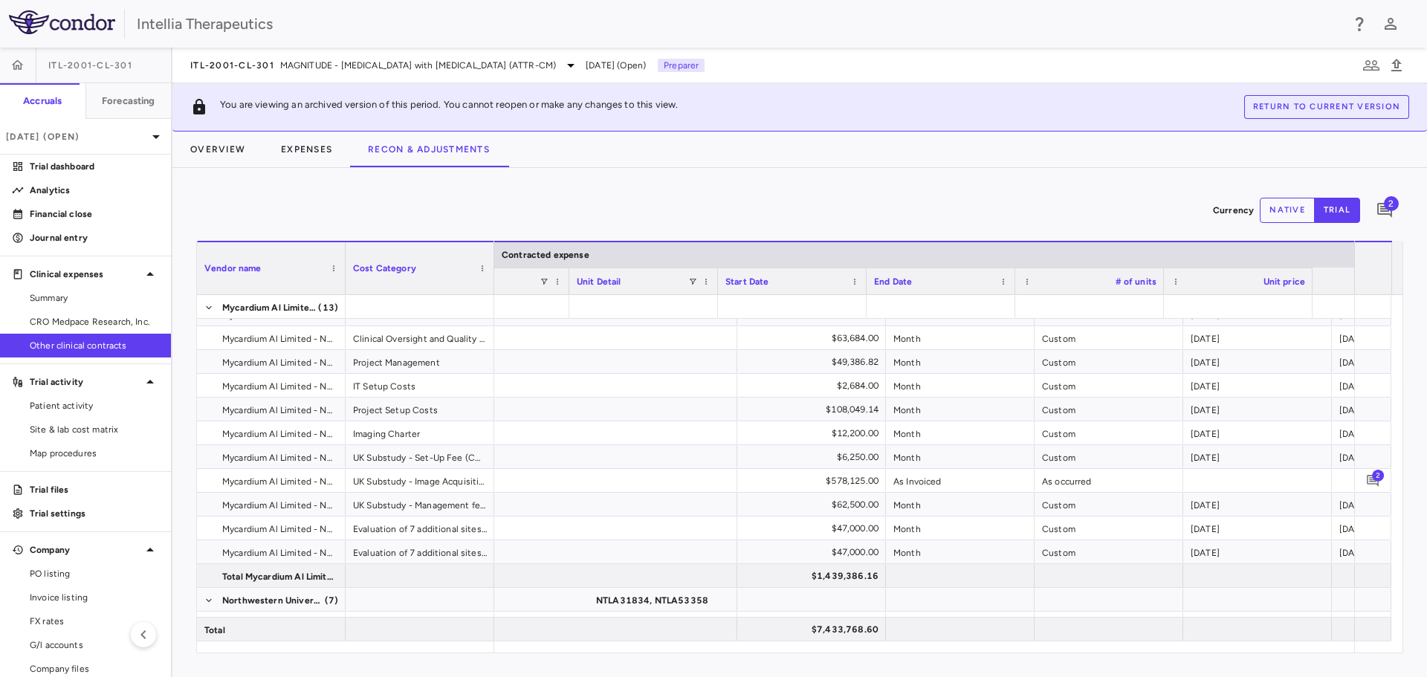
scroll to position [0, 668]
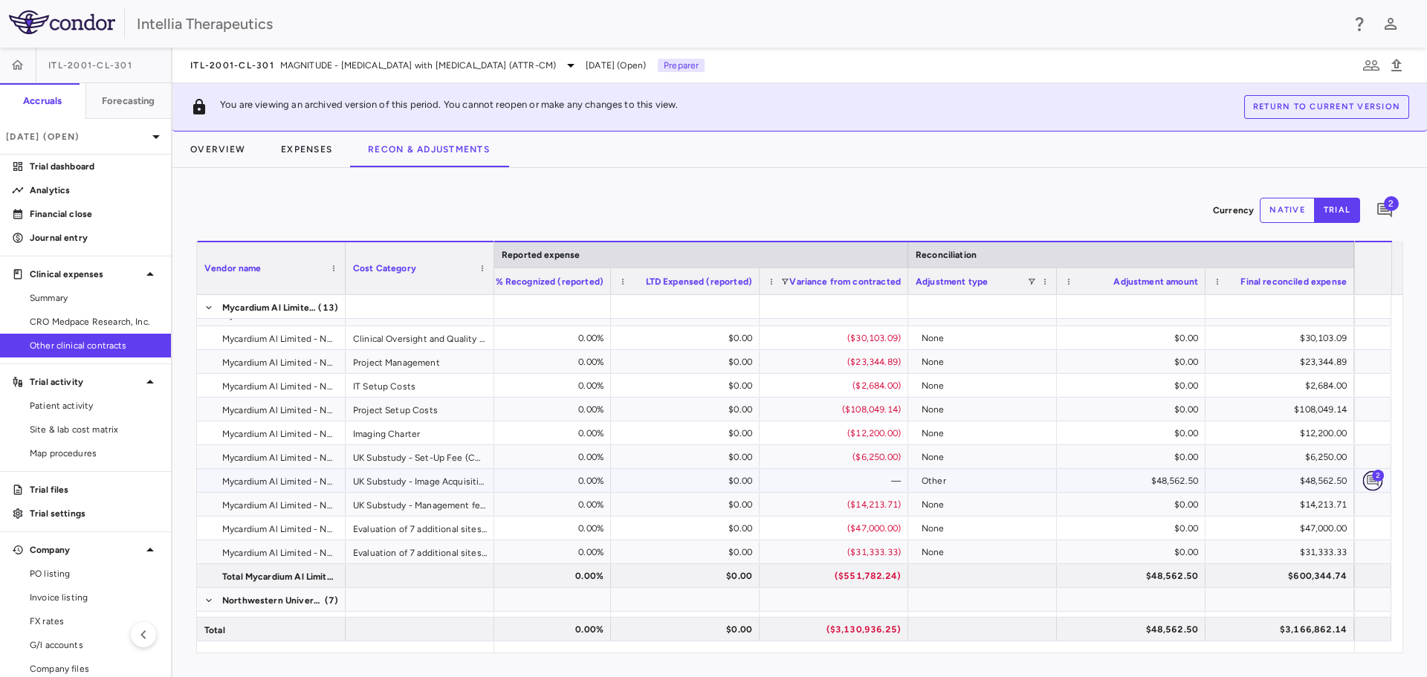
click at [1370, 475] on icon "Add comment" at bounding box center [1373, 480] width 14 height 14
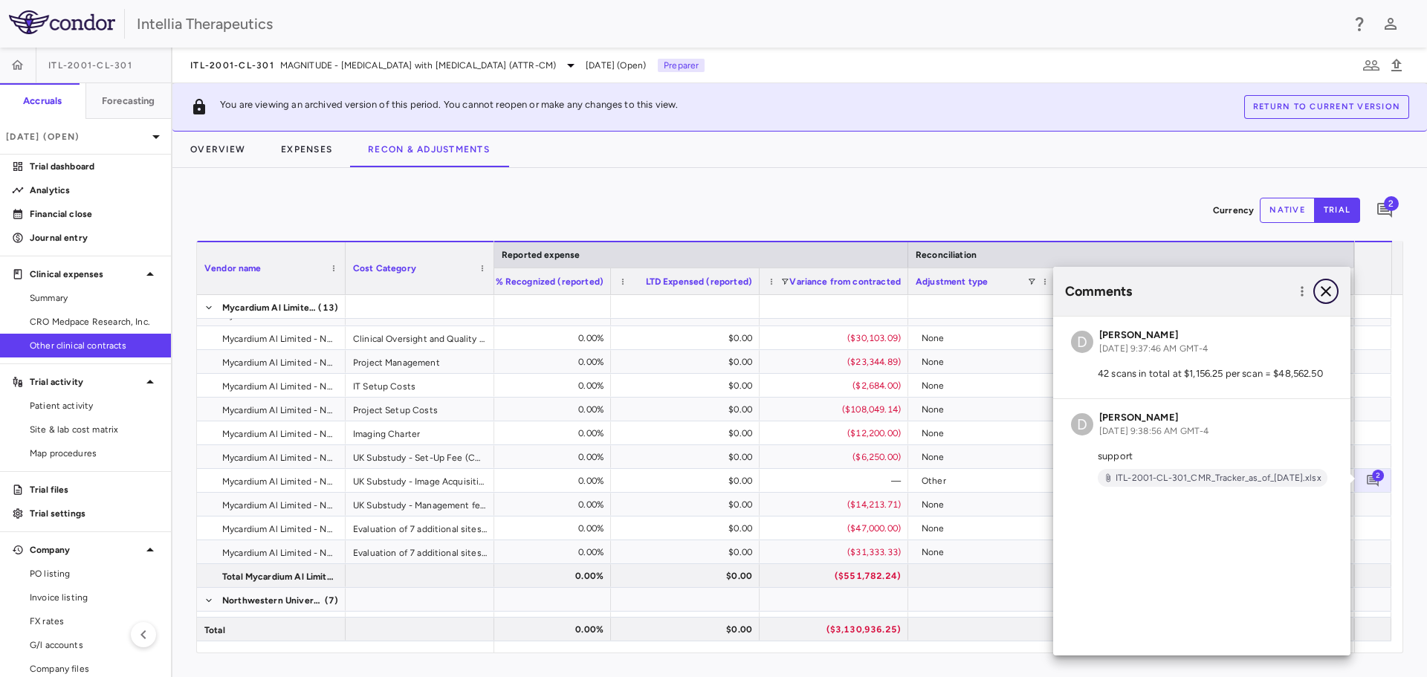
click at [1331, 291] on icon "button" at bounding box center [1326, 291] width 18 height 18
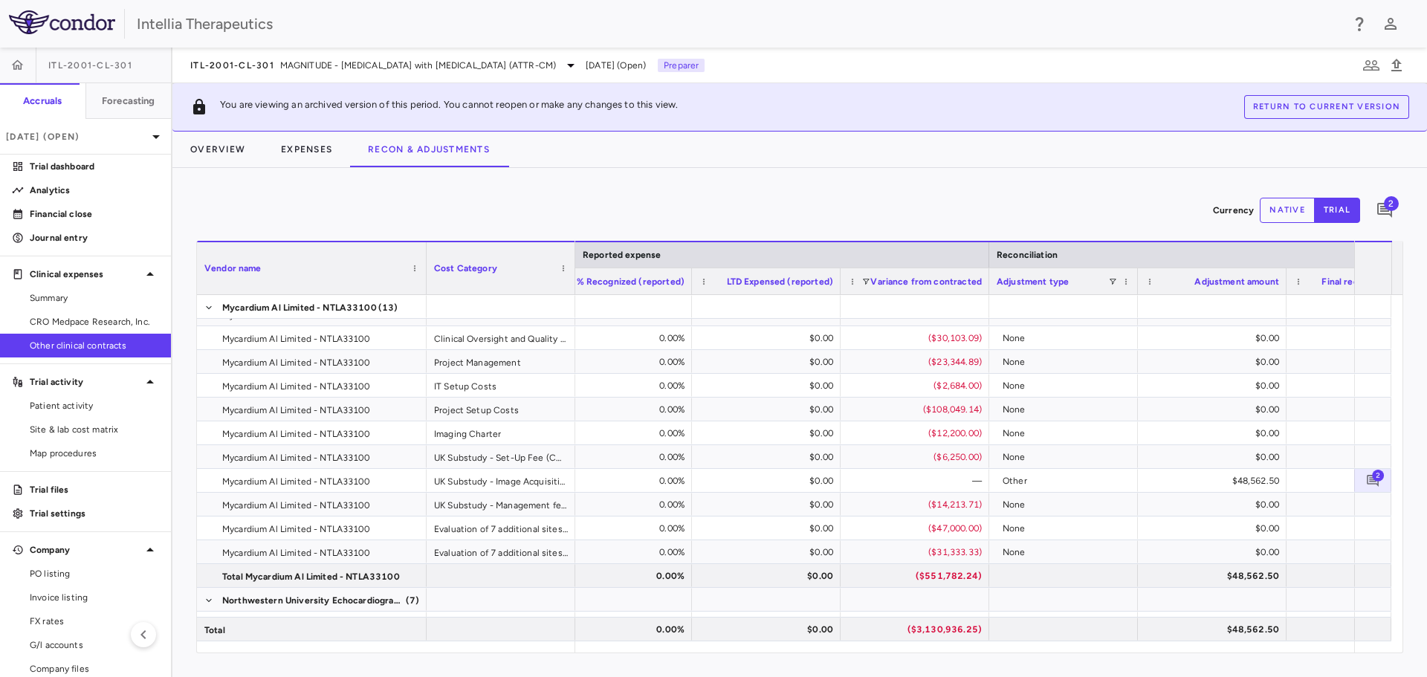
drag, startPoint x: 345, startPoint y: 268, endPoint x: 426, endPoint y: 276, distance: 81.4
click at [426, 276] on div at bounding box center [426, 268] width 6 height 52
click at [577, 268] on div "% Recognized (reported)" at bounding box center [617, 281] width 149 height 27
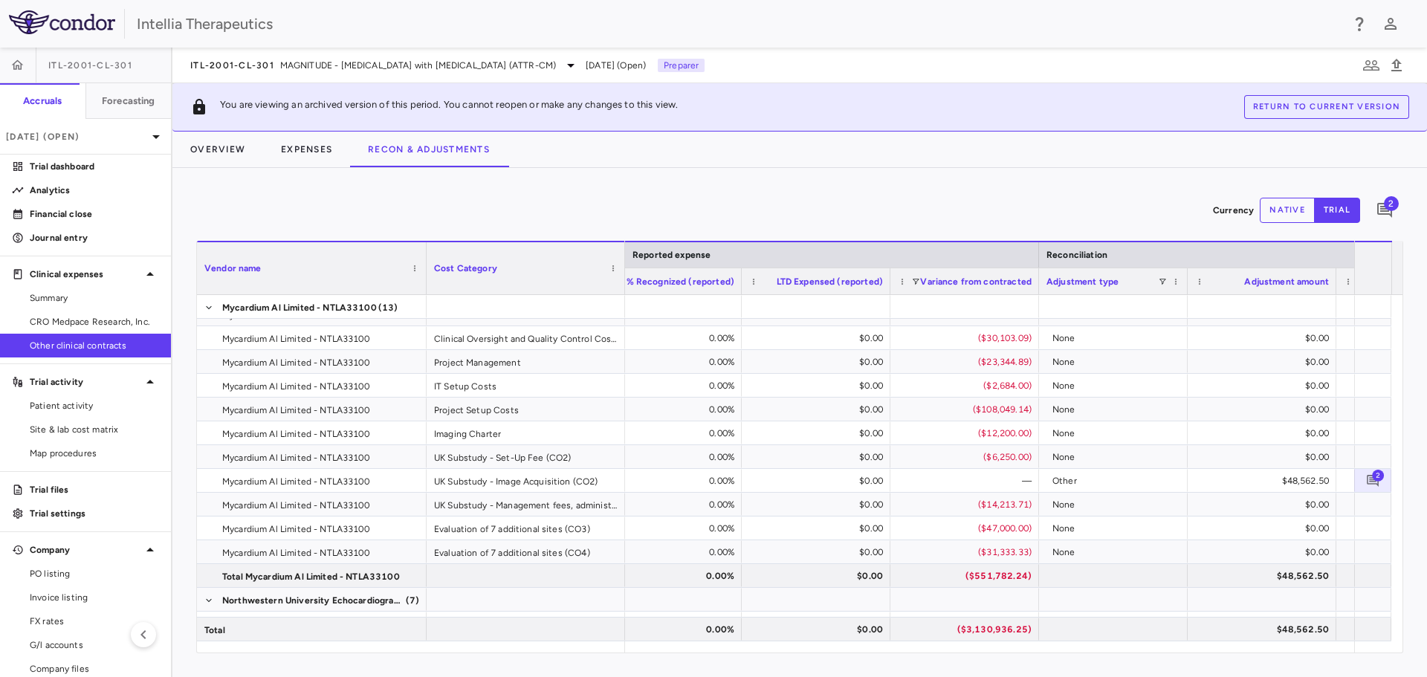
drag, startPoint x: 573, startPoint y: 268, endPoint x: 623, endPoint y: 265, distance: 49.8
click at [623, 265] on div at bounding box center [624, 268] width 6 height 52
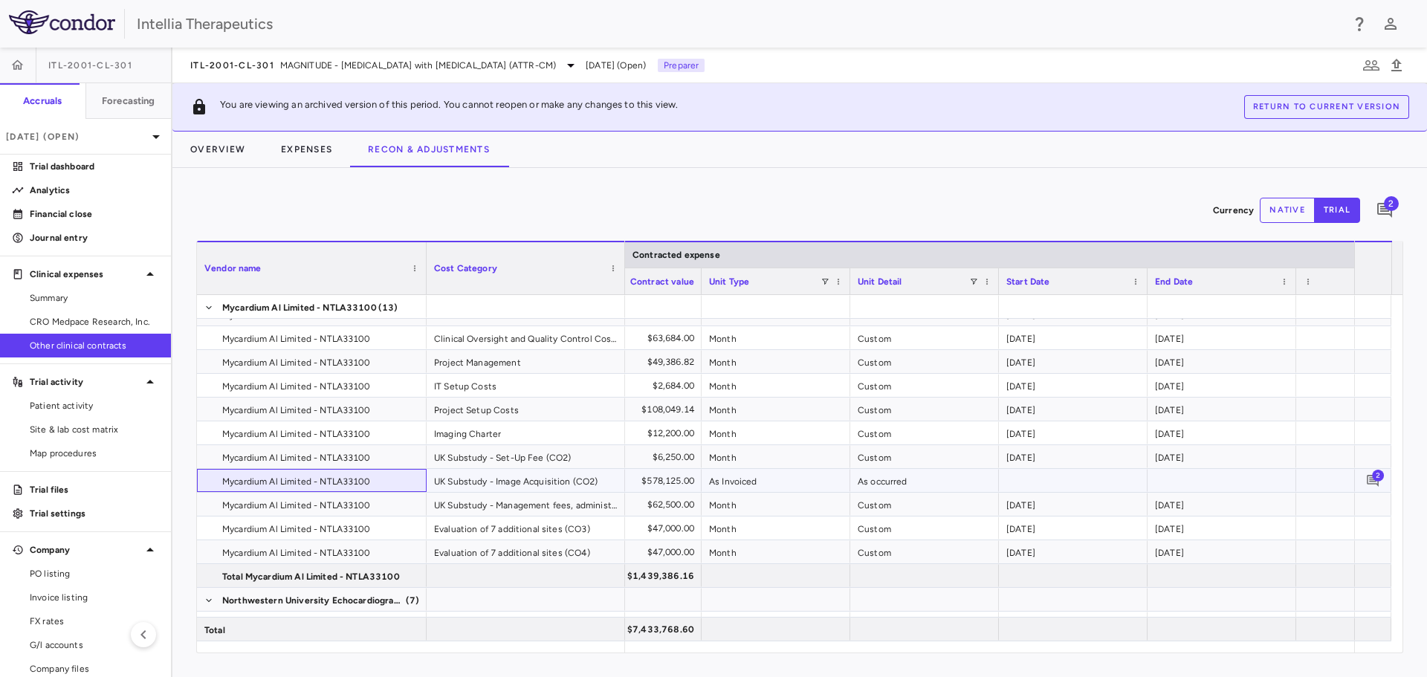
click at [204, 479] on div "Mycardium Al Limited - NTLA33100" at bounding box center [312, 480] width 230 height 23
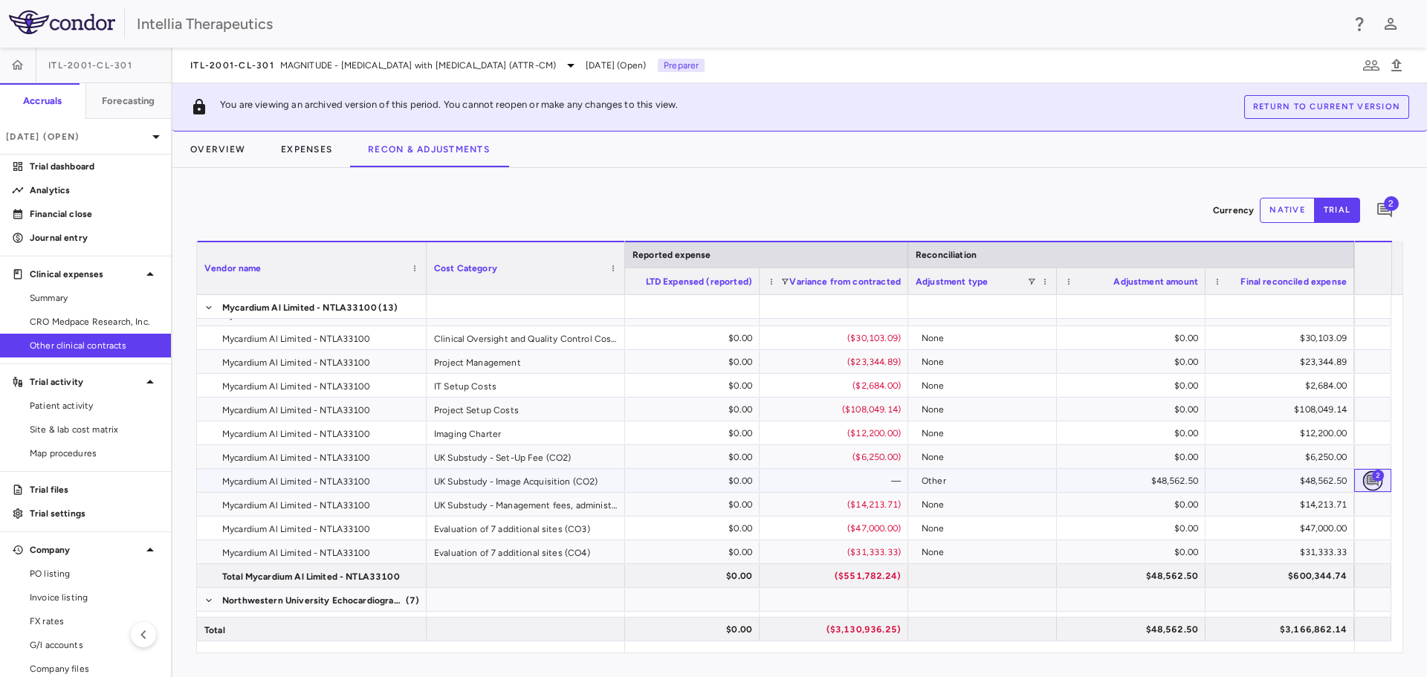
click at [1373, 485] on icon "Add comment" at bounding box center [1373, 480] width 14 height 14
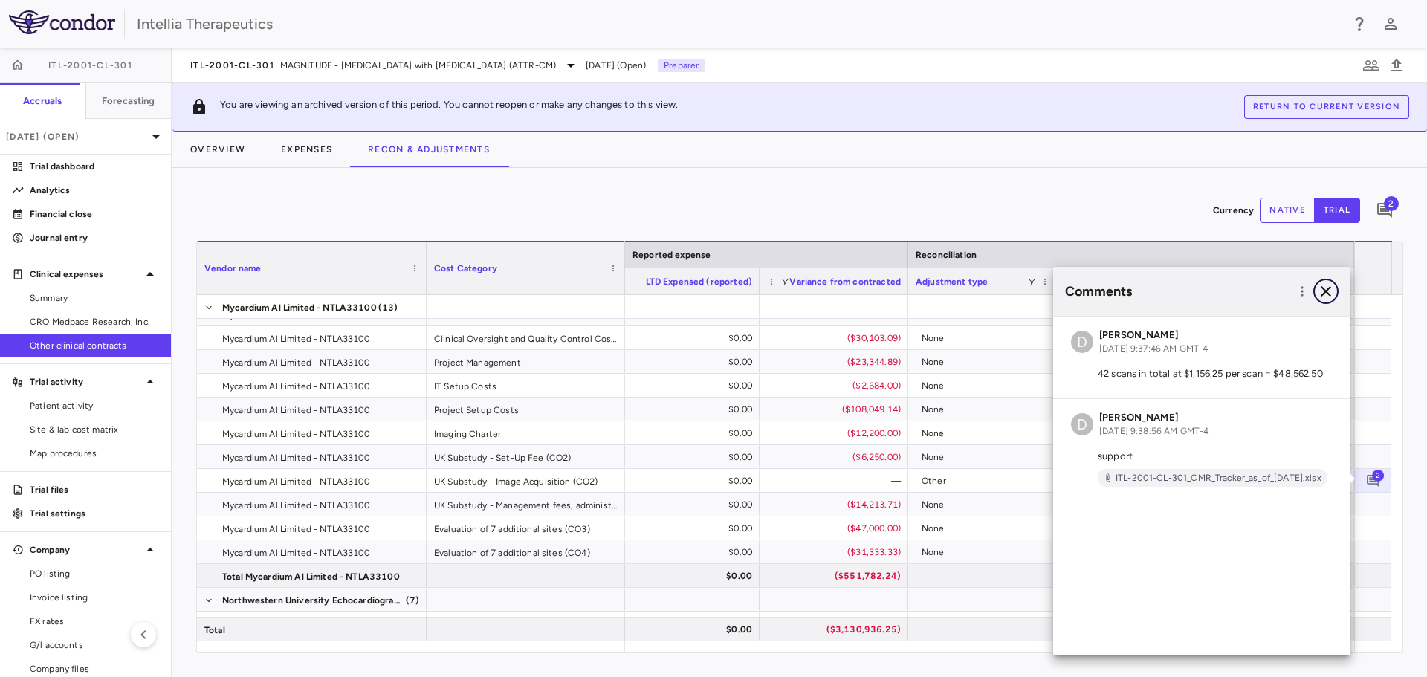
click at [1322, 295] on icon "button" at bounding box center [1326, 291] width 10 height 10
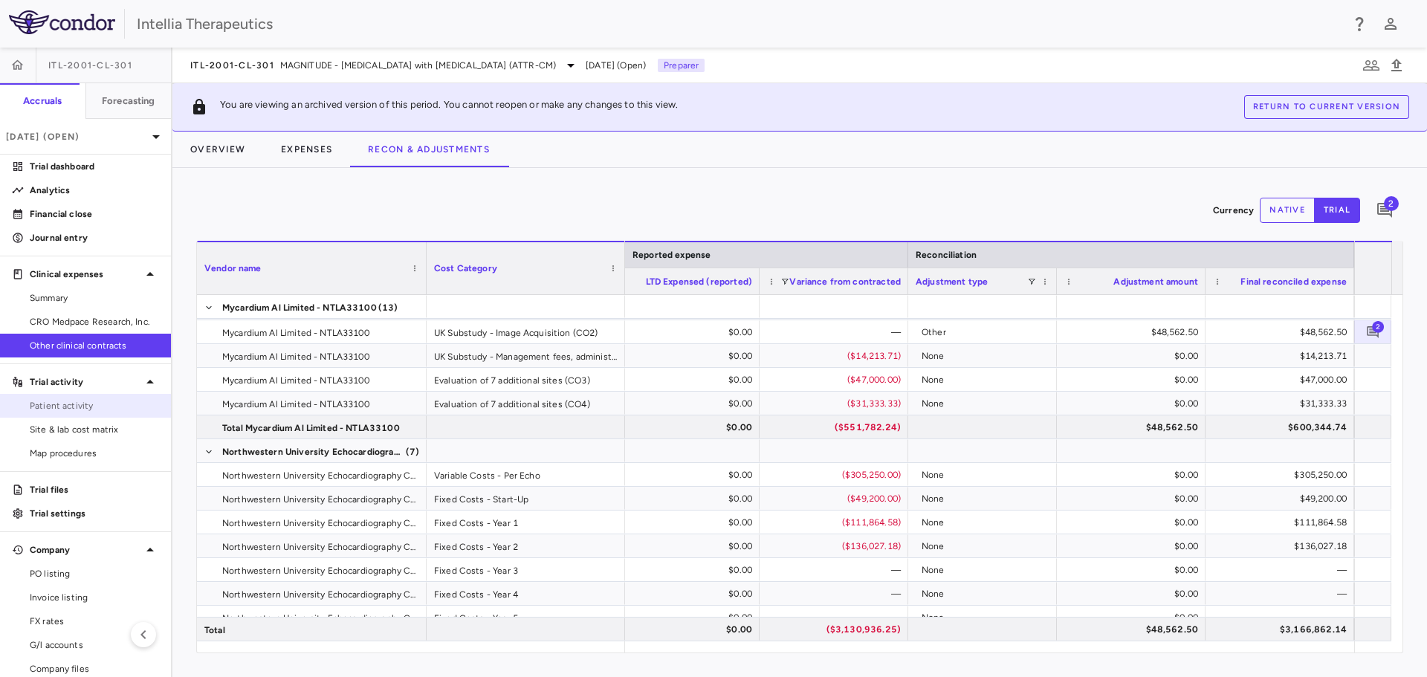
click at [85, 407] on span "Patient activity" at bounding box center [94, 405] width 129 height 13
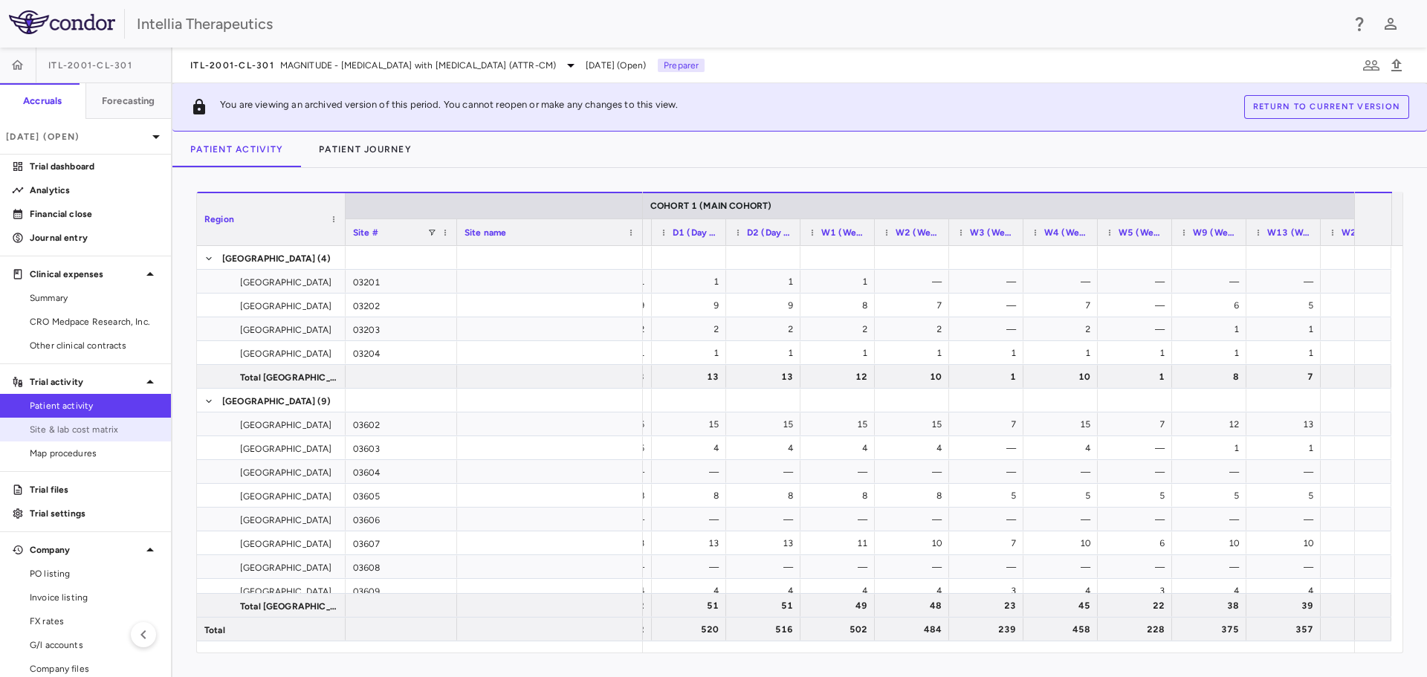
click at [118, 432] on span "Site & lab cost matrix" at bounding box center [94, 429] width 129 height 13
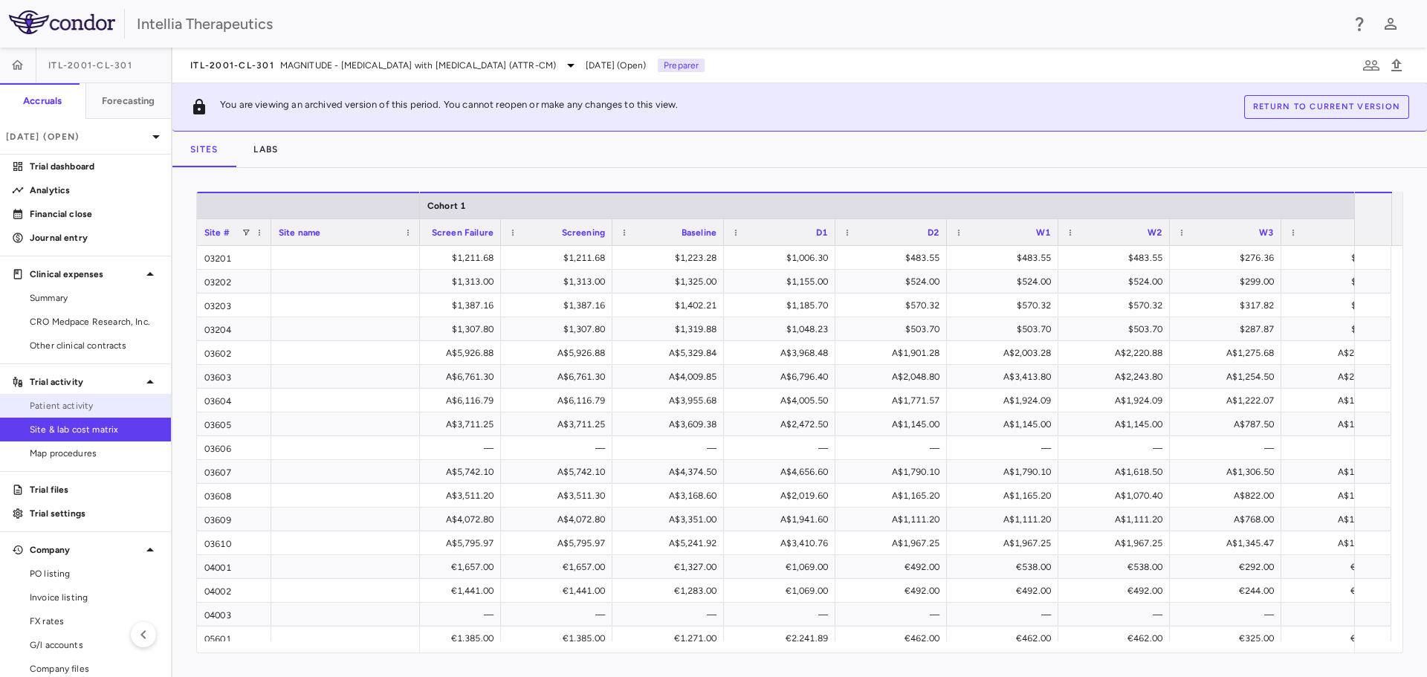
click at [91, 406] on span "Patient activity" at bounding box center [94, 405] width 129 height 13
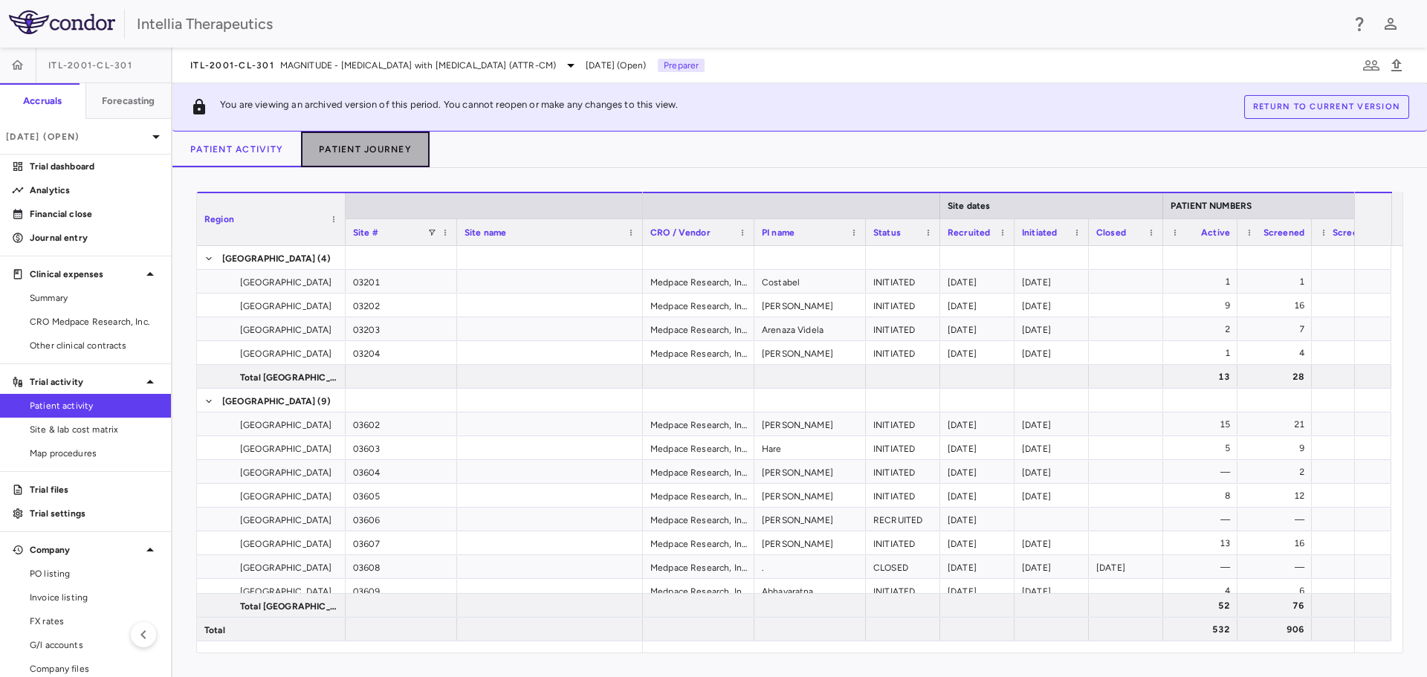
click at [339, 136] on button "Patient Journey" at bounding box center [365, 150] width 129 height 36
